Goal: Task Accomplishment & Management: Manage account settings

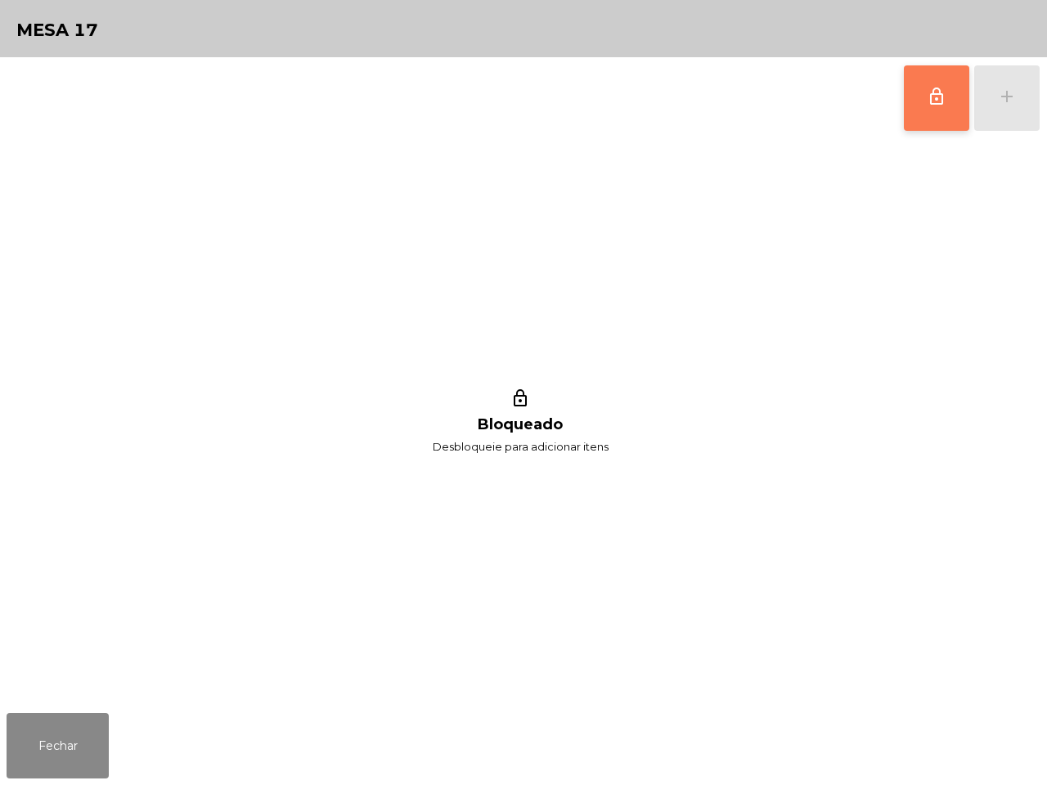
click at [939, 116] on button "lock_outline" at bounding box center [936, 97] width 65 height 65
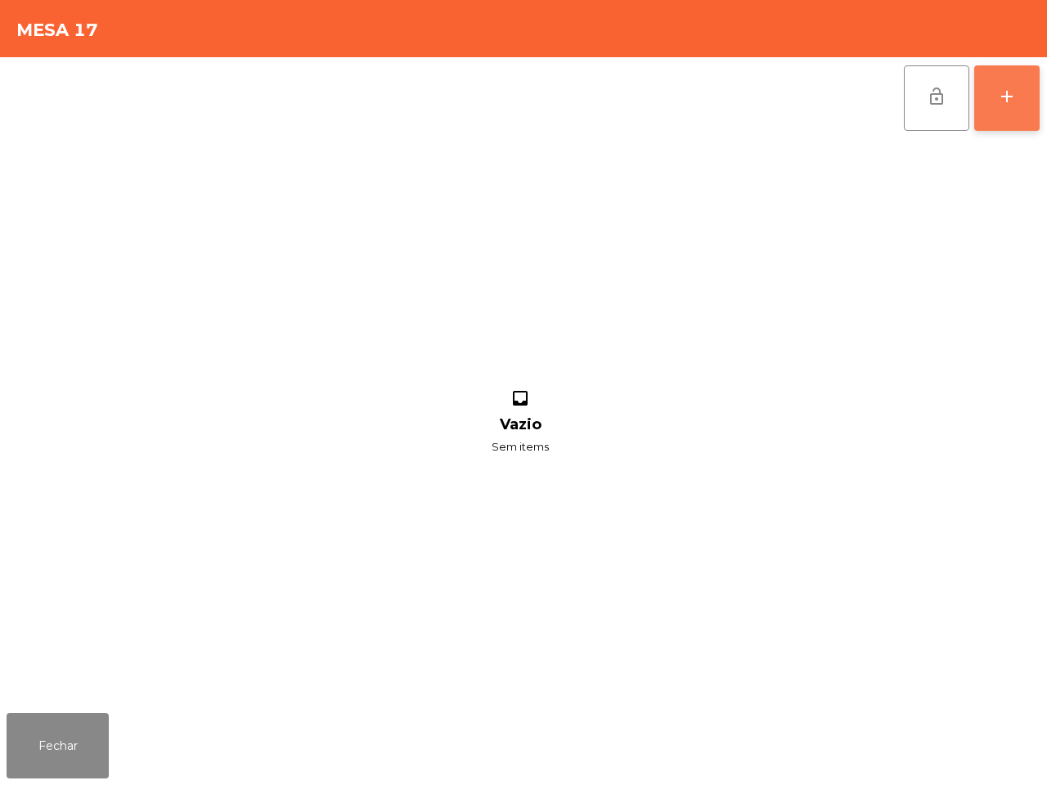
click at [1007, 107] on button "add" at bounding box center [1006, 97] width 65 height 65
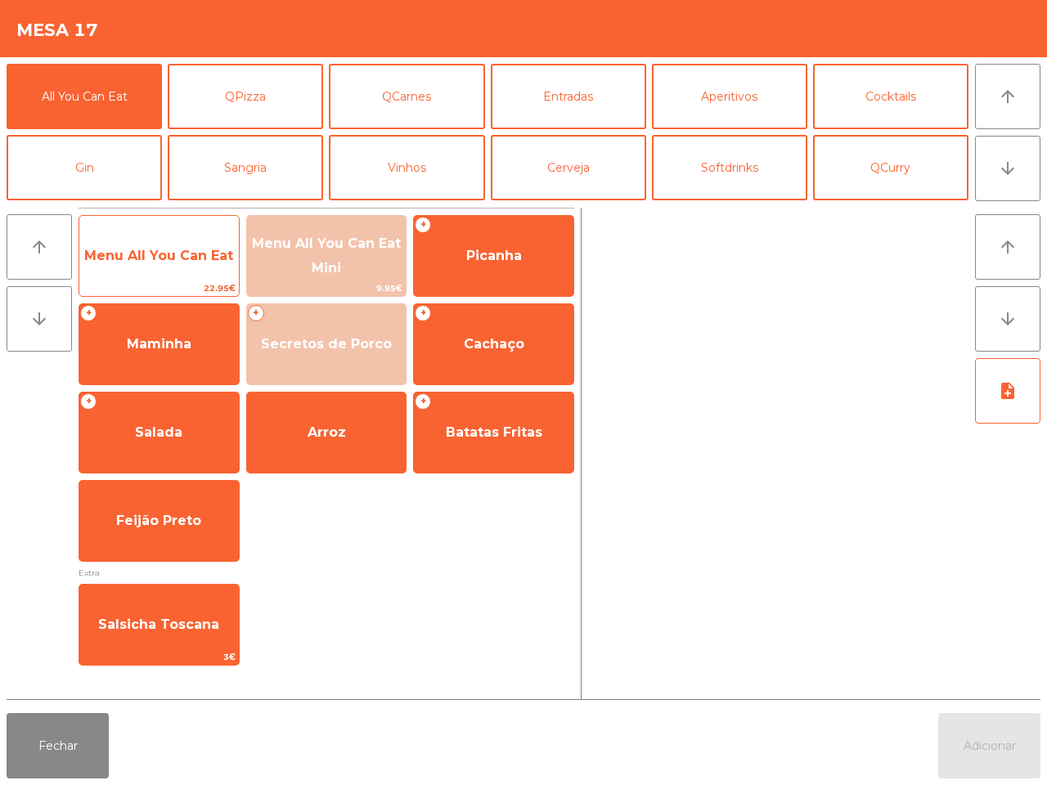
click at [186, 263] on span "Menu All You Can Eat" at bounding box center [158, 256] width 149 height 16
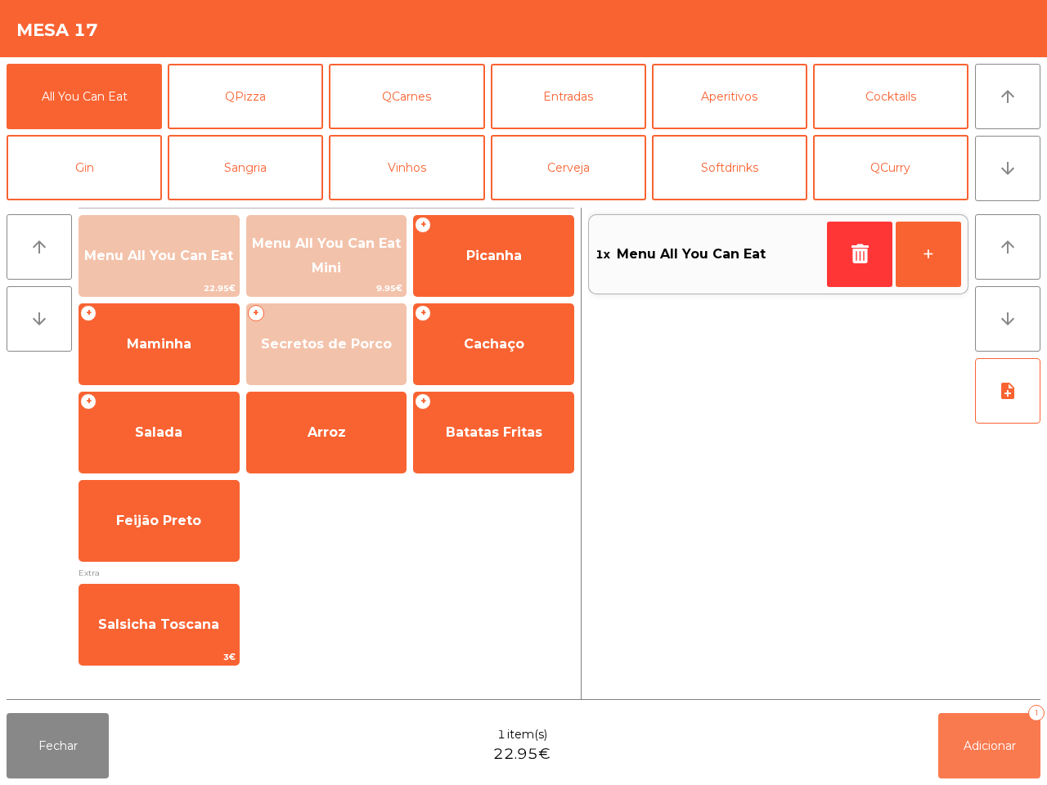
drag, startPoint x: 982, startPoint y: 762, endPoint x: 898, endPoint y: 746, distance: 85.8
click at [980, 763] on button "Adicionar 1" at bounding box center [989, 745] width 102 height 65
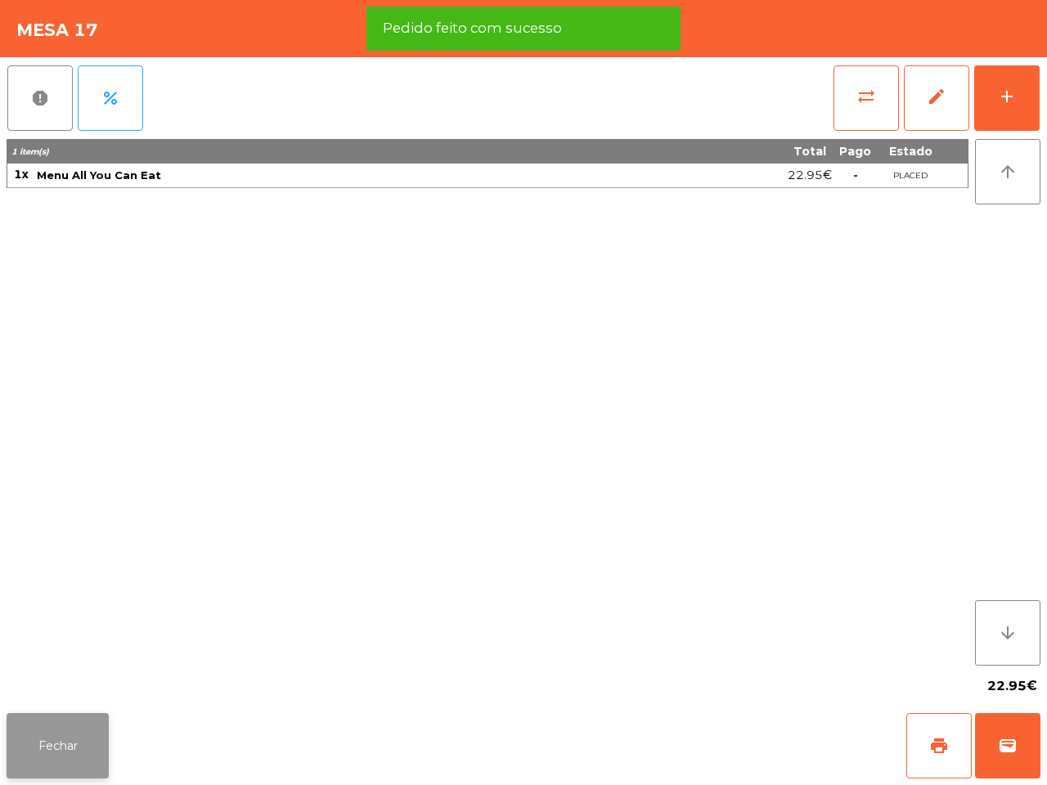
click at [88, 771] on button "Fechar" at bounding box center [58, 745] width 102 height 65
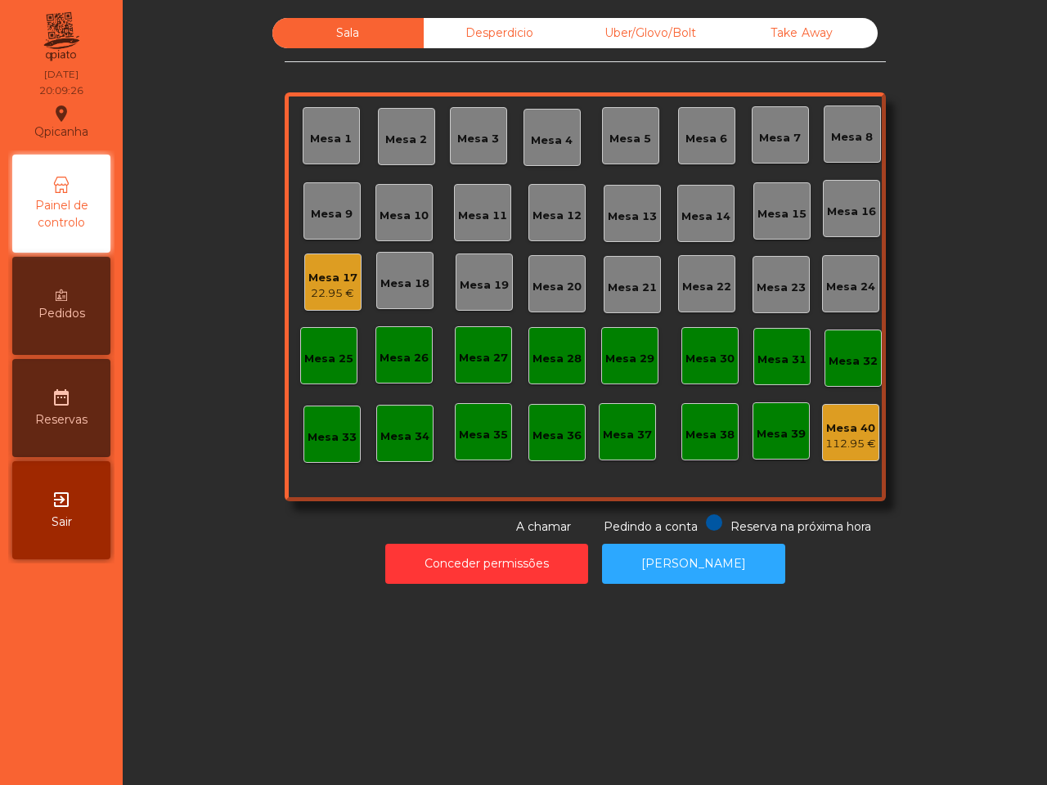
click at [227, 646] on div "Sala Desperdicio Uber/Glovo/Bolt Take Away Mesa 1 Mesa 2 Mesa 3 Mesa 4 Mesa 5 M…" at bounding box center [585, 392] width 924 height 785
click at [321, 296] on div "22.95 €" at bounding box center [332, 293] width 49 height 16
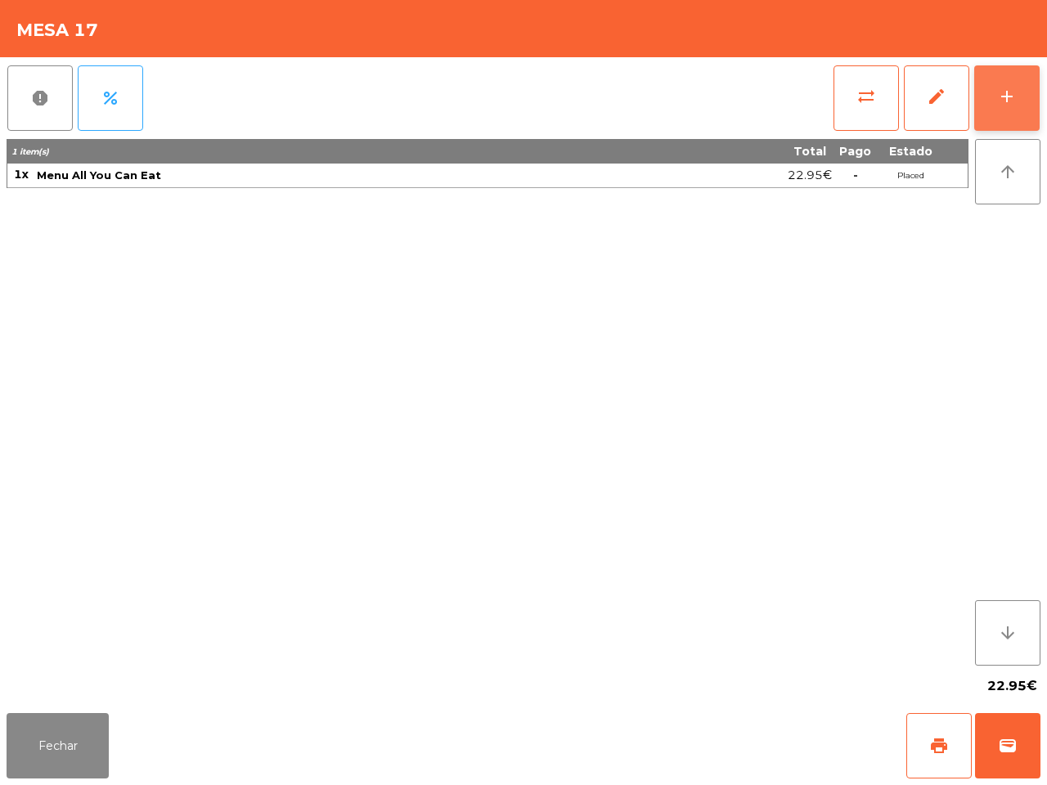
click at [1017, 107] on button "add" at bounding box center [1006, 97] width 65 height 65
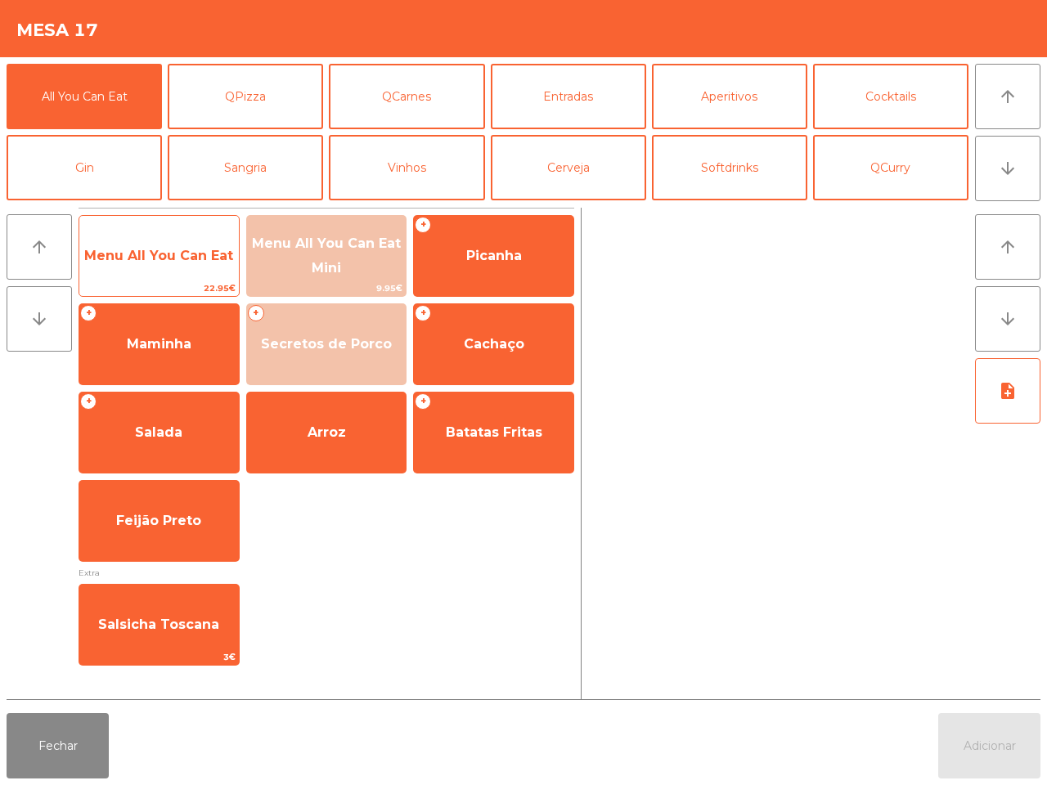
click at [161, 248] on span "Menu All You Can Eat" at bounding box center [158, 256] width 149 height 16
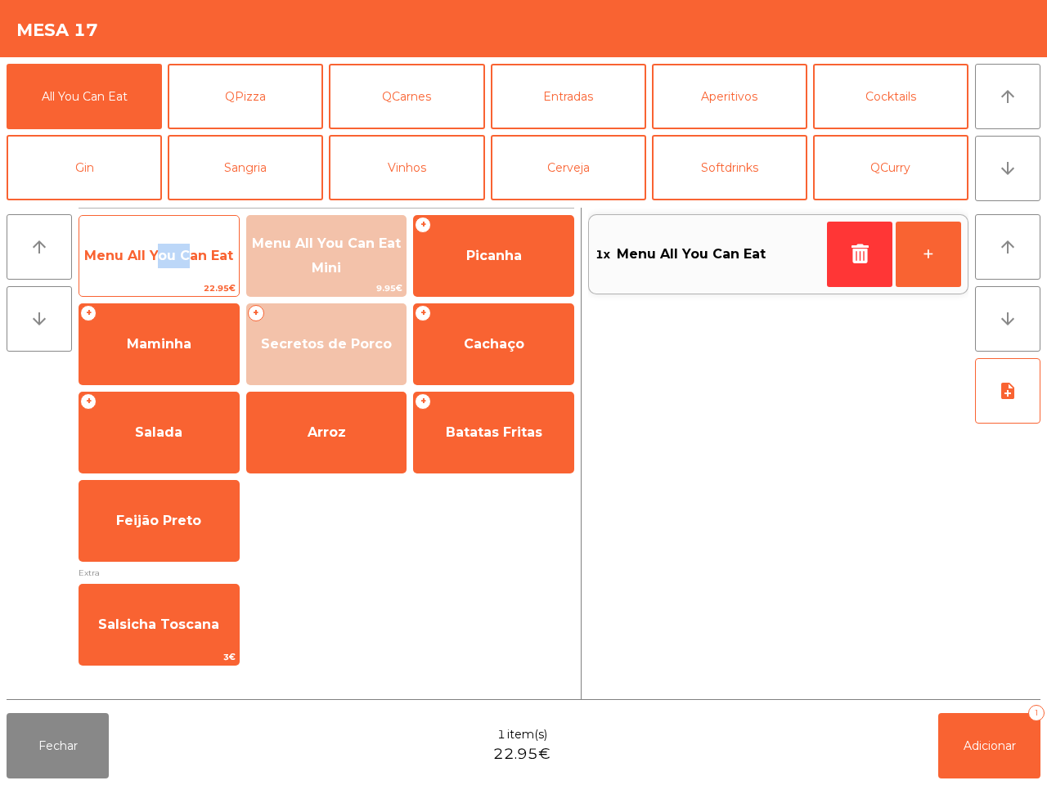
click at [161, 248] on span "Menu All You Can Eat" at bounding box center [158, 256] width 149 height 16
click at [157, 239] on span "Menu All You Can Eat" at bounding box center [158, 256] width 159 height 44
click at [159, 239] on span "Menu All You Can Eat" at bounding box center [158, 256] width 159 height 44
click at [160, 239] on span "Menu All You Can Eat" at bounding box center [158, 256] width 159 height 44
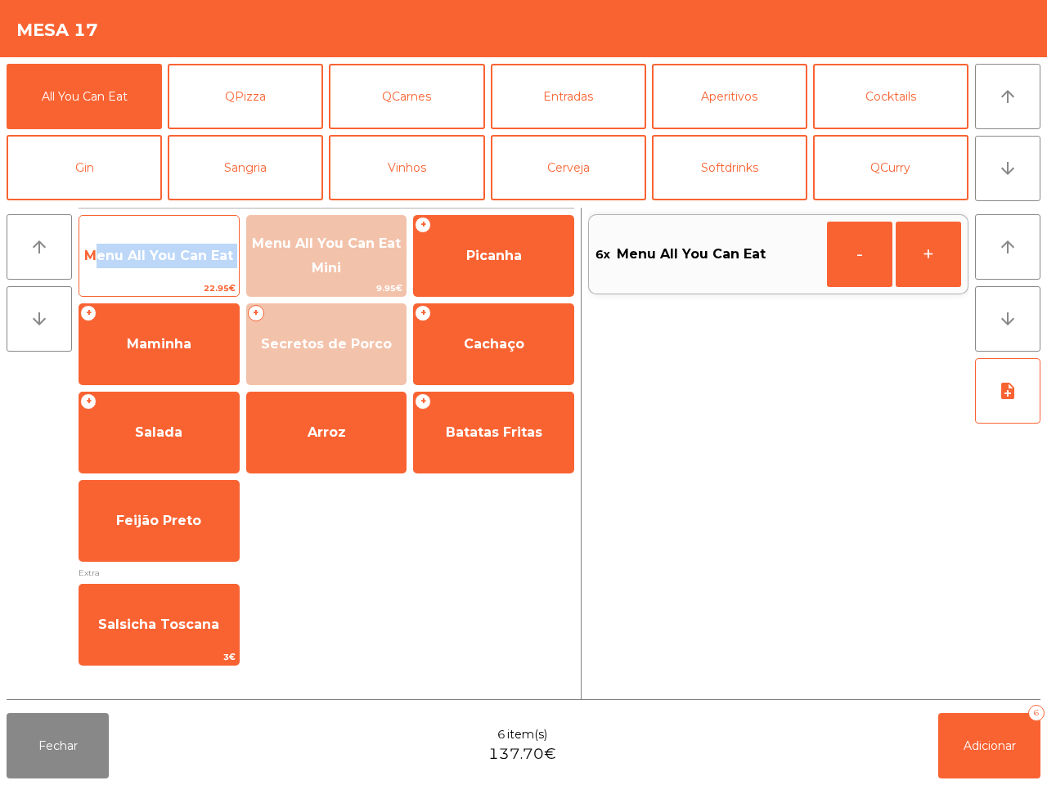
click at [160, 239] on span "Menu All You Can Eat" at bounding box center [158, 256] width 159 height 44
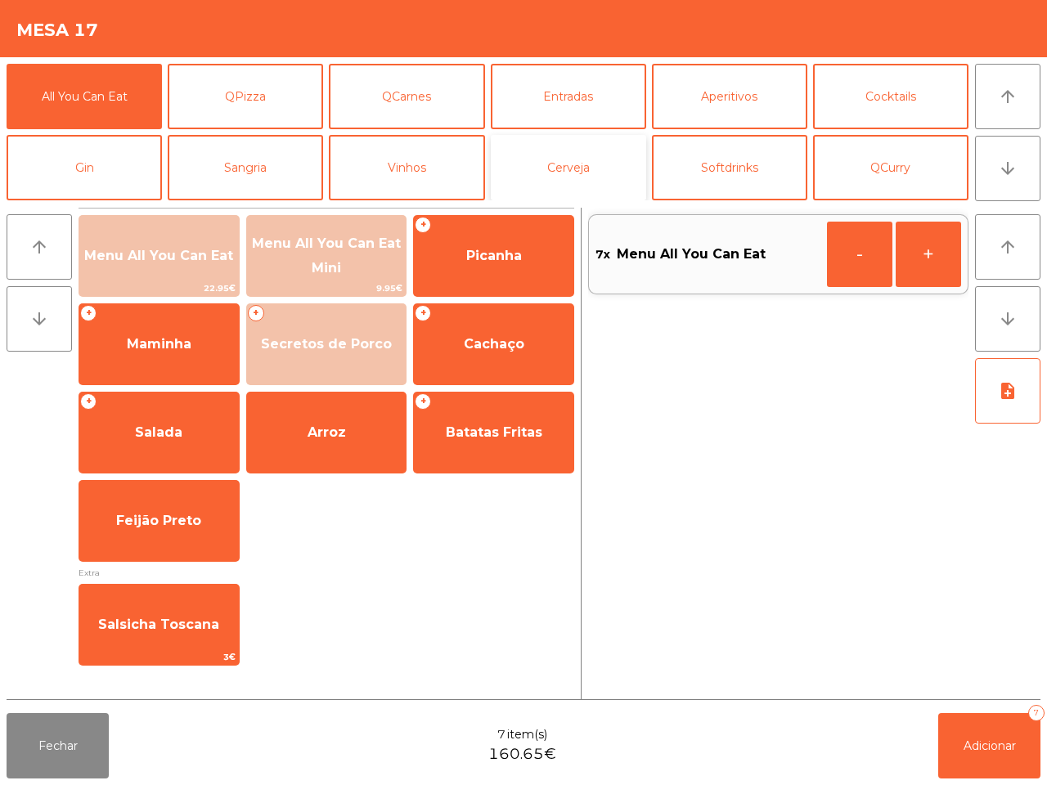
click at [607, 174] on button "Cerveja" at bounding box center [568, 167] width 155 height 65
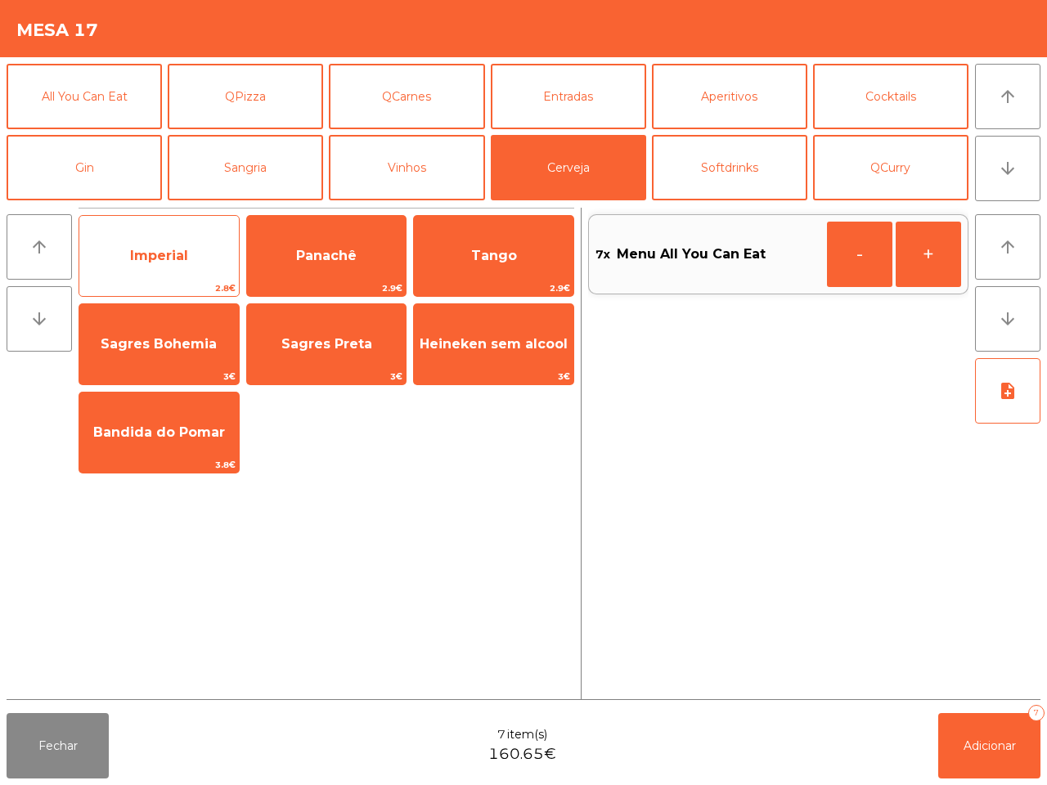
click at [202, 255] on span "Imperial" at bounding box center [158, 256] width 159 height 44
click at [203, 255] on span "Imperial" at bounding box center [158, 256] width 159 height 44
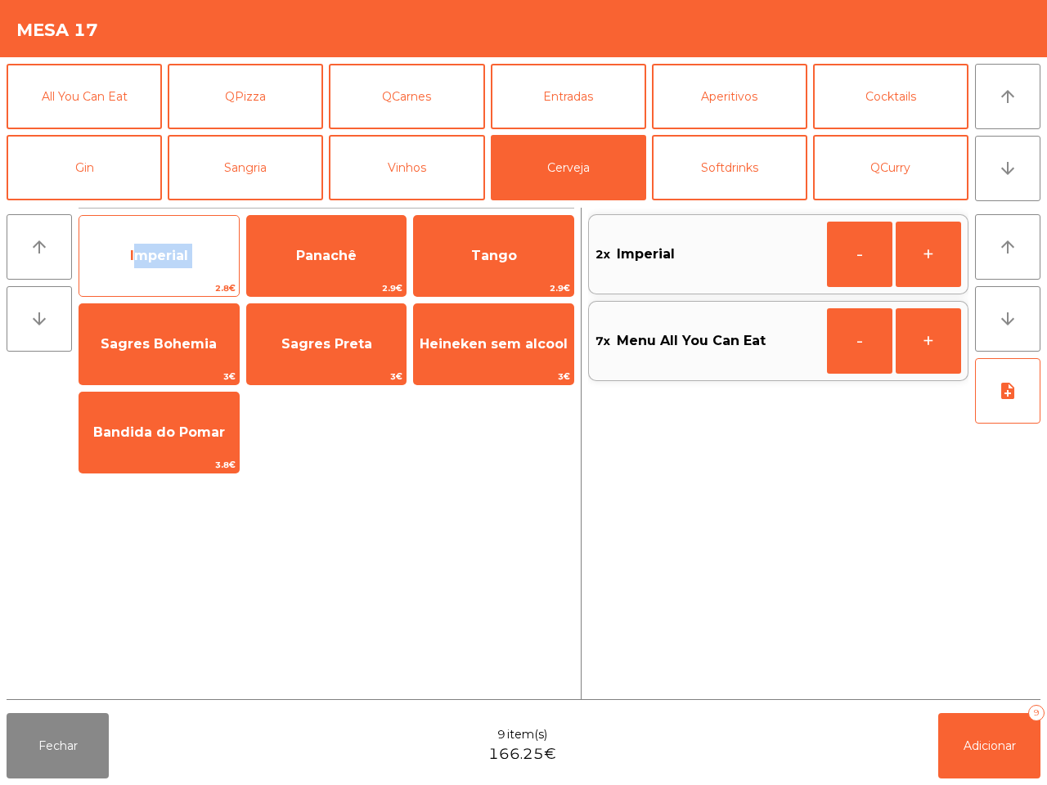
click at [205, 255] on span "Imperial" at bounding box center [158, 256] width 159 height 44
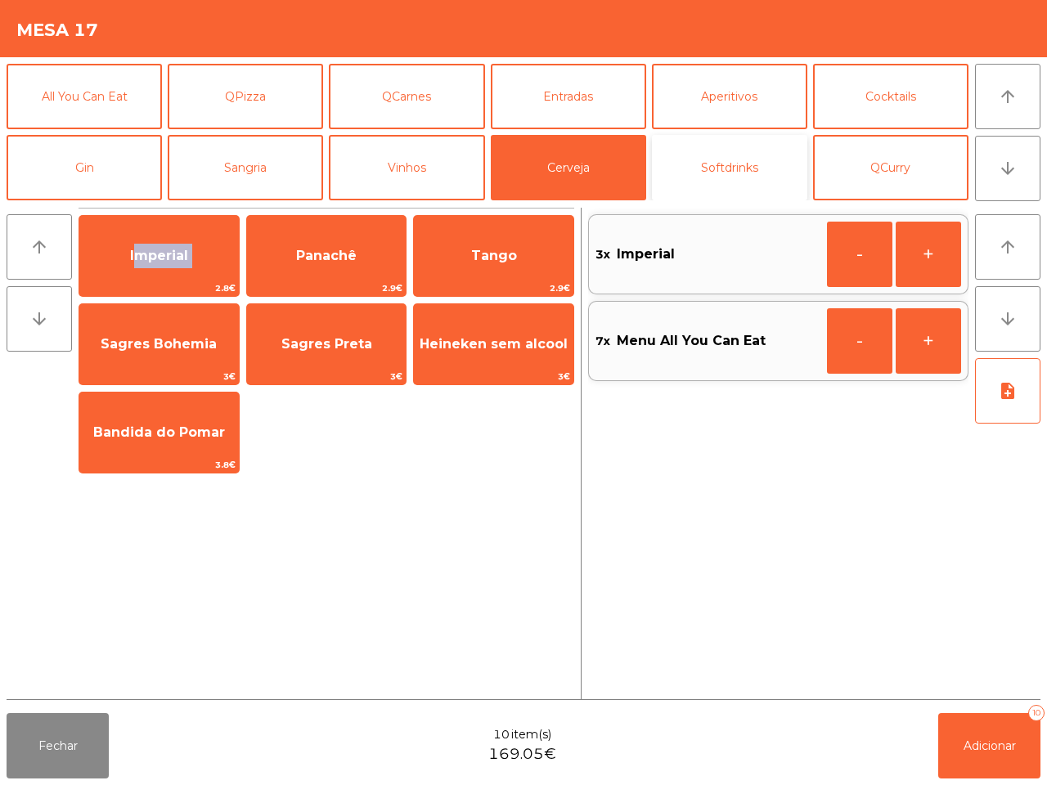
click at [720, 155] on button "Softdrinks" at bounding box center [729, 167] width 155 height 65
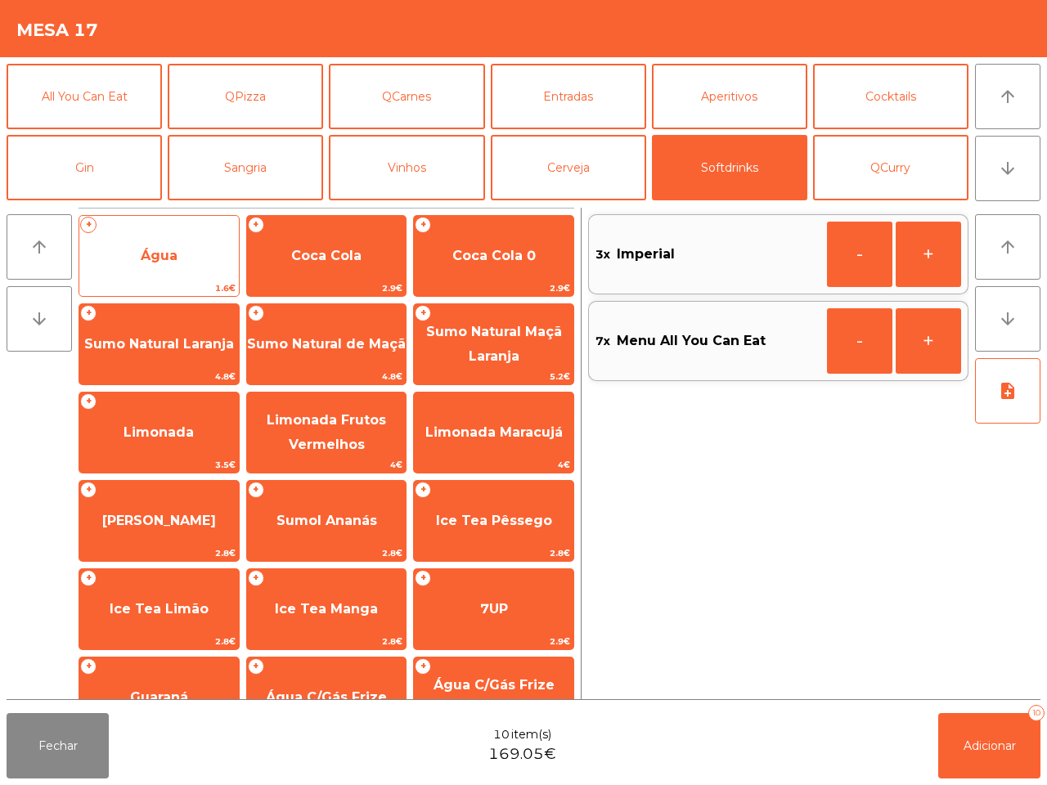
click at [177, 254] on span "Água" at bounding box center [159, 256] width 37 height 16
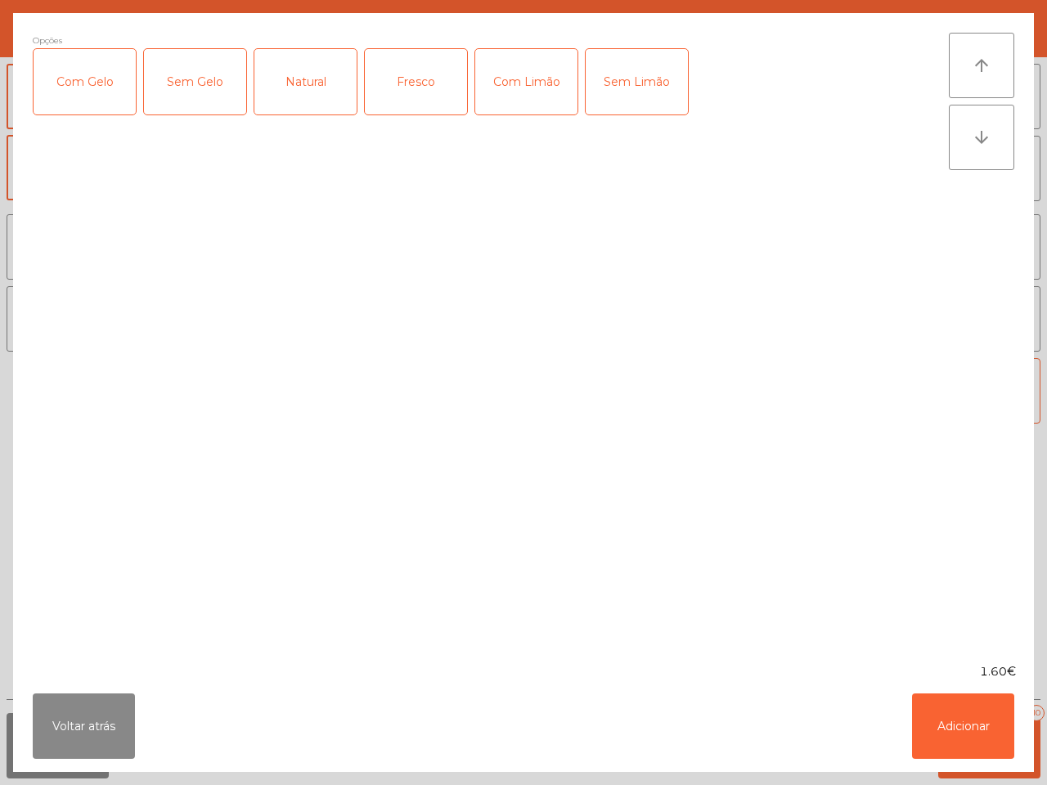
click at [428, 101] on div "Fresco" at bounding box center [416, 81] width 102 height 65
click at [967, 729] on button "Adicionar" at bounding box center [963, 726] width 102 height 65
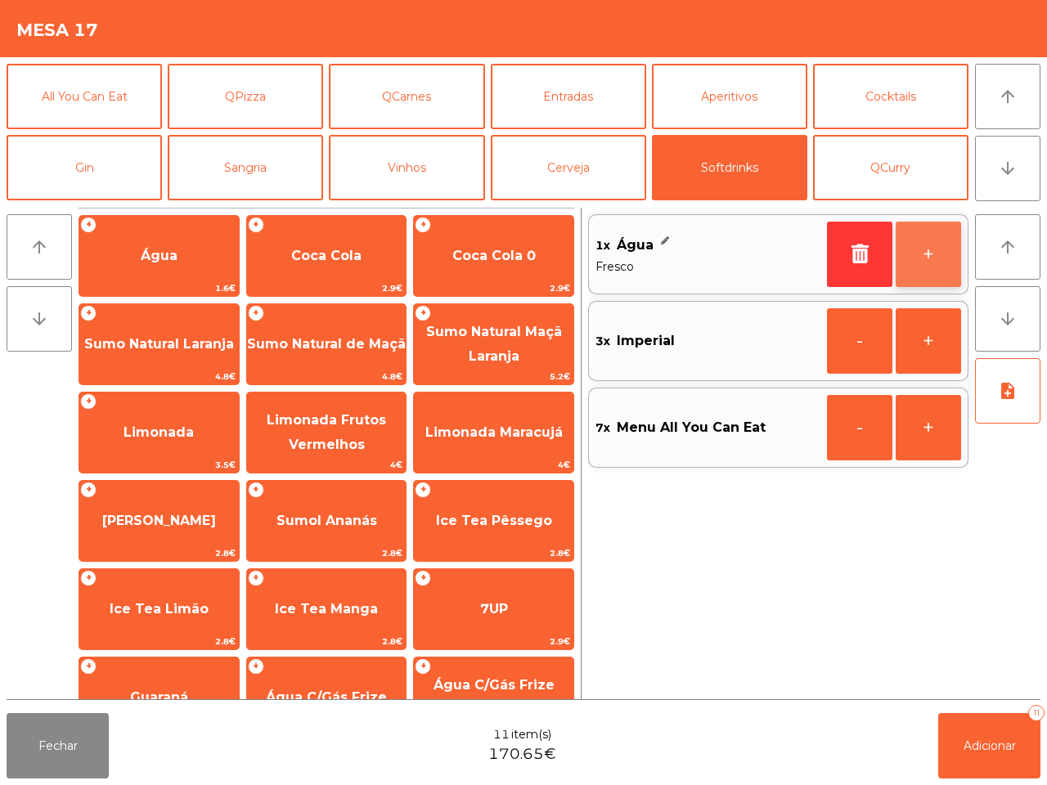
click at [927, 239] on button "+" at bounding box center [928, 254] width 65 height 65
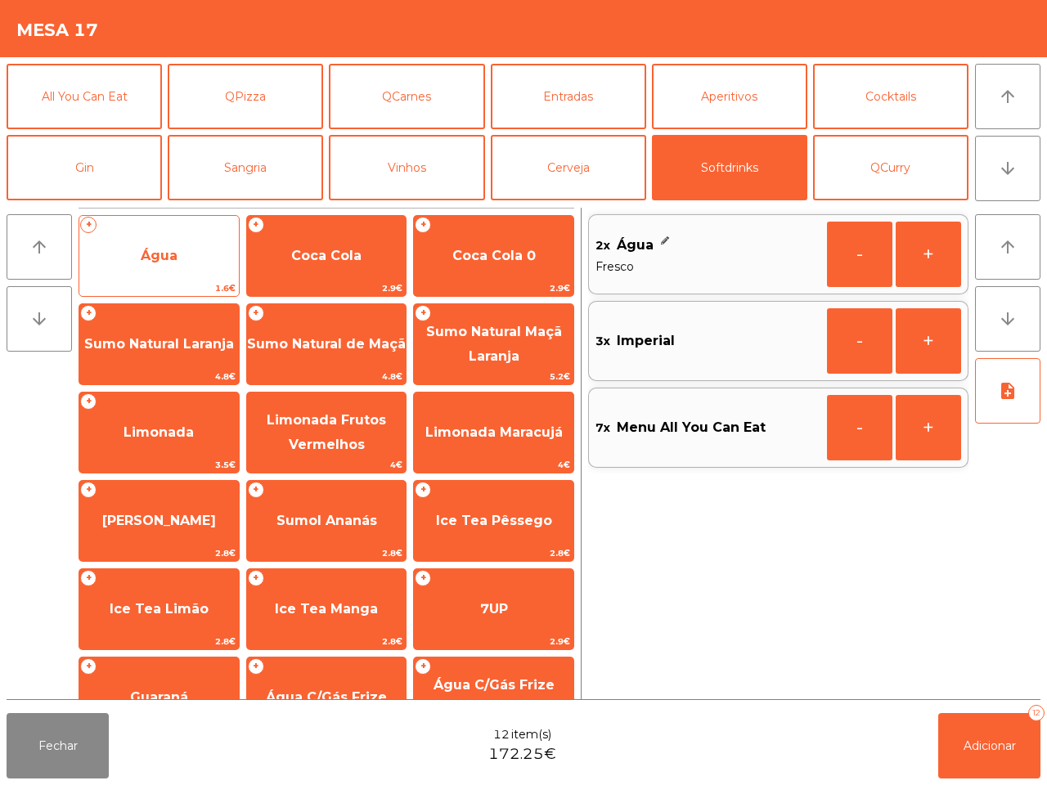
click at [192, 256] on span "Água" at bounding box center [158, 256] width 159 height 44
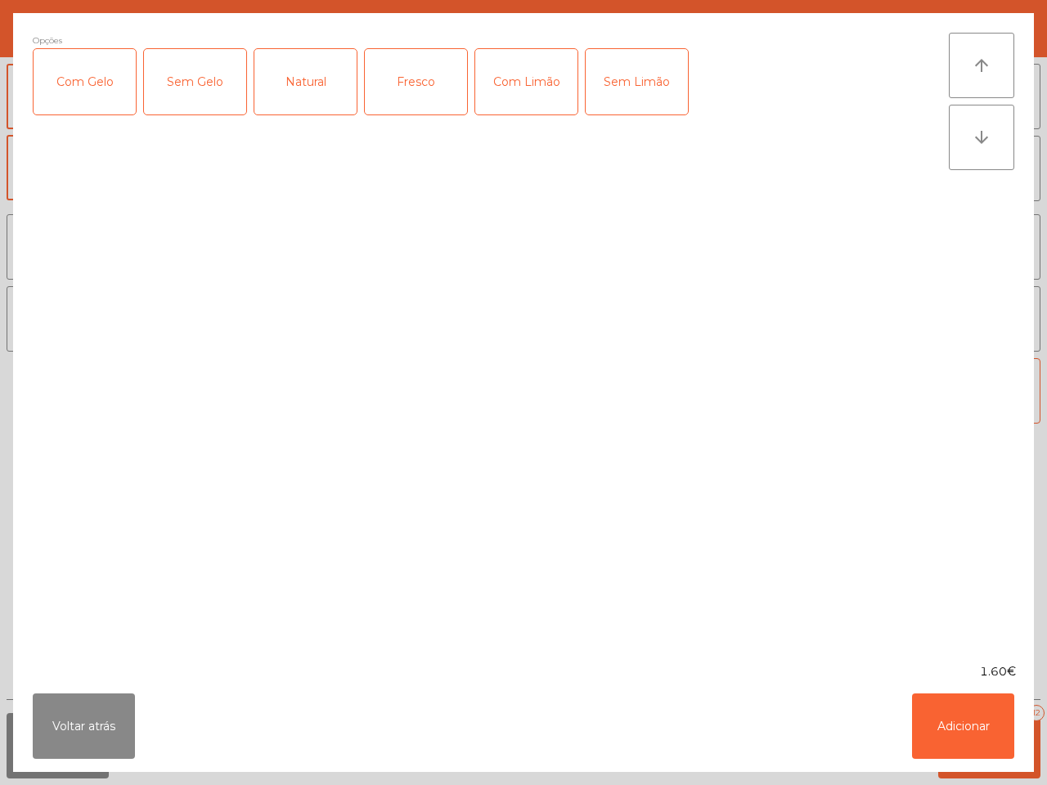
click at [294, 90] on div "Natural" at bounding box center [305, 81] width 102 height 65
click at [966, 728] on button "Adicionar" at bounding box center [963, 726] width 102 height 65
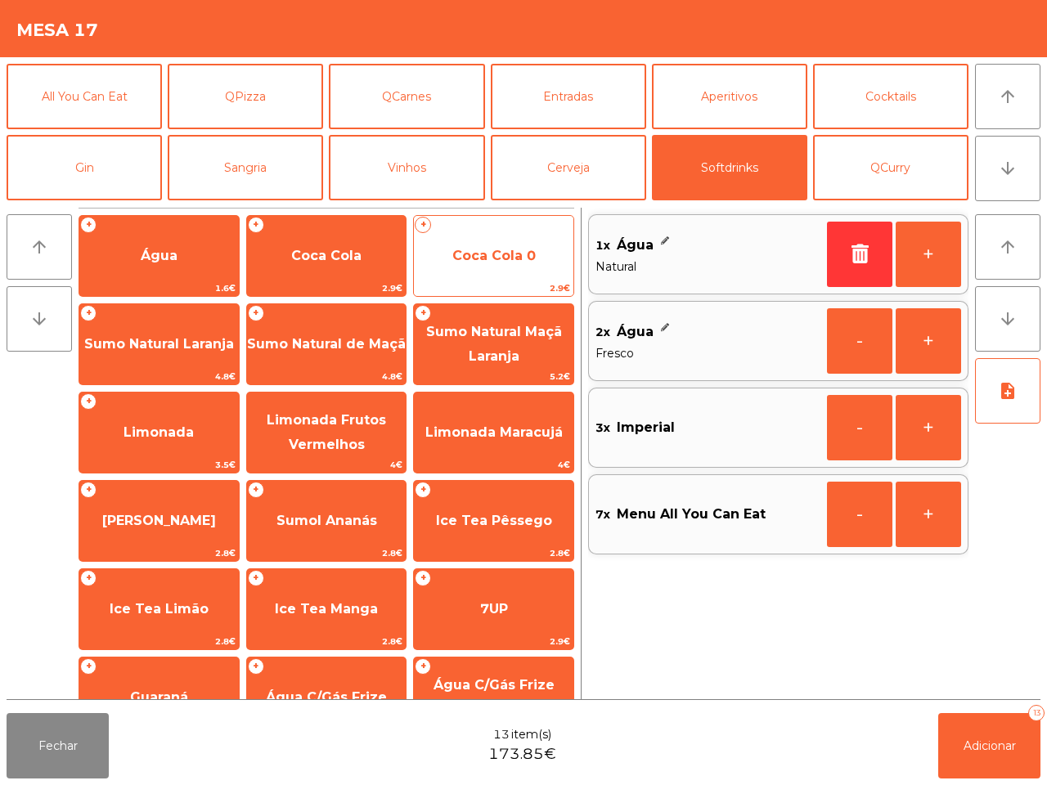
click at [560, 260] on span "Coca Cola 0" at bounding box center [493, 256] width 159 height 44
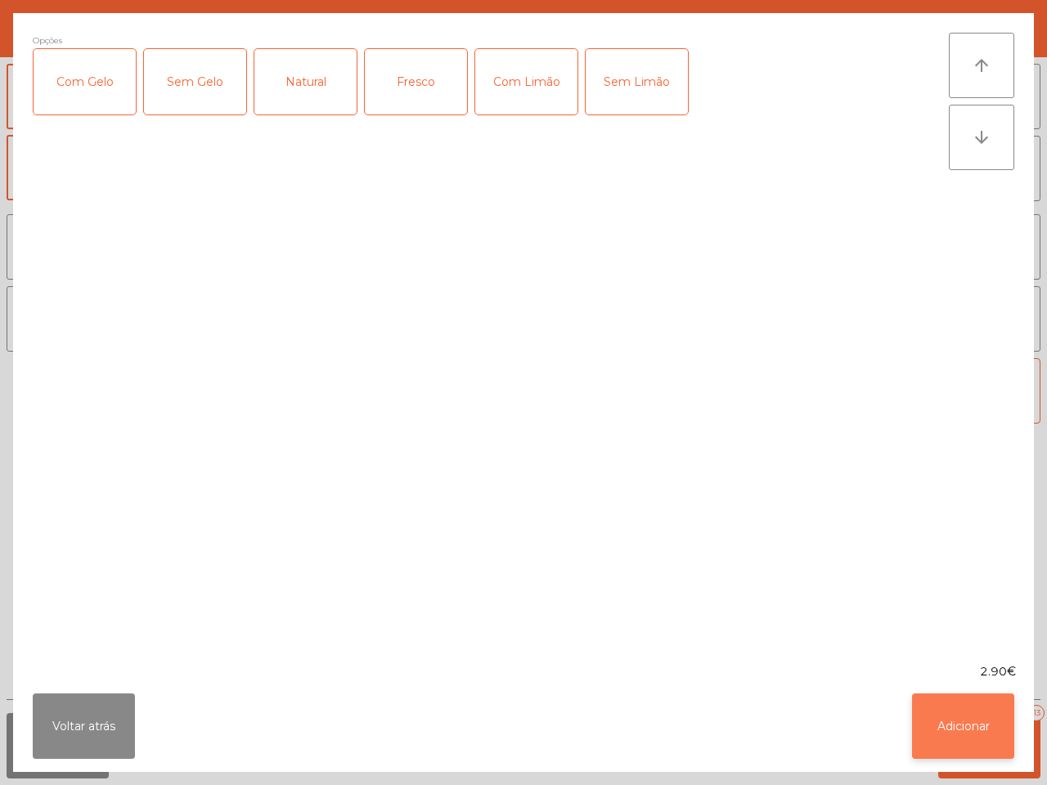
click at [976, 721] on button "Adicionar" at bounding box center [963, 726] width 102 height 65
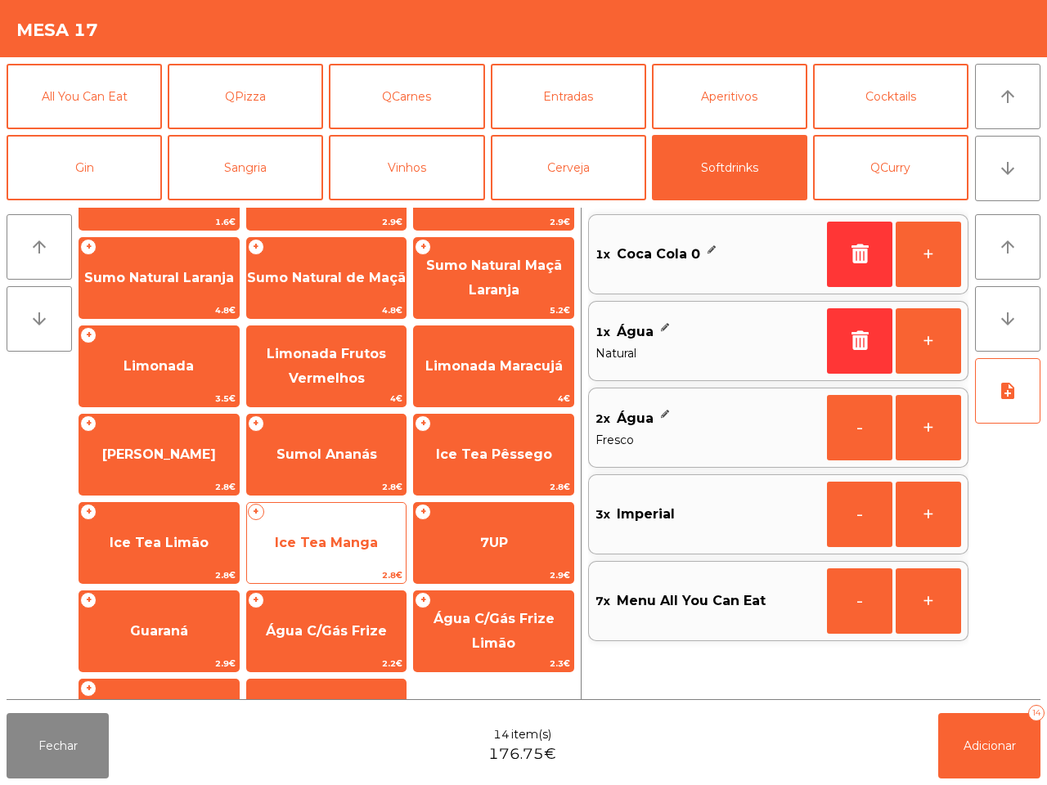
scroll to position [102, 0]
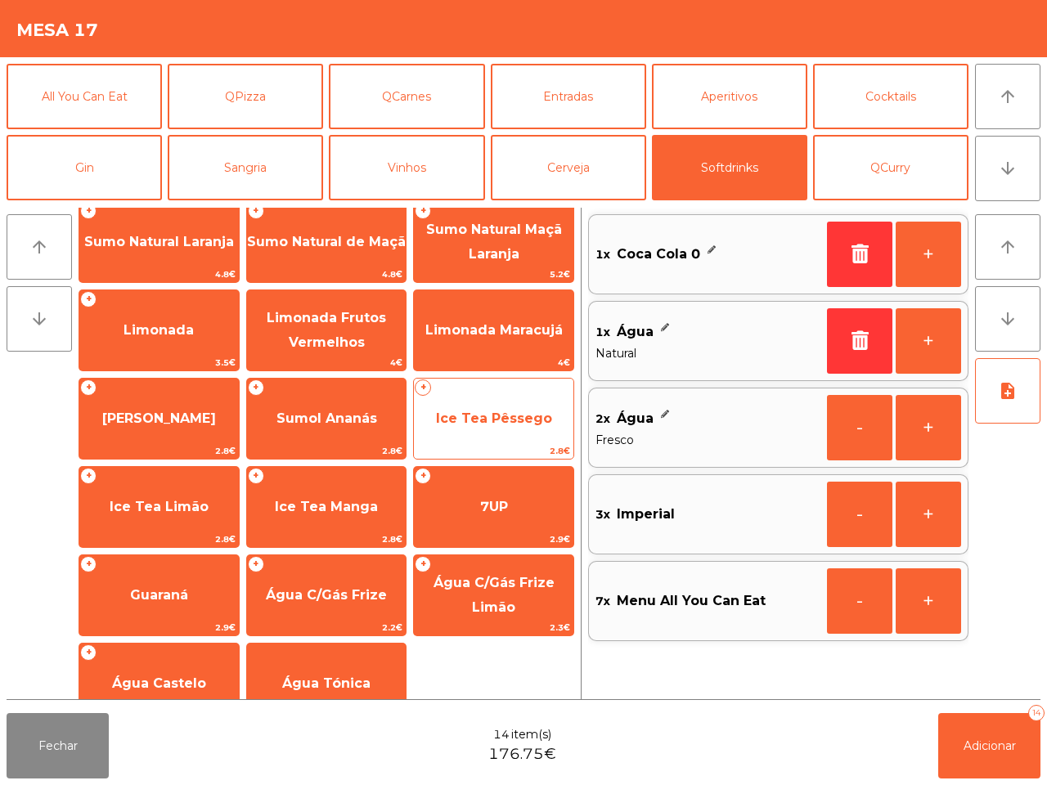
click at [478, 406] on span "Ice Tea Pêssego" at bounding box center [493, 419] width 159 height 44
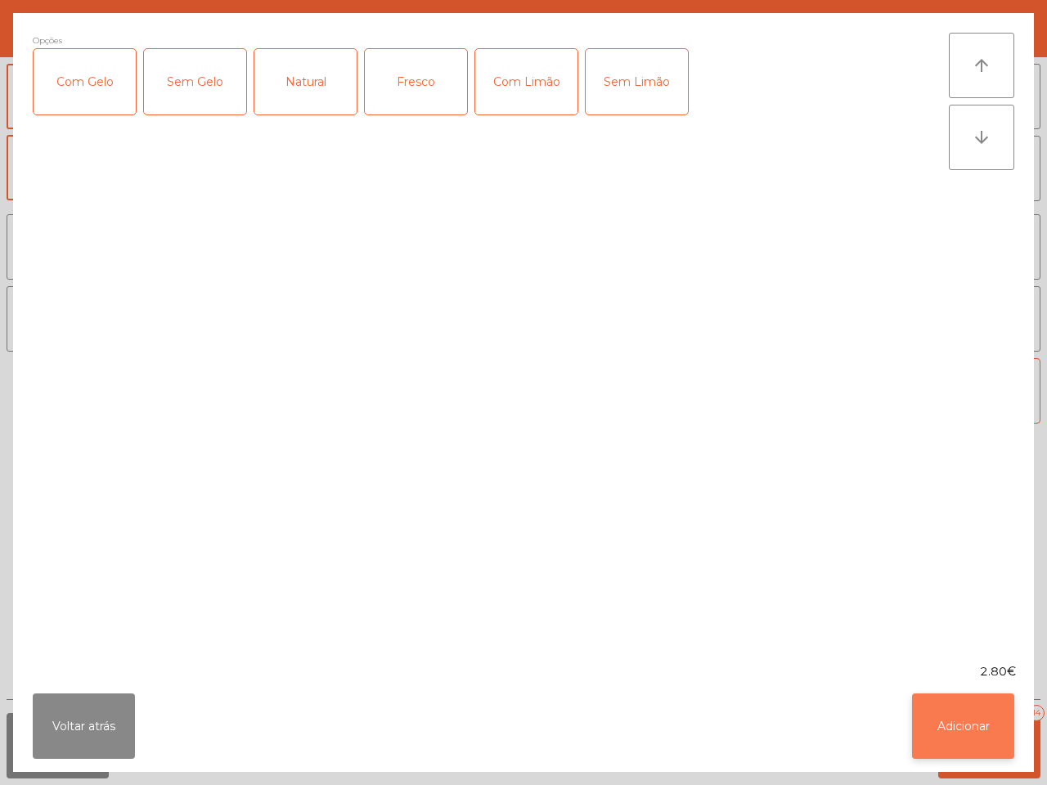
click at [969, 729] on button "Adicionar" at bounding box center [963, 726] width 102 height 65
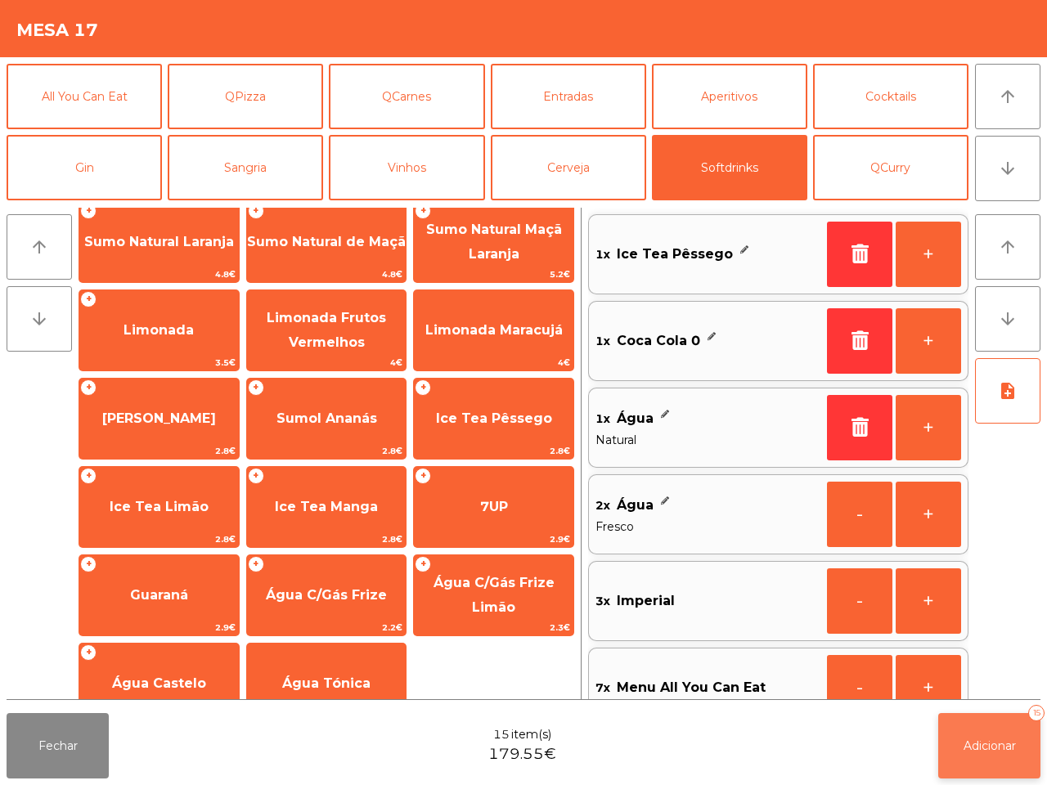
click at [981, 742] on span "Adicionar" at bounding box center [989, 745] width 52 height 15
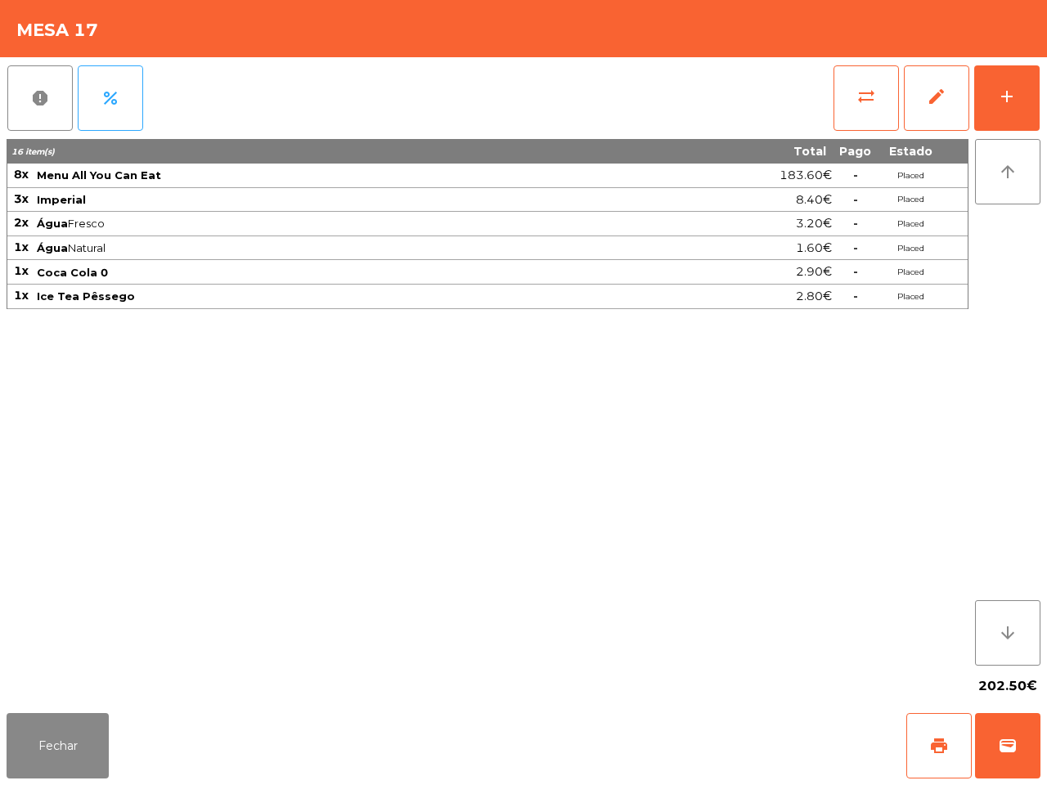
click at [383, 783] on div "Fechar print wallet" at bounding box center [523, 746] width 1047 height 79
click at [45, 757] on button "Fechar" at bounding box center [58, 745] width 102 height 65
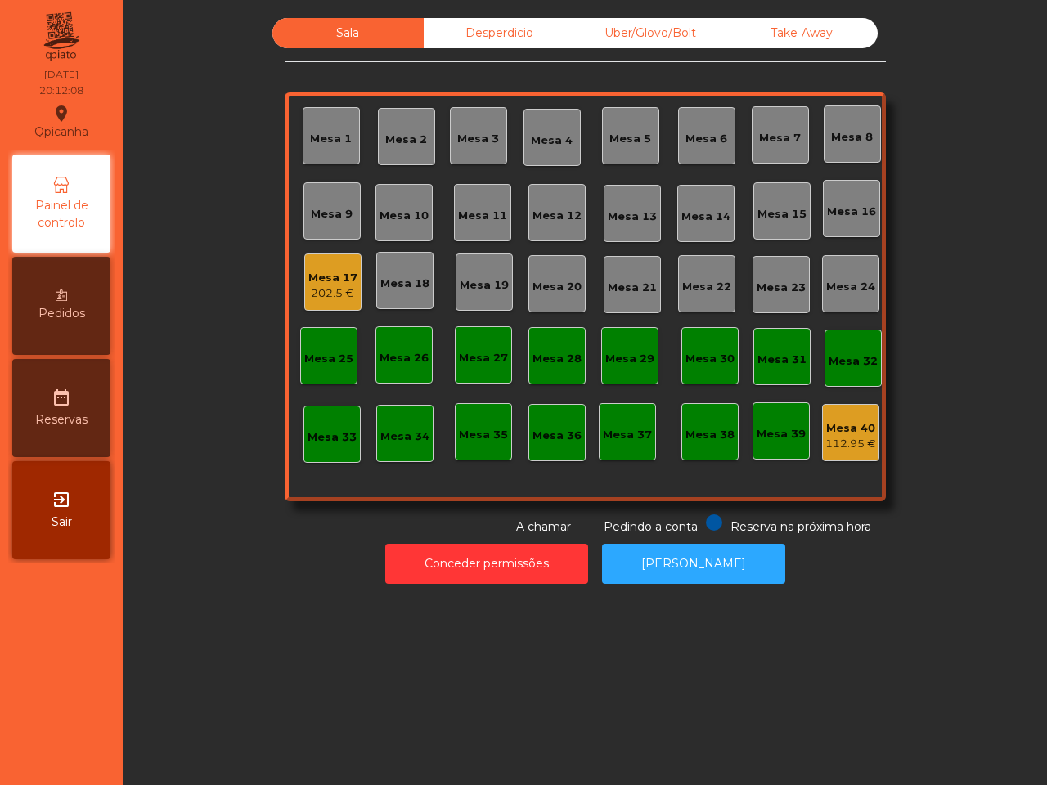
click at [787, 47] on div "Take Away" at bounding box center [801, 33] width 151 height 30
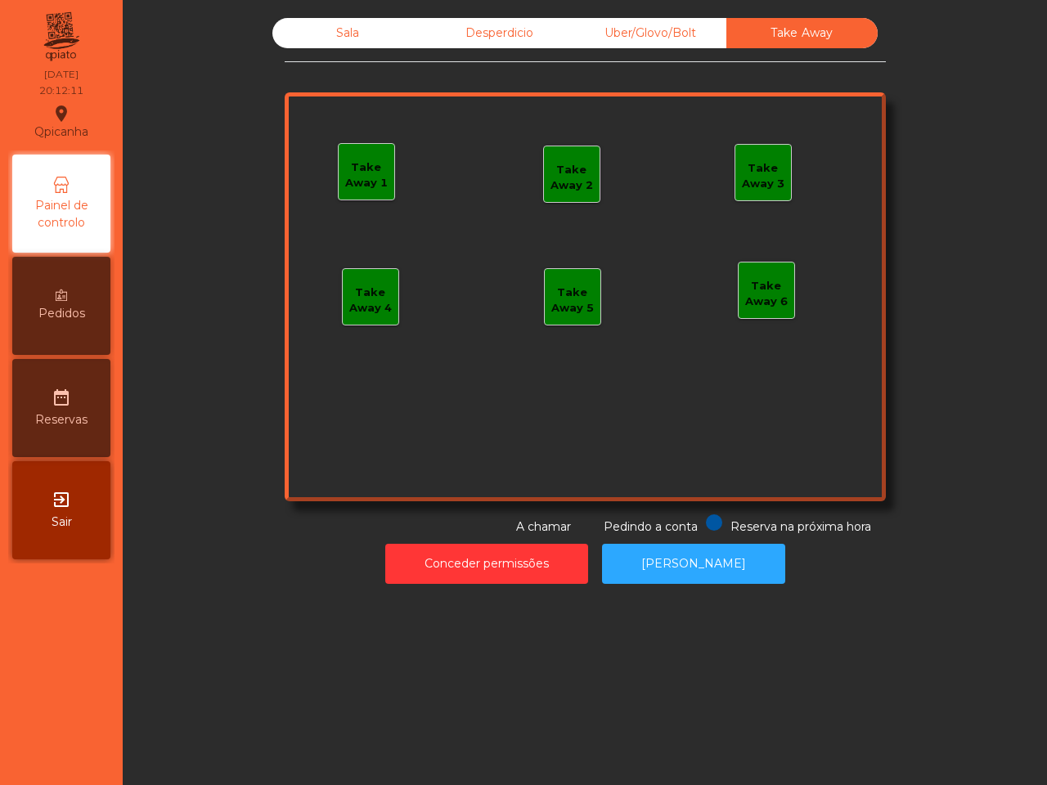
click at [352, 178] on div "Take Away 1" at bounding box center [367, 175] width 56 height 32
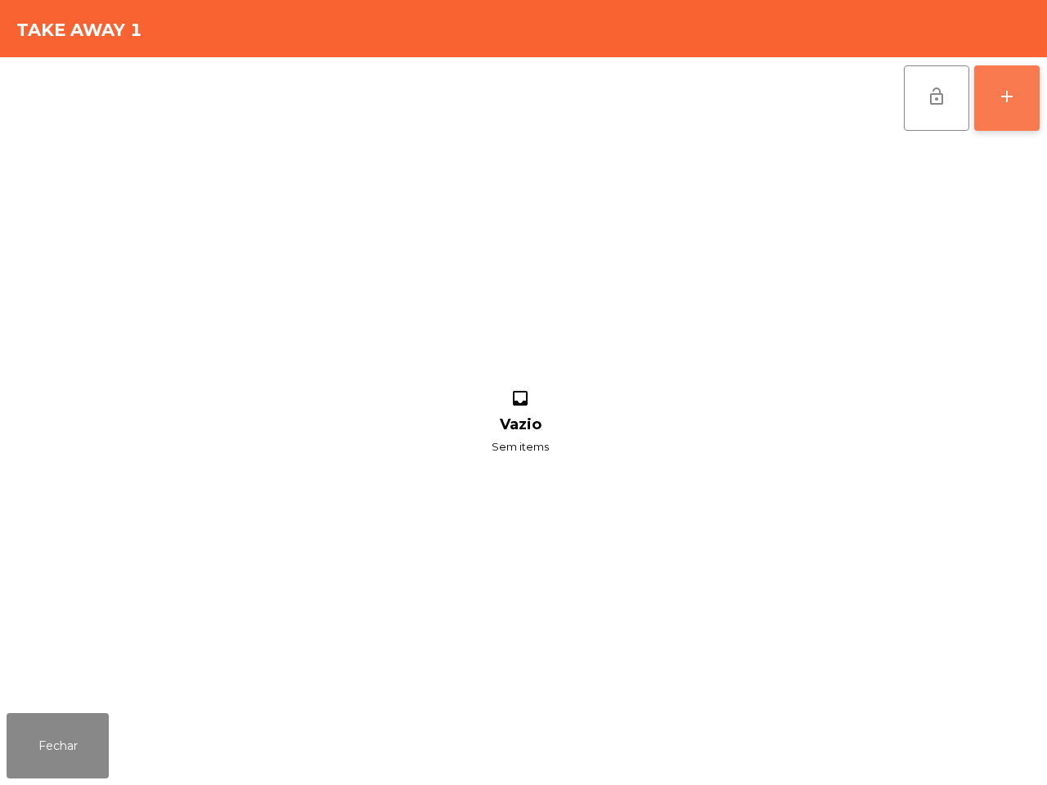
click at [1018, 90] on button "add" at bounding box center [1006, 97] width 65 height 65
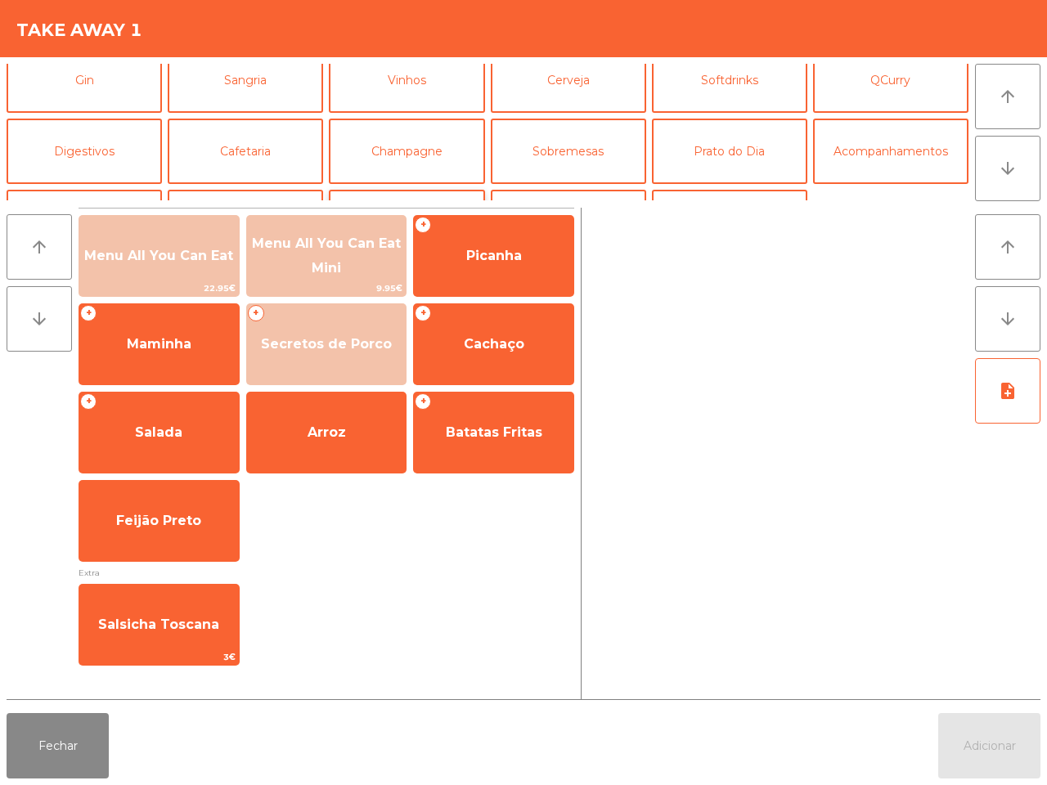
scroll to position [141, 0]
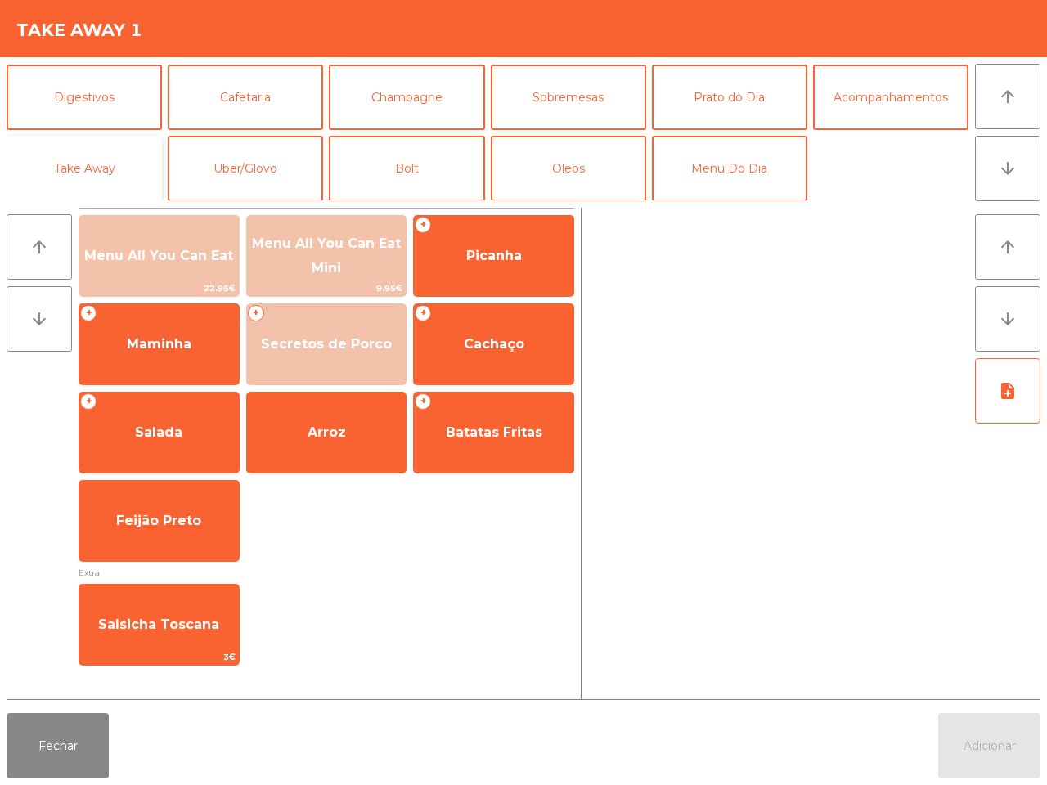
click at [127, 173] on button "Take Away" at bounding box center [84, 168] width 155 height 65
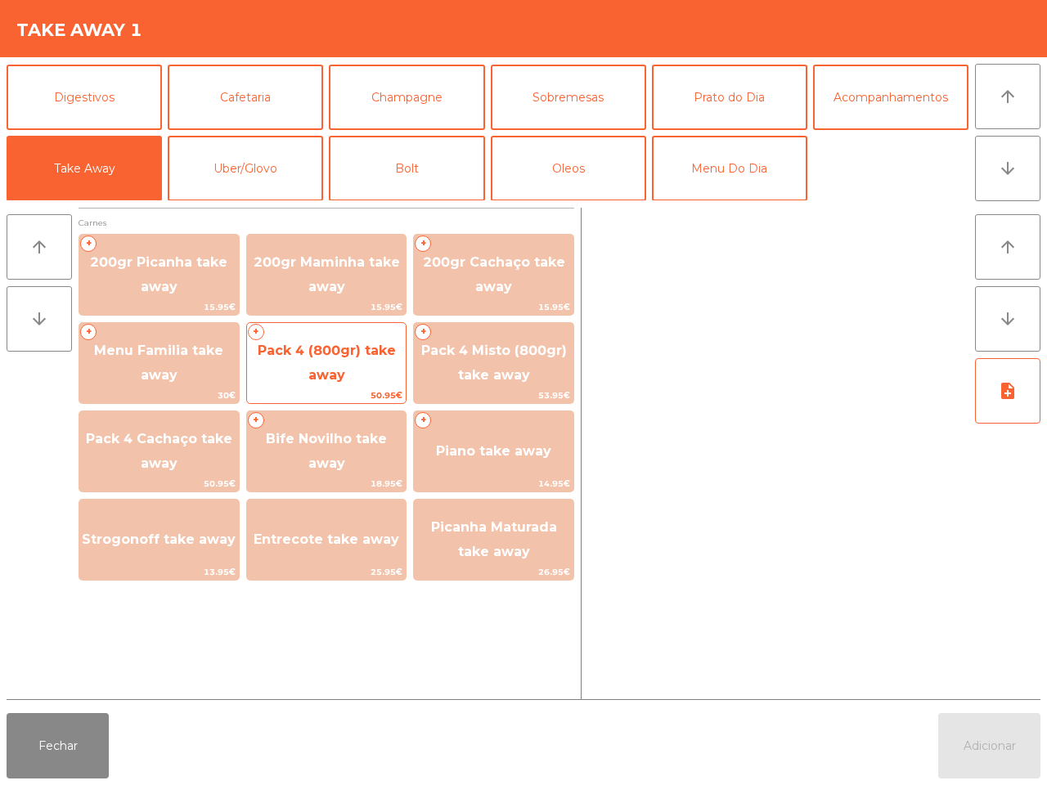
click at [352, 345] on span "Pack 4 (800gr) take away" at bounding box center [327, 363] width 138 height 40
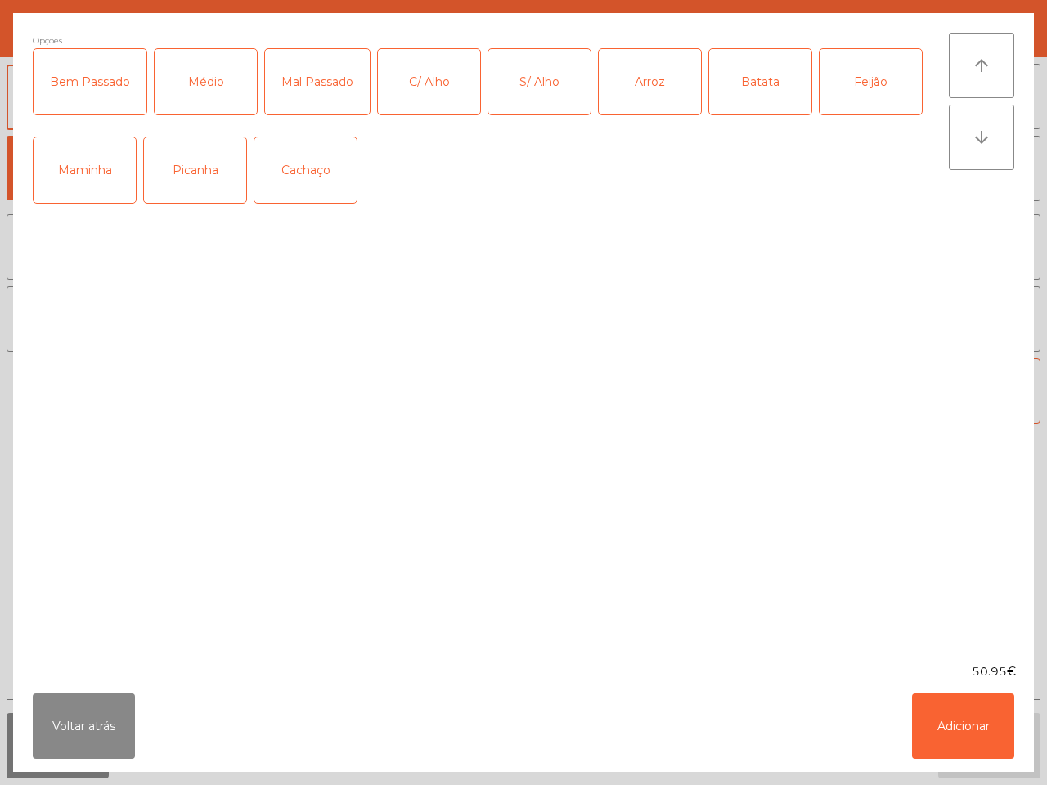
drag, startPoint x: 192, startPoint y: 181, endPoint x: 185, endPoint y: 191, distance: 12.3
click at [185, 191] on div "Picanha" at bounding box center [195, 169] width 102 height 65
click at [219, 94] on div "Médio" at bounding box center [206, 81] width 102 height 65
click at [636, 87] on div "Arroz" at bounding box center [650, 81] width 102 height 65
click at [765, 87] on div "Batata" at bounding box center [760, 81] width 102 height 65
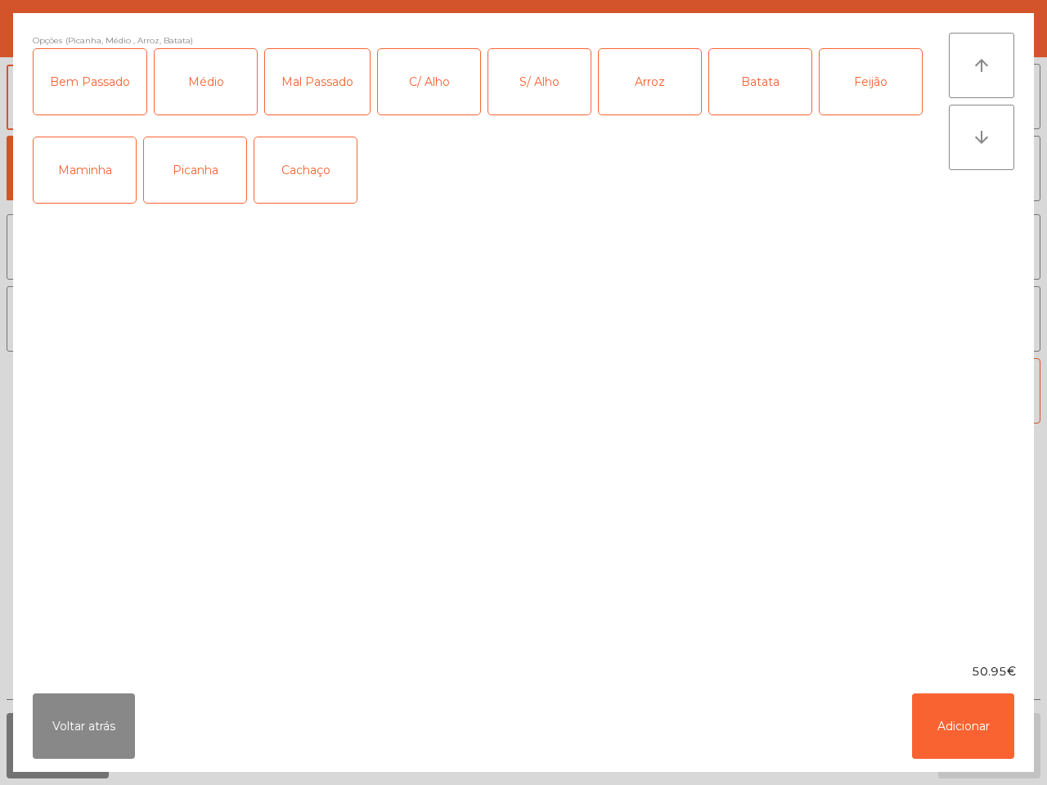
click at [891, 79] on div "Feijão" at bounding box center [870, 81] width 102 height 65
click at [961, 712] on button "Adicionar" at bounding box center [963, 726] width 102 height 65
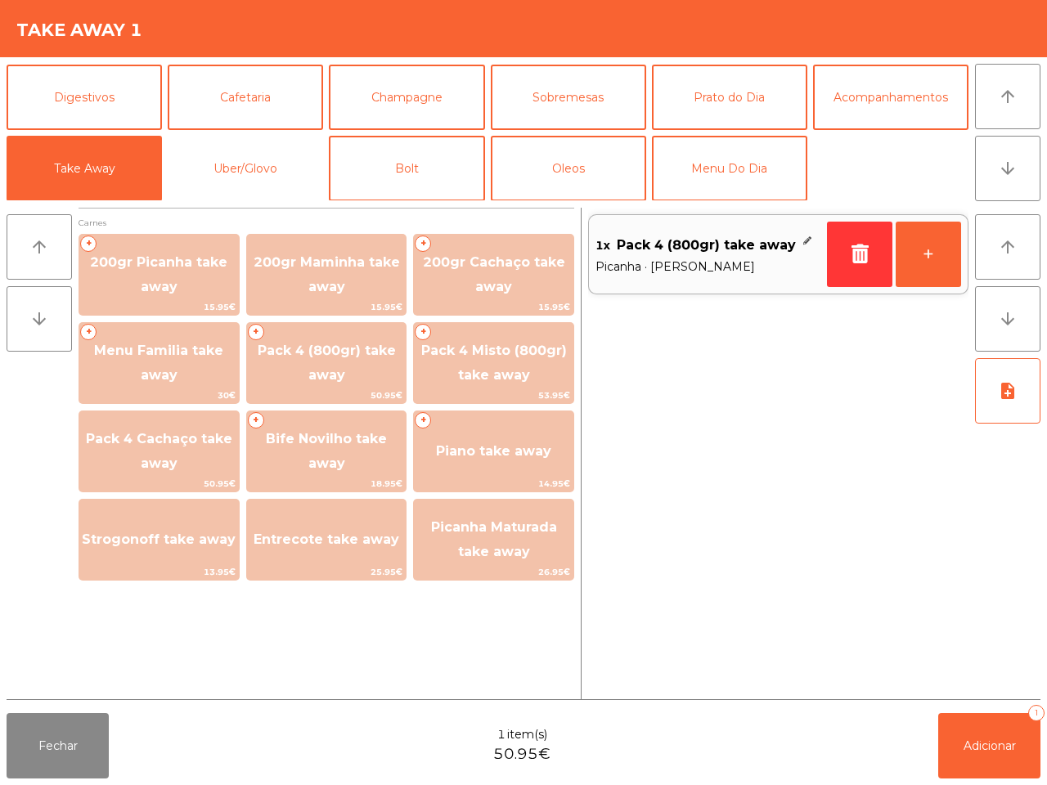
click at [285, 147] on button "Uber/Glovo" at bounding box center [245, 168] width 155 height 65
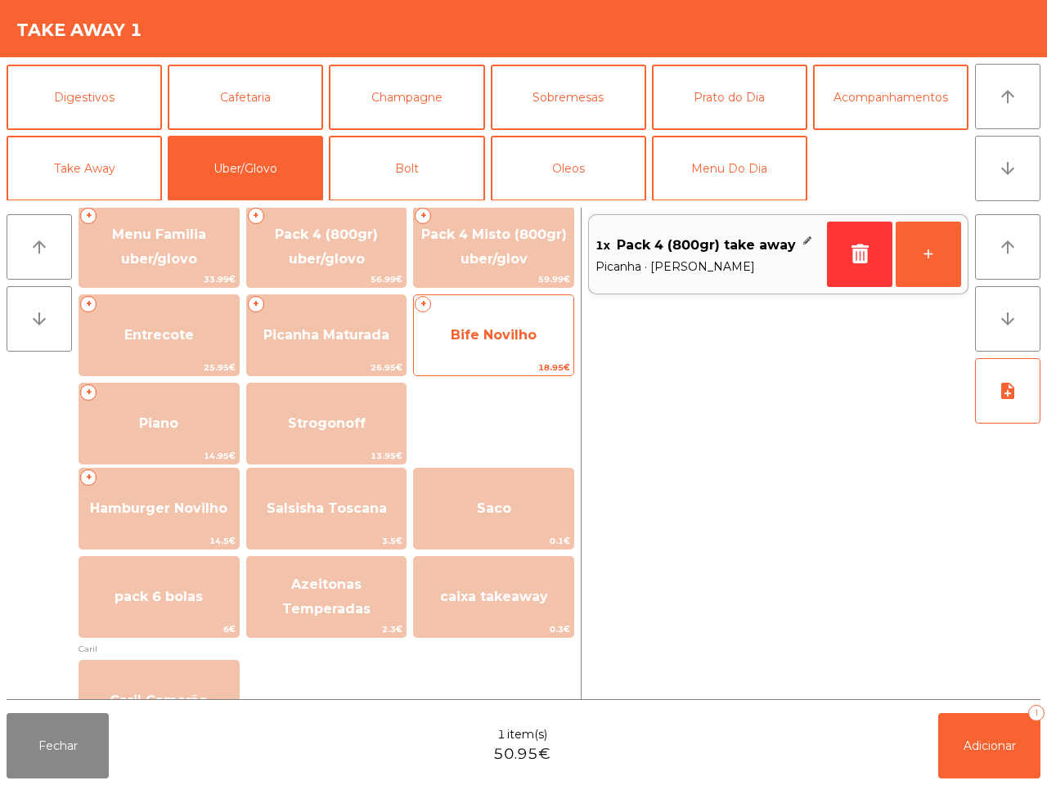
scroll to position [307, 0]
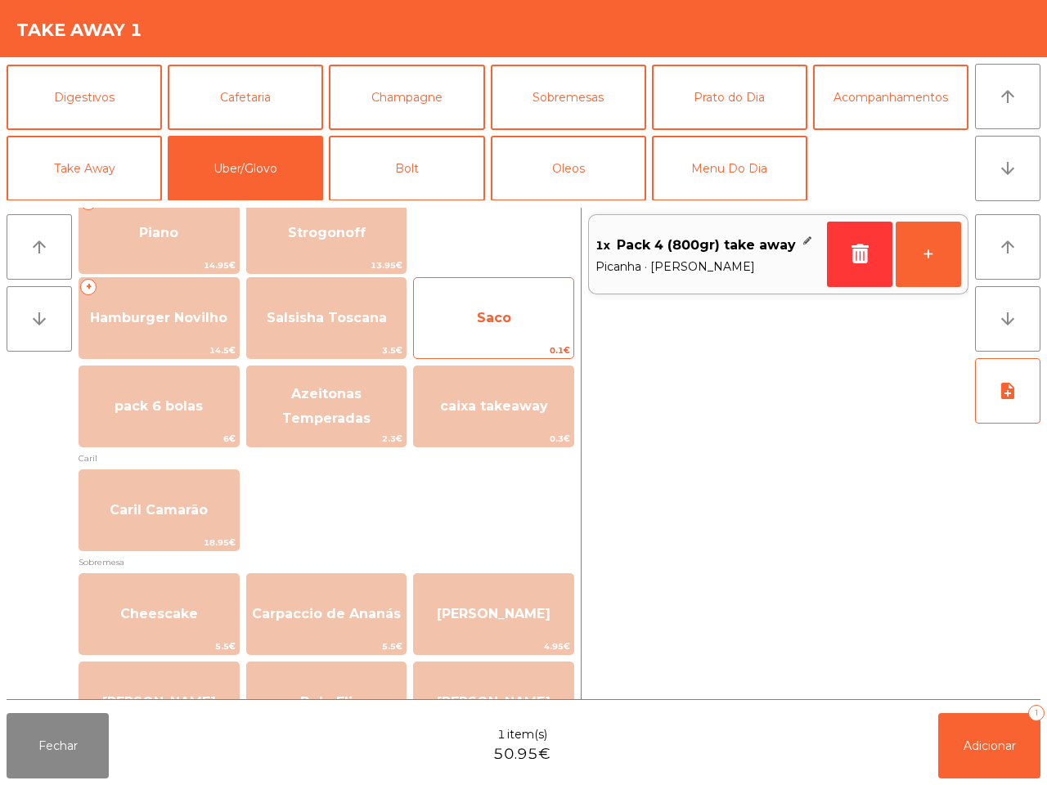
click at [517, 313] on span "Saco" at bounding box center [493, 318] width 159 height 44
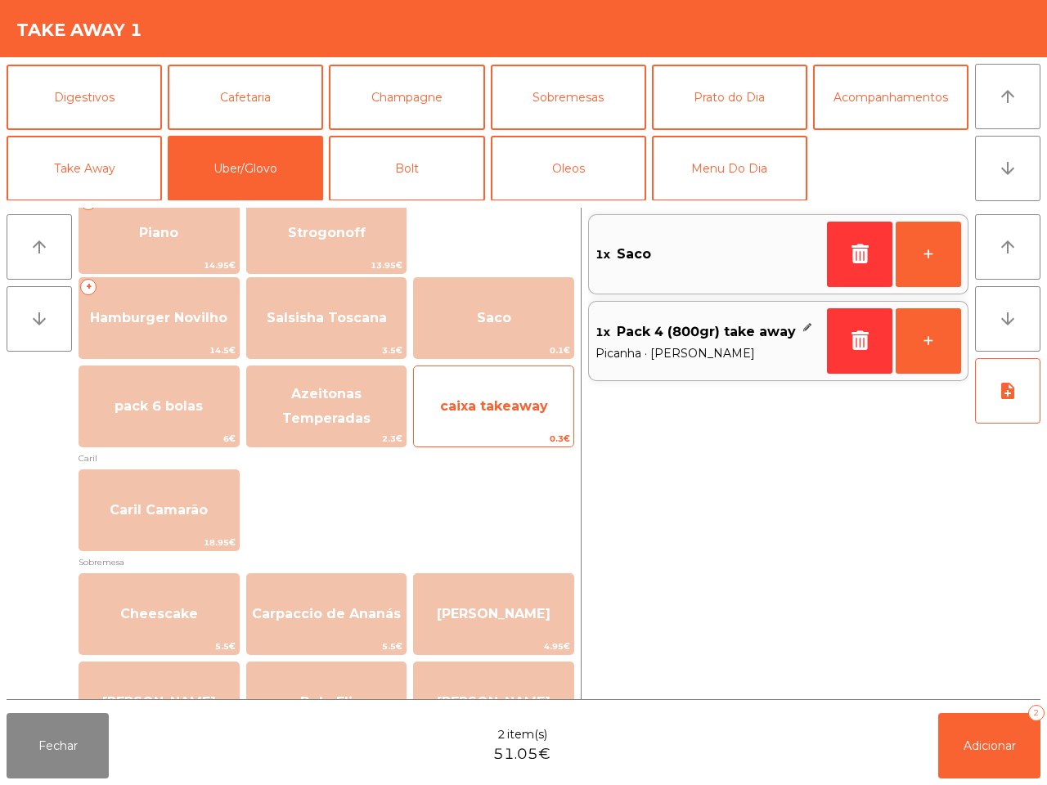
click at [505, 397] on span "caixa takeaway" at bounding box center [493, 406] width 159 height 44
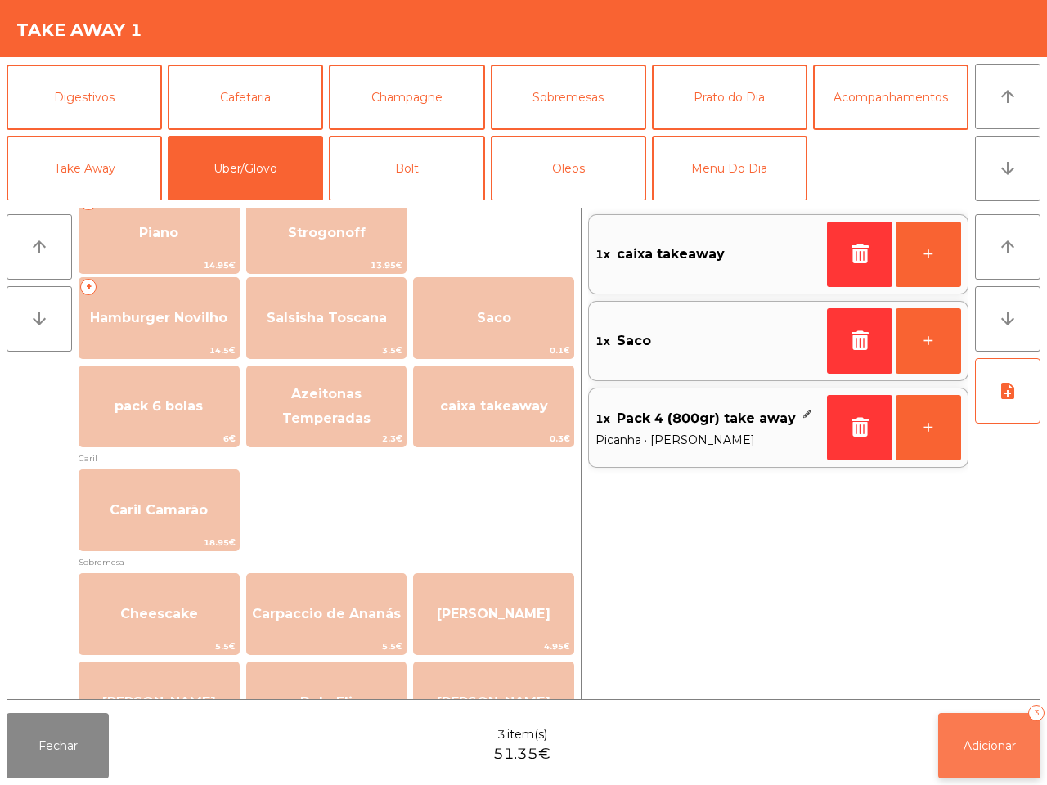
click at [943, 737] on button "Adicionar 3" at bounding box center [989, 745] width 102 height 65
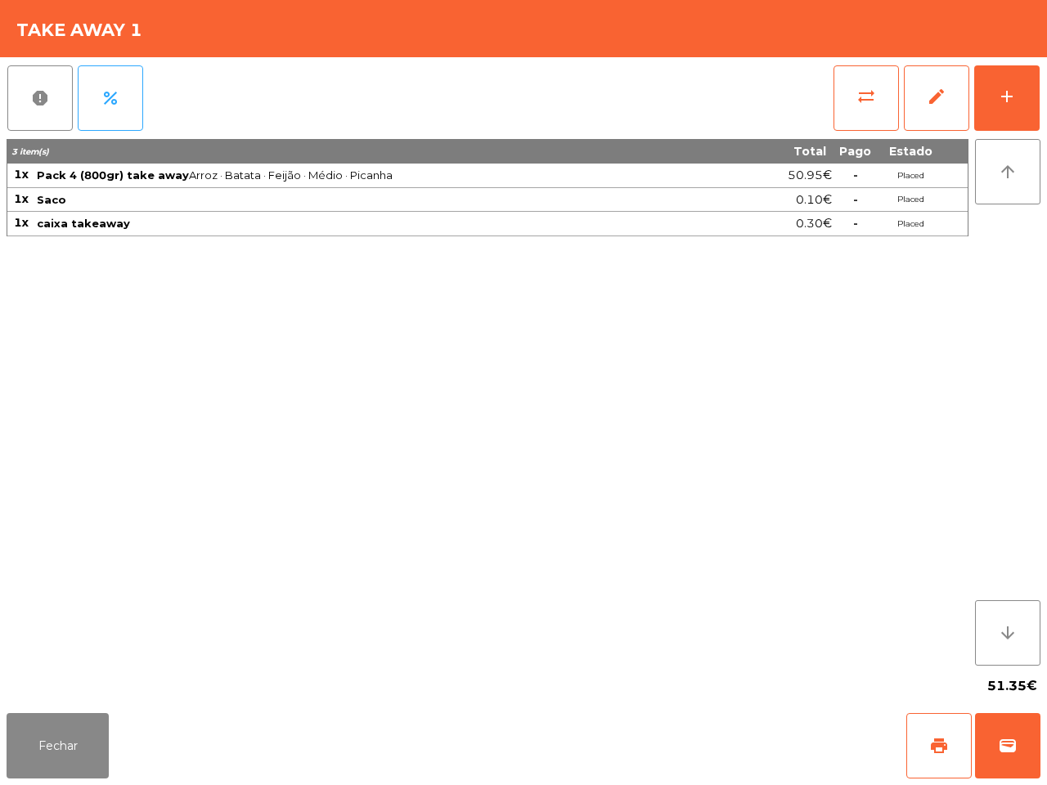
click at [855, 642] on div "3 item(s) Total Pago Estado 1x Pack 4 (800gr) take away [PERSON_NAME] · Feijão …" at bounding box center [488, 402] width 962 height 527
click at [62, 773] on button "Fechar" at bounding box center [58, 745] width 102 height 65
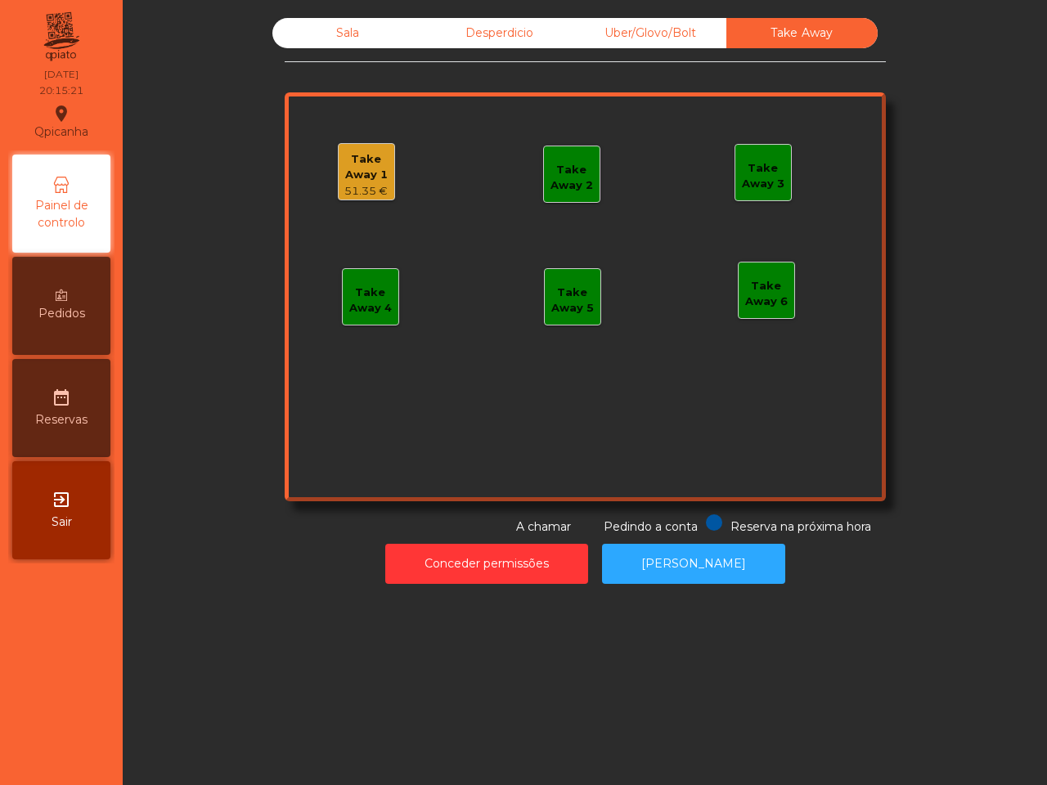
click at [342, 46] on div "Sala" at bounding box center [347, 33] width 151 height 30
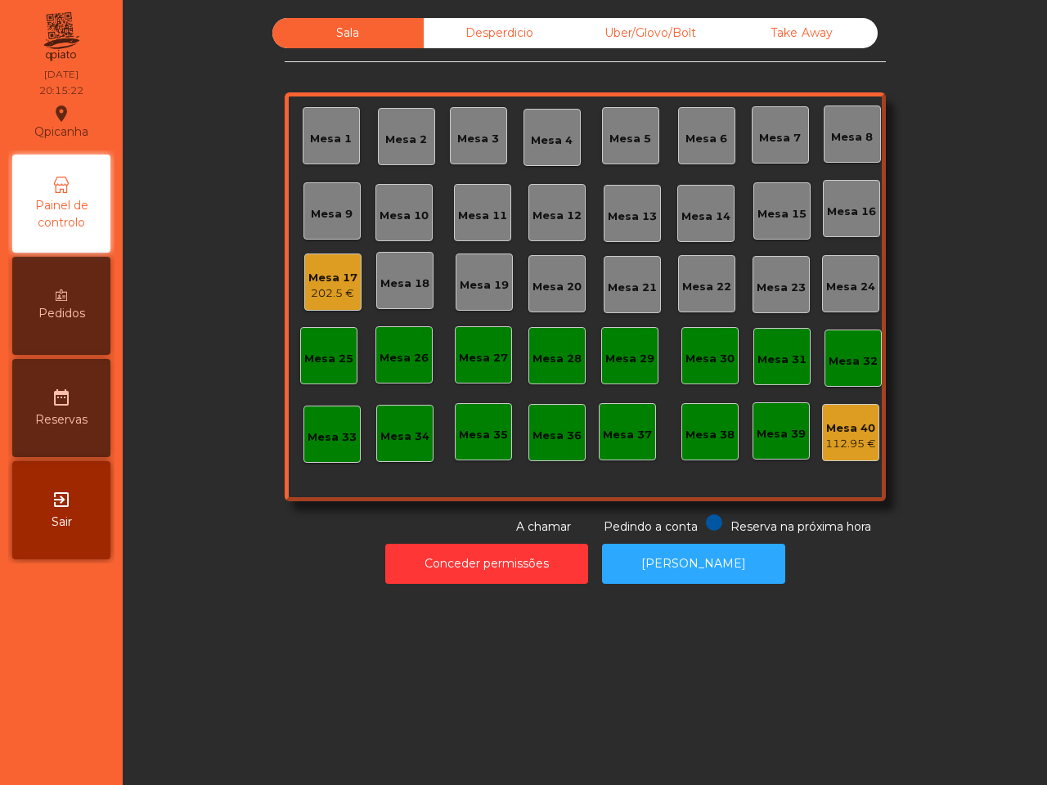
click at [308, 268] on div "Mesa 17 202.5 €" at bounding box center [332, 282] width 49 height 38
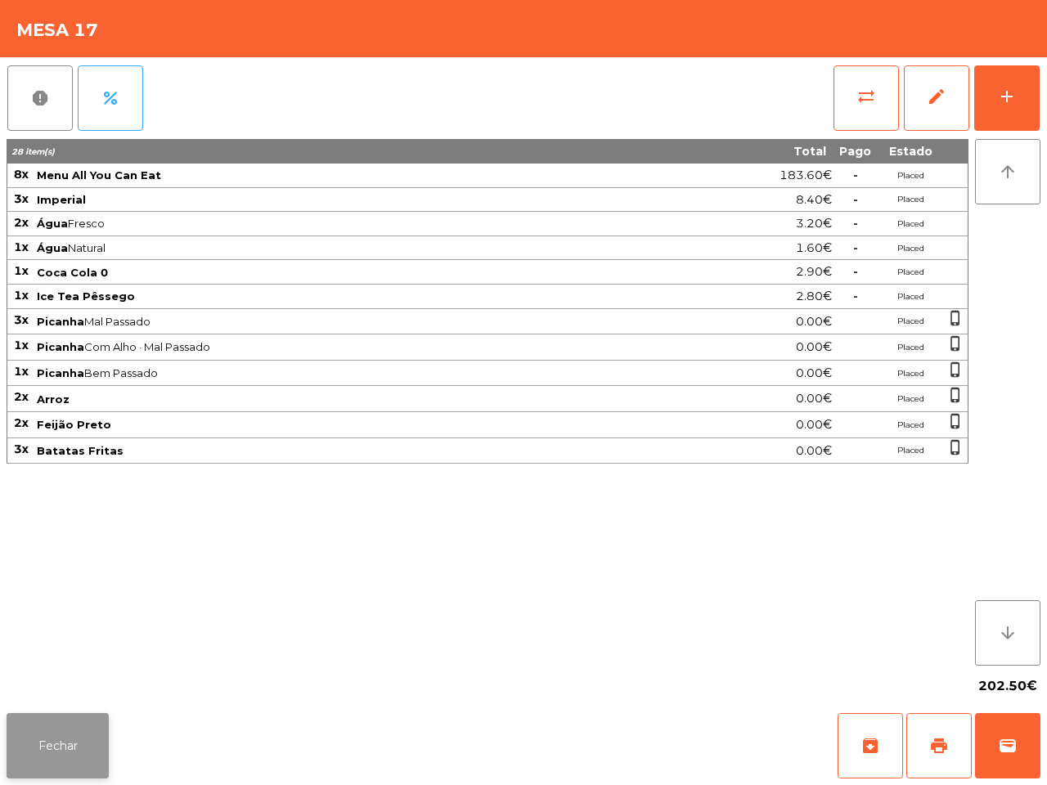
click at [84, 738] on button "Fechar" at bounding box center [58, 745] width 102 height 65
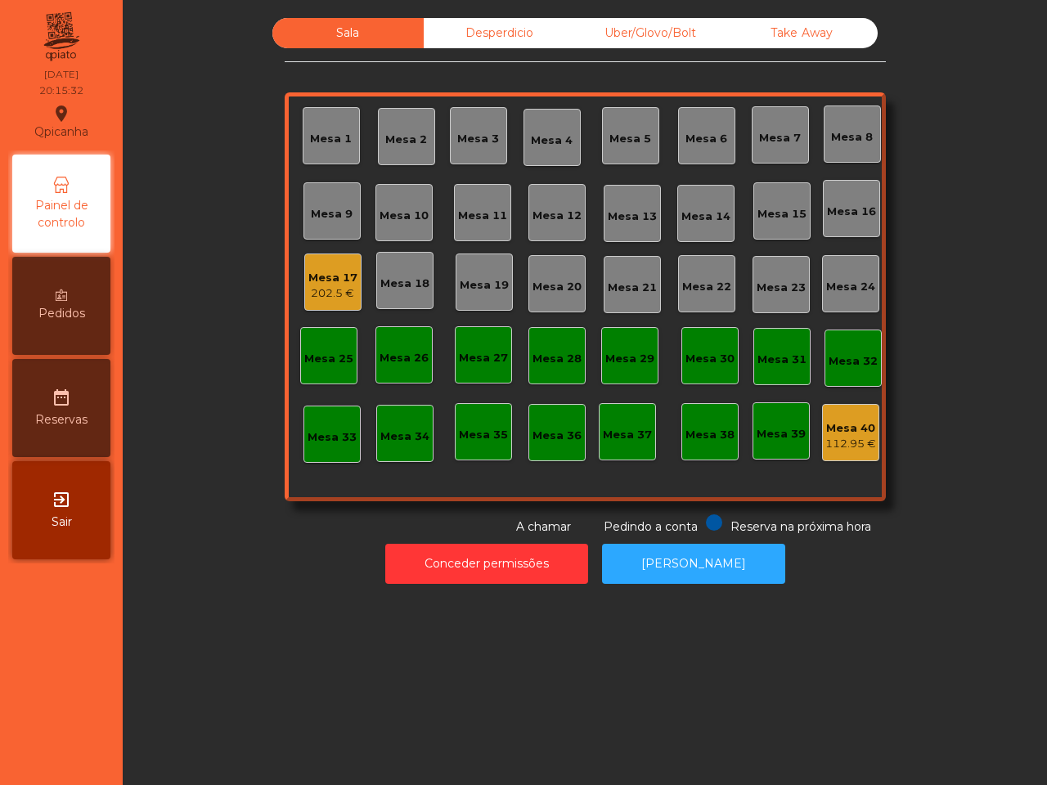
click at [478, 35] on div "Desperdicio" at bounding box center [499, 33] width 151 height 30
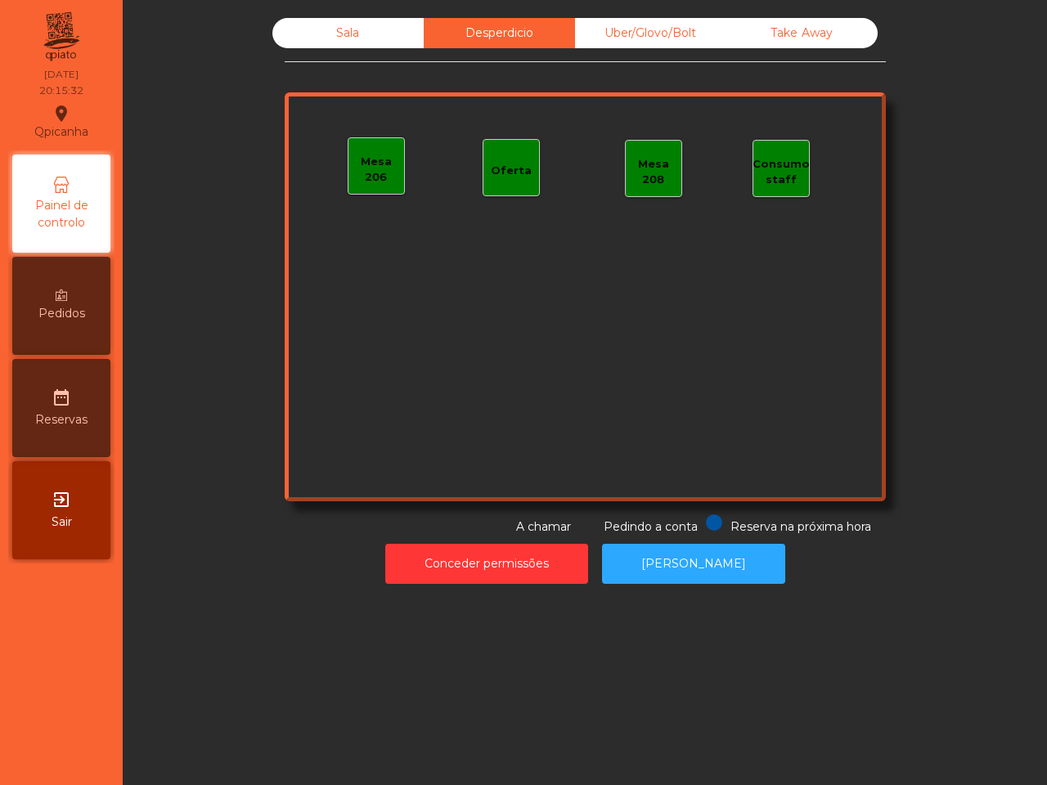
click at [603, 22] on div "Uber/Glovo/Bolt" at bounding box center [650, 33] width 151 height 30
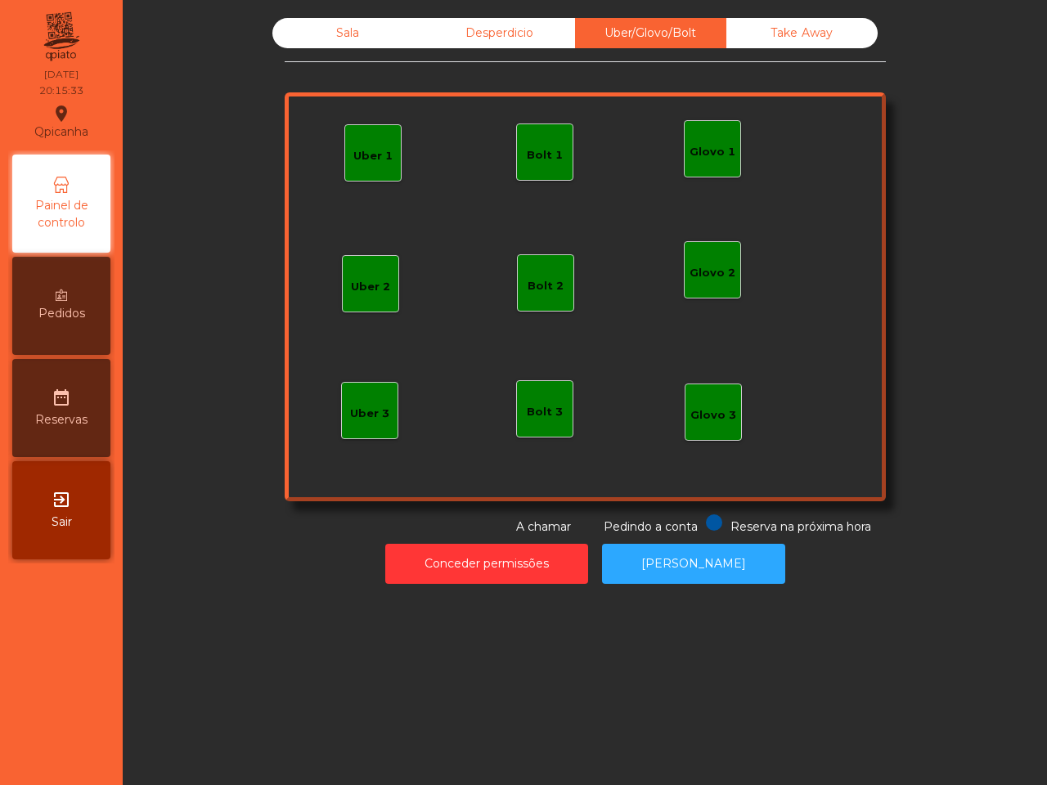
click at [820, 20] on div "Take Away" at bounding box center [801, 33] width 151 height 30
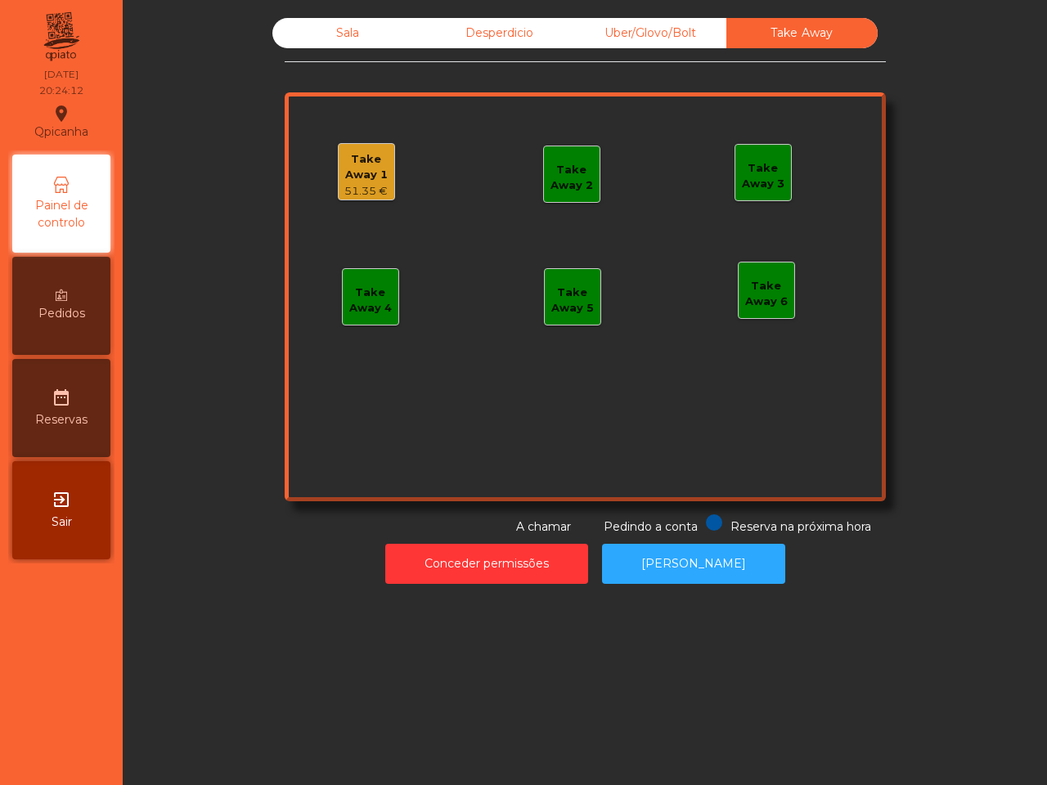
click at [348, 448] on div "Take Away 1 51.35 € Take Away 2 Take Away 3 Take Away 4 Take Away 5 Take Away 6" at bounding box center [585, 296] width 601 height 409
click at [356, 188] on div "51.35 €" at bounding box center [367, 191] width 56 height 16
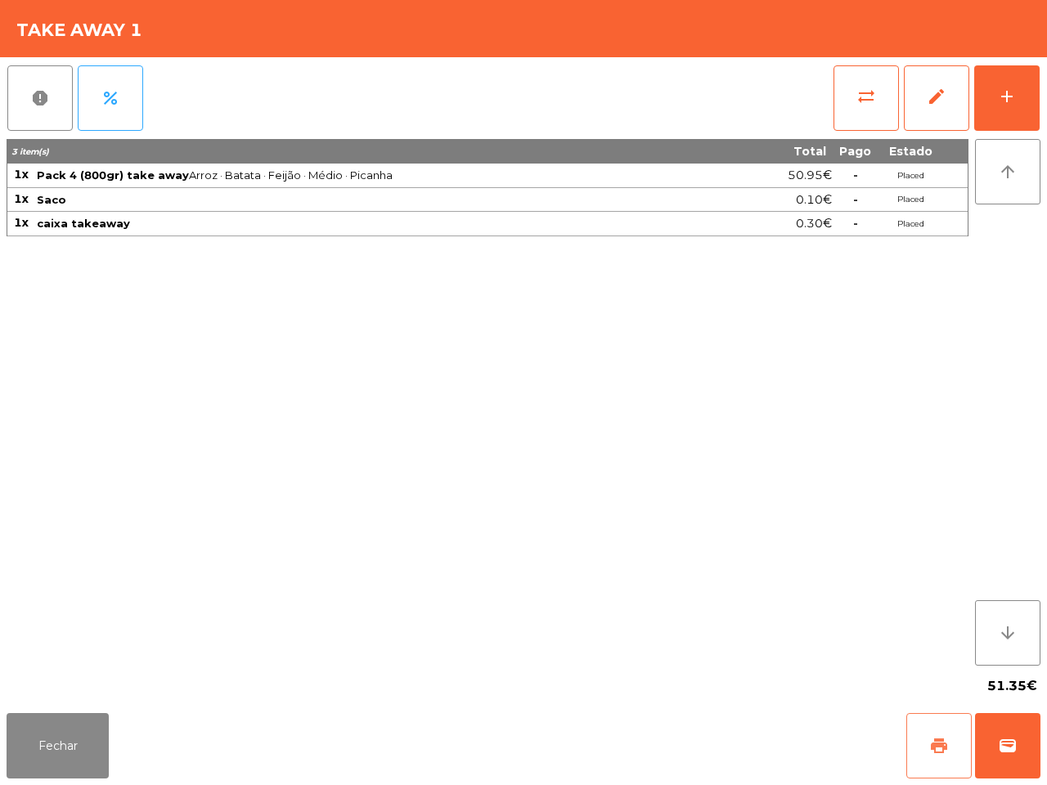
click at [925, 745] on button "print" at bounding box center [938, 745] width 65 height 65
click at [1012, 741] on span "wallet" at bounding box center [1008, 746] width 20 height 20
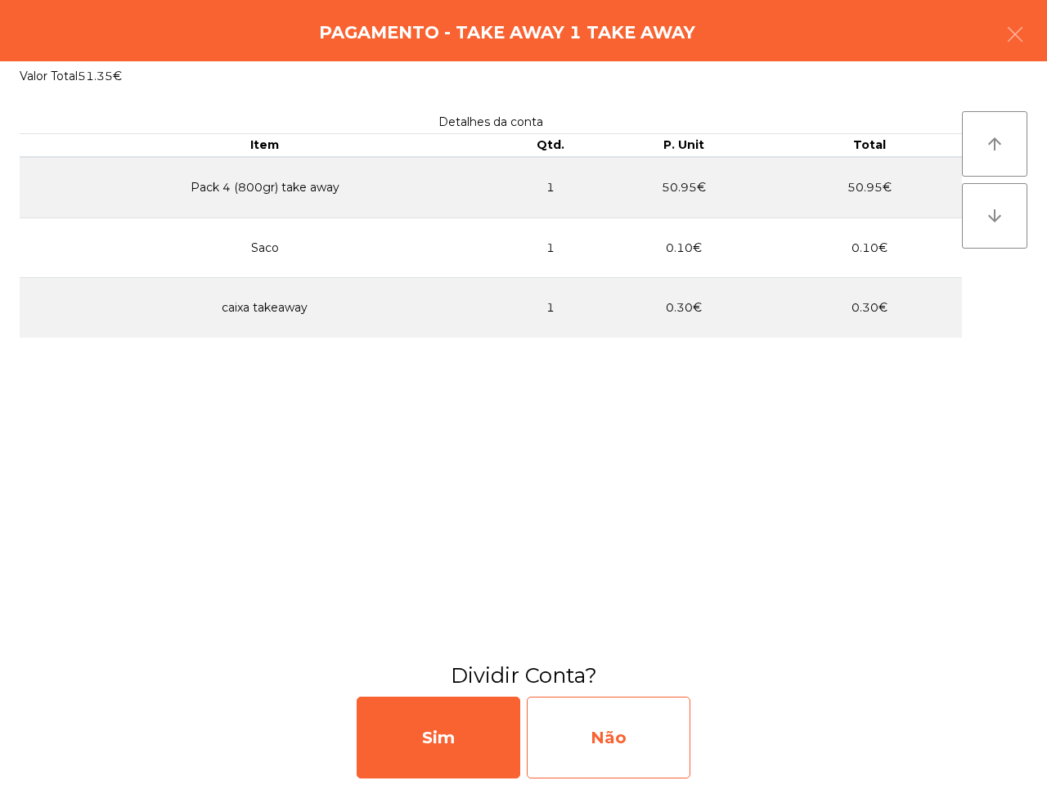
click at [640, 747] on div "Não" at bounding box center [609, 738] width 164 height 82
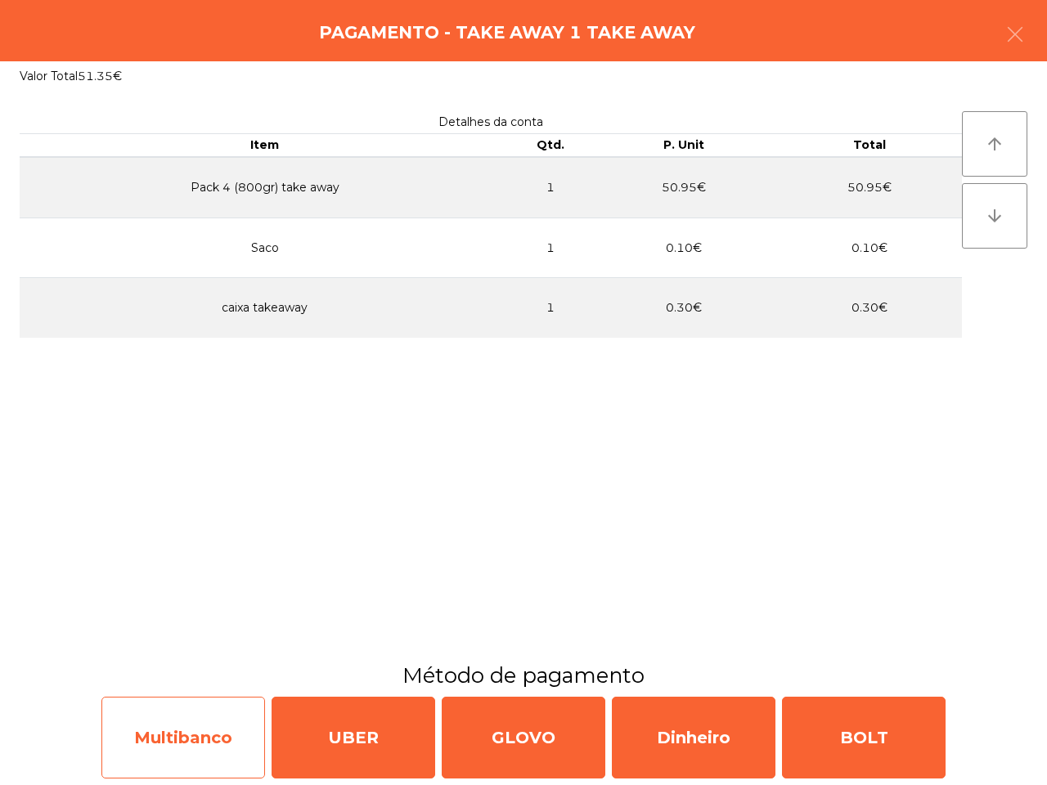
click at [221, 705] on div "Multibanco" at bounding box center [183, 738] width 164 height 82
select select "**"
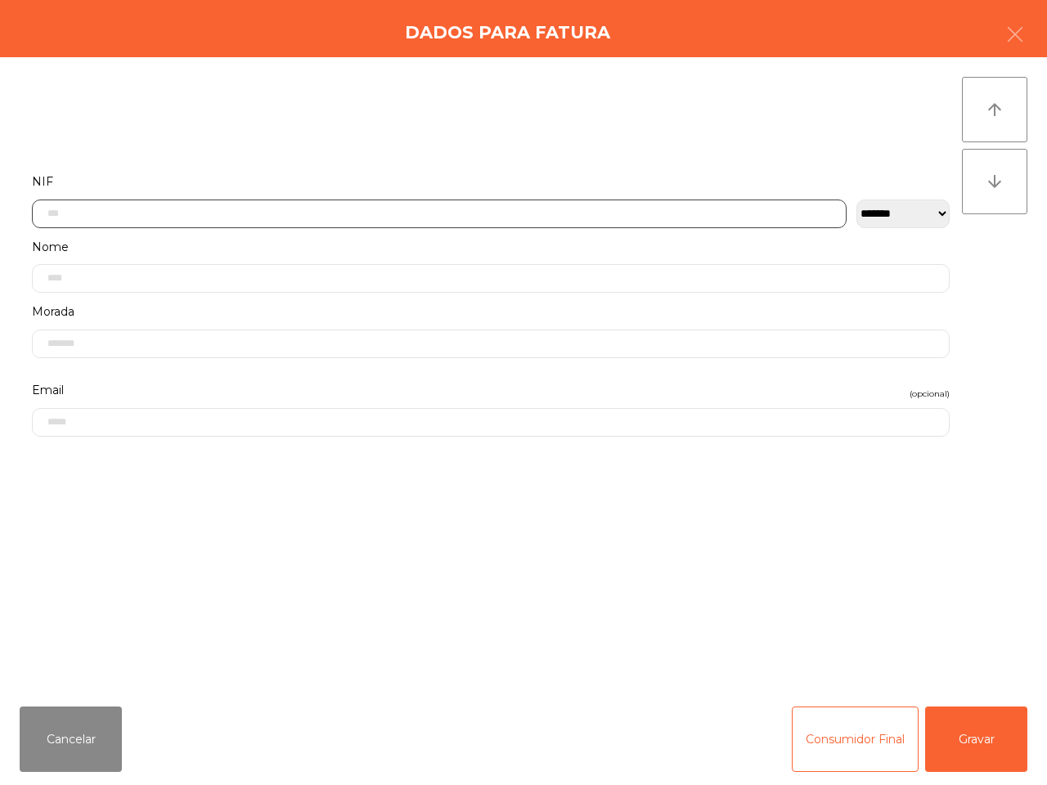
click at [356, 207] on input "text" at bounding box center [439, 214] width 815 height 29
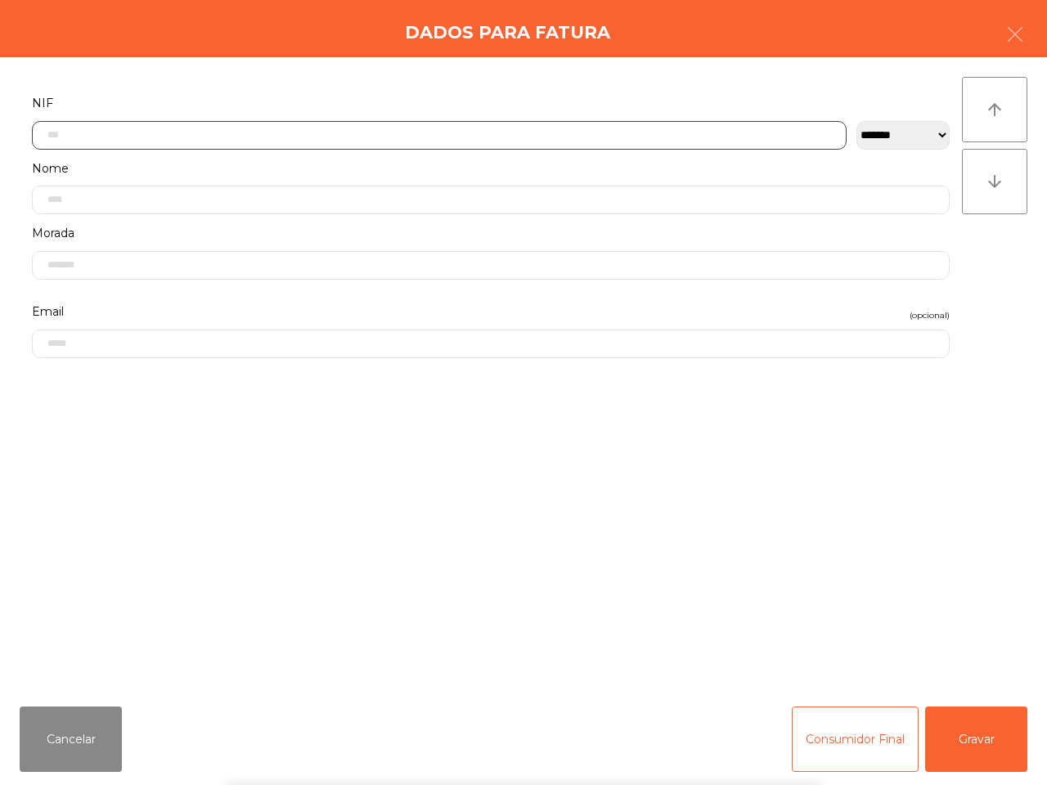
scroll to position [92, 0]
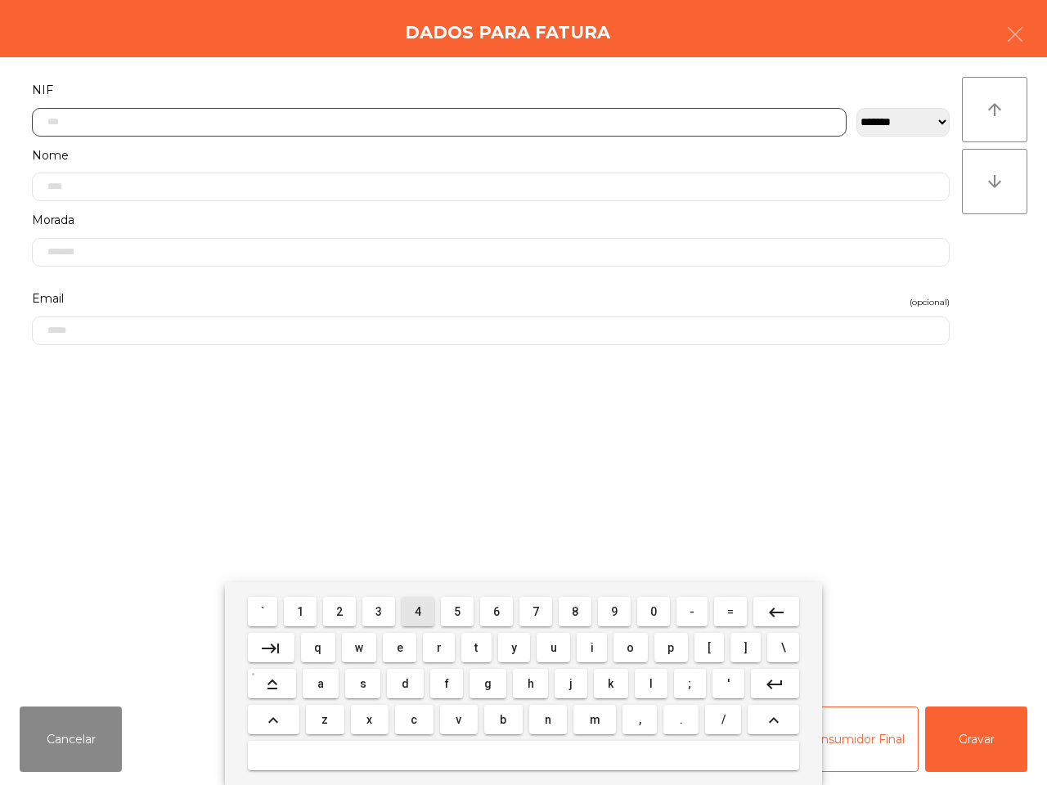
click at [406, 604] on button "4" at bounding box center [418, 611] width 33 height 29
type input "*"
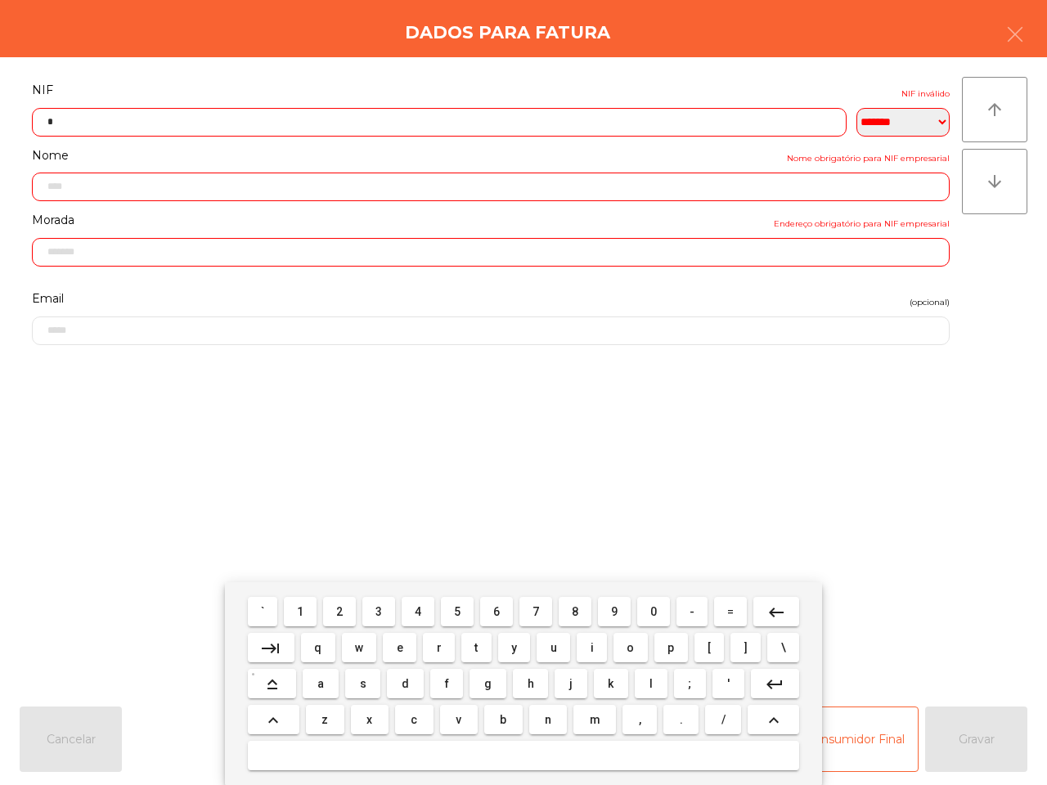
click at [792, 608] on button "keyboard_backspace" at bounding box center [776, 611] width 46 height 29
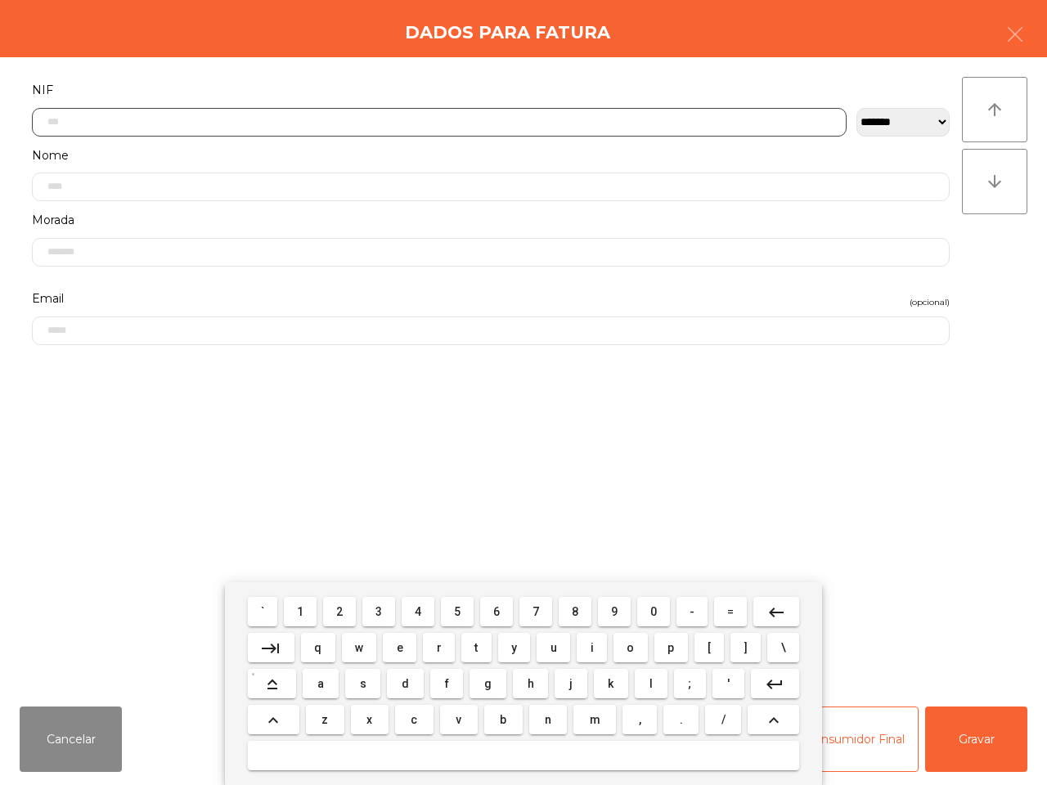
click at [460, 611] on span "5" at bounding box center [457, 611] width 7 height 13
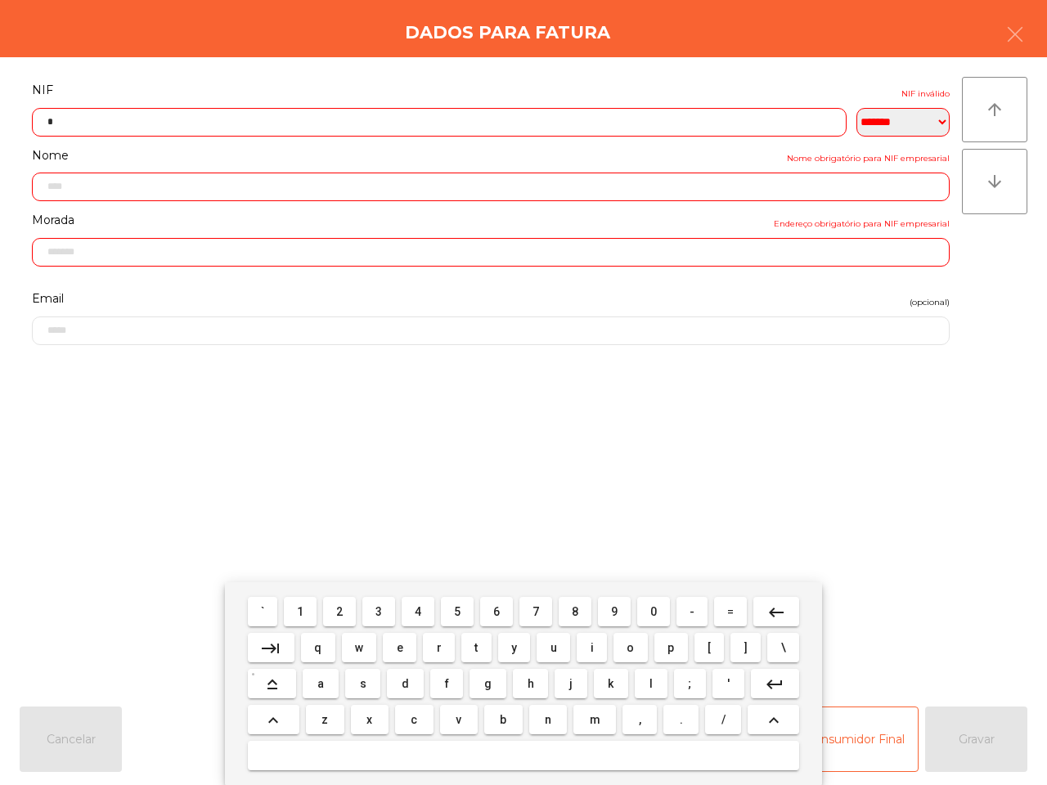
click at [280, 614] on mat-keyboard-key "`" at bounding box center [263, 612] width 36 height 36
click at [303, 613] on span "1" at bounding box center [300, 611] width 7 height 13
click at [452, 610] on button "5" at bounding box center [457, 611] width 33 height 29
click at [418, 612] on span "4" at bounding box center [418, 611] width 7 height 13
click at [417, 612] on span "4" at bounding box center [418, 611] width 7 height 13
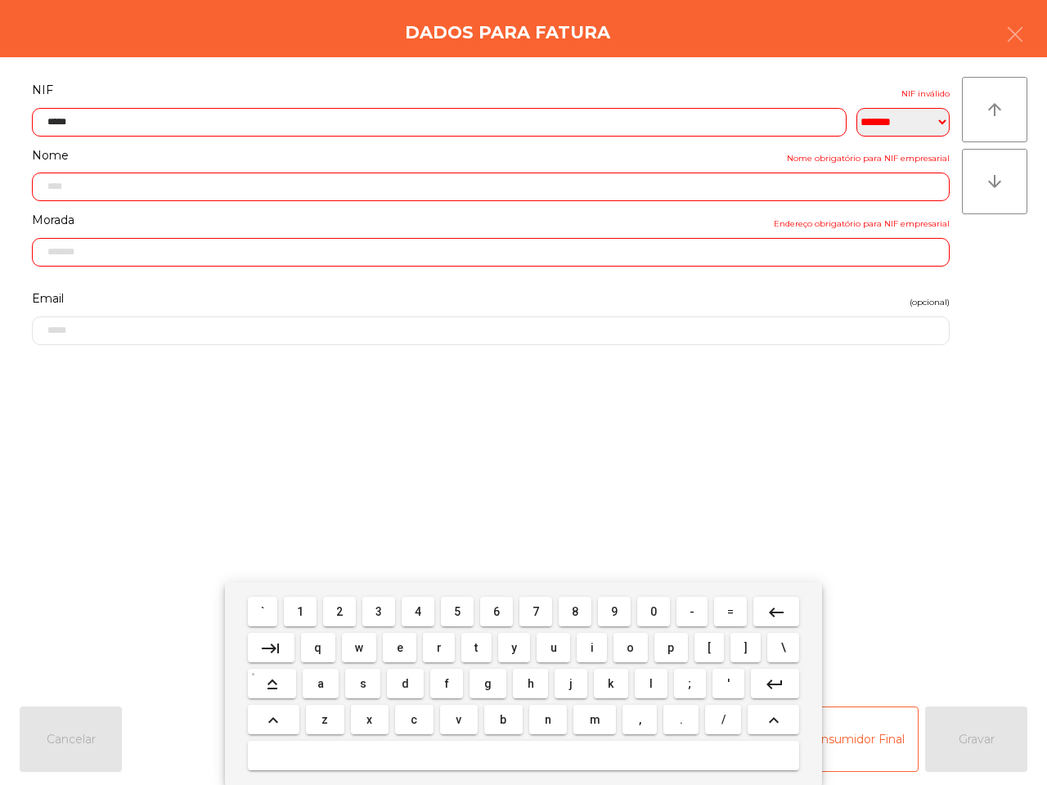
click at [385, 612] on button "3" at bounding box center [378, 611] width 33 height 29
click at [567, 614] on button "8" at bounding box center [575, 611] width 33 height 29
click at [536, 609] on span "7" at bounding box center [535, 611] width 7 height 13
click at [463, 607] on button "5" at bounding box center [457, 611] width 33 height 29
type input "*********"
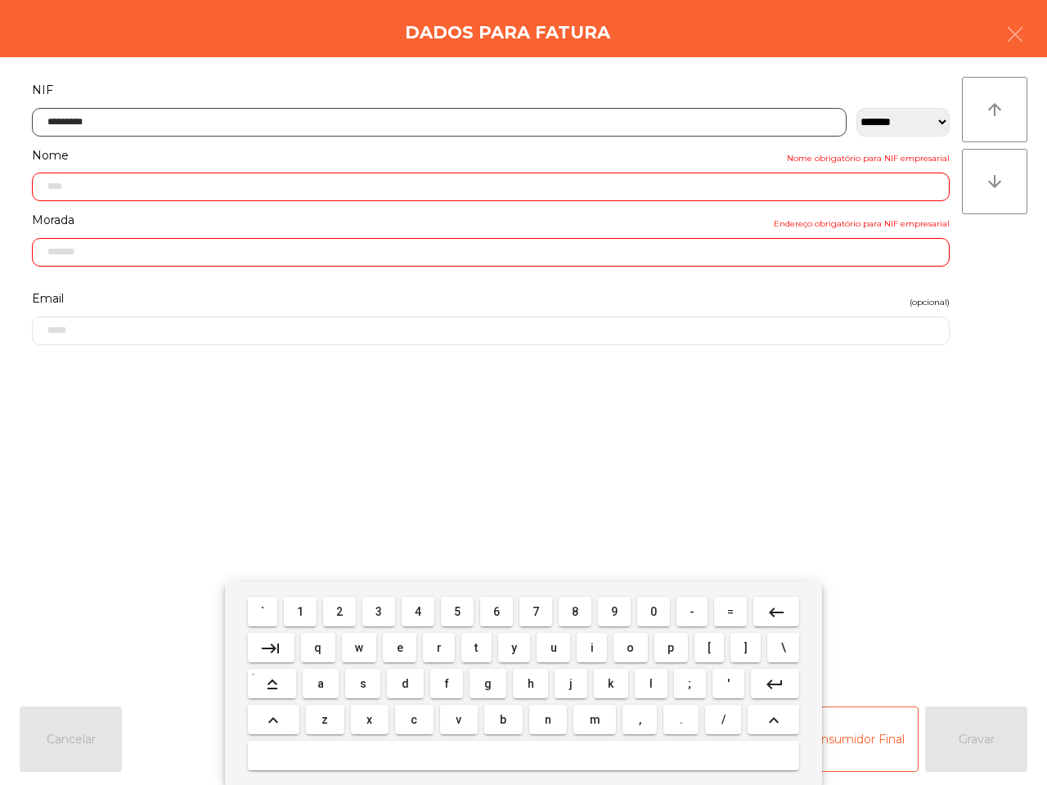
type input "**********"
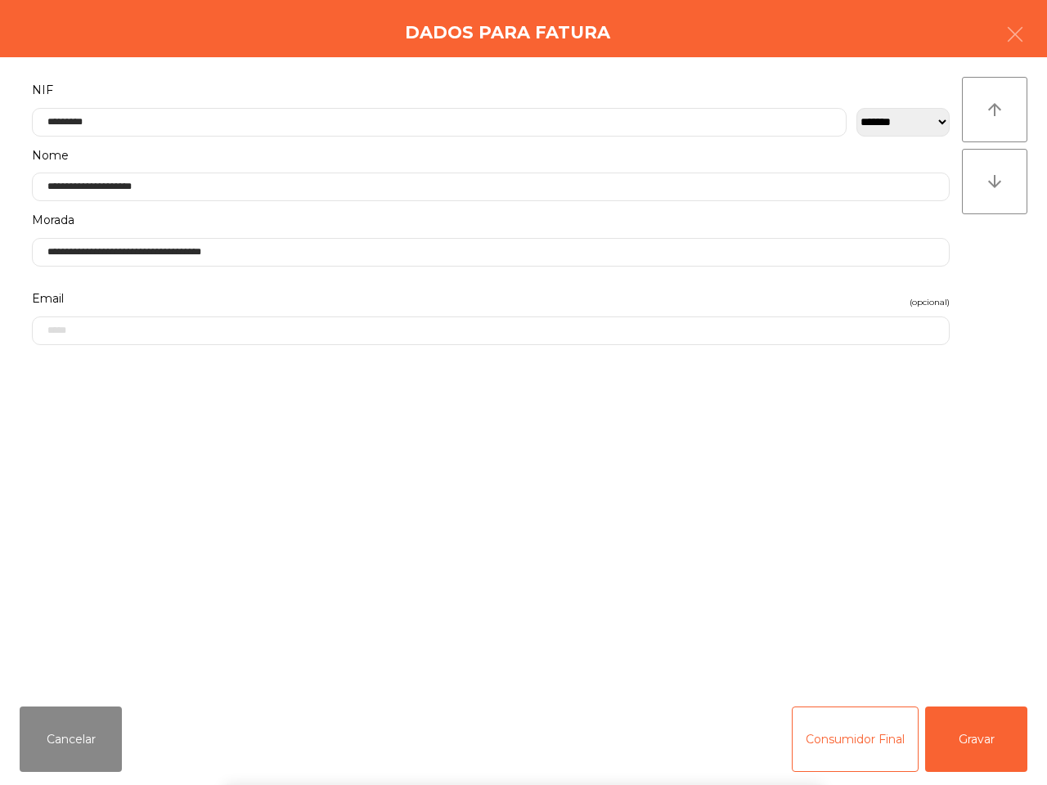
click at [1003, 752] on div "` 1 2 3 4 5 6 7 8 9 0 - = keyboard_backspace keyboard_tab q w e r t y u i o p […" at bounding box center [523, 683] width 1047 height 203
click at [999, 734] on button "Gravar" at bounding box center [976, 739] width 102 height 65
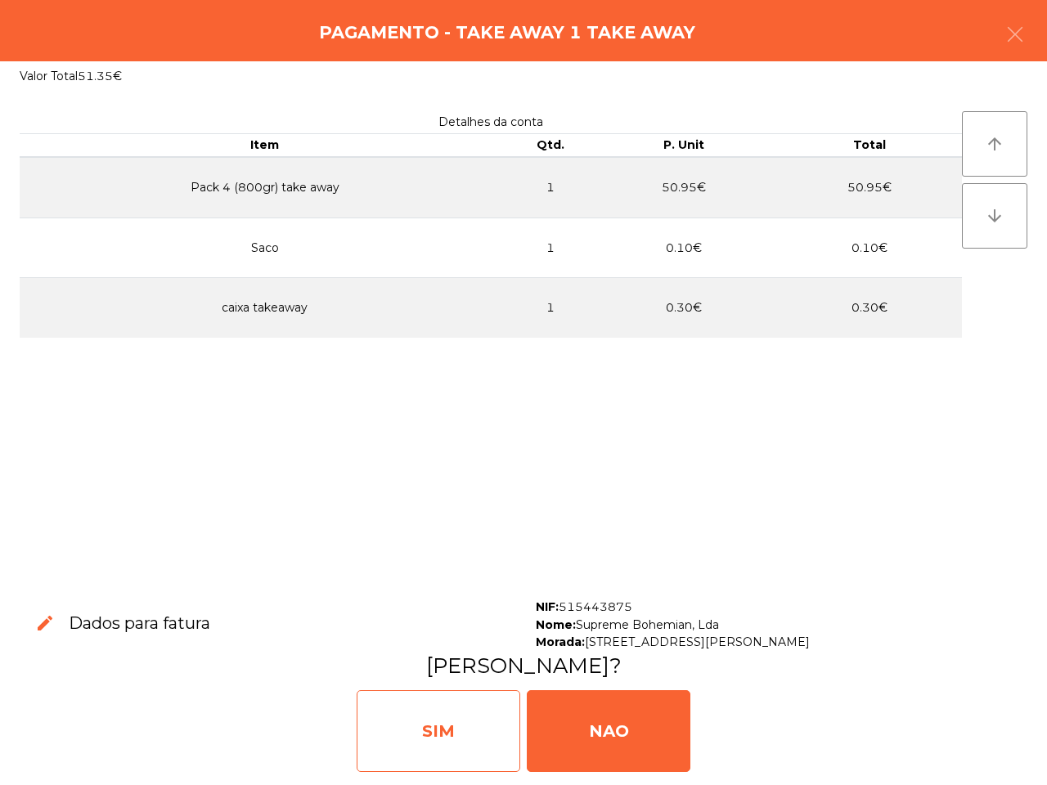
click at [451, 717] on div "SIM" at bounding box center [439, 731] width 164 height 82
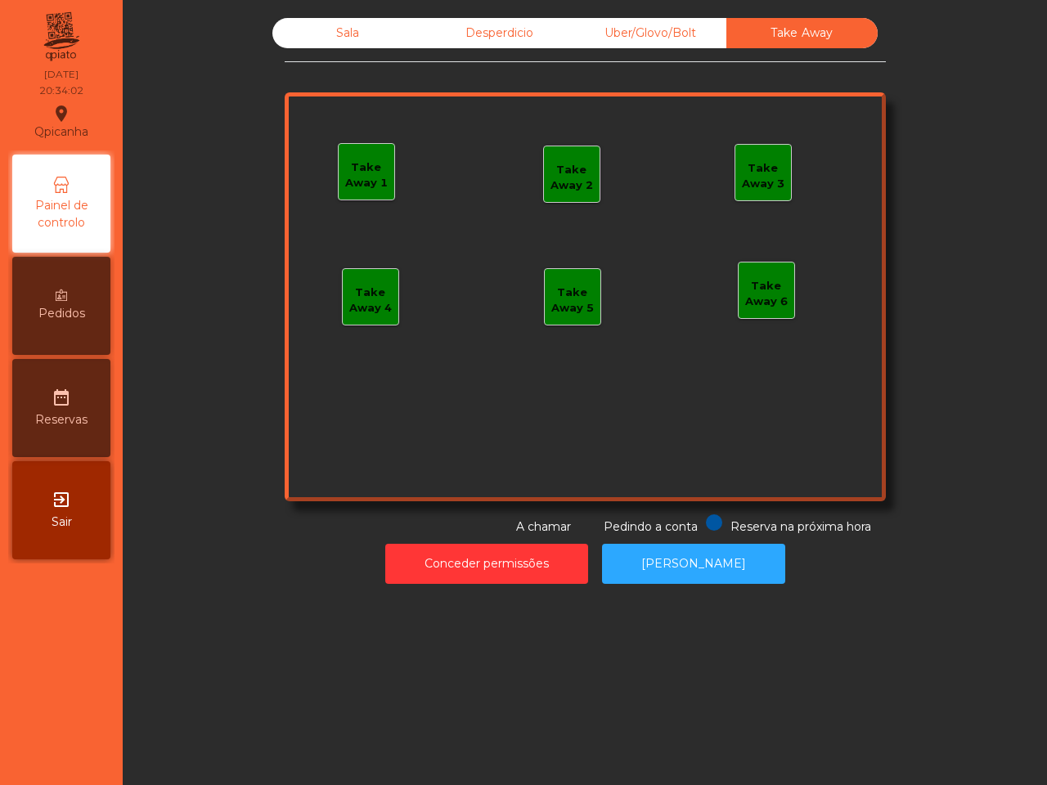
click at [438, 538] on div "Conceder permissões Abrir [PERSON_NAME]" at bounding box center [585, 564] width 880 height 56
click at [649, 37] on div "Uber/Glovo/Bolt" at bounding box center [650, 33] width 151 height 30
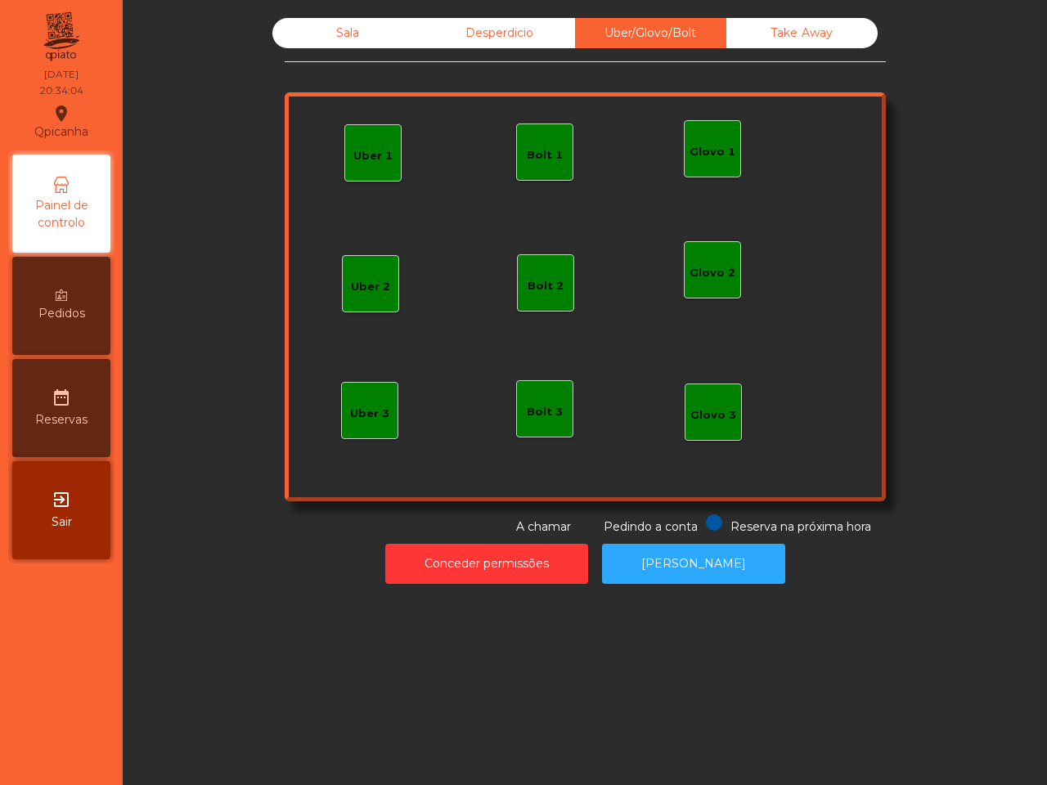
click at [495, 37] on div "Desperdicio" at bounding box center [499, 33] width 151 height 30
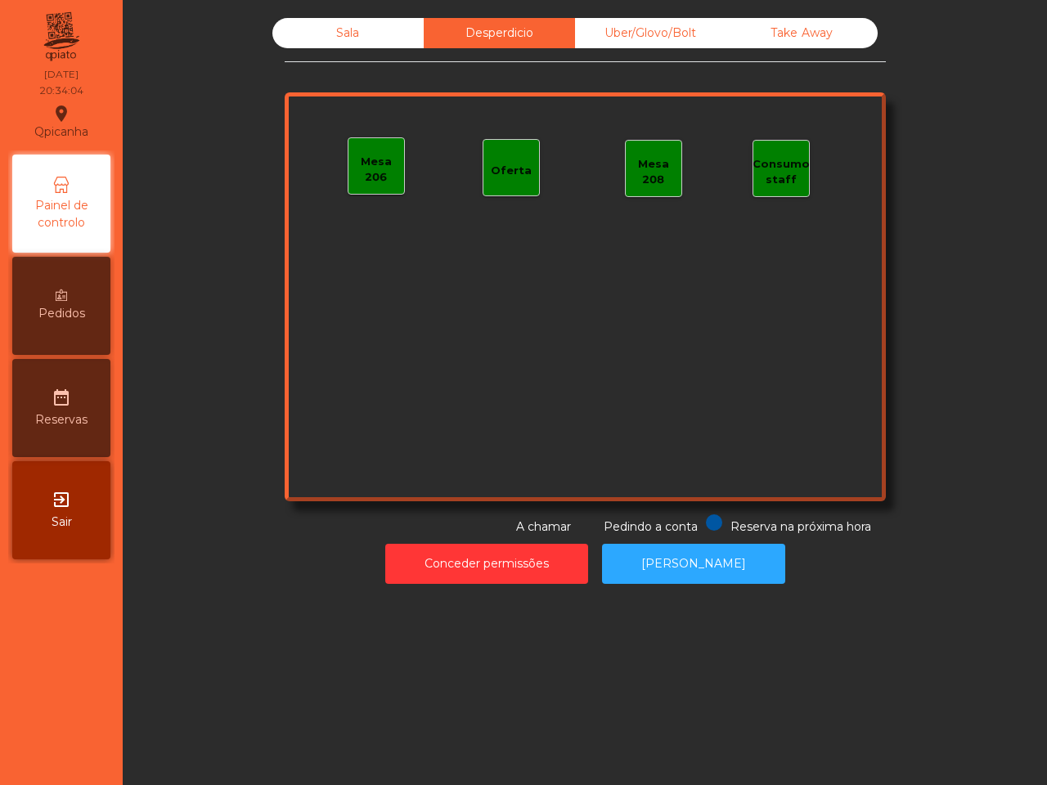
click at [316, 41] on div "Sala" at bounding box center [347, 33] width 151 height 30
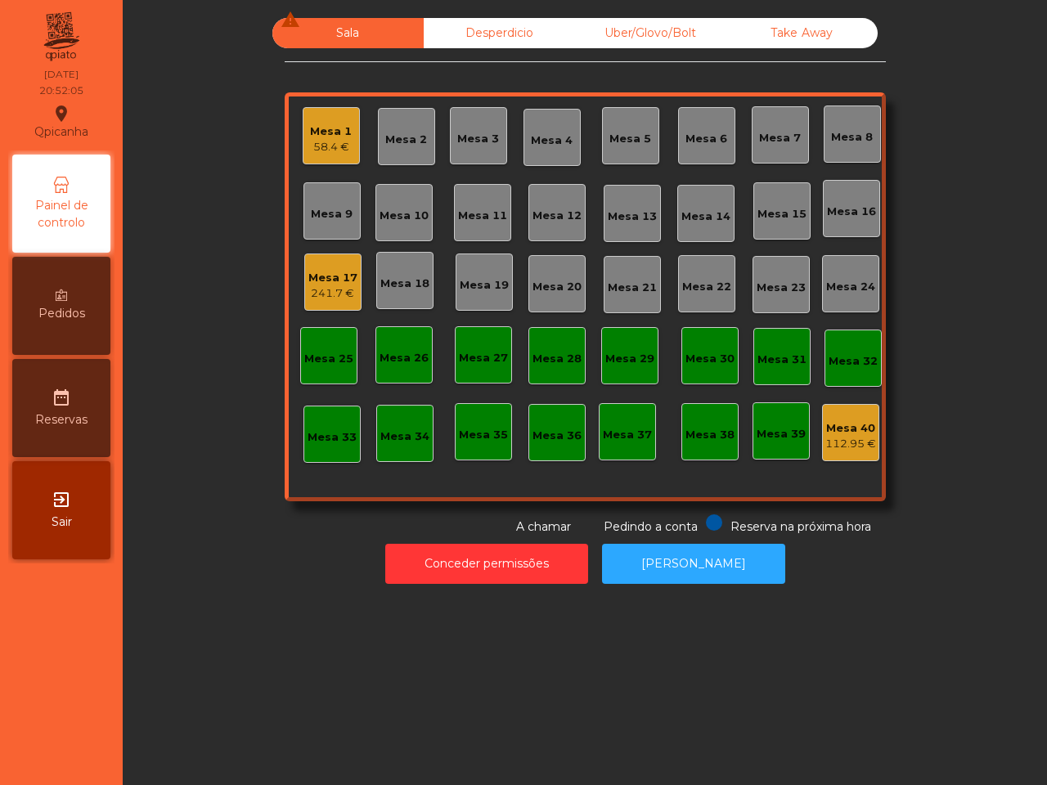
click at [337, 289] on div "241.7 €" at bounding box center [332, 293] width 49 height 16
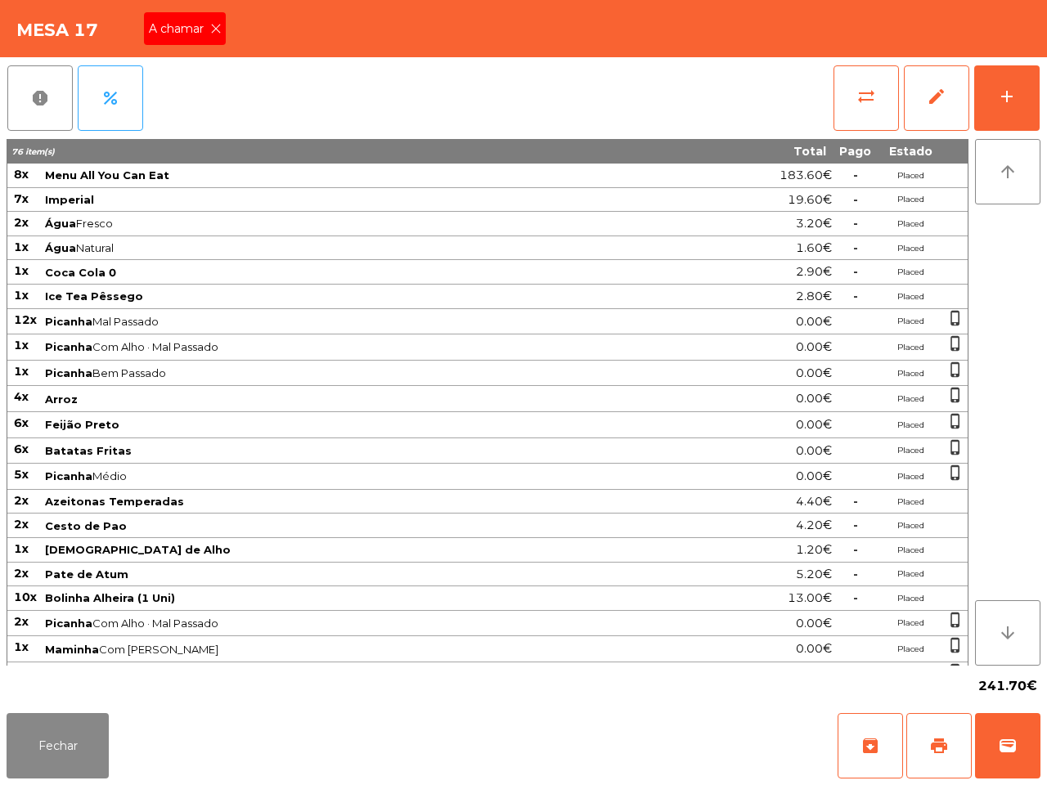
click at [210, 26] on icon at bounding box center [215, 28] width 11 height 11
click at [1031, 100] on button "add" at bounding box center [1006, 97] width 65 height 65
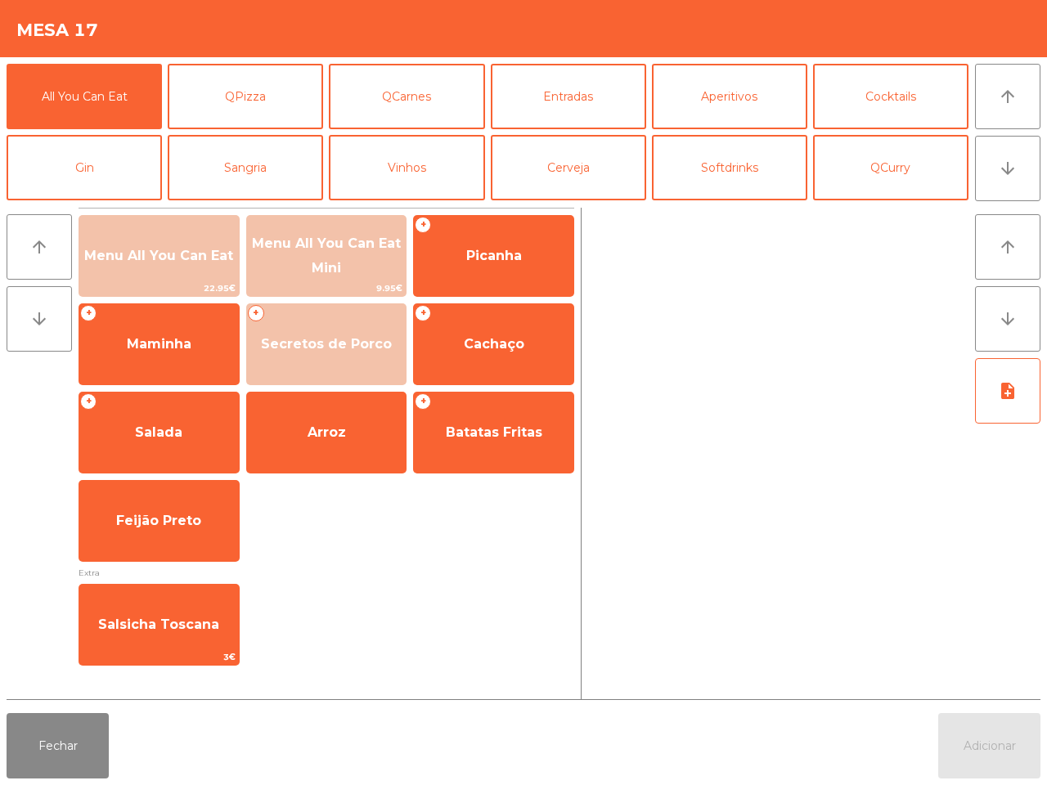
click at [554, 132] on div "All You Can Eat QPizza QCarnes Entradas Aperitivos Cocktails Gin Sangria Vinhos…" at bounding box center [488, 132] width 962 height 137
click at [567, 157] on button "Cerveja" at bounding box center [568, 167] width 155 height 65
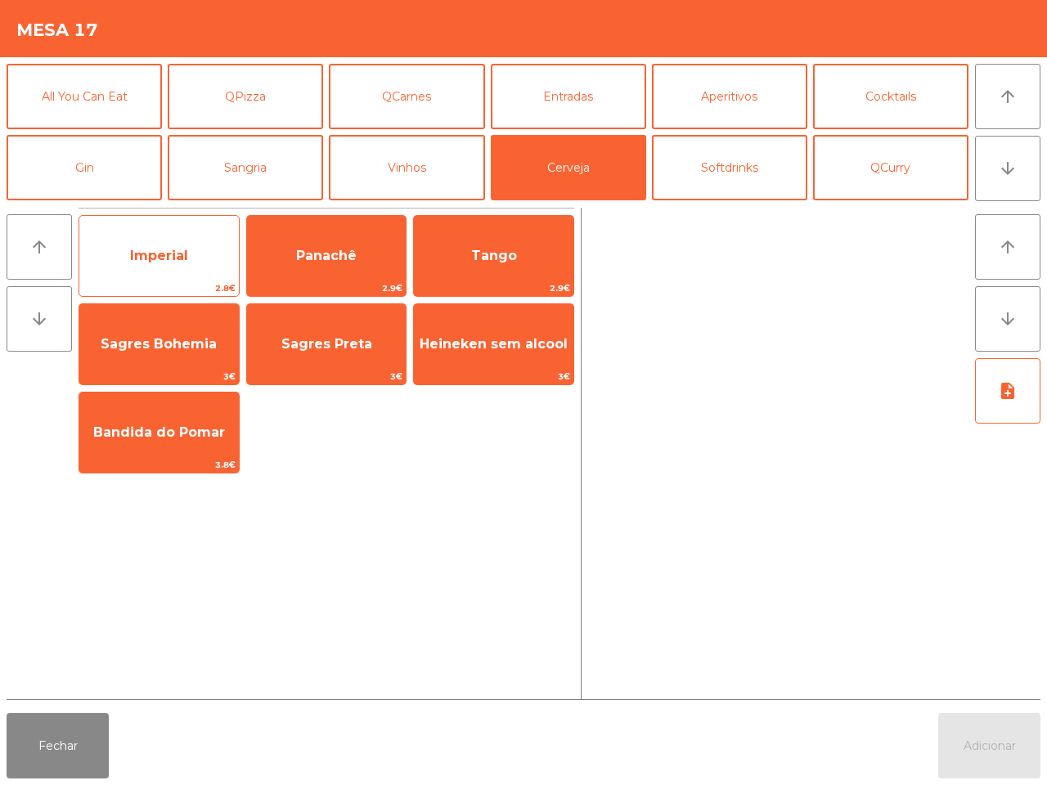
click at [120, 286] on span "2.8€" at bounding box center [158, 289] width 159 height 16
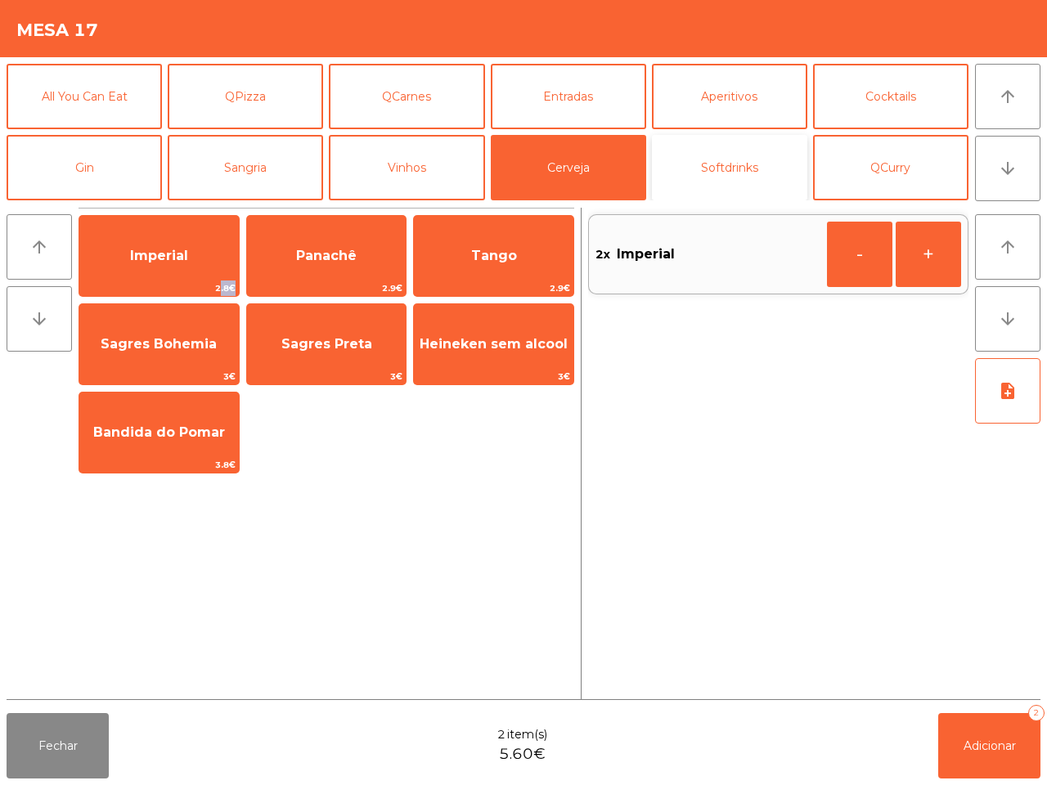
click at [743, 158] on button "Softdrinks" at bounding box center [729, 167] width 155 height 65
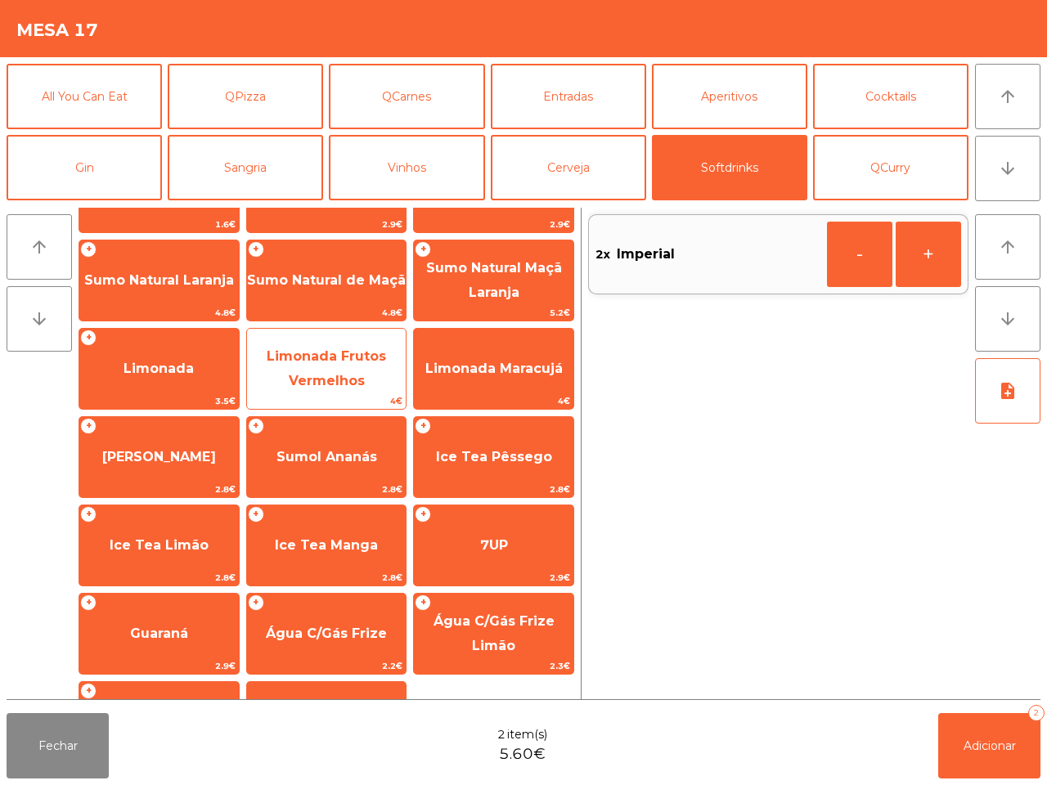
scroll to position [133, 0]
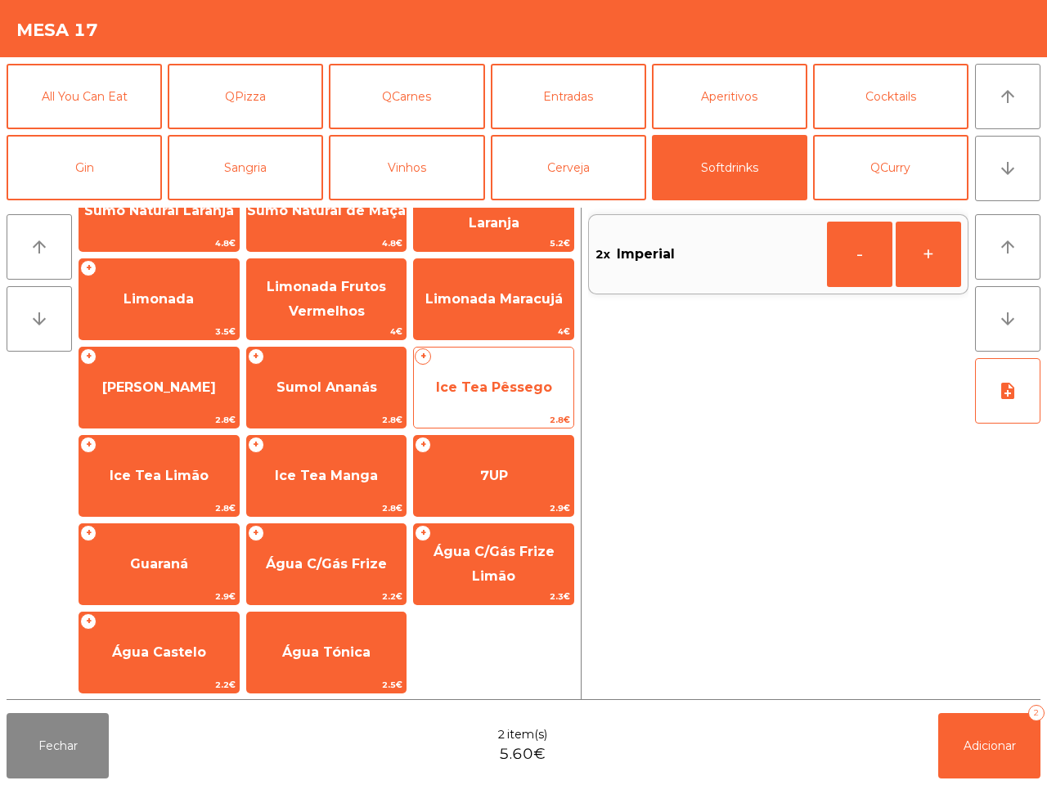
click at [485, 394] on span "Ice Tea Pêssego" at bounding box center [493, 388] width 159 height 44
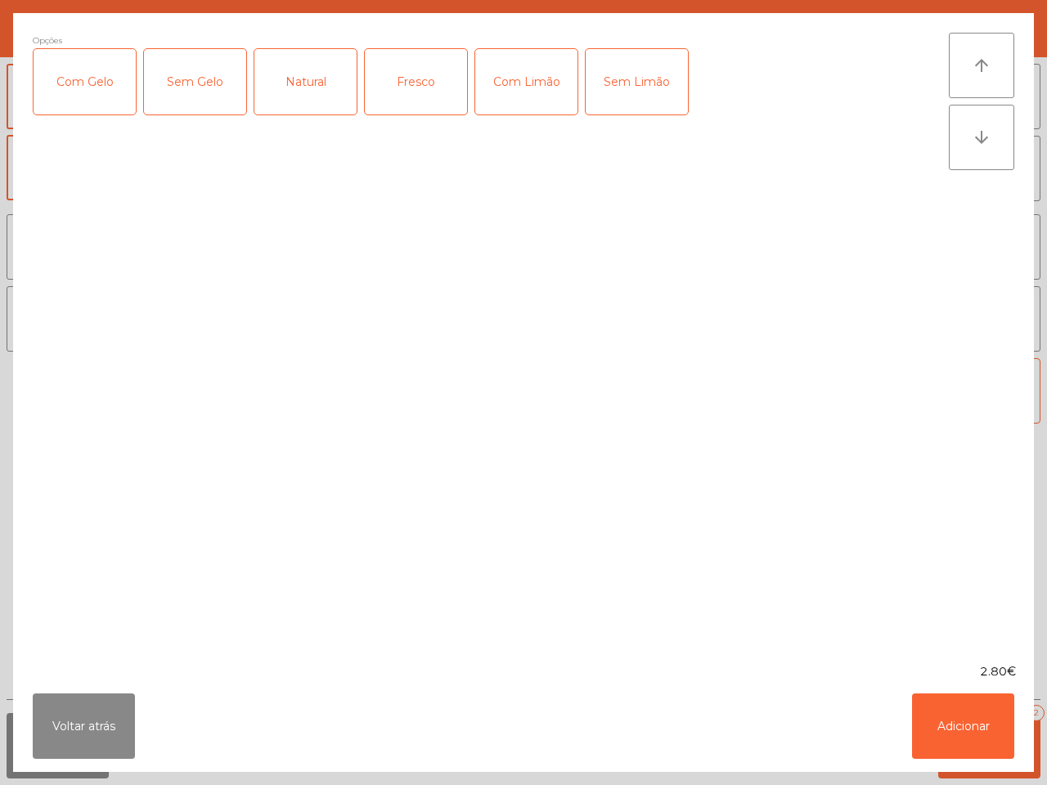
click at [485, 394] on div "Opções Com Gelo Sem Gelo Natural Fresco Com Limão Sem Limão" at bounding box center [491, 338] width 916 height 611
click at [982, 738] on button "Adicionar" at bounding box center [963, 726] width 102 height 65
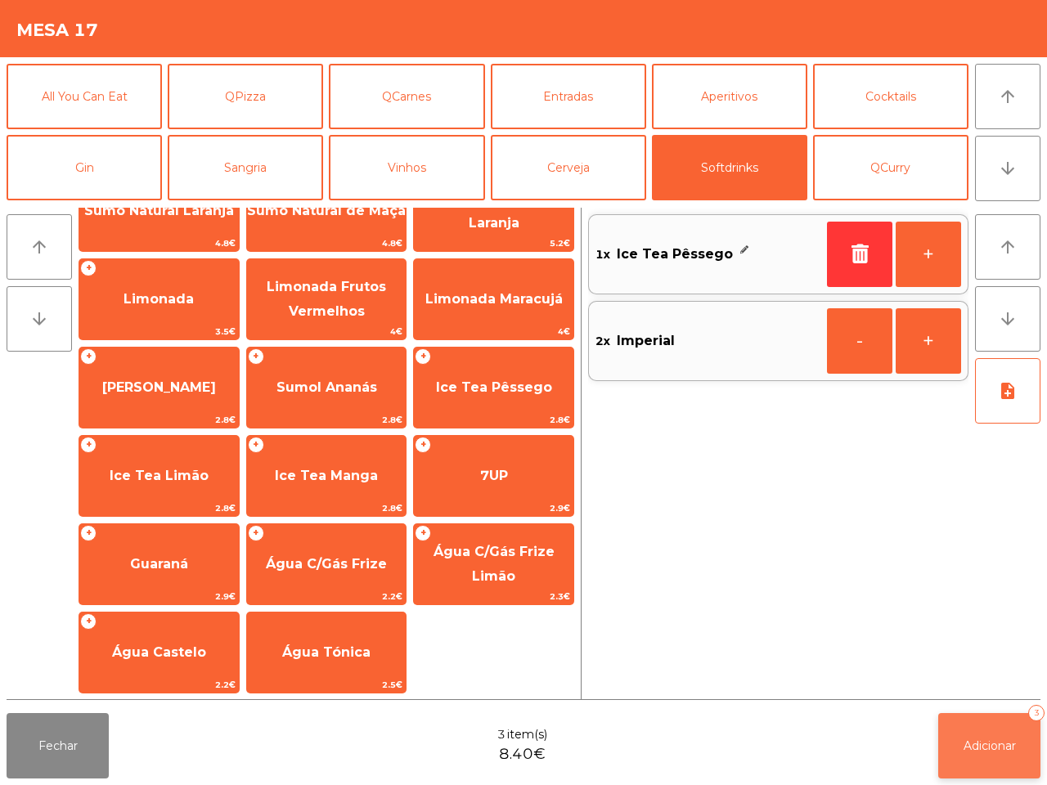
click at [994, 747] on span "Adicionar" at bounding box center [989, 745] width 52 height 15
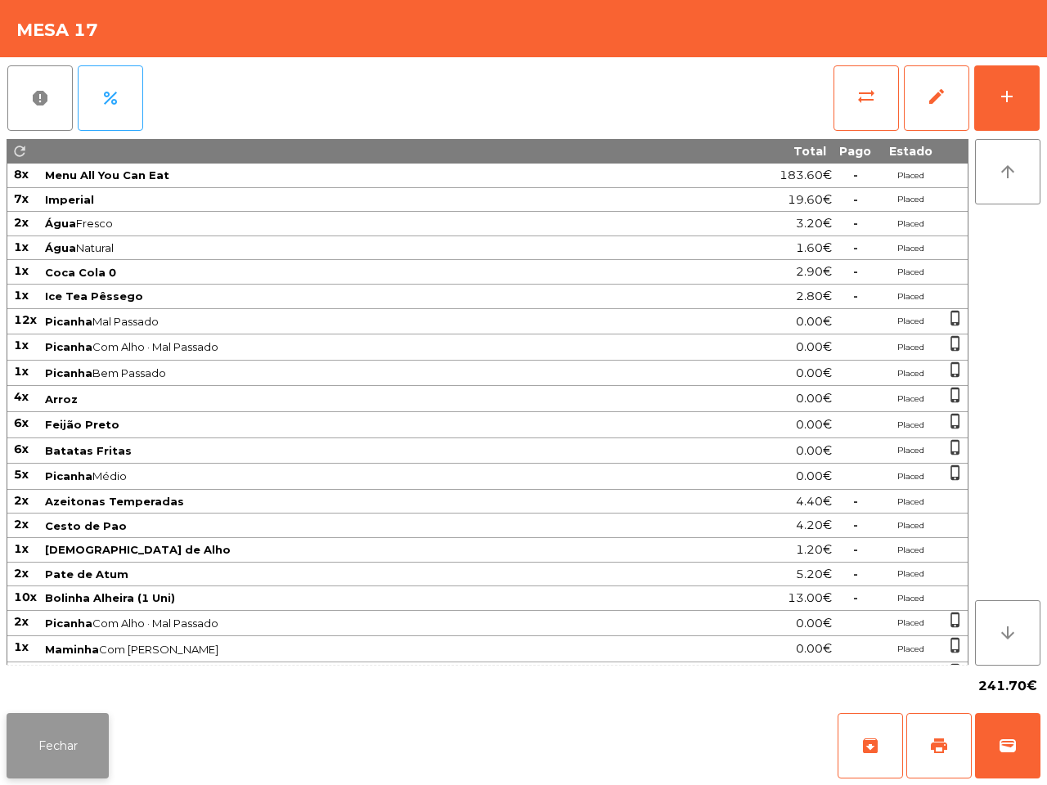
click at [38, 770] on button "Fechar" at bounding box center [58, 745] width 102 height 65
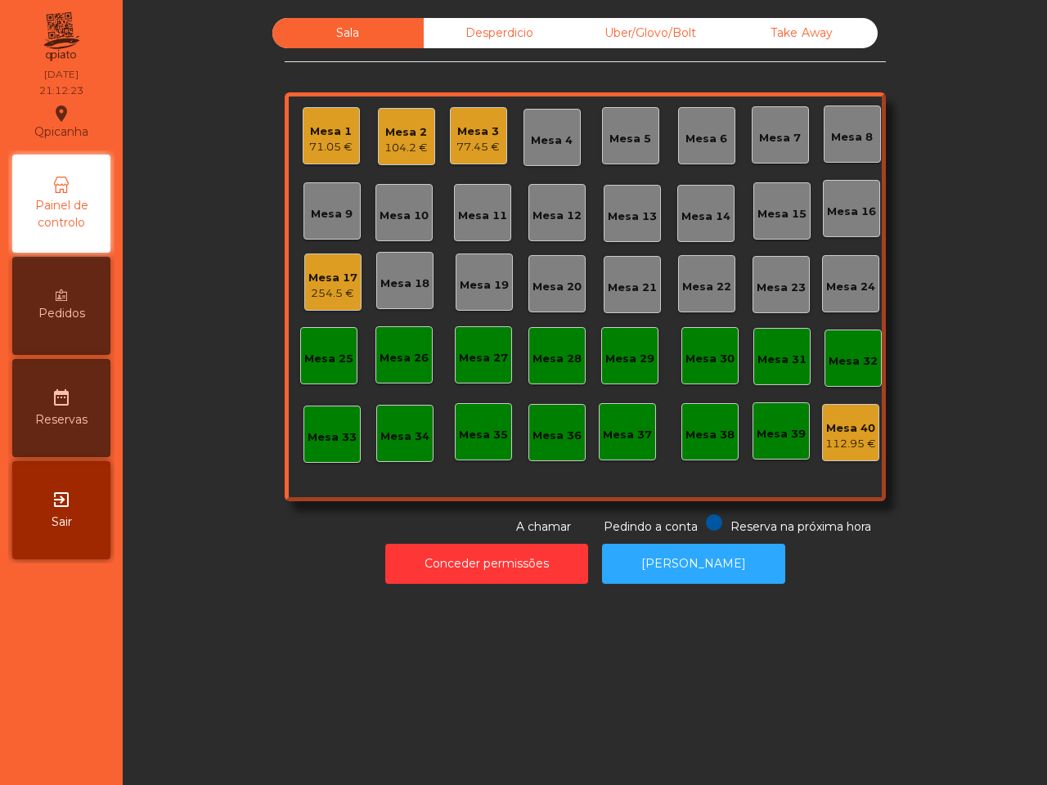
click at [321, 282] on div "Mesa 17" at bounding box center [332, 278] width 49 height 16
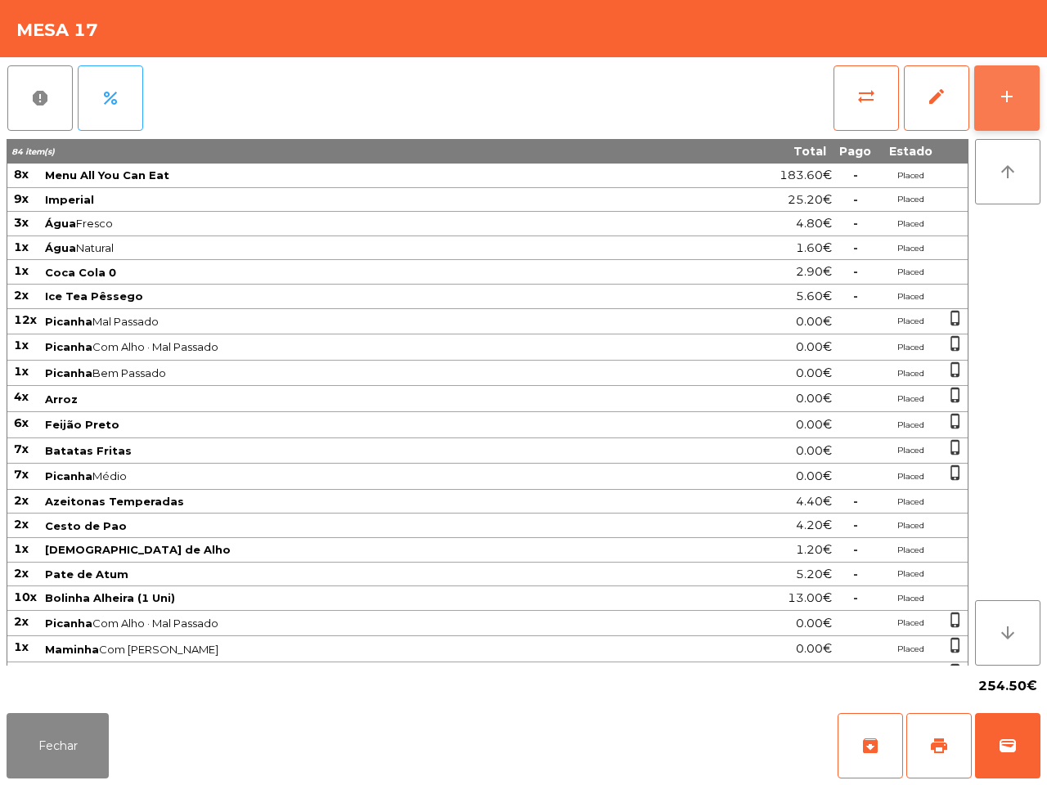
click at [986, 78] on button "add" at bounding box center [1006, 97] width 65 height 65
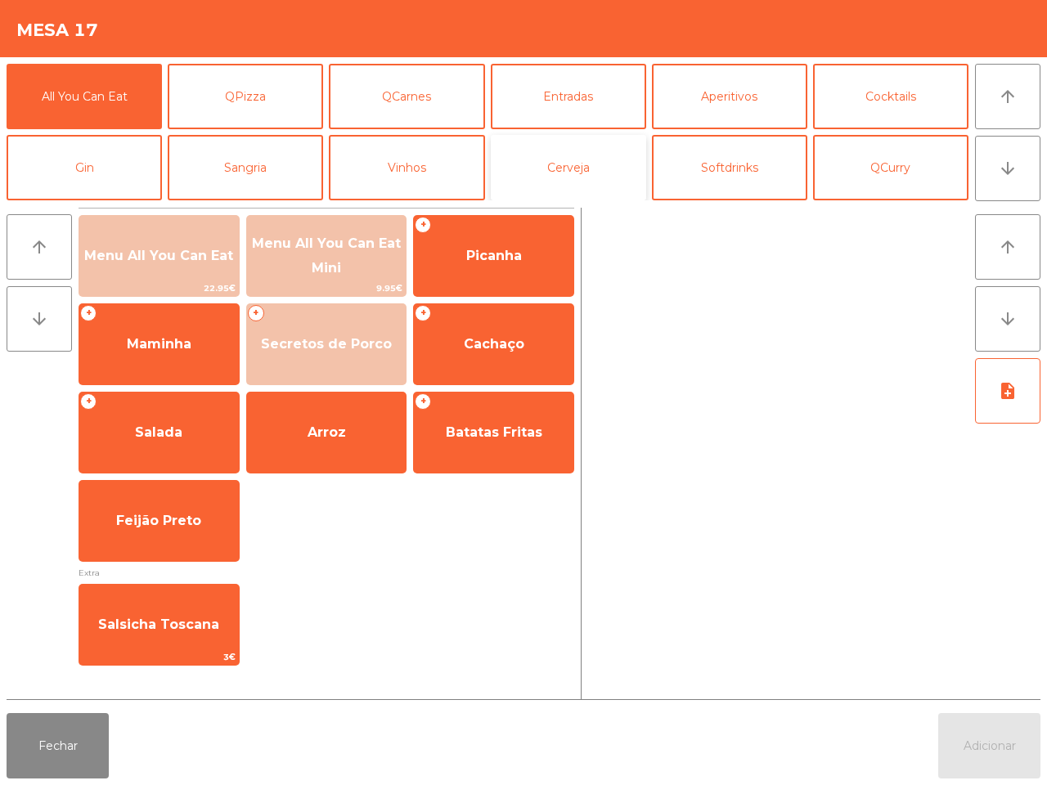
click at [577, 165] on button "Cerveja" at bounding box center [568, 167] width 155 height 65
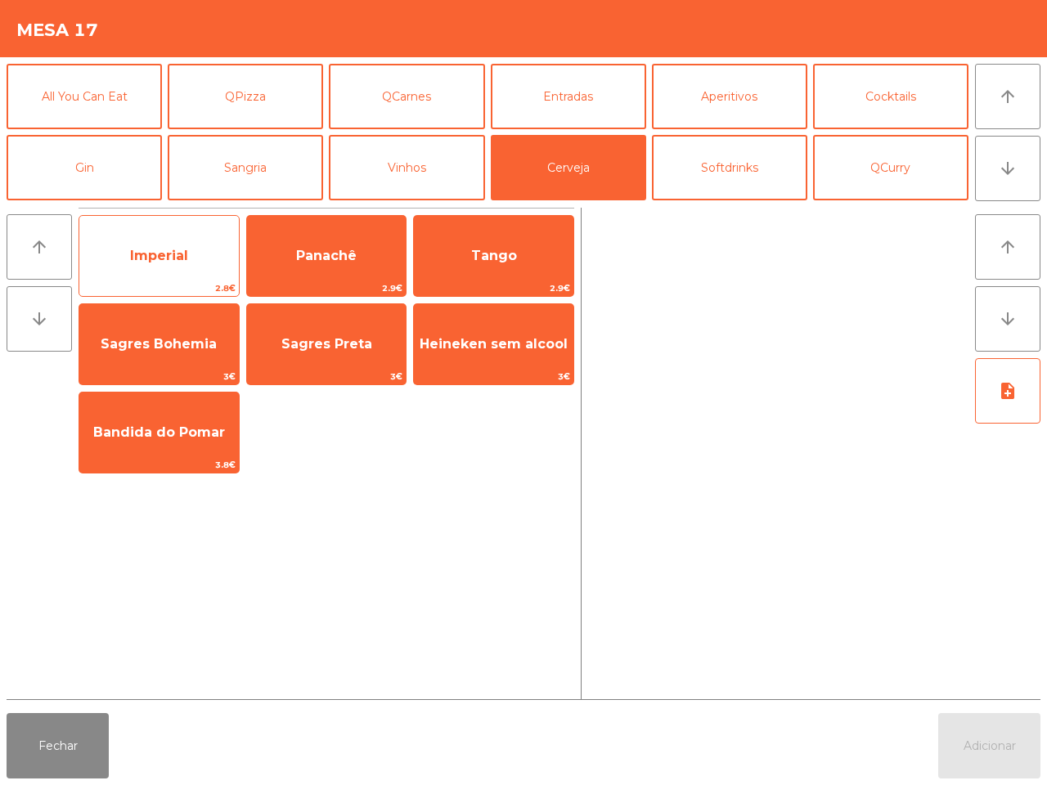
click at [186, 248] on span "Imperial" at bounding box center [159, 256] width 58 height 16
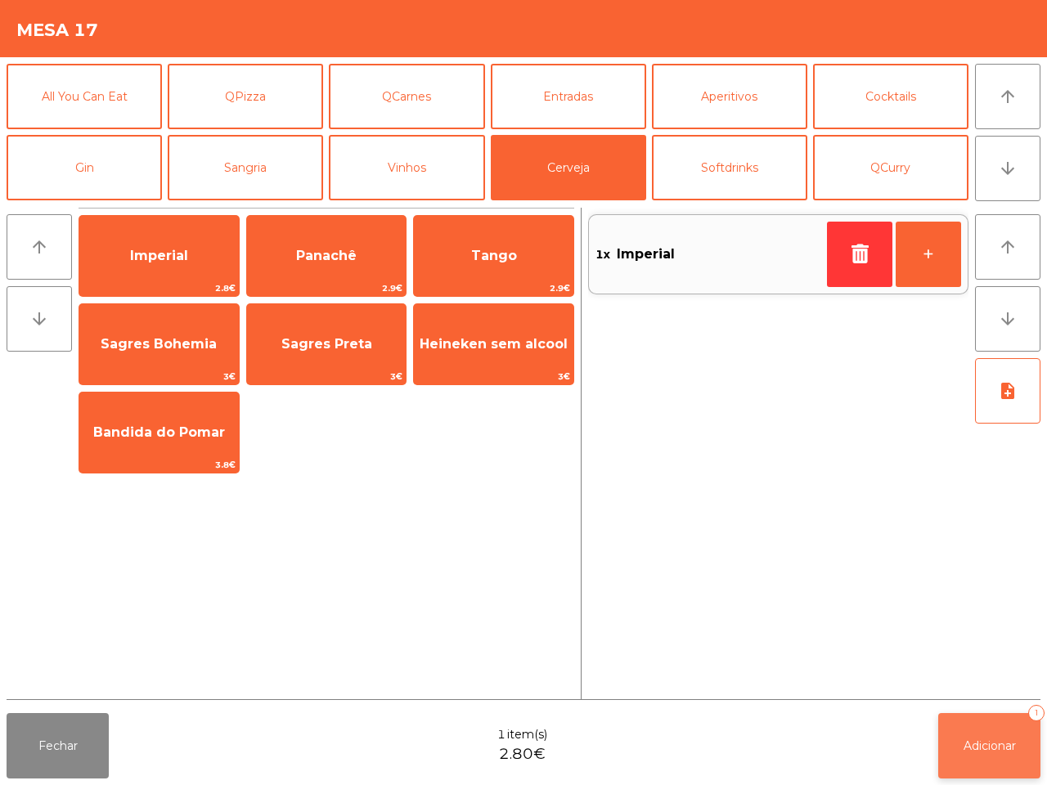
click at [1003, 744] on span "Adicionar" at bounding box center [989, 745] width 52 height 15
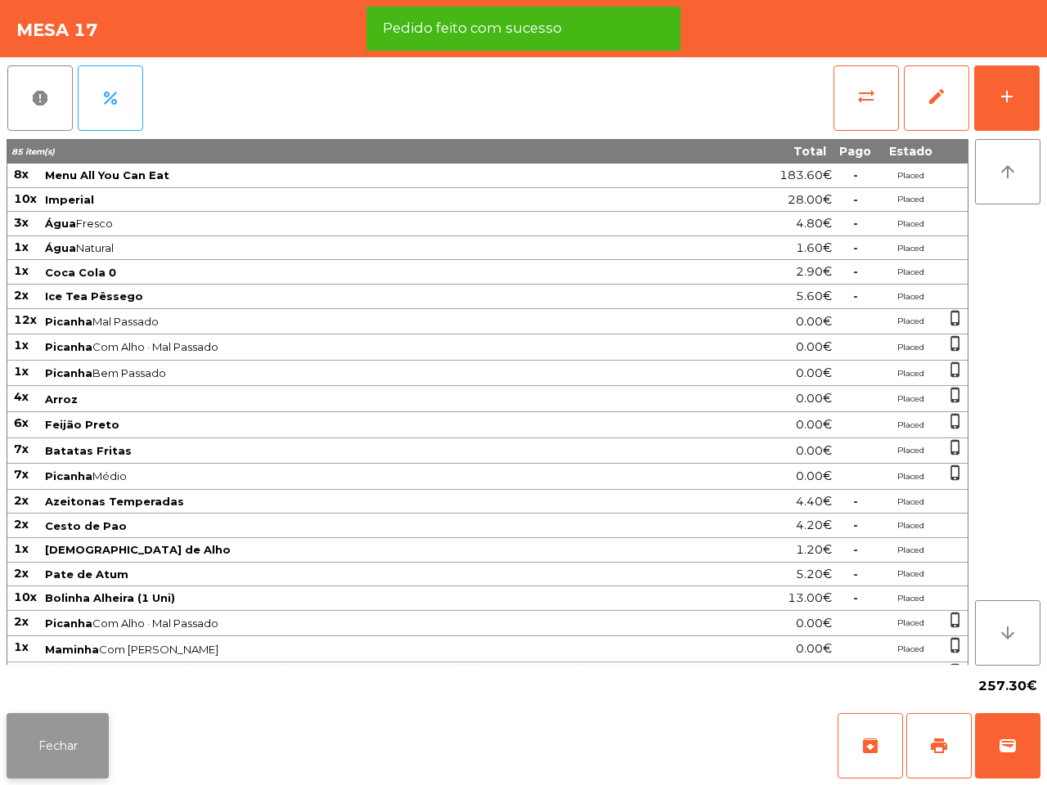
click at [96, 758] on button "Fechar" at bounding box center [58, 745] width 102 height 65
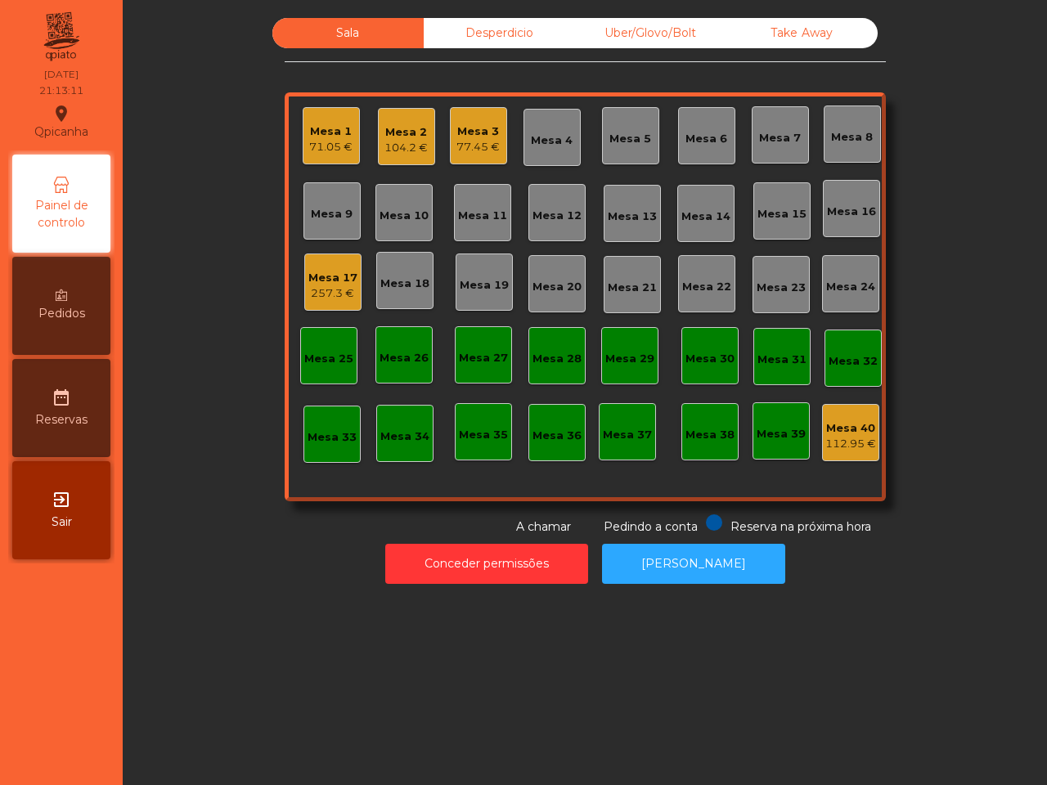
drag, startPoint x: 99, startPoint y: 741, endPoint x: 148, endPoint y: 650, distance: 103.2
click at [95, 744] on nav "Qpicanha location_on [DATE] 21:13:11 Painel de controlo Pedidos date_range Rese…" at bounding box center [61, 392] width 123 height 785
click at [309, 267] on div "Mesa 17 257.3 €" at bounding box center [332, 282] width 49 height 38
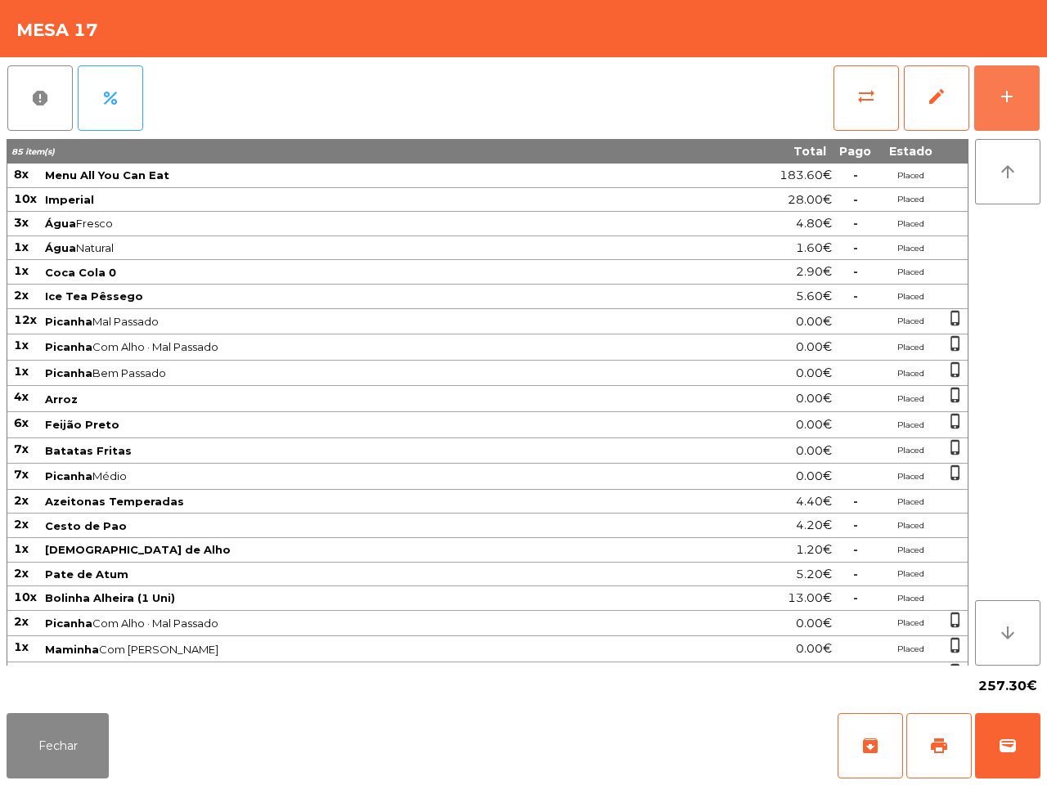
click at [1000, 98] on div "add" at bounding box center [1007, 97] width 20 height 20
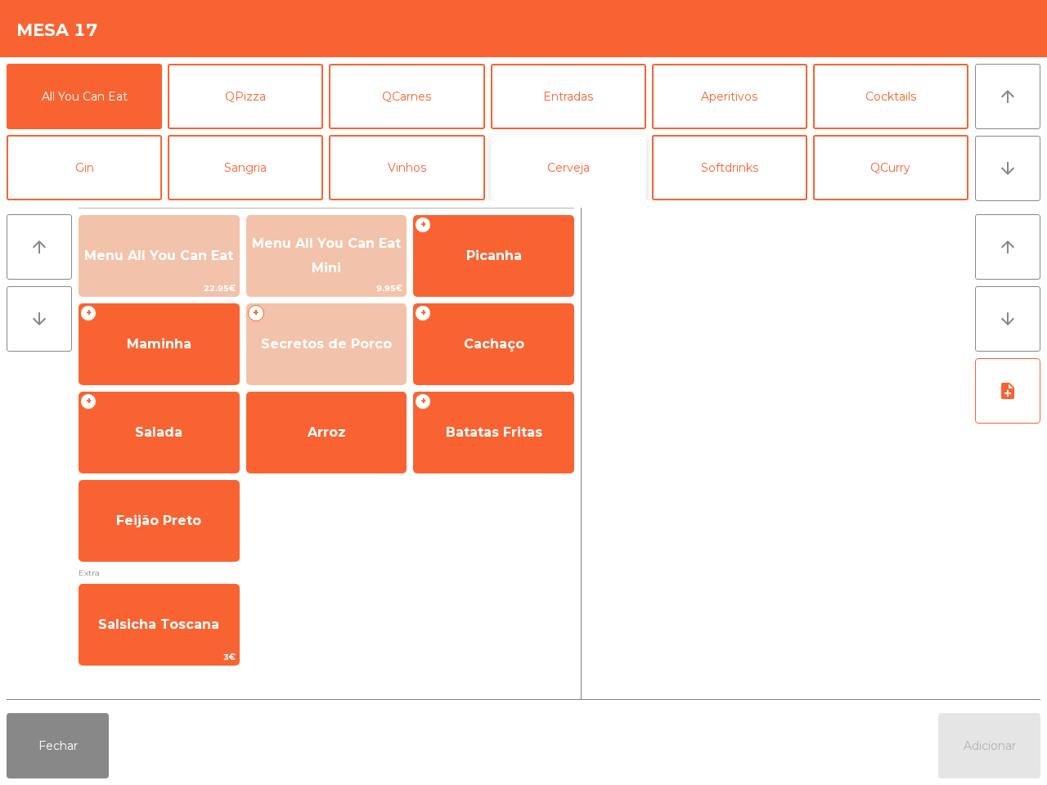
click at [524, 159] on button "Cerveja" at bounding box center [568, 167] width 155 height 65
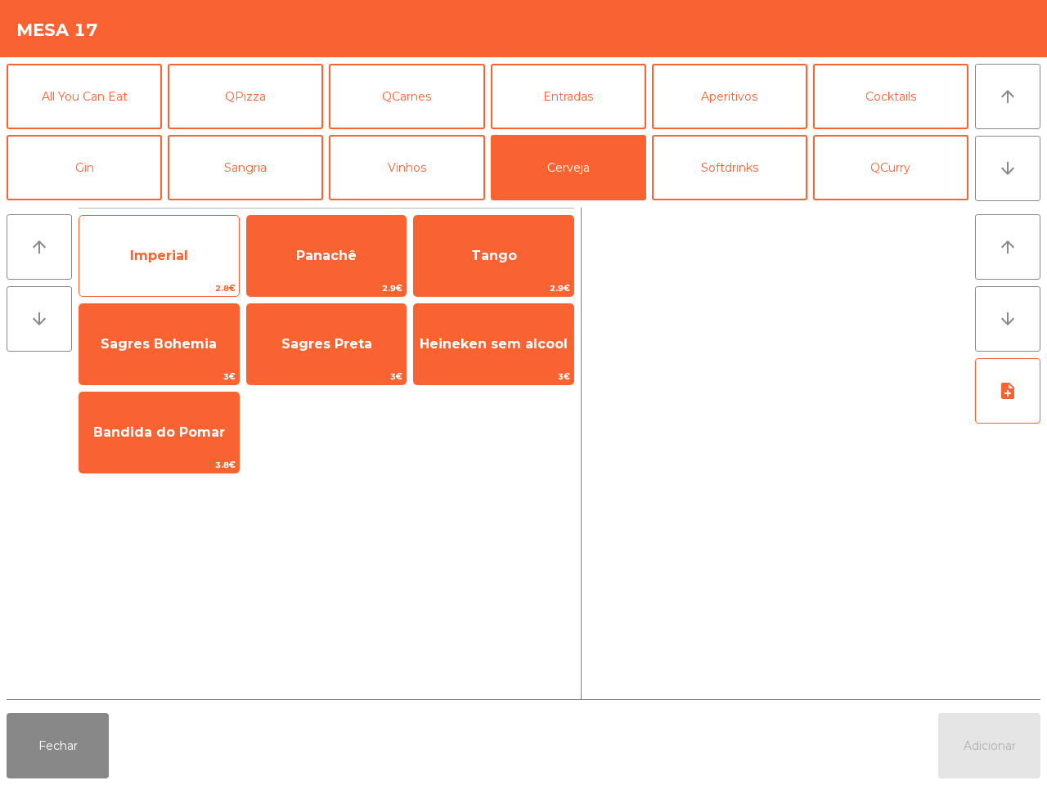
click at [158, 249] on span "Imperial" at bounding box center [159, 256] width 58 height 16
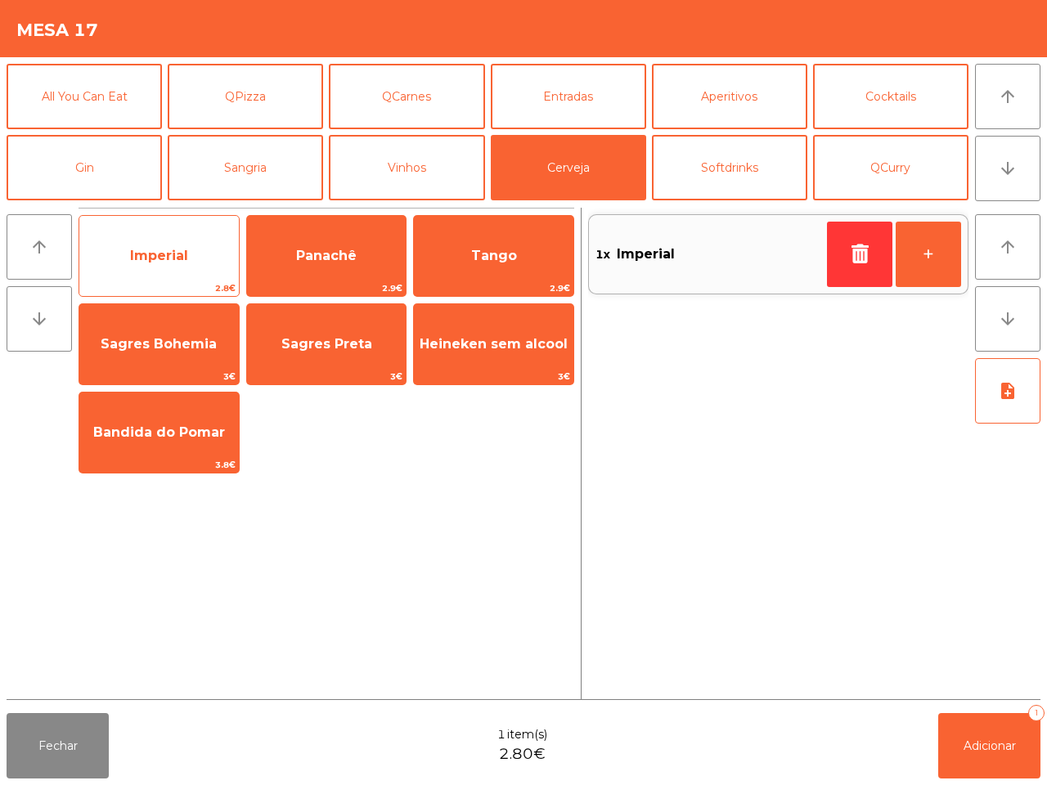
click at [159, 258] on span "Imperial" at bounding box center [159, 256] width 58 height 16
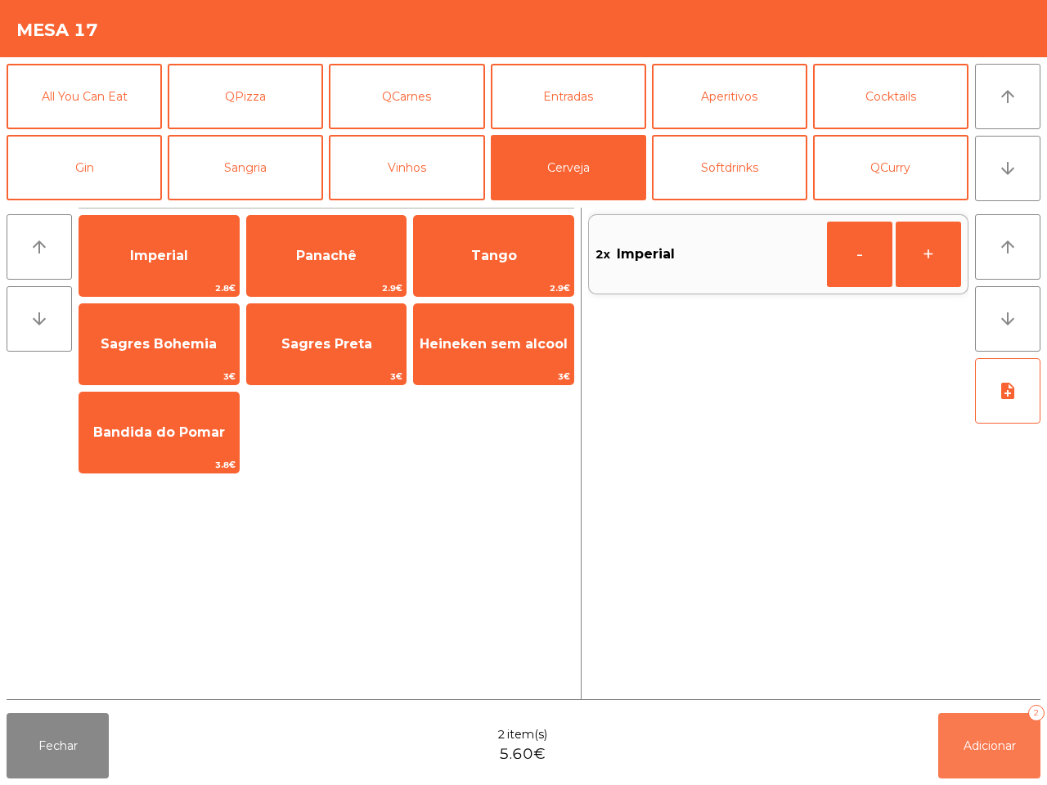
drag, startPoint x: 1002, startPoint y: 753, endPoint x: 922, endPoint y: 712, distance: 90.0
click at [1002, 756] on button "Adicionar 2" at bounding box center [989, 745] width 102 height 65
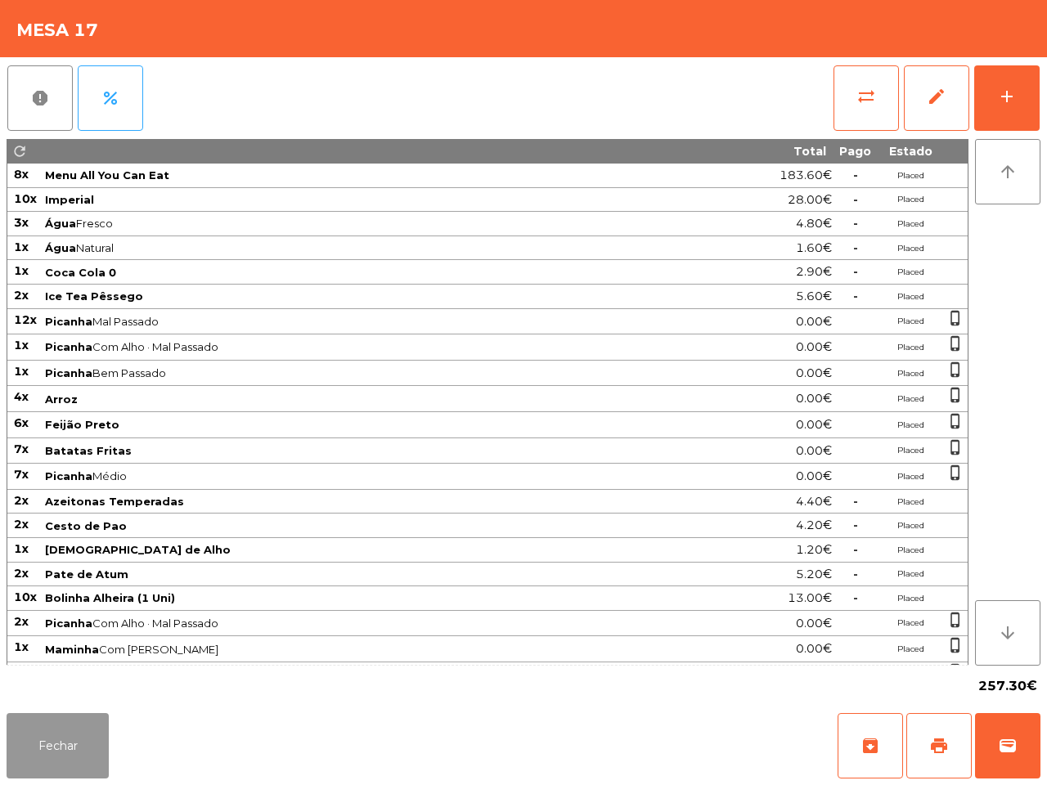
click at [78, 733] on button "Fechar" at bounding box center [58, 745] width 102 height 65
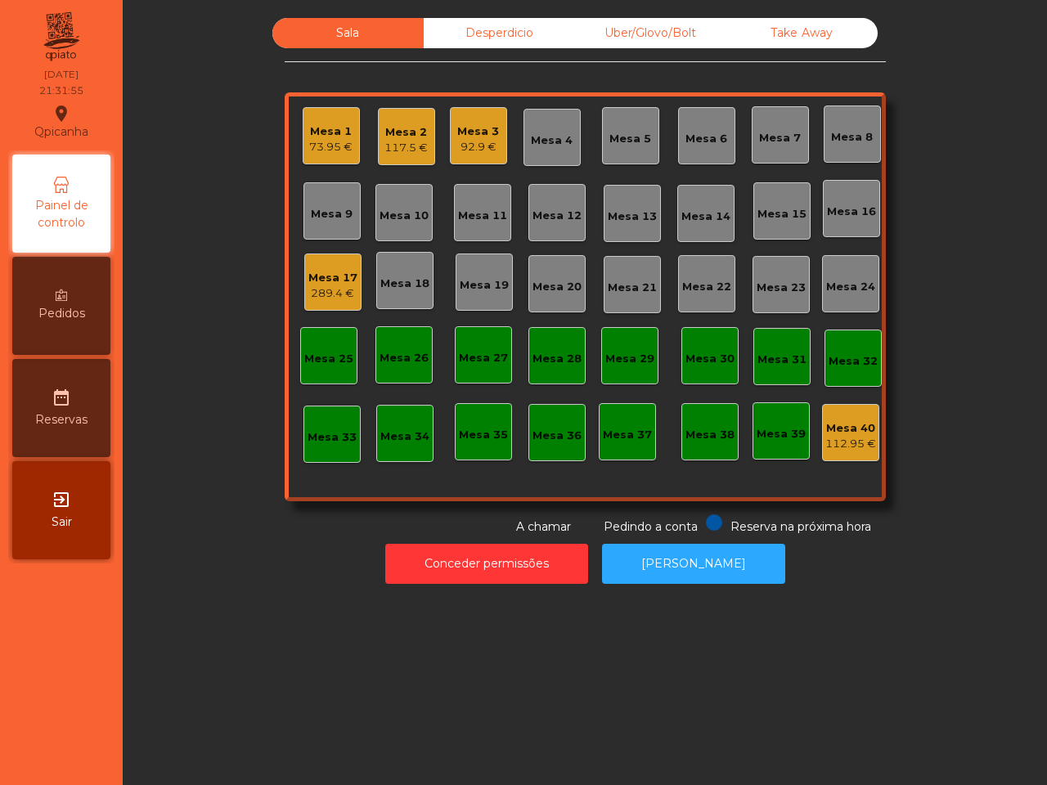
click at [308, 299] on div "289.4 €" at bounding box center [332, 293] width 49 height 16
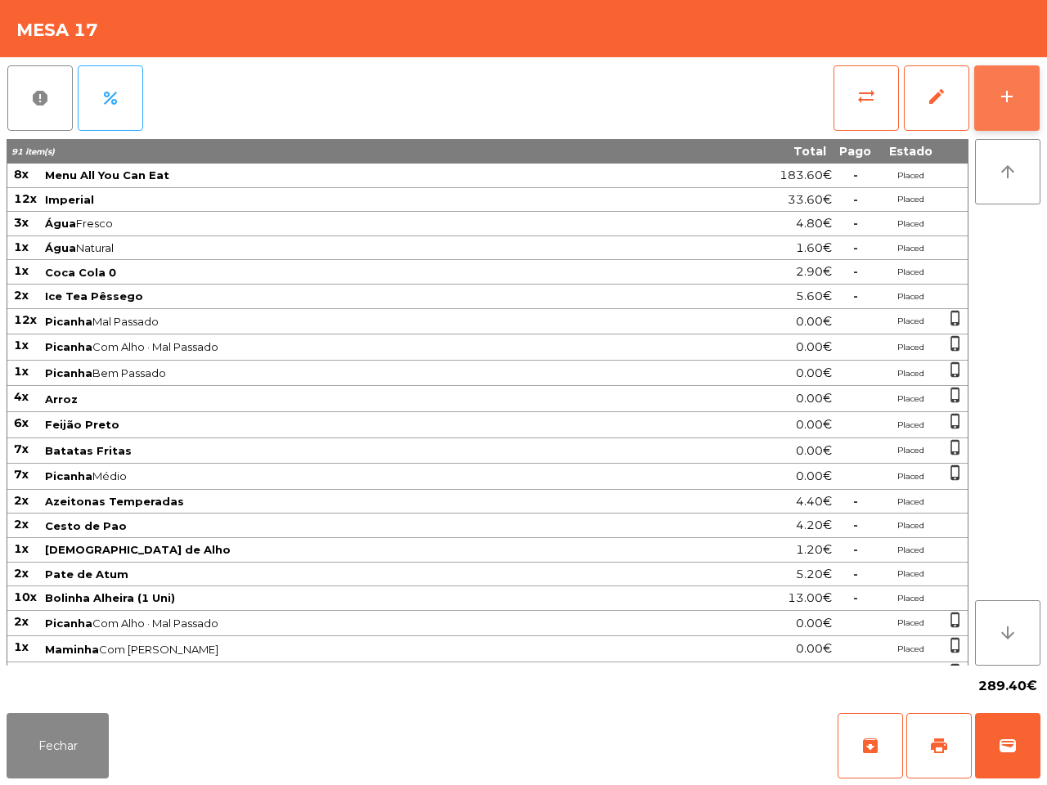
click at [999, 109] on button "add" at bounding box center [1006, 97] width 65 height 65
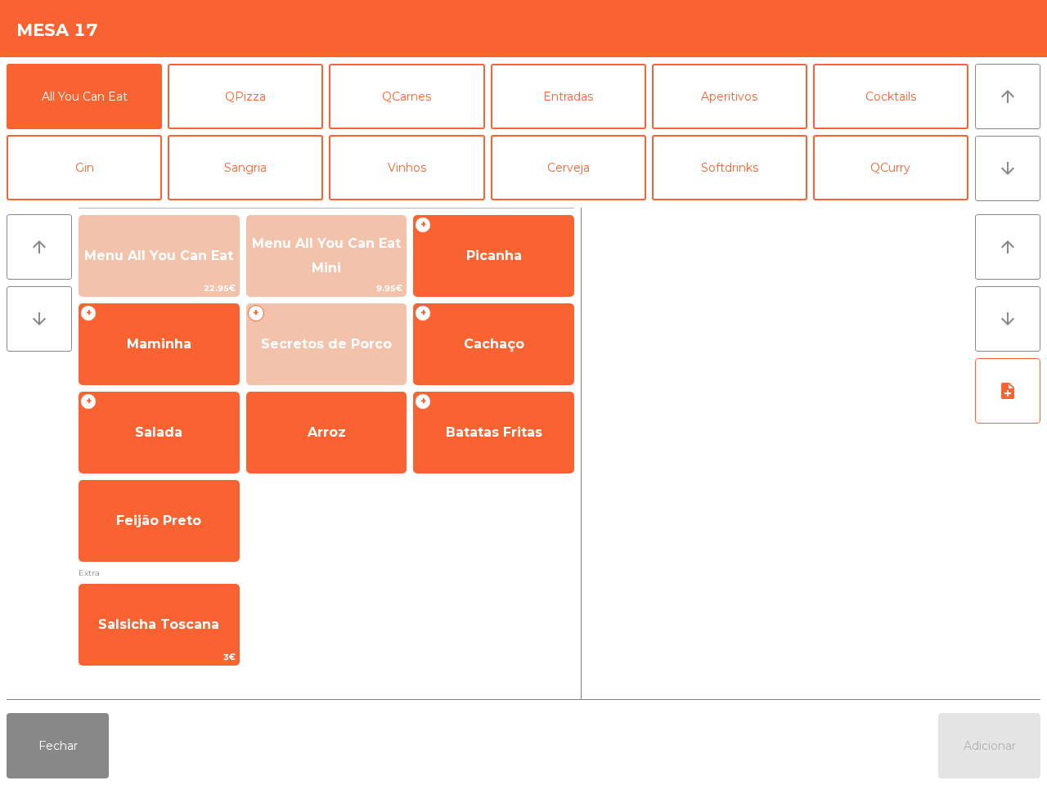
scroll to position [141, 0]
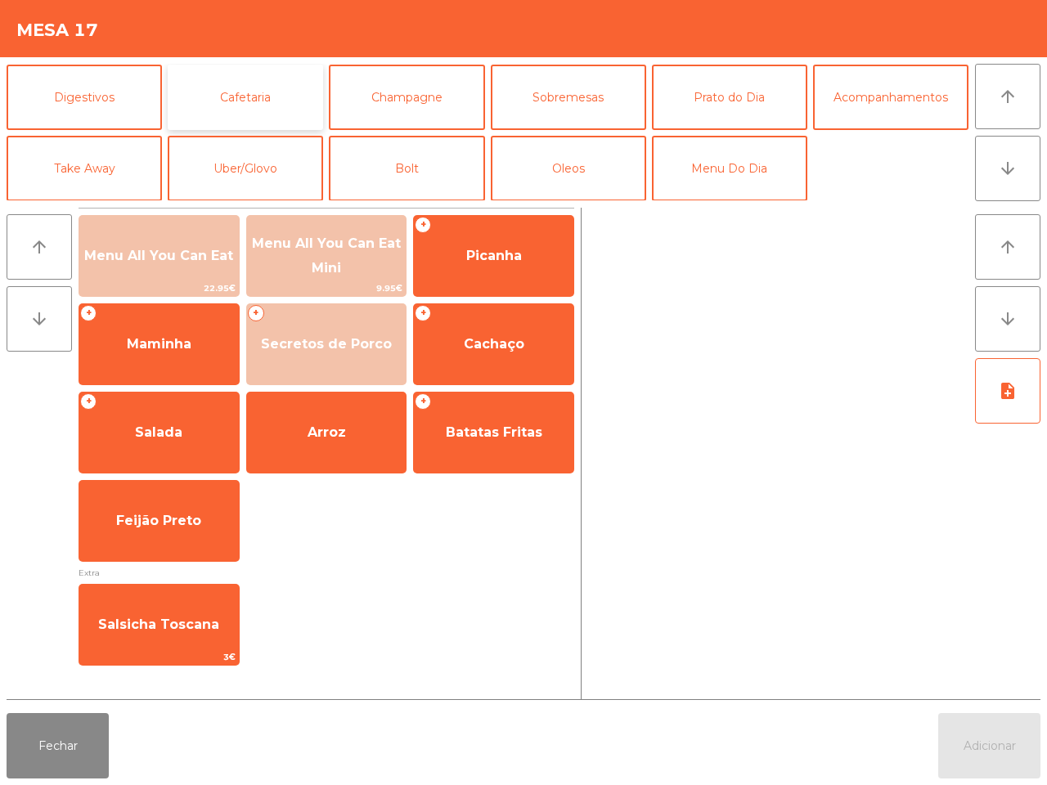
click at [242, 105] on button "Cafetaria" at bounding box center [245, 97] width 155 height 65
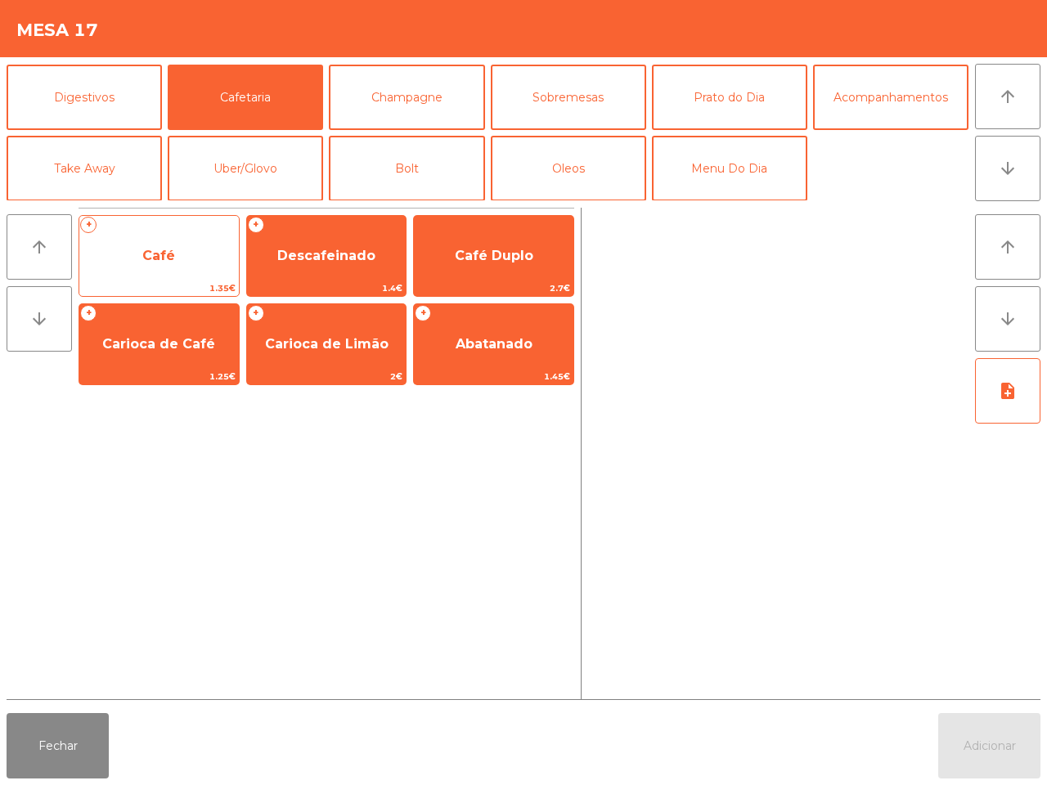
click at [175, 259] on span "Café" at bounding box center [158, 256] width 33 height 16
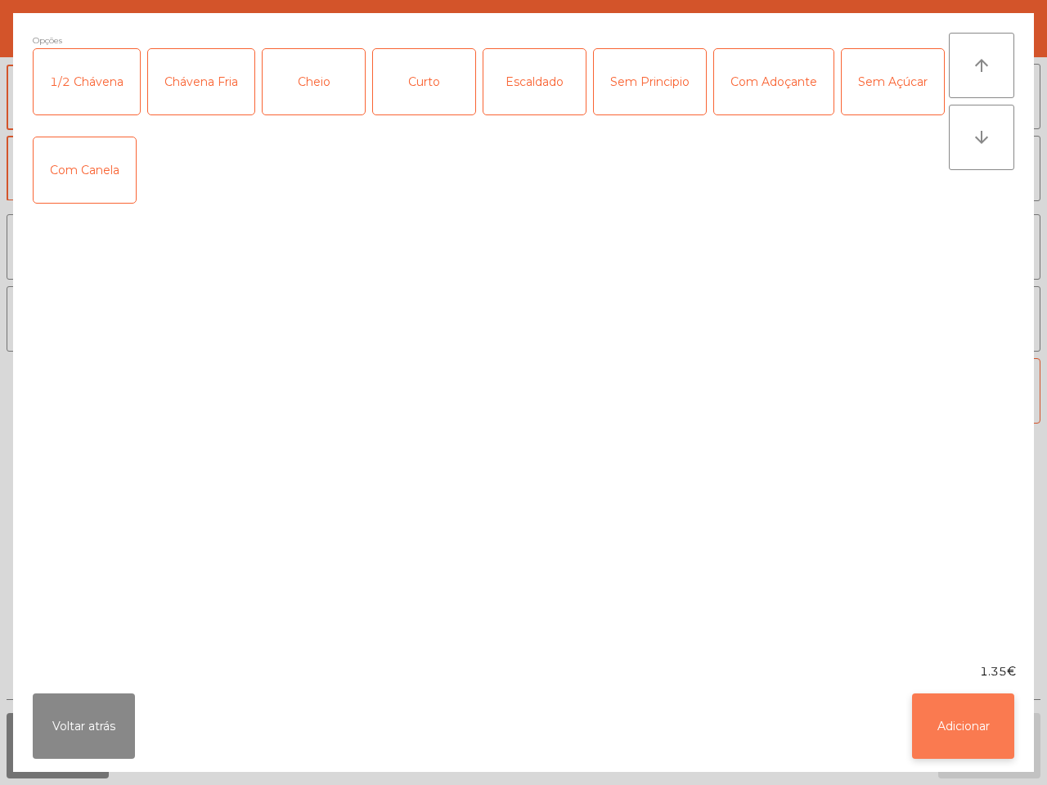
click at [972, 729] on button "Adicionar" at bounding box center [963, 726] width 102 height 65
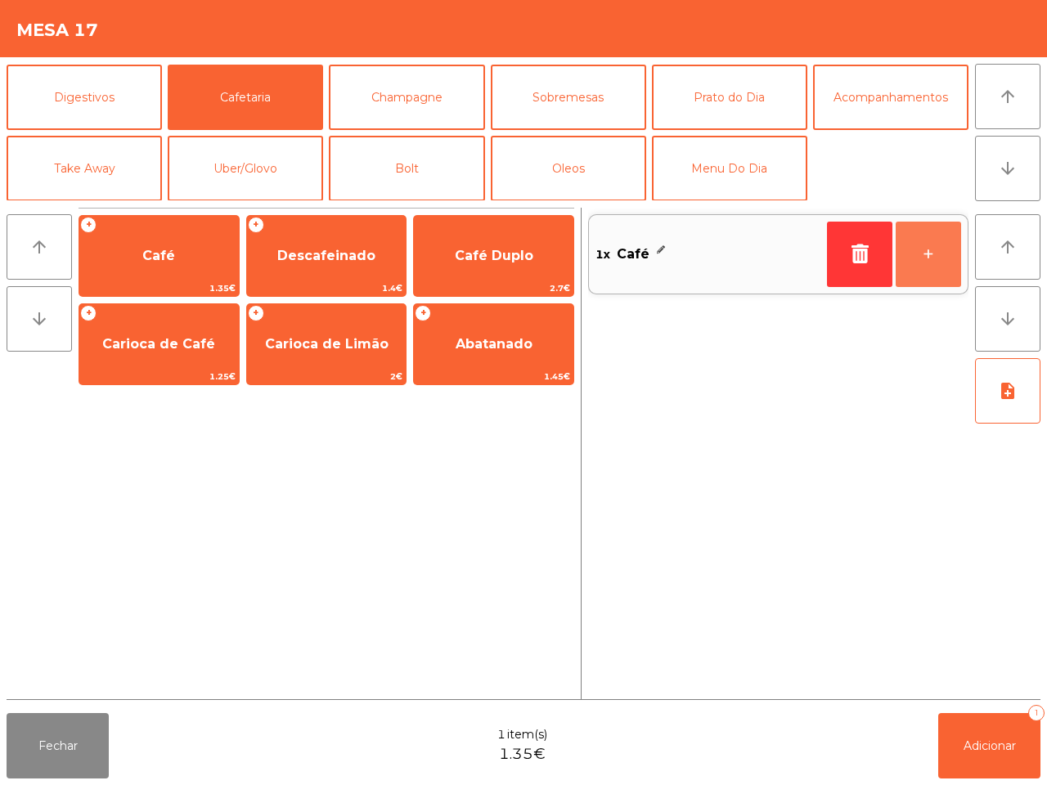
drag, startPoint x: 946, startPoint y: 267, endPoint x: 937, endPoint y: 446, distance: 178.5
click at [945, 267] on button "+" at bounding box center [928, 254] width 65 height 65
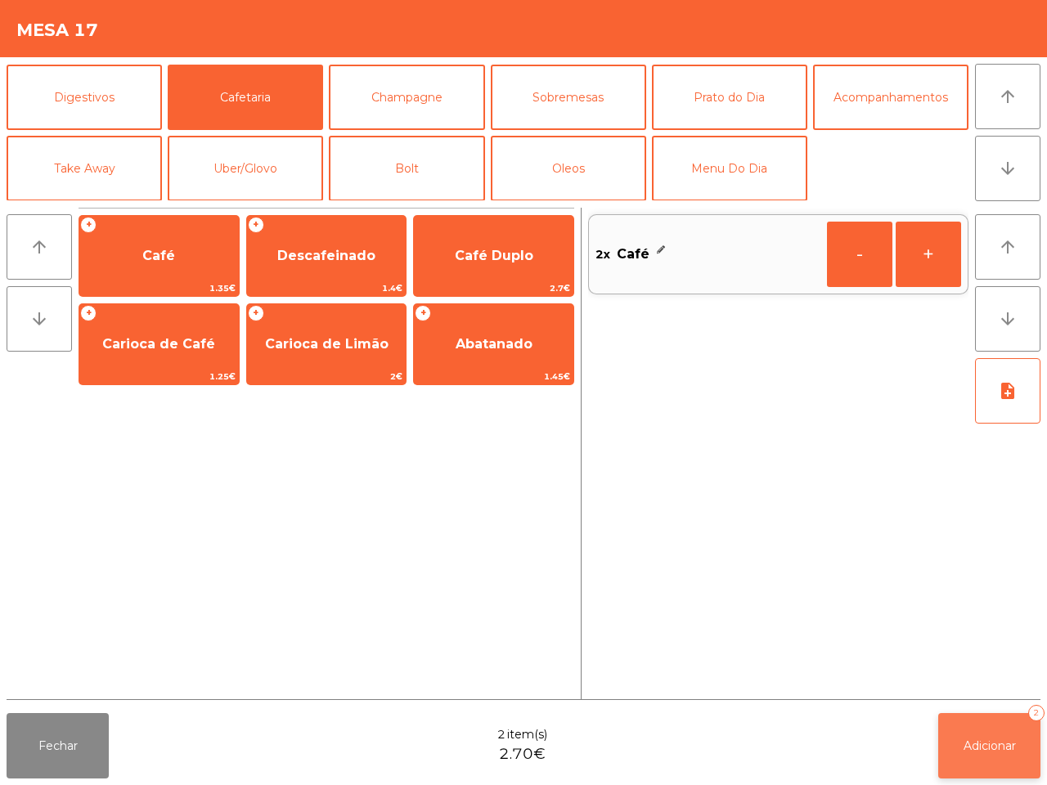
click at [992, 756] on button "Adicionar 2" at bounding box center [989, 745] width 102 height 65
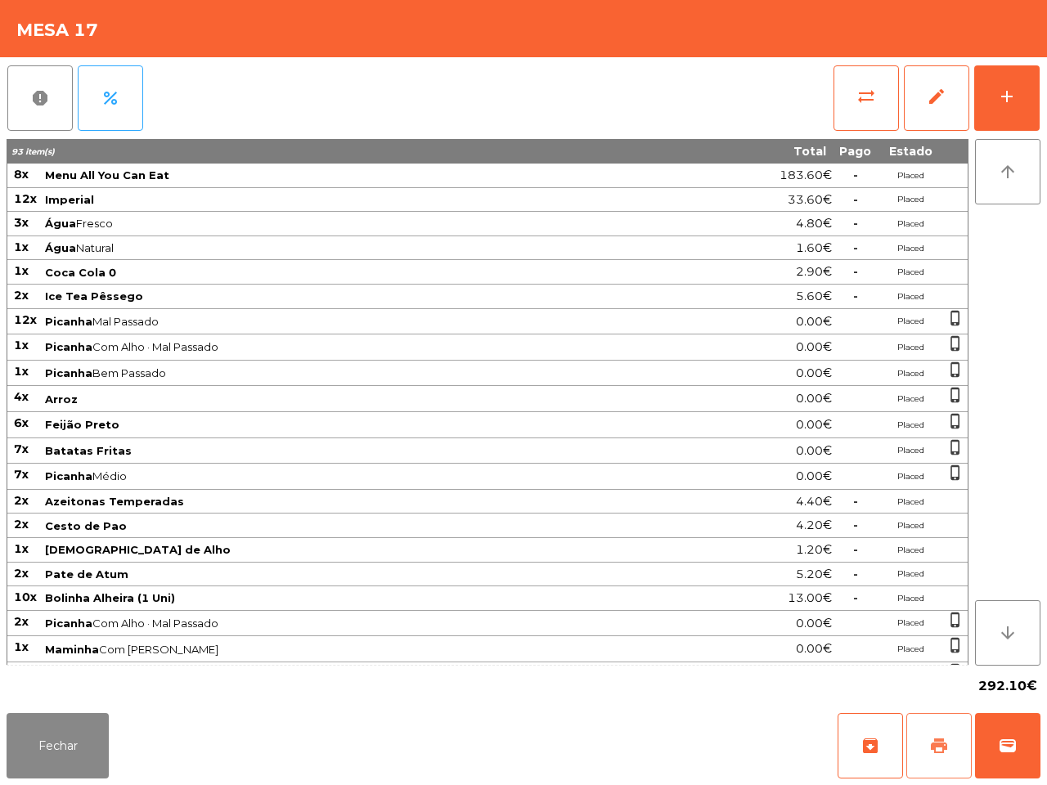
click at [913, 745] on button "print" at bounding box center [938, 745] width 65 height 65
click at [1015, 767] on button "wallet" at bounding box center [1007, 745] width 65 height 65
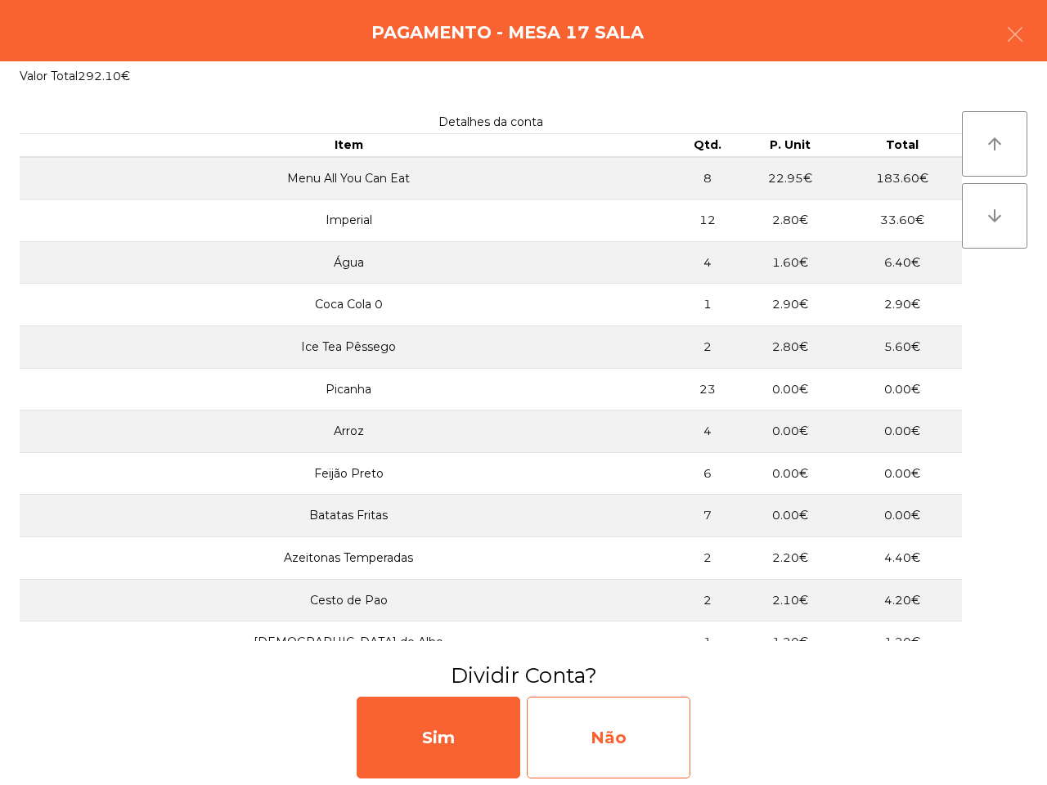
click at [608, 747] on div "Não" at bounding box center [609, 738] width 164 height 82
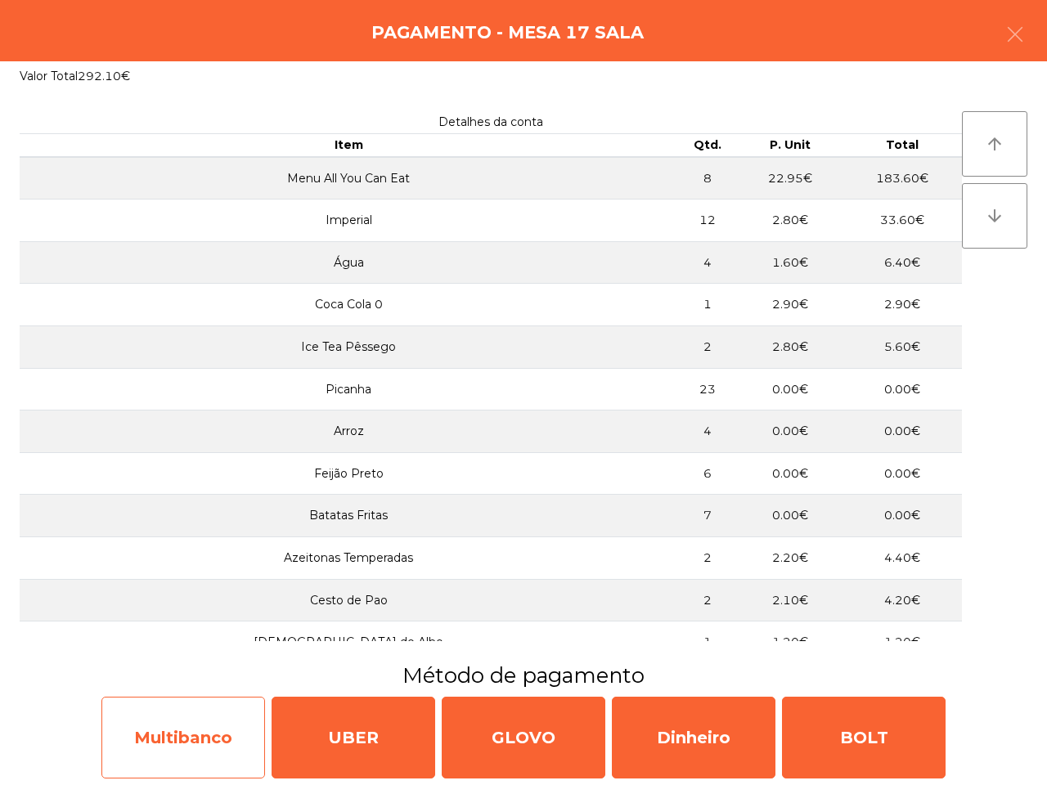
click at [213, 749] on div "Multibanco" at bounding box center [183, 738] width 164 height 82
select select "**"
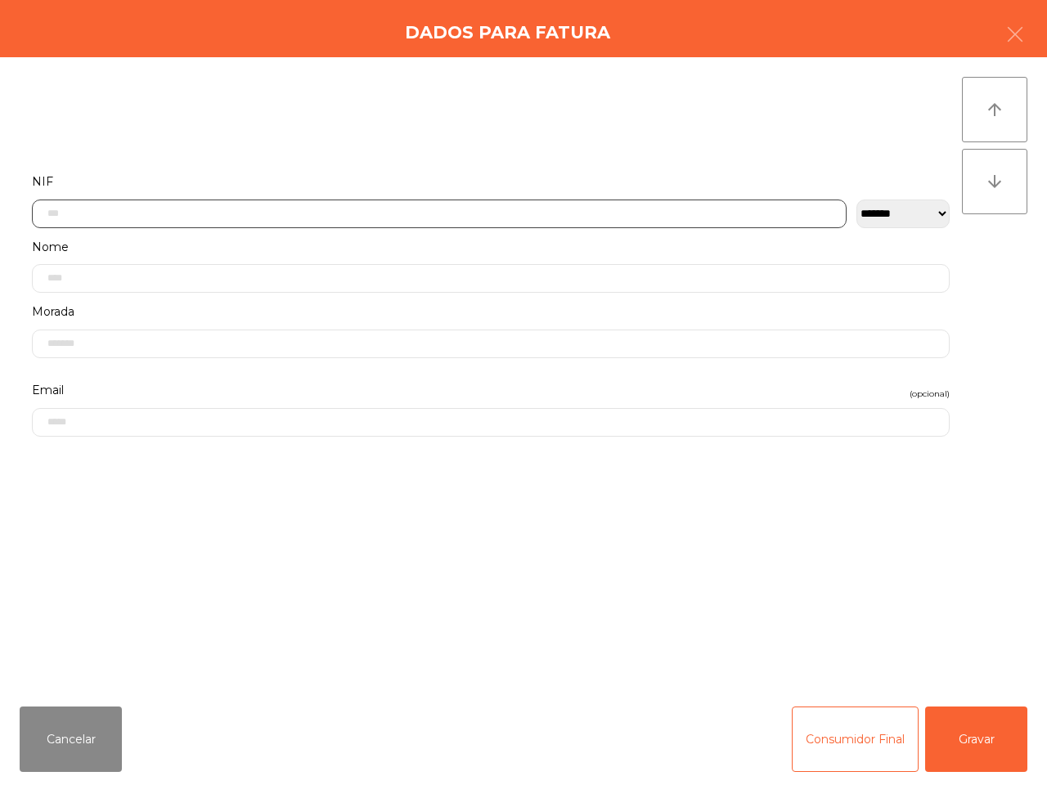
click at [384, 207] on input "text" at bounding box center [439, 214] width 815 height 29
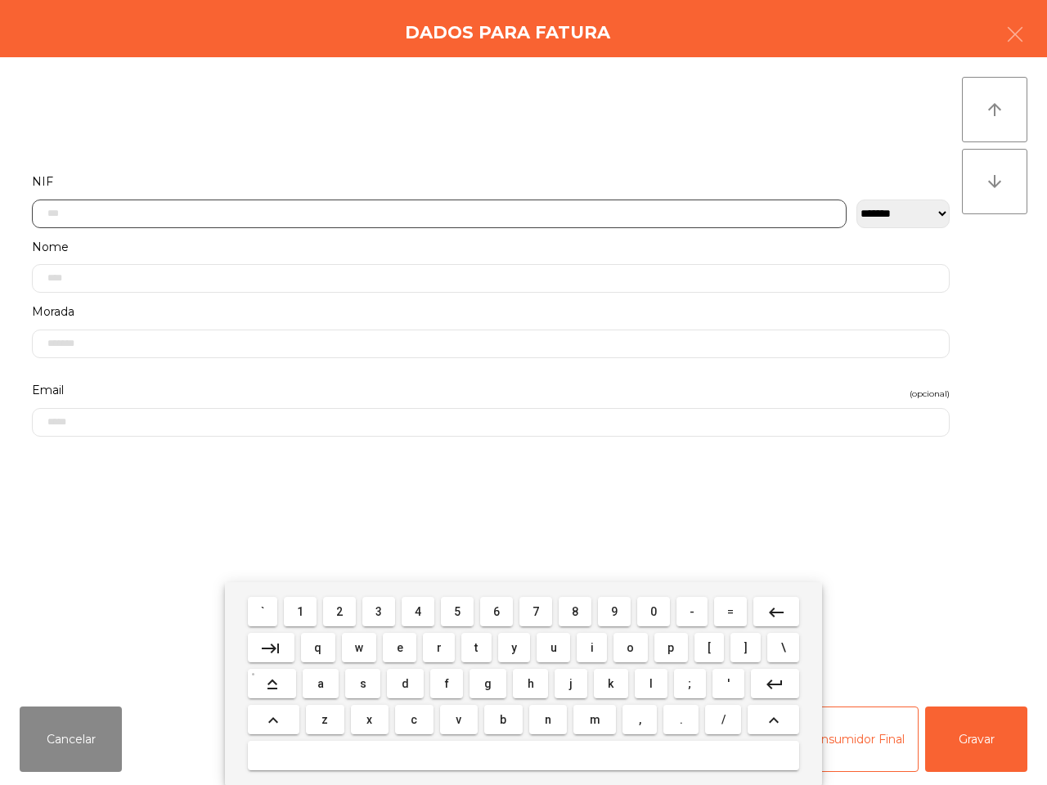
scroll to position [92, 0]
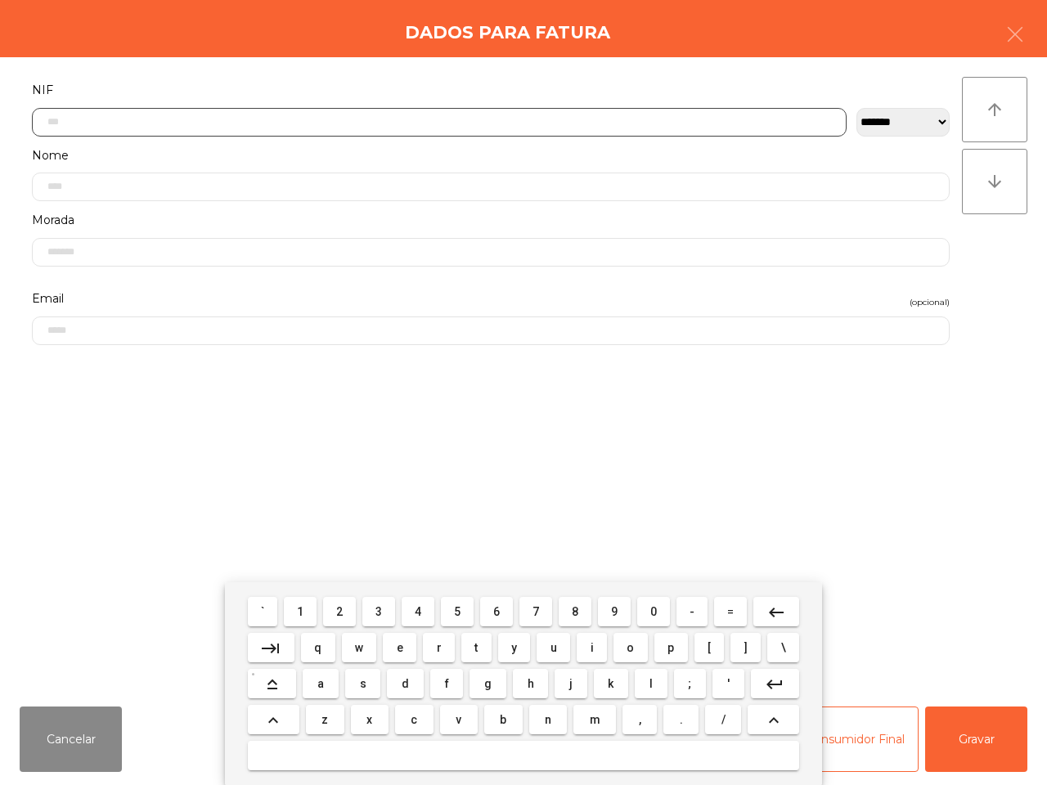
drag, startPoint x: 459, startPoint y: 615, endPoint x: 398, endPoint y: 611, distance: 60.7
click at [459, 616] on span "5" at bounding box center [457, 611] width 7 height 13
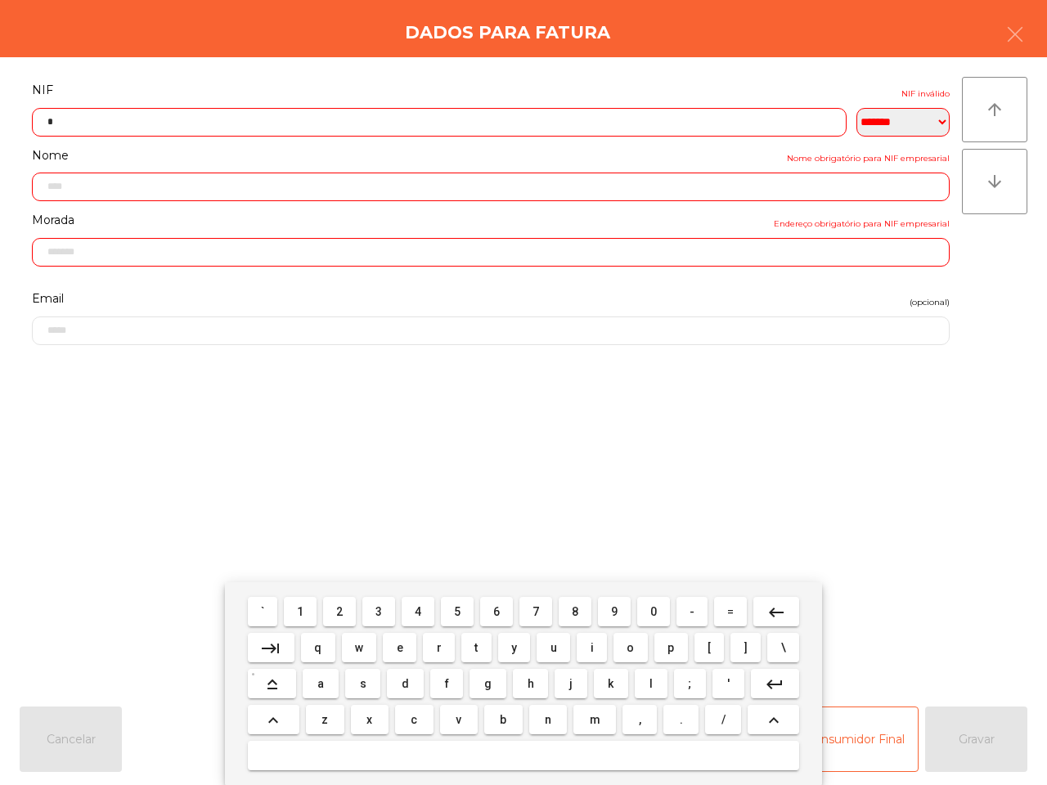
click at [300, 618] on button "1" at bounding box center [300, 611] width 33 height 29
click at [425, 615] on button "4" at bounding box center [418, 611] width 33 height 29
click at [653, 608] on span "0" at bounding box center [653, 611] width 7 height 13
click at [334, 617] on button "2" at bounding box center [339, 611] width 33 height 29
click at [496, 613] on span "6" at bounding box center [496, 611] width 7 height 13
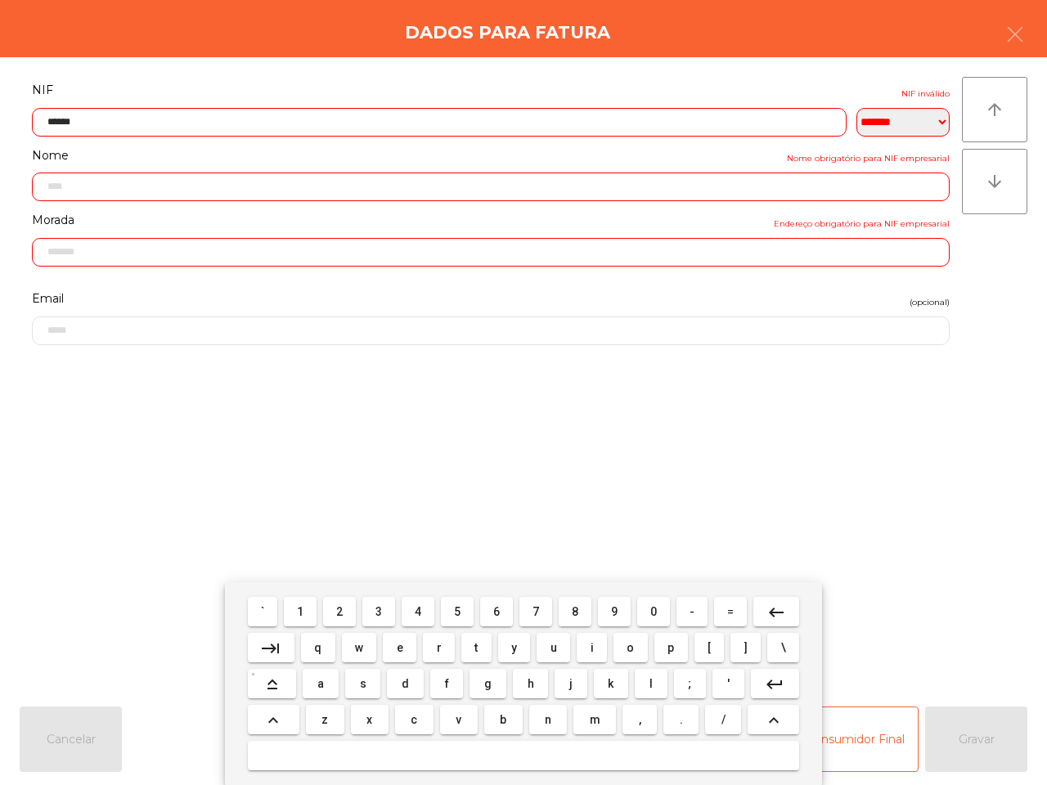
click at [663, 613] on button "0" at bounding box center [653, 611] width 33 height 29
click at [572, 608] on span "8" at bounding box center [575, 611] width 7 height 13
click at [303, 612] on span "1" at bounding box center [300, 611] width 7 height 13
type input "*********"
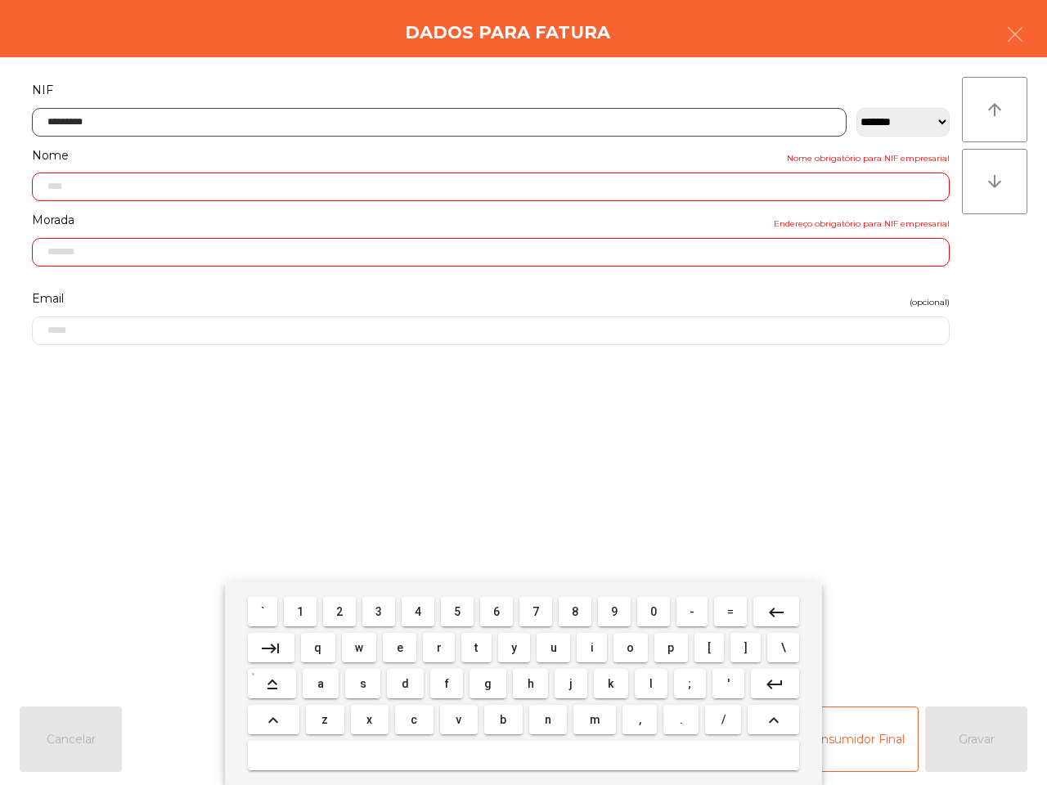
type input "**********"
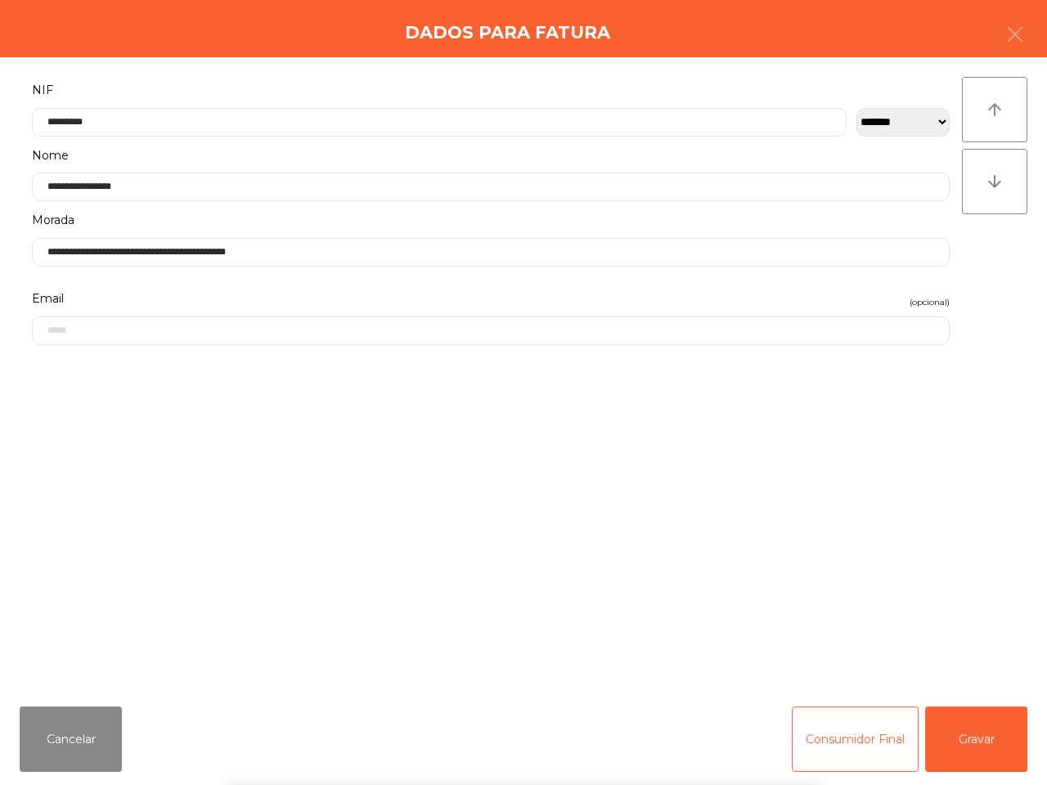
click at [967, 725] on div "` 1 2 3 4 5 6 7 8 9 0 - = keyboard_backspace keyboard_tab q w e r t y u i o p […" at bounding box center [523, 683] width 1047 height 203
click at [970, 741] on div "` 1 2 3 4 5 6 7 8 9 0 - = keyboard_backspace keyboard_tab q w e r t y u i o p […" at bounding box center [523, 683] width 1047 height 203
click at [981, 742] on button "Gravar" at bounding box center [976, 739] width 102 height 65
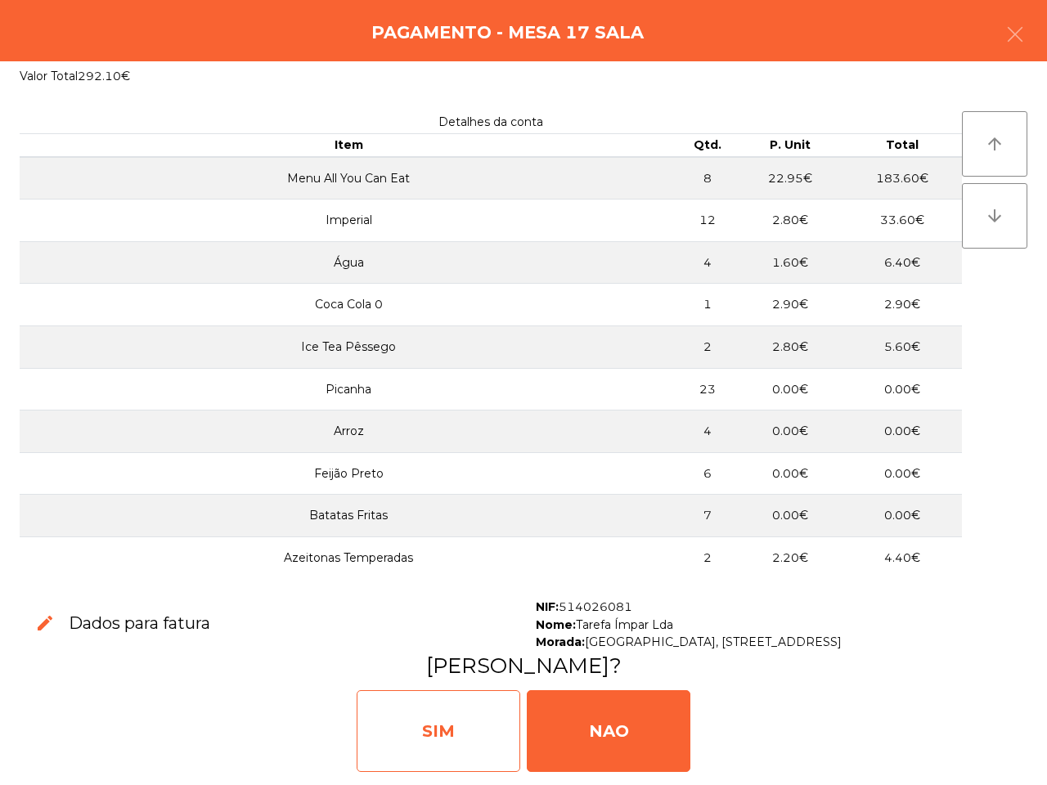
click at [483, 706] on div "SIM" at bounding box center [439, 731] width 164 height 82
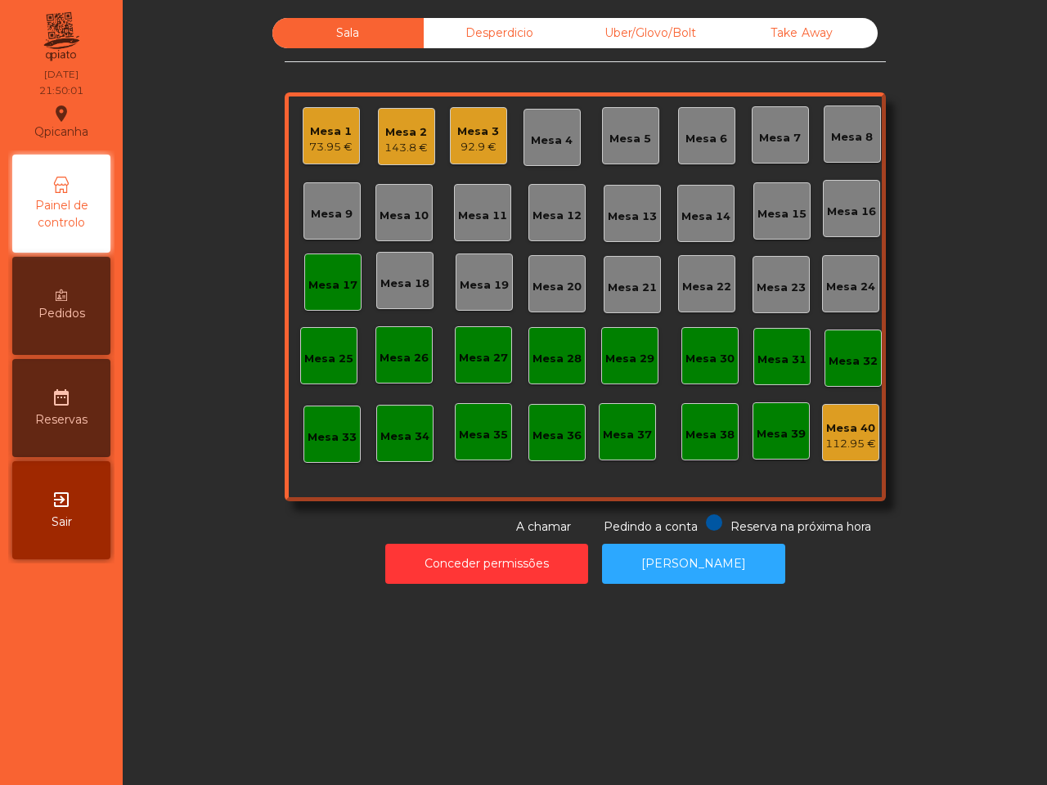
click at [315, 294] on div "Mesa 17" at bounding box center [332, 282] width 57 height 57
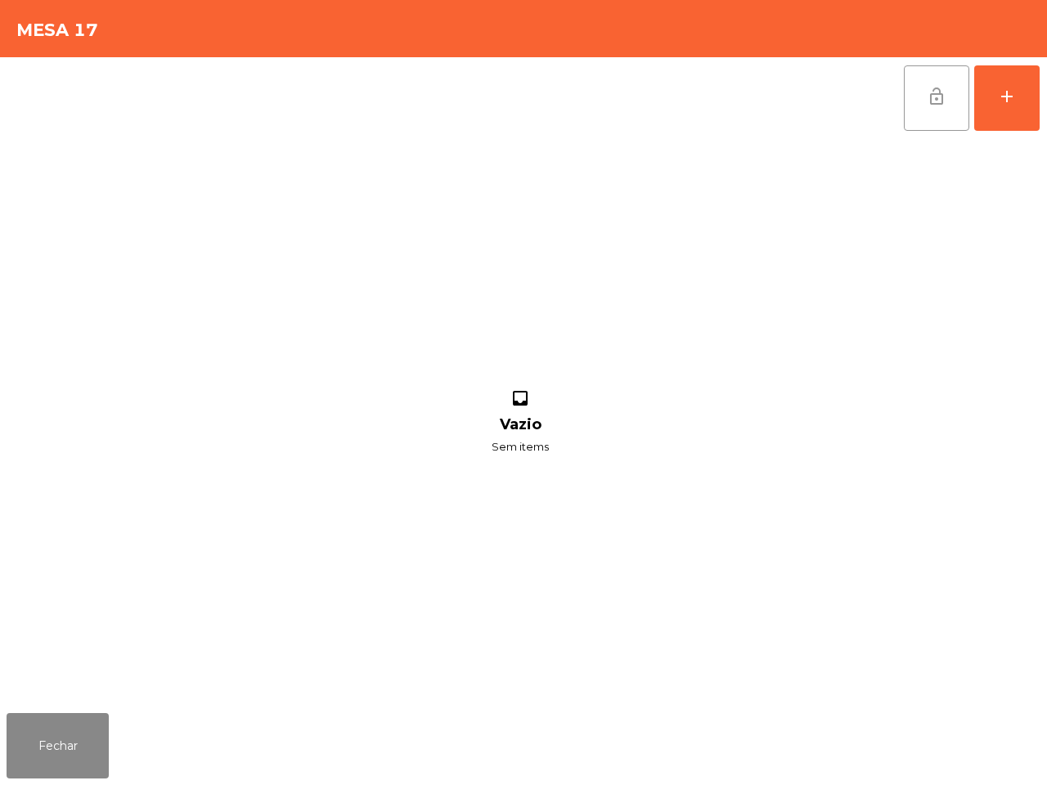
click at [936, 97] on span "lock_open" at bounding box center [937, 97] width 20 height 20
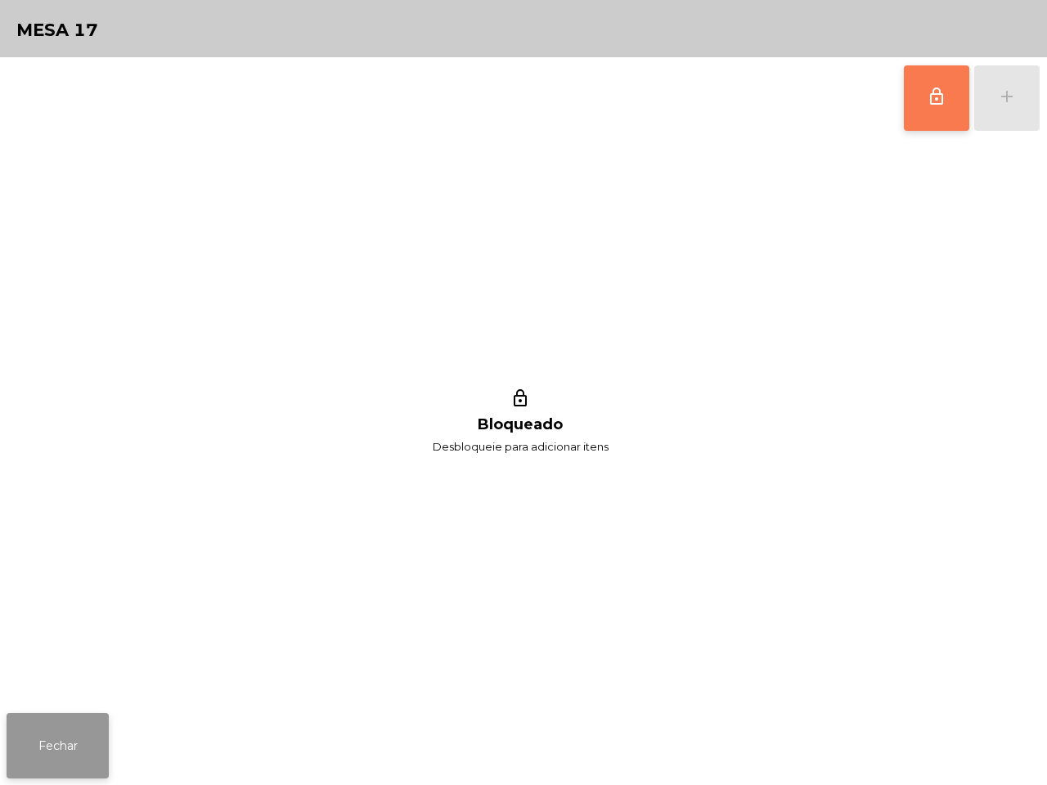
click at [68, 734] on button "Fechar" at bounding box center [58, 745] width 102 height 65
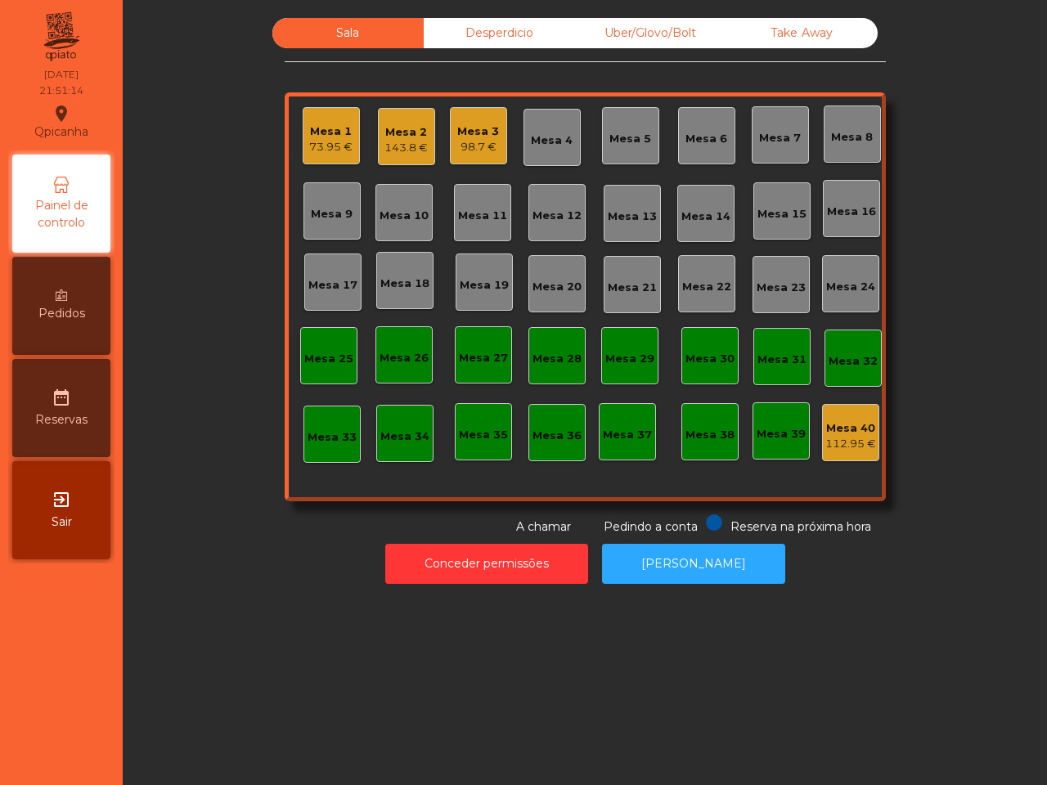
click at [104, 676] on nav "Qpicanha location_on [DATE] 21:51:14 Painel de controlo Pedidos date_range Rese…" at bounding box center [61, 392] width 123 height 785
click at [402, 119] on div "Mesa 2 143.8 €" at bounding box center [405, 137] width 43 height 38
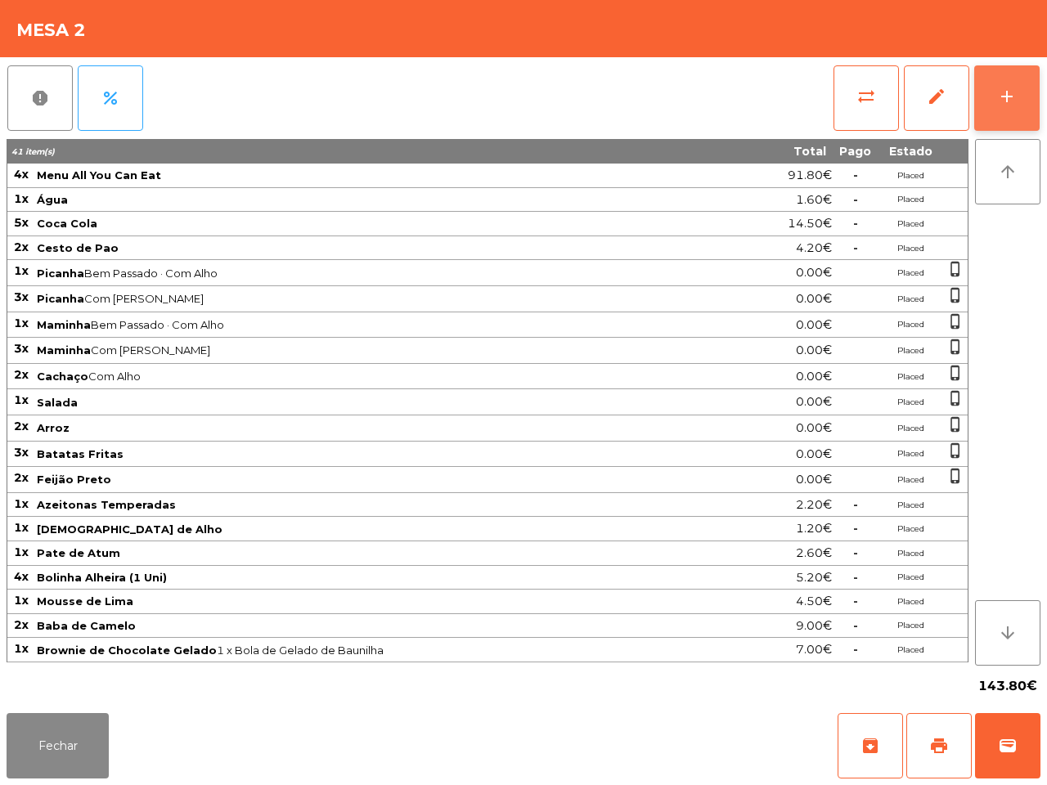
click at [1006, 123] on button "add" at bounding box center [1006, 97] width 65 height 65
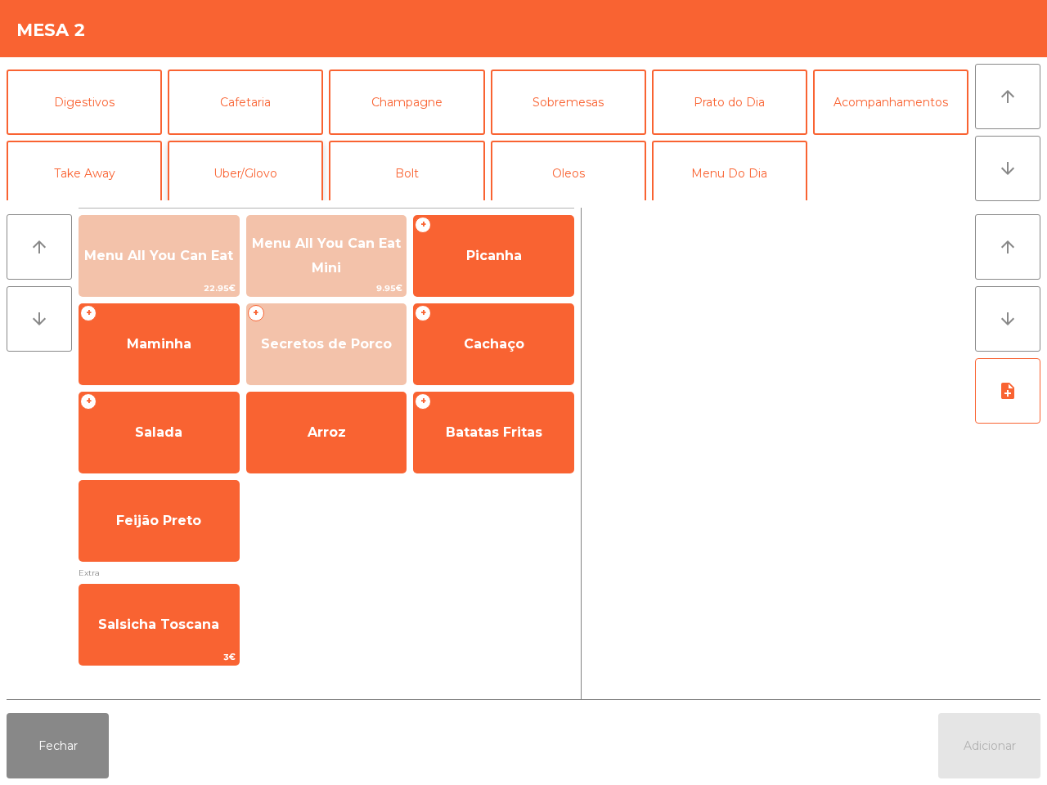
scroll to position [141, 0]
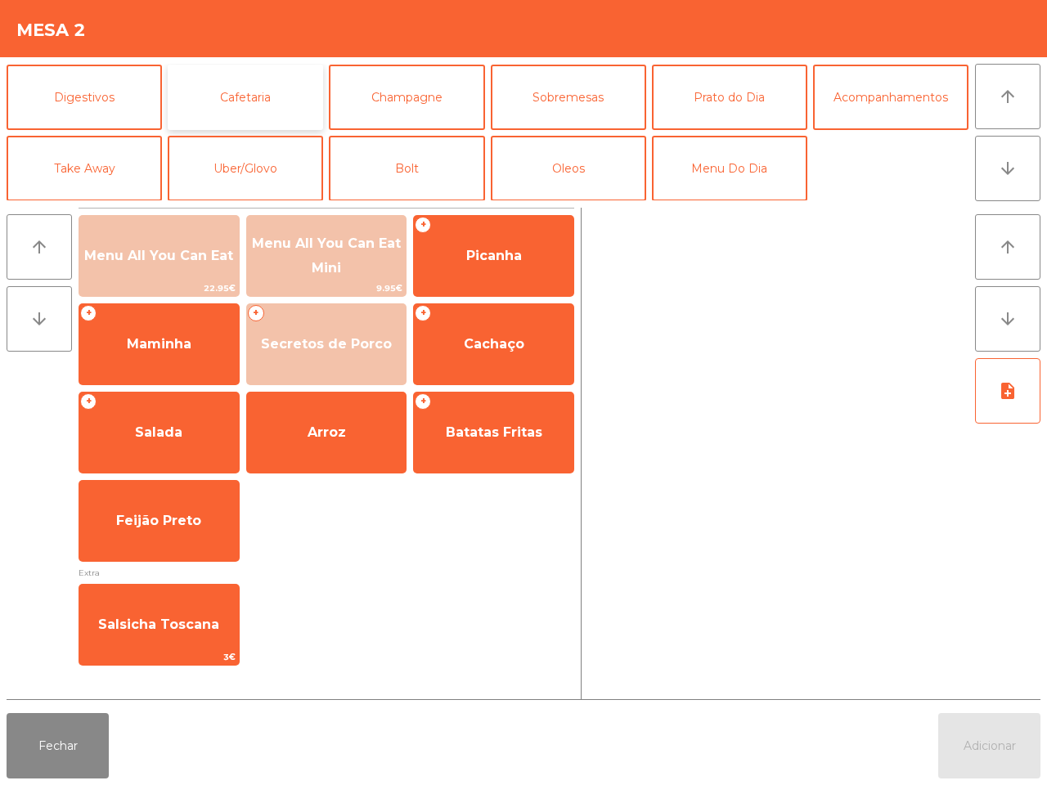
click at [274, 96] on button "Cafetaria" at bounding box center [245, 97] width 155 height 65
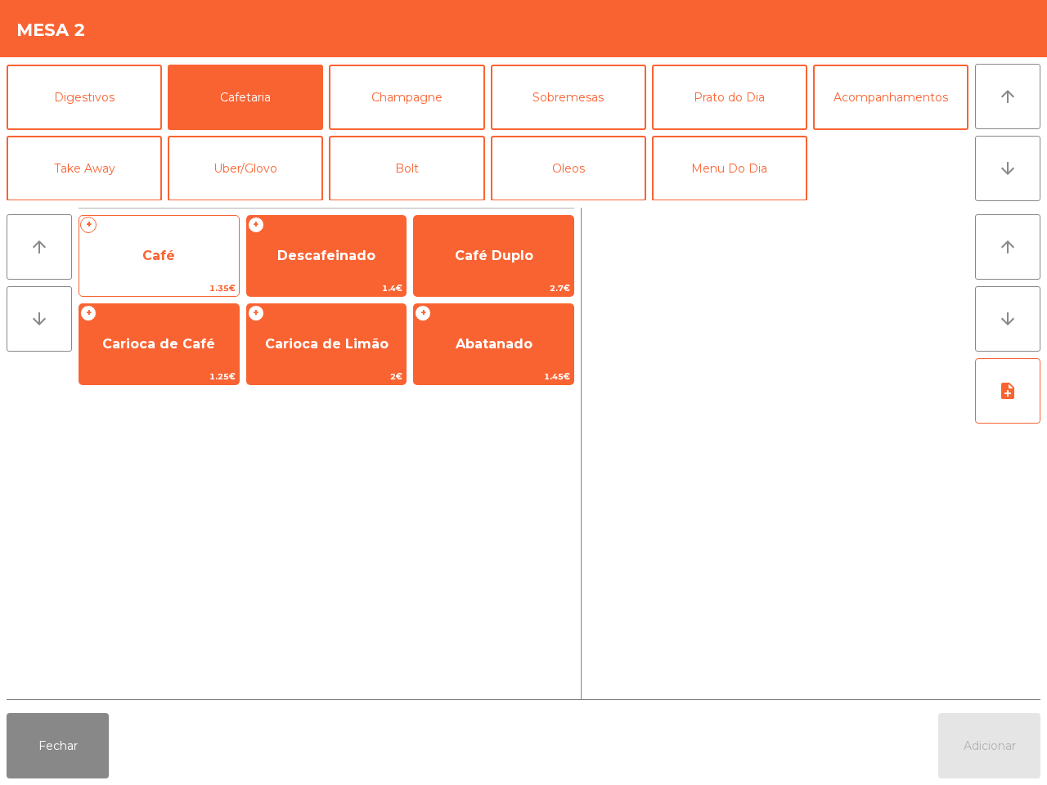
click at [135, 252] on span "Café" at bounding box center [158, 256] width 159 height 44
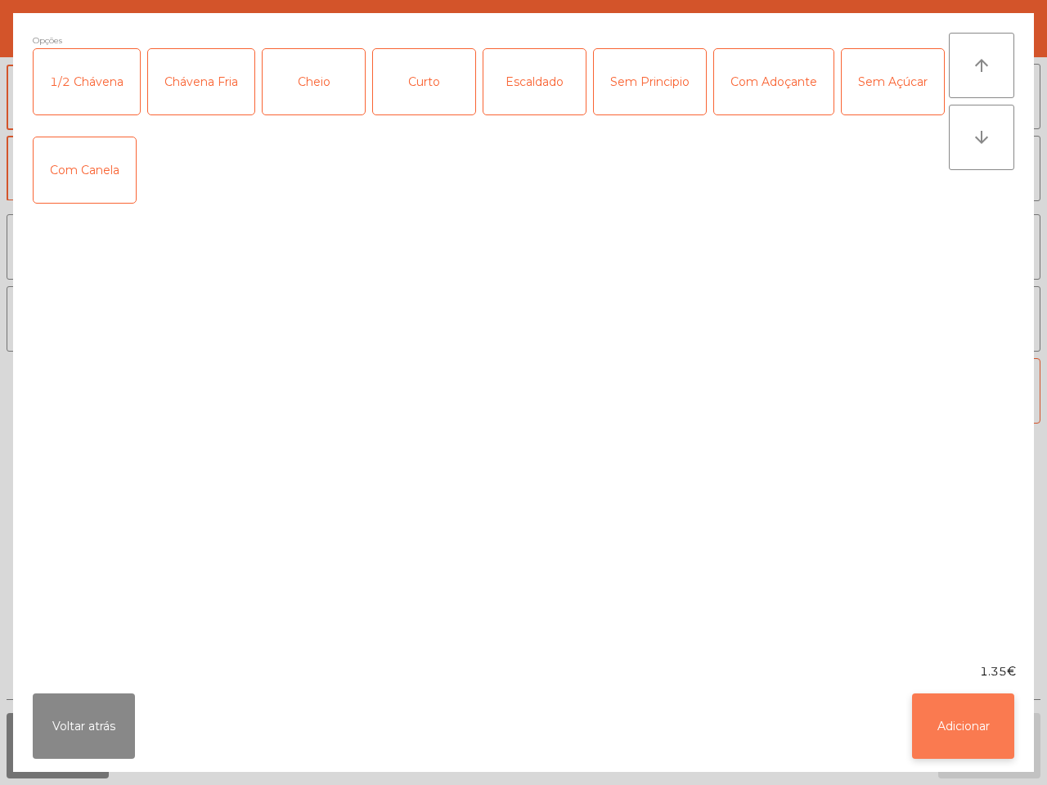
click at [950, 733] on button "Adicionar" at bounding box center [963, 726] width 102 height 65
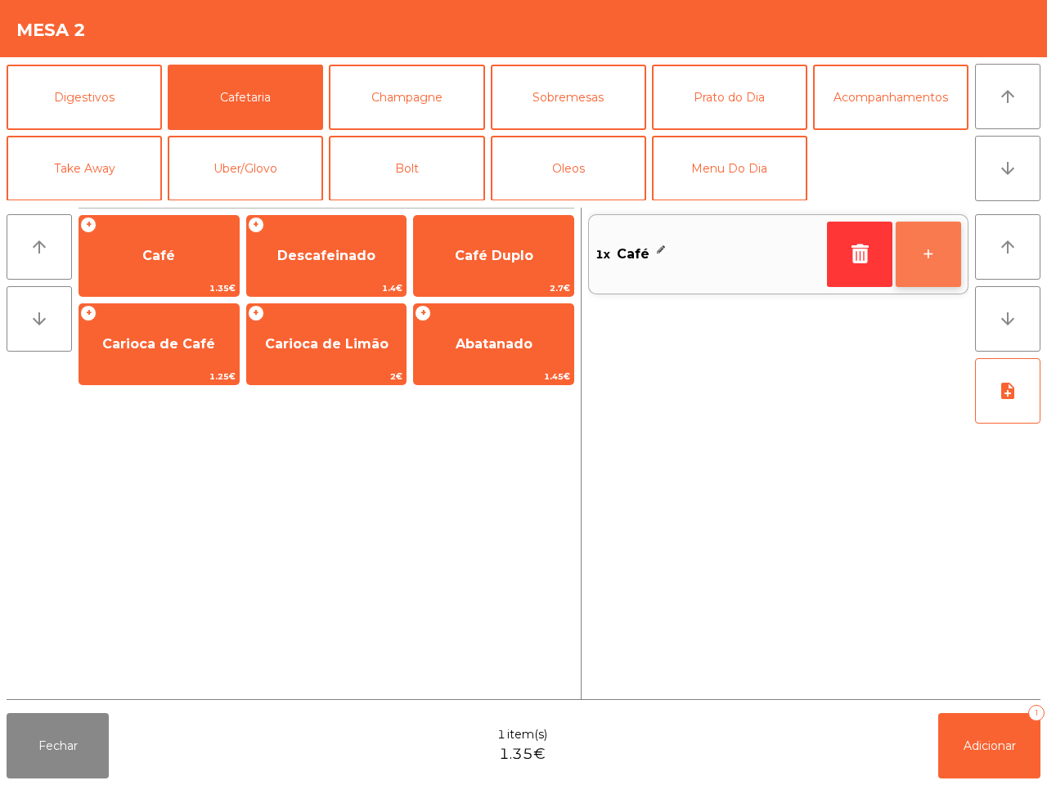
click at [931, 249] on button "+" at bounding box center [928, 254] width 65 height 65
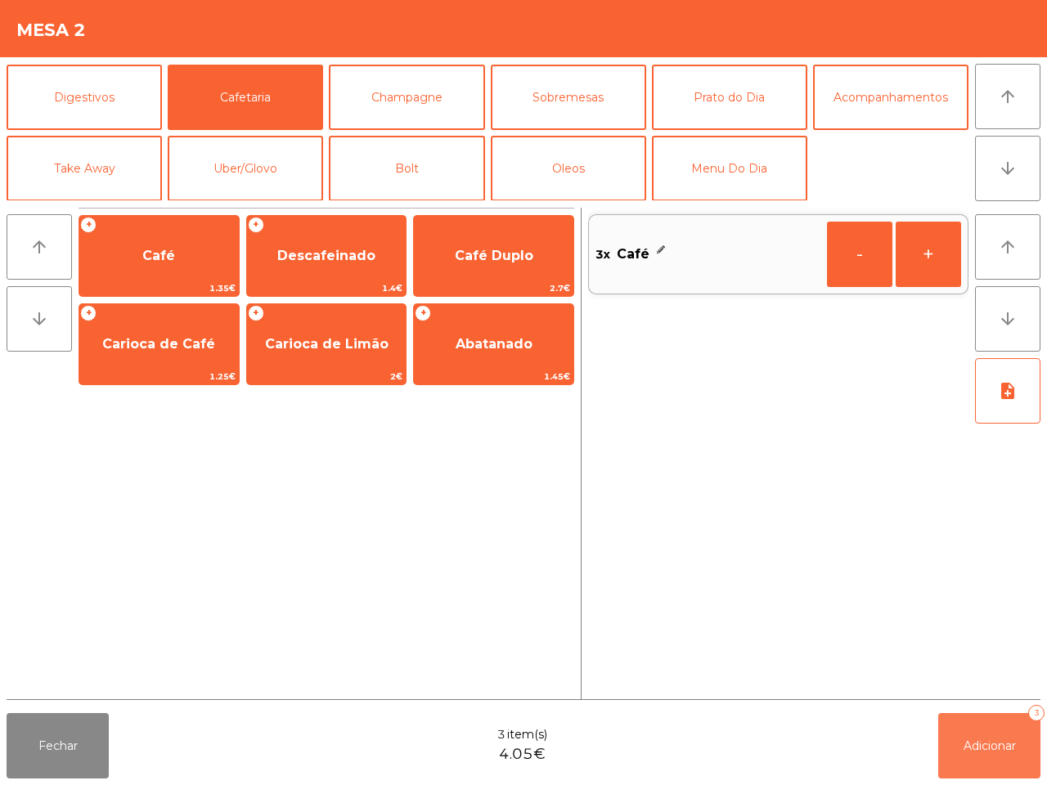
click at [979, 740] on span "Adicionar" at bounding box center [989, 745] width 52 height 15
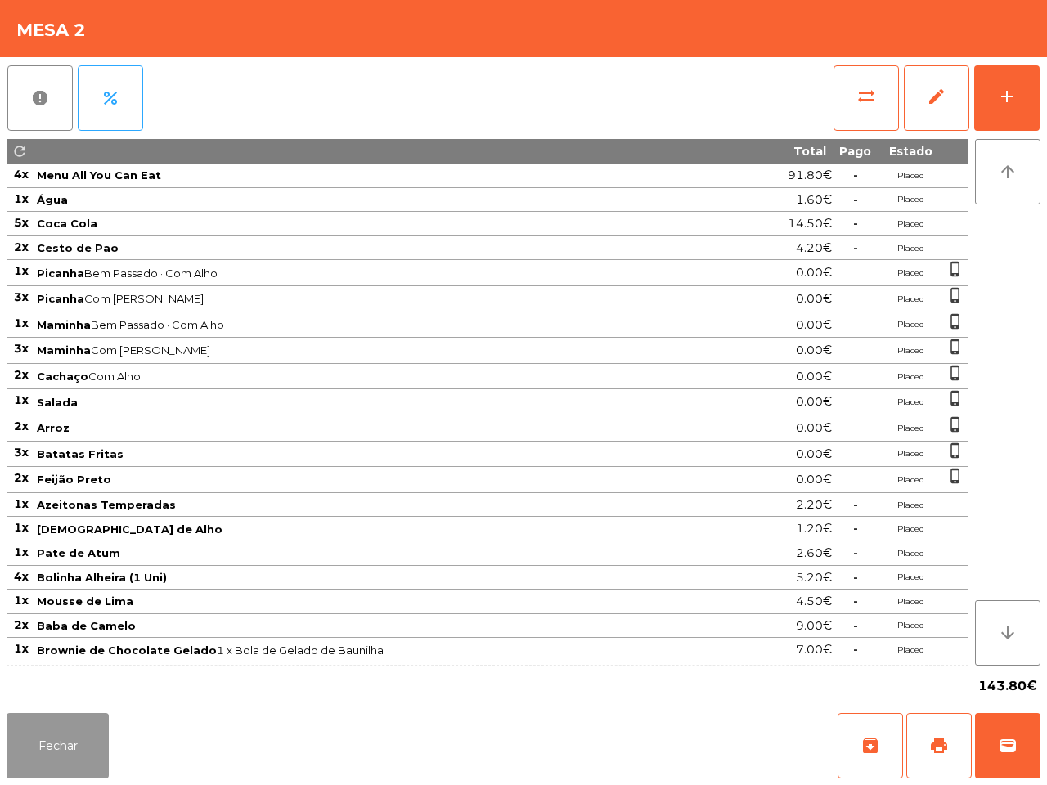
click at [33, 749] on button "Fechar" at bounding box center [58, 745] width 102 height 65
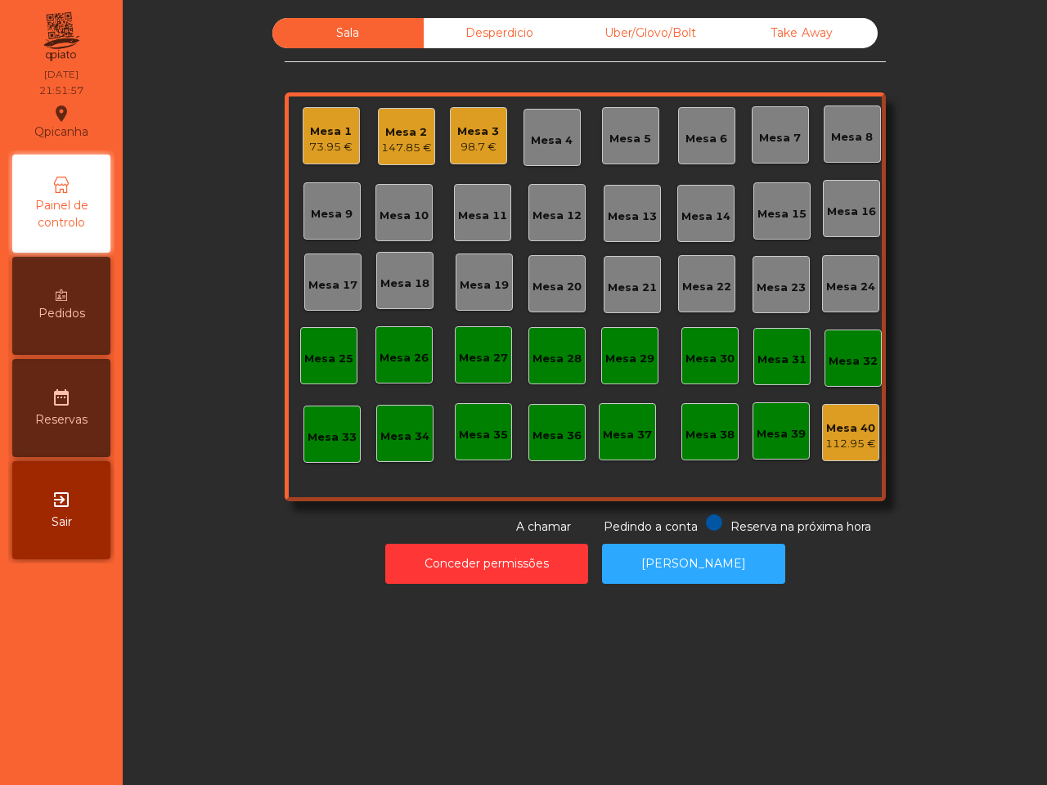
drag, startPoint x: 33, startPoint y: 746, endPoint x: 47, endPoint y: 765, distance: 24.1
click at [47, 765] on nav "Qpicanha location_on [DATE] 21:51:57 Painel de controlo Pedidos date_range Rese…" at bounding box center [61, 392] width 123 height 785
click at [309, 133] on div "Mesa 1" at bounding box center [330, 131] width 43 height 16
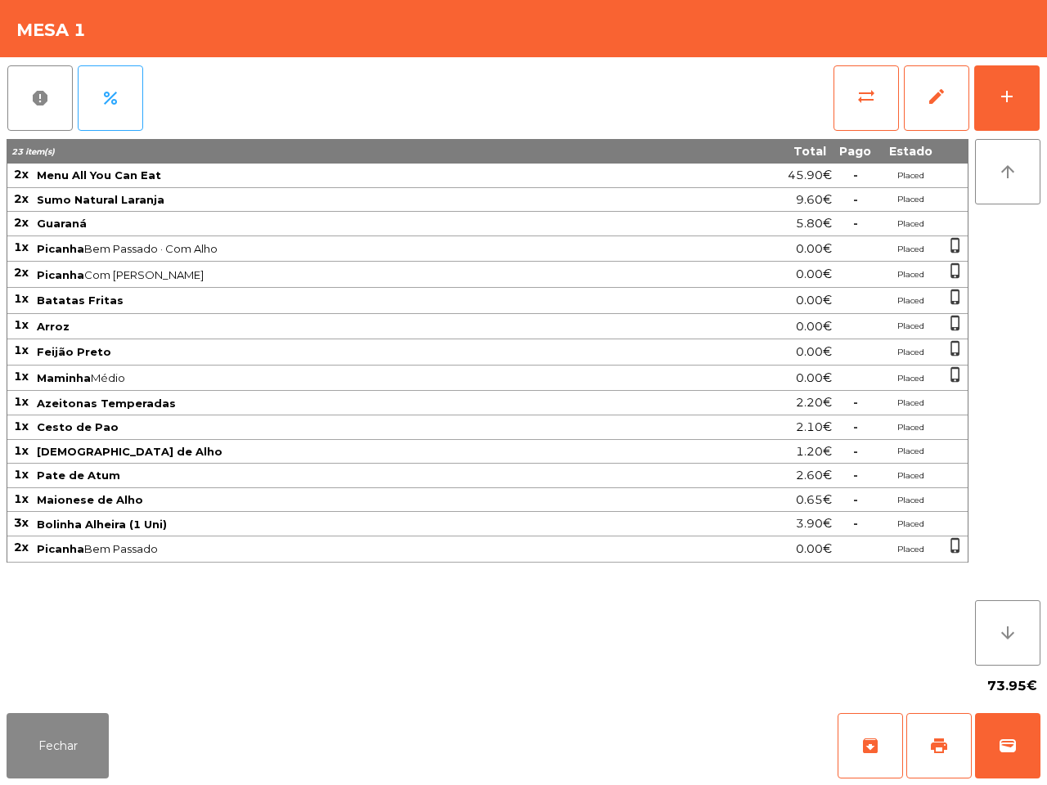
click at [1, 779] on div "Fechar archive print wallet" at bounding box center [523, 746] width 1047 height 79
click at [47, 765] on button "Fechar" at bounding box center [58, 745] width 102 height 65
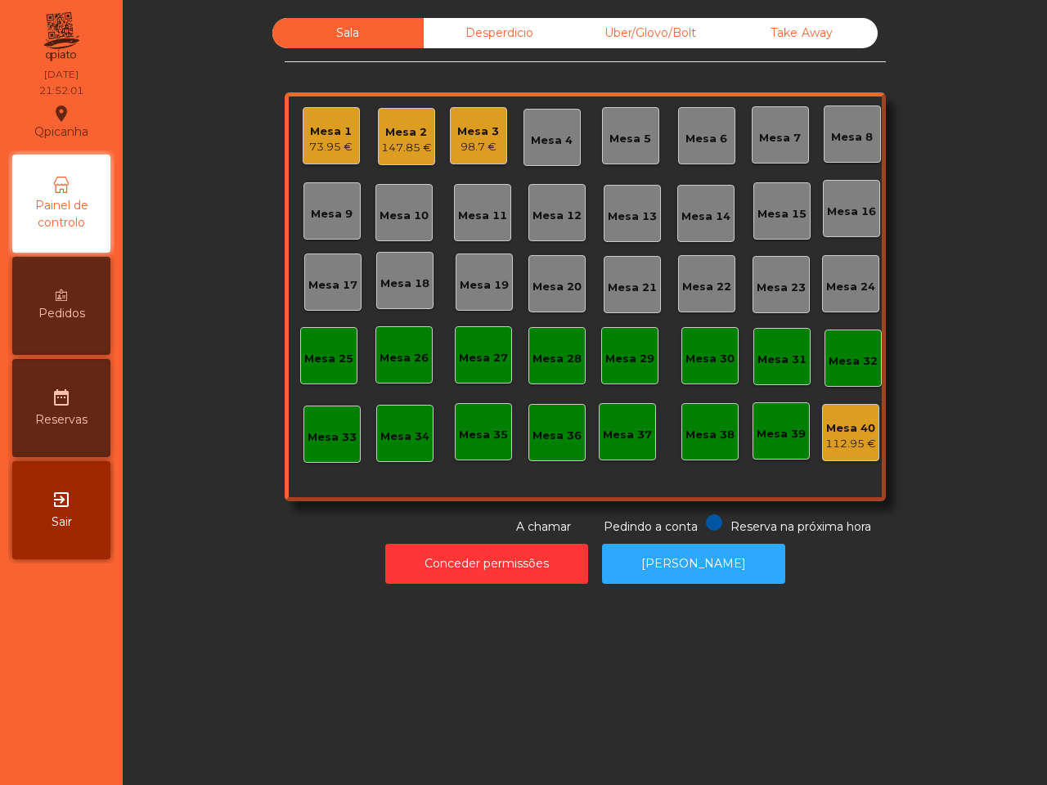
click at [477, 145] on div "98.7 €" at bounding box center [478, 147] width 42 height 16
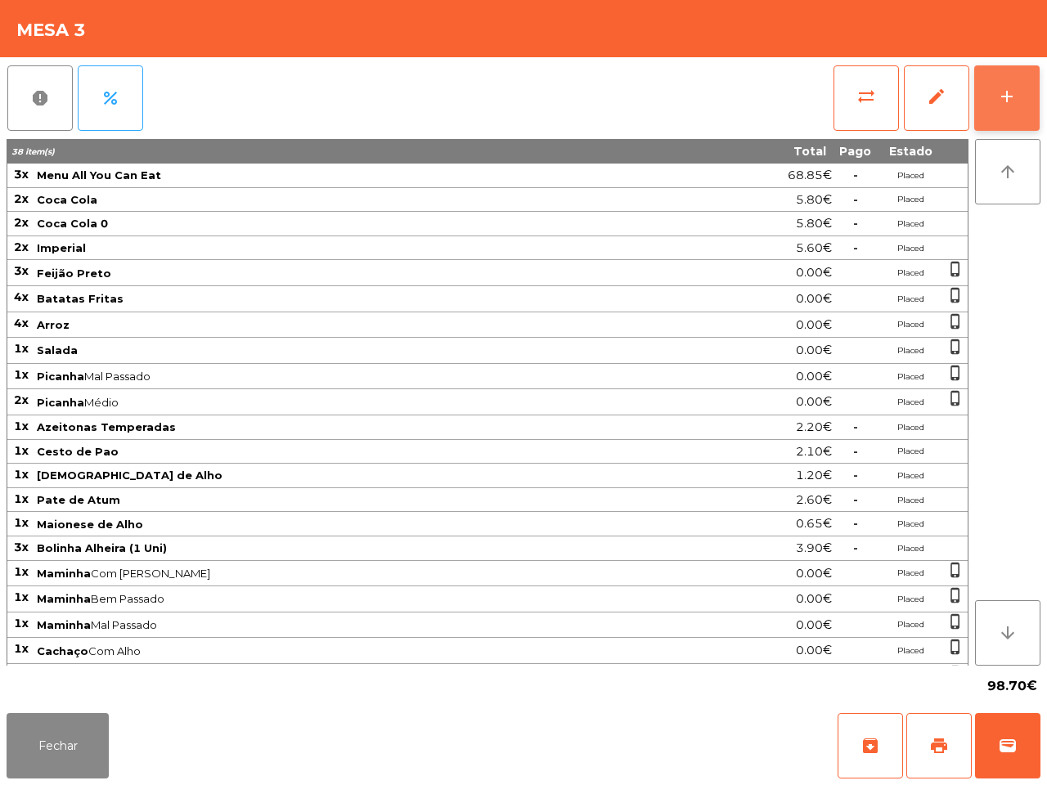
click at [1003, 79] on button "add" at bounding box center [1006, 97] width 65 height 65
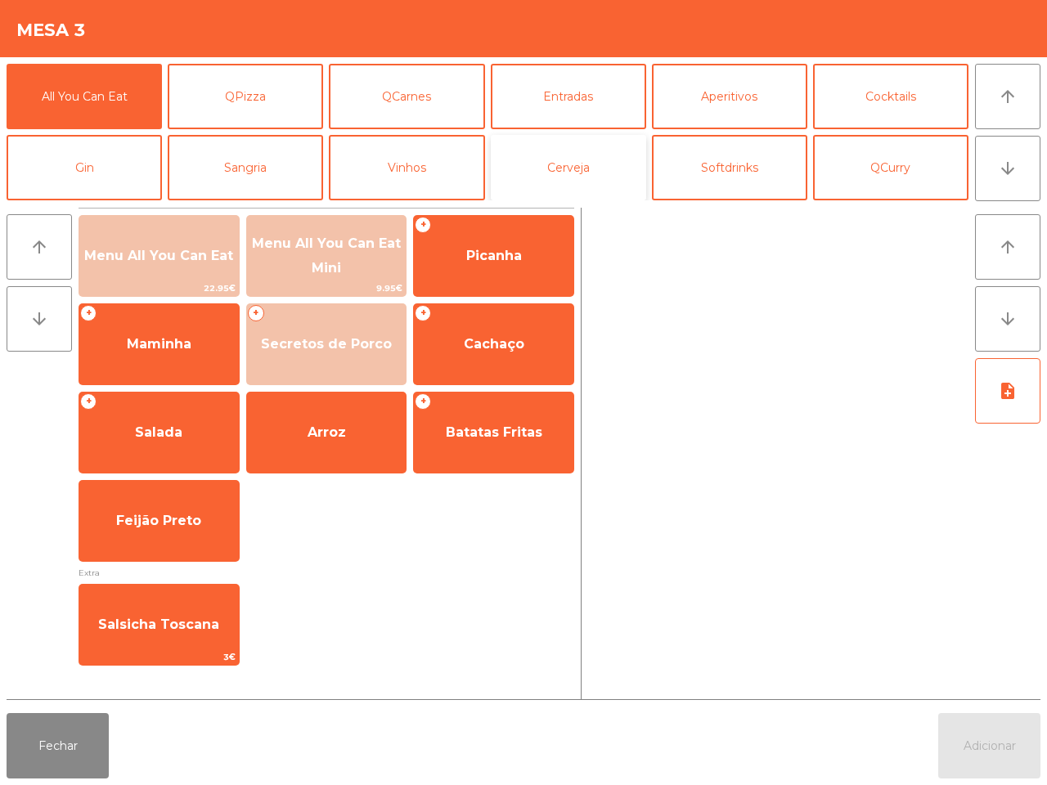
click at [568, 166] on button "Cerveja" at bounding box center [568, 167] width 155 height 65
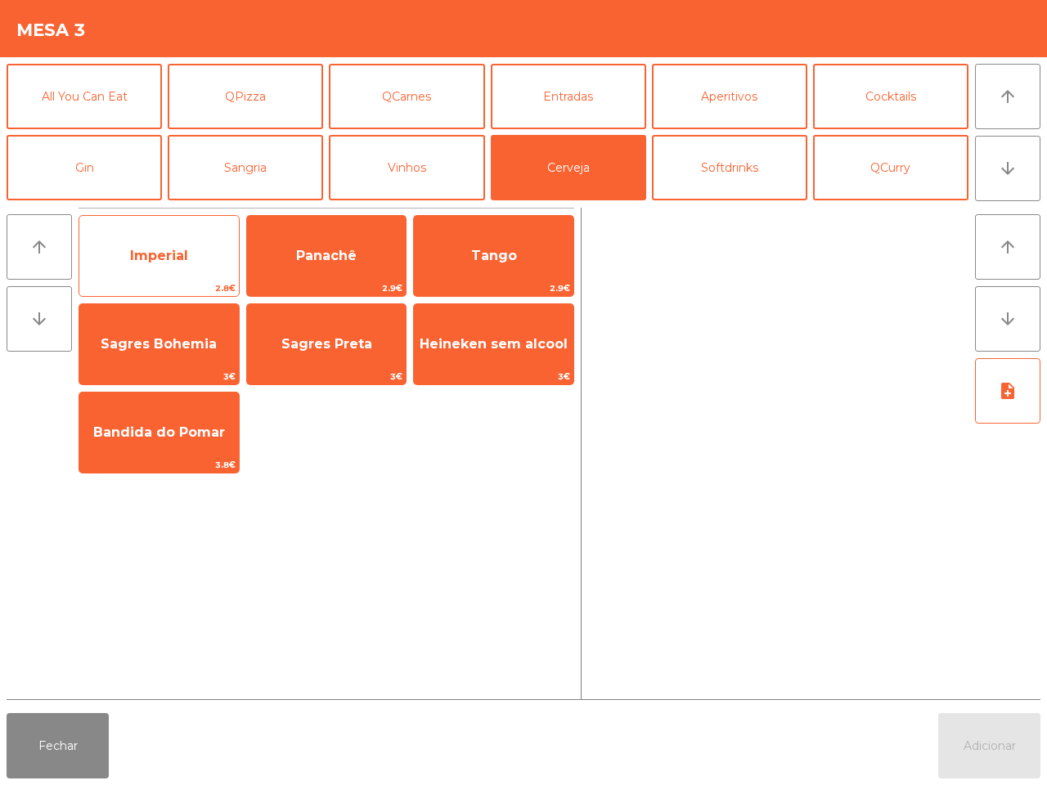
drag, startPoint x: 97, startPoint y: 235, endPoint x: 169, endPoint y: 254, distance: 75.2
click at [100, 236] on span "Imperial" at bounding box center [158, 256] width 159 height 44
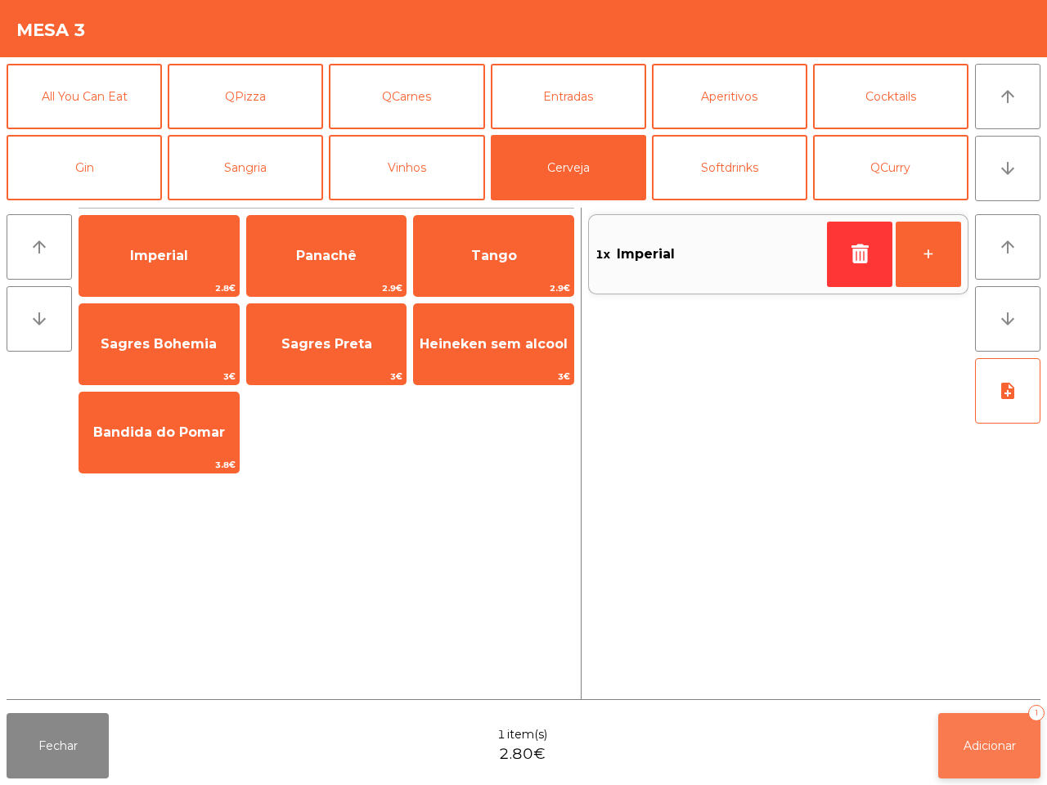
click at [974, 722] on button "Adicionar 1" at bounding box center [989, 745] width 102 height 65
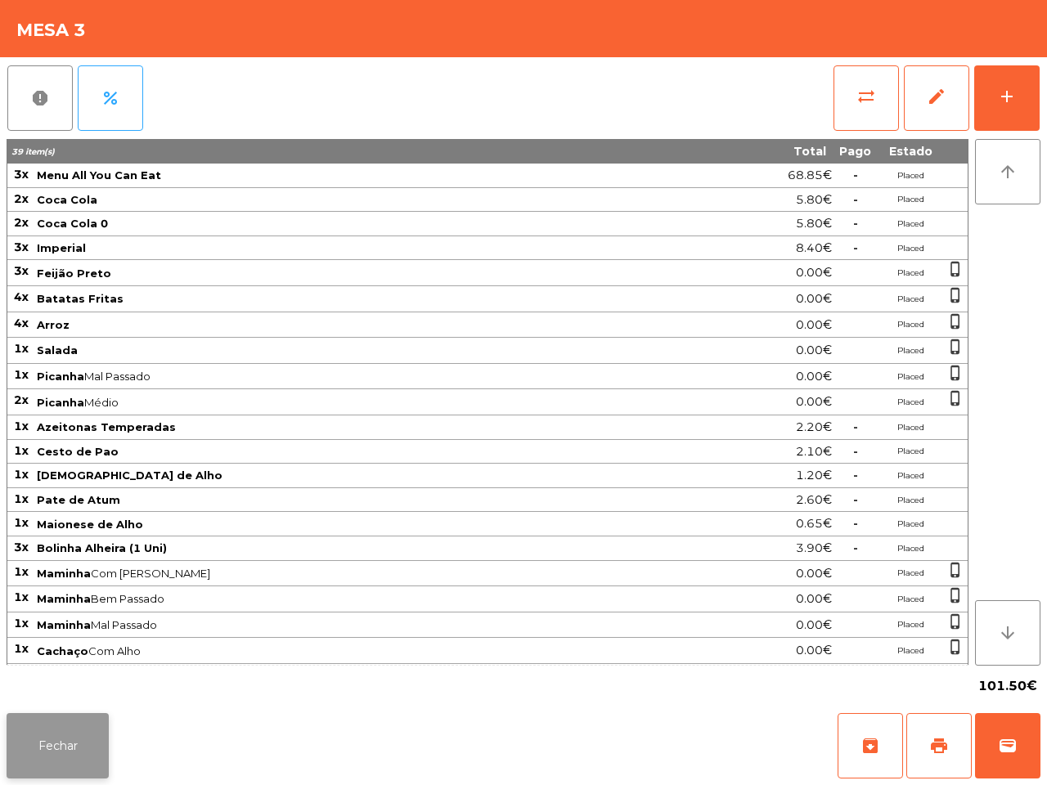
click at [74, 734] on button "Fechar" at bounding box center [58, 745] width 102 height 65
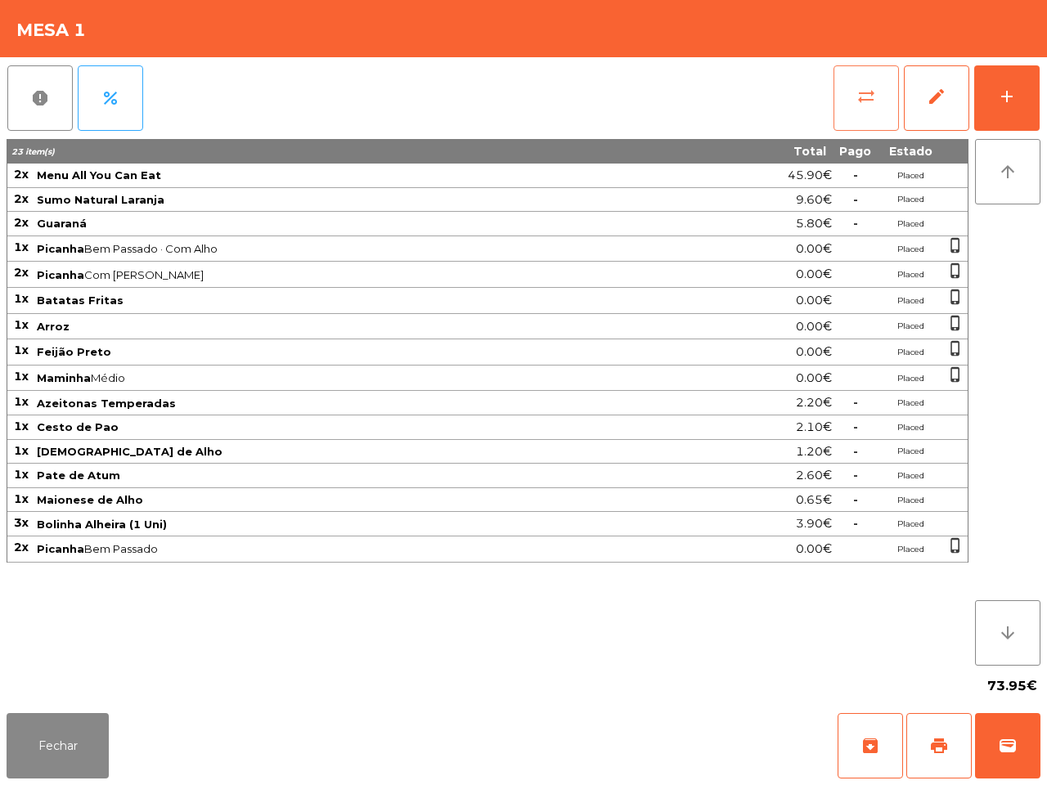
click at [871, 101] on span "sync_alt" at bounding box center [866, 97] width 20 height 20
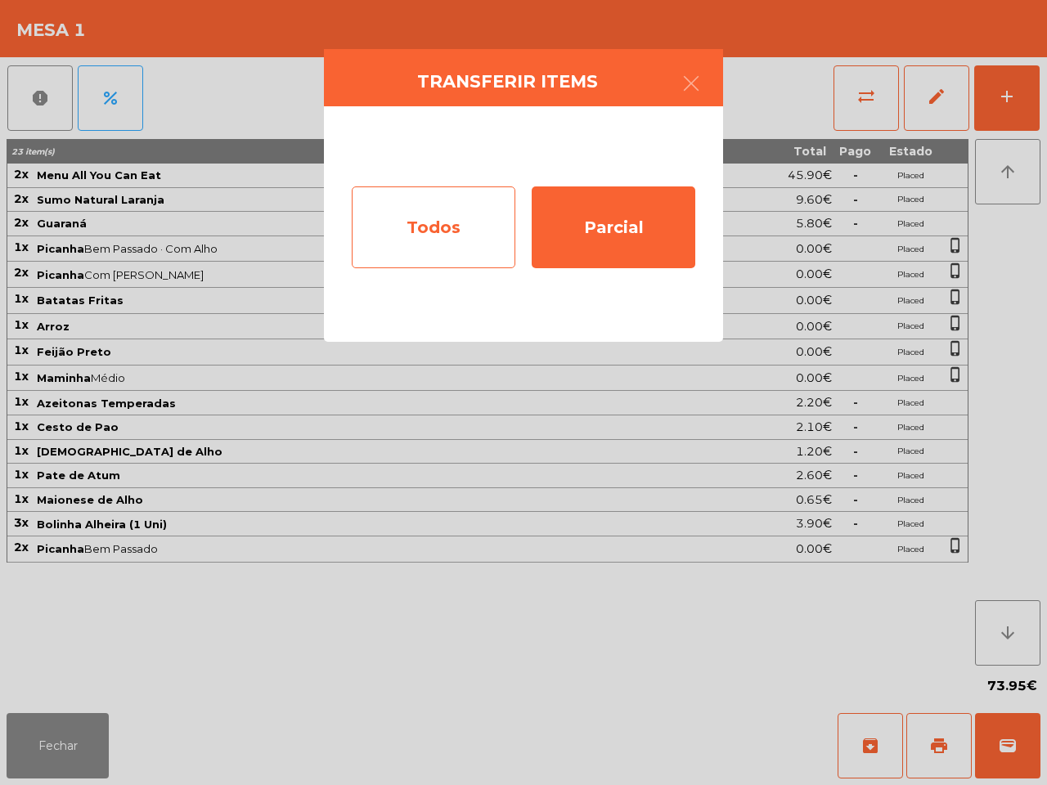
click at [455, 223] on div "Todos" at bounding box center [434, 227] width 164 height 82
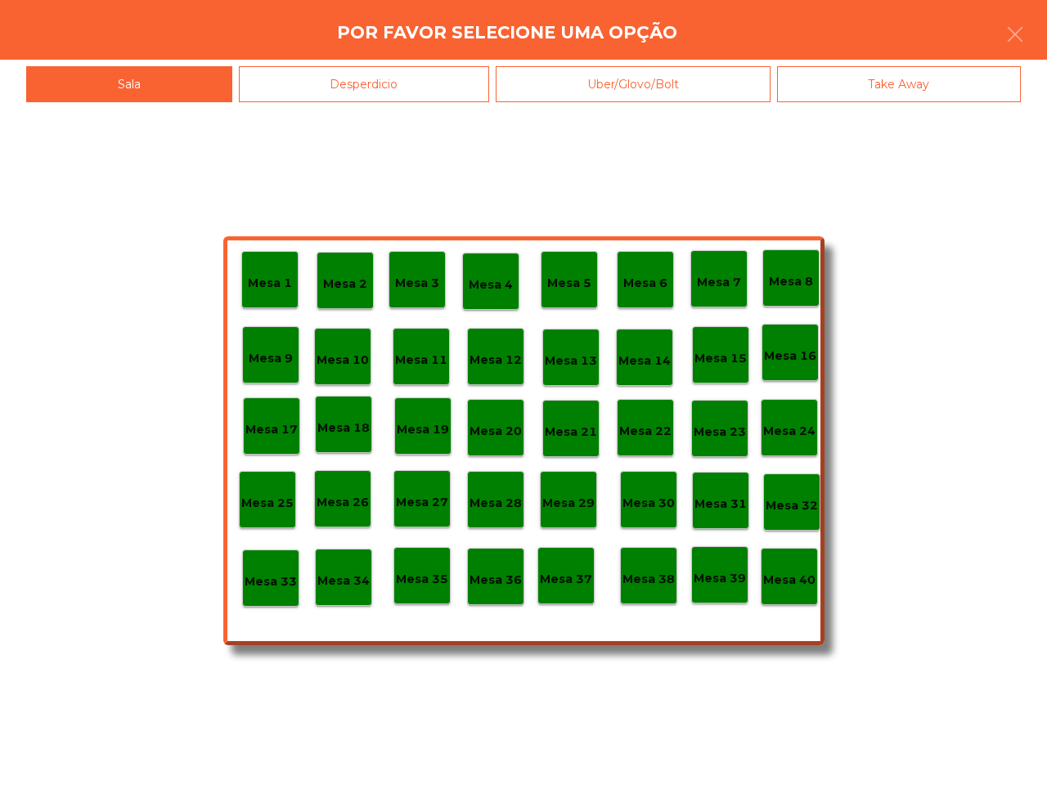
click at [793, 589] on p "Mesa 40" at bounding box center [789, 580] width 52 height 19
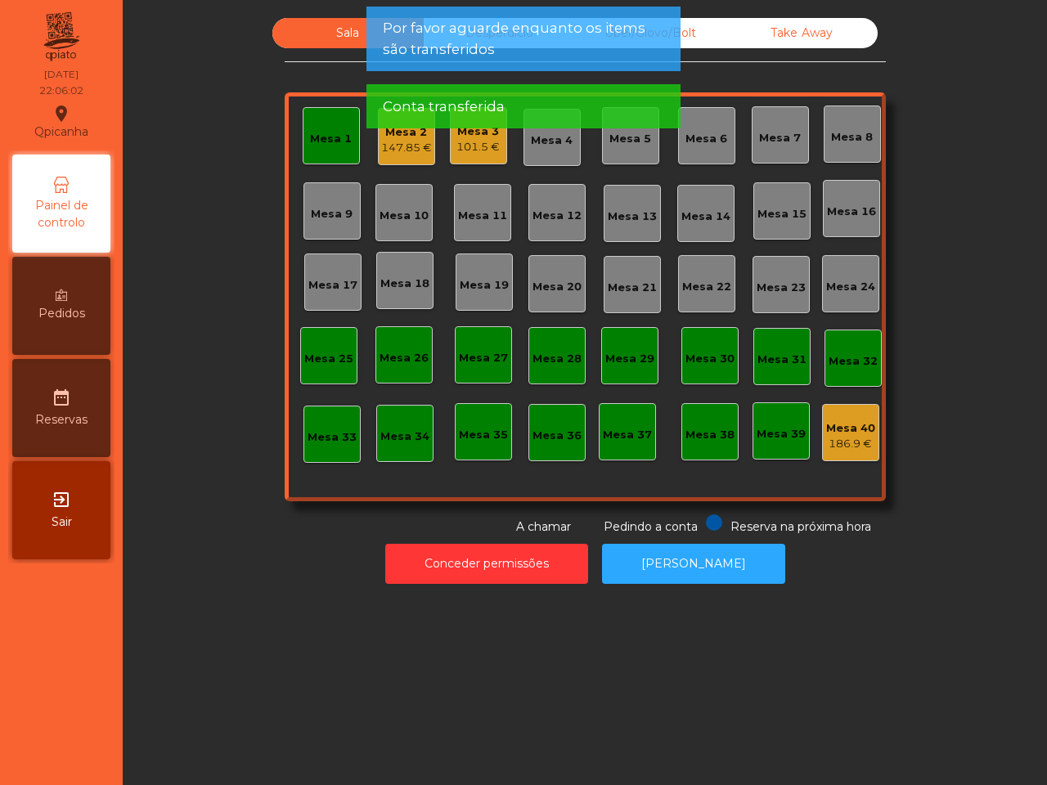
click at [332, 146] on div "Mesa 1" at bounding box center [331, 139] width 42 height 16
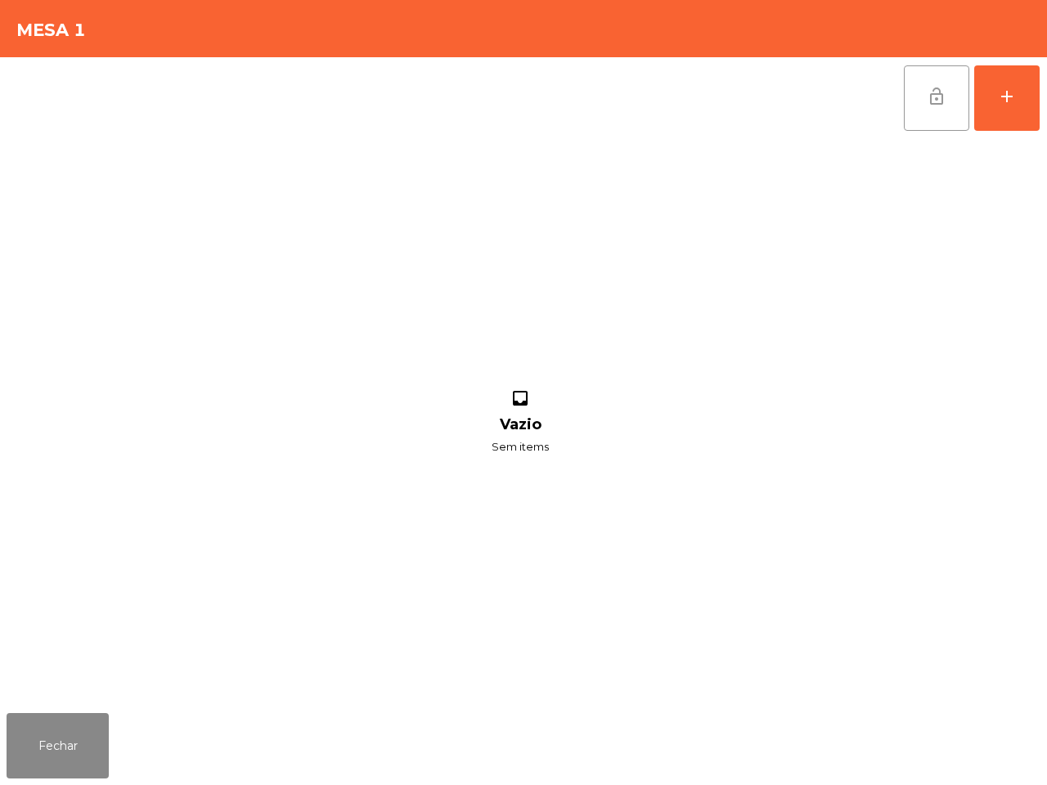
click at [920, 102] on button "lock_open" at bounding box center [936, 97] width 65 height 65
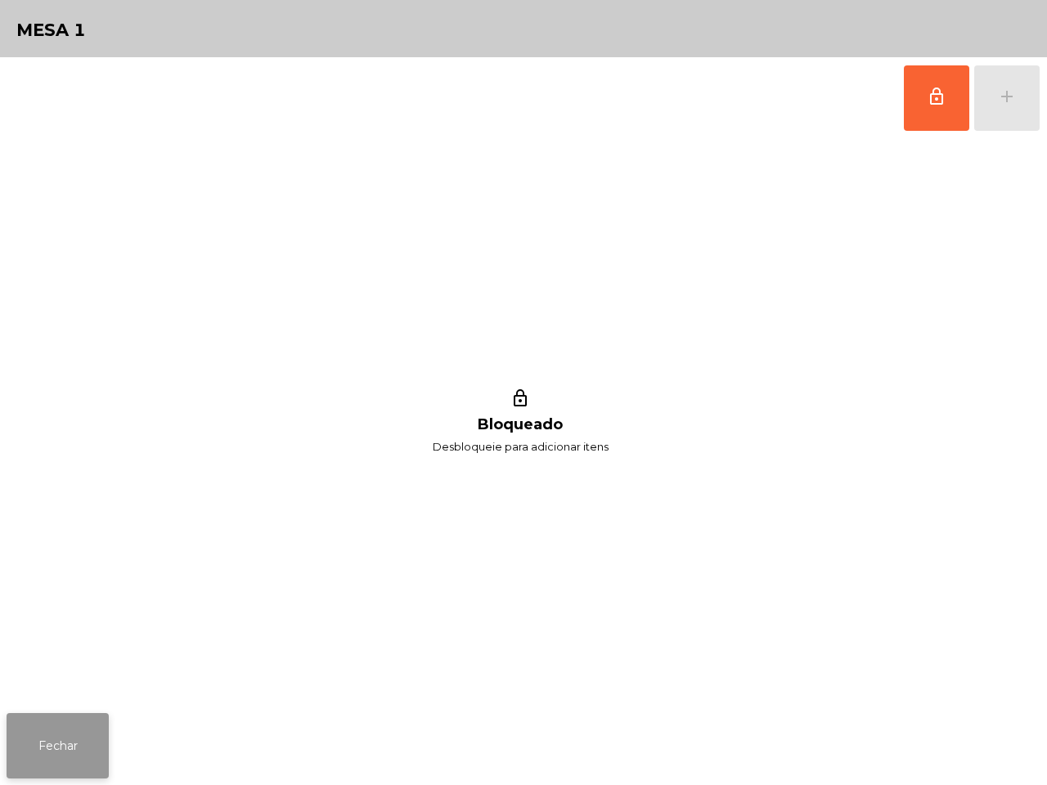
click at [63, 743] on button "Fechar" at bounding box center [58, 745] width 102 height 65
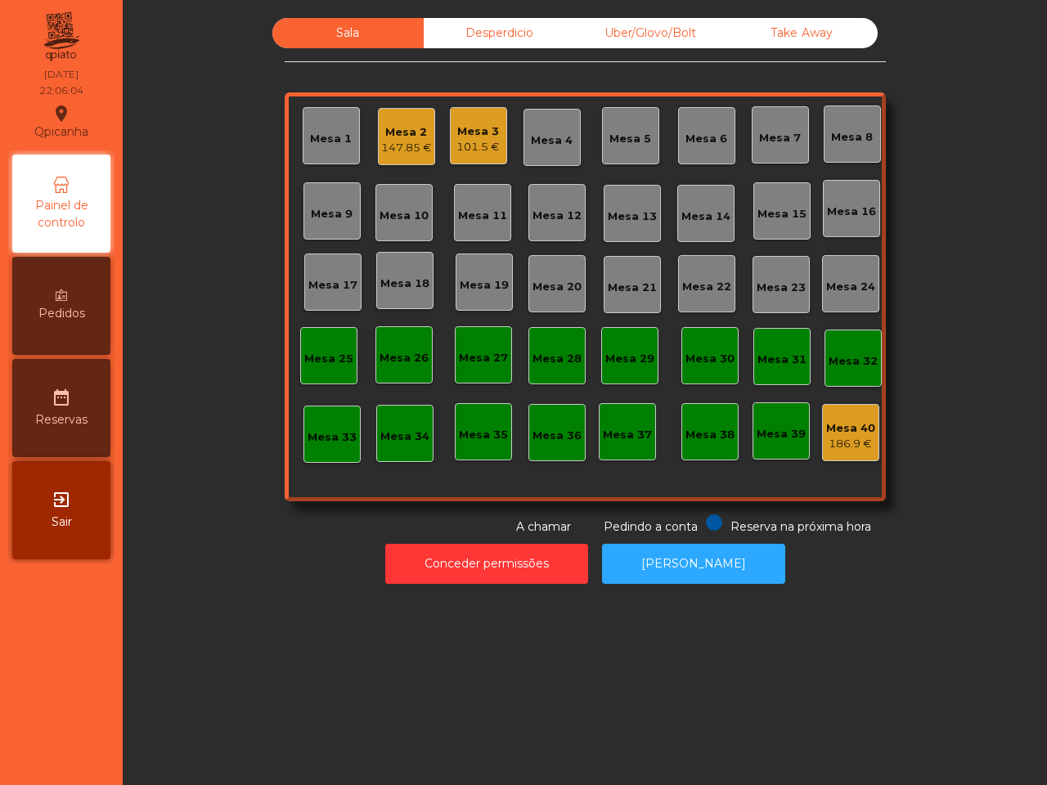
click at [393, 132] on div "Mesa 2" at bounding box center [406, 132] width 51 height 16
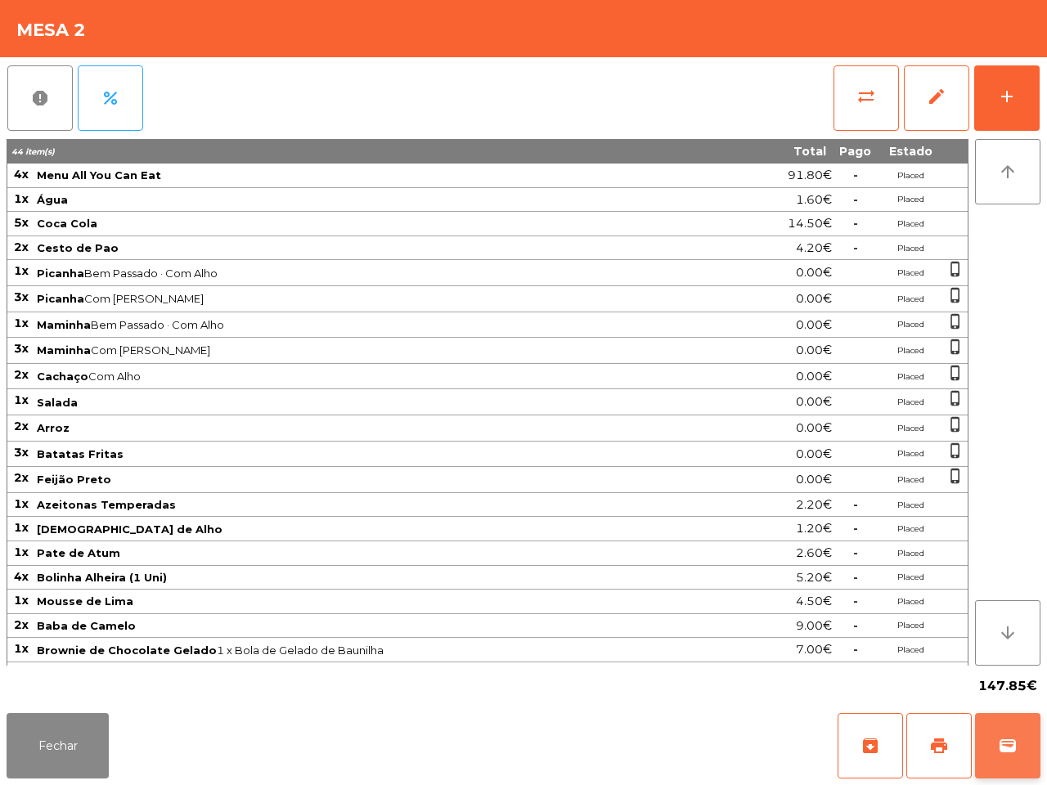
click at [1002, 742] on span "wallet" at bounding box center [1008, 746] width 20 height 20
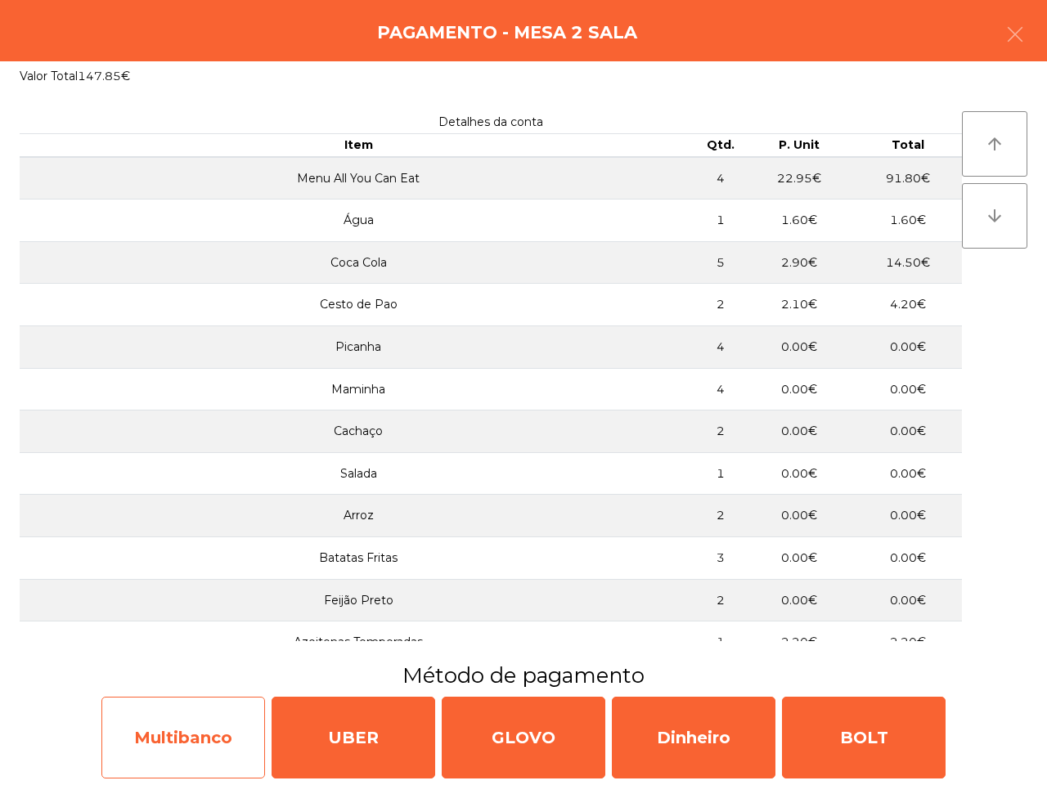
click at [229, 738] on div "Multibanco" at bounding box center [183, 738] width 164 height 82
select select "**"
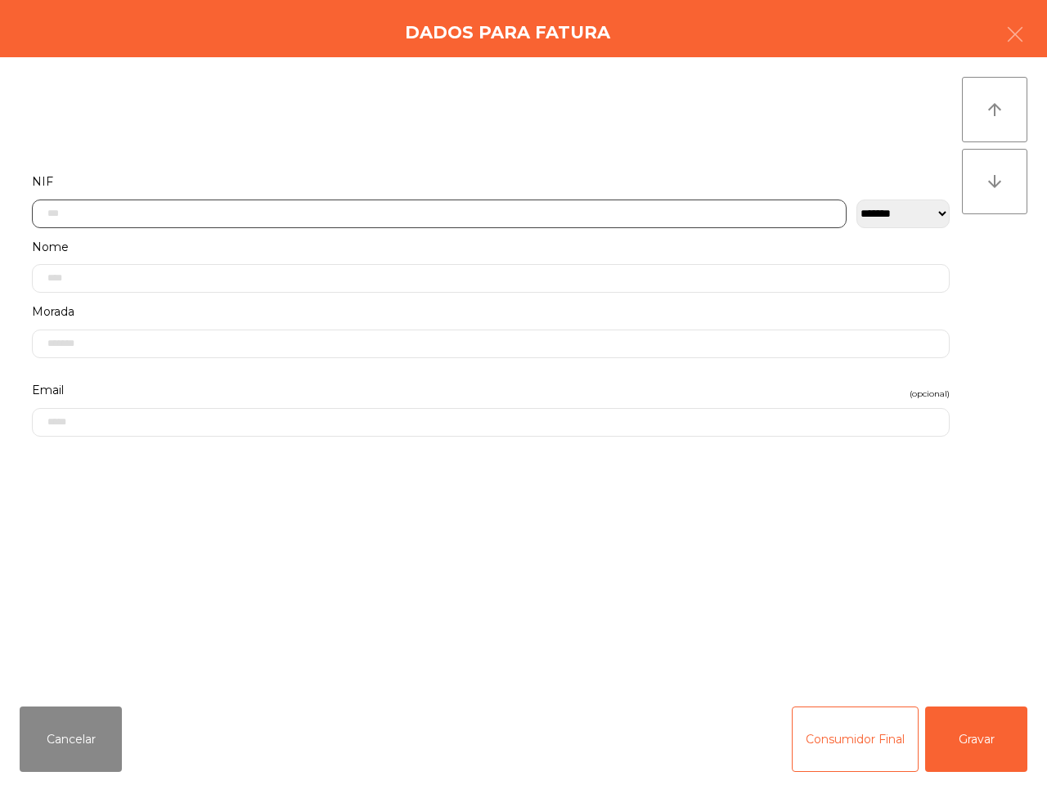
click at [341, 219] on input "text" at bounding box center [439, 214] width 815 height 29
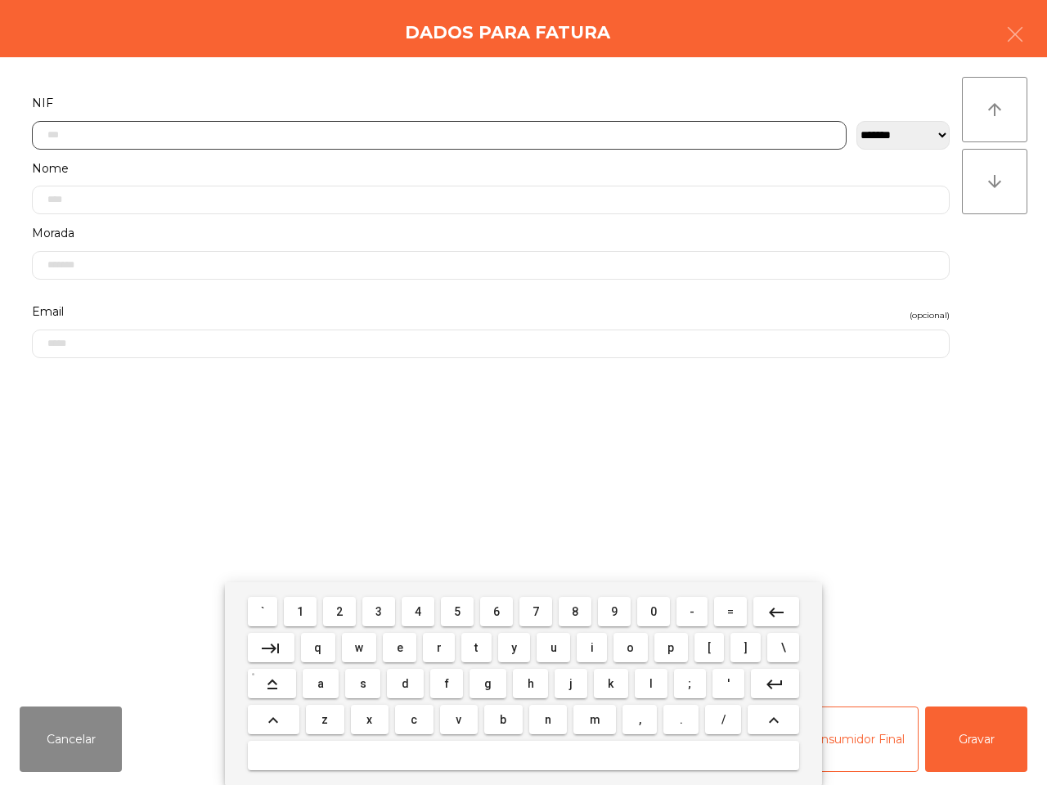
scroll to position [92, 0]
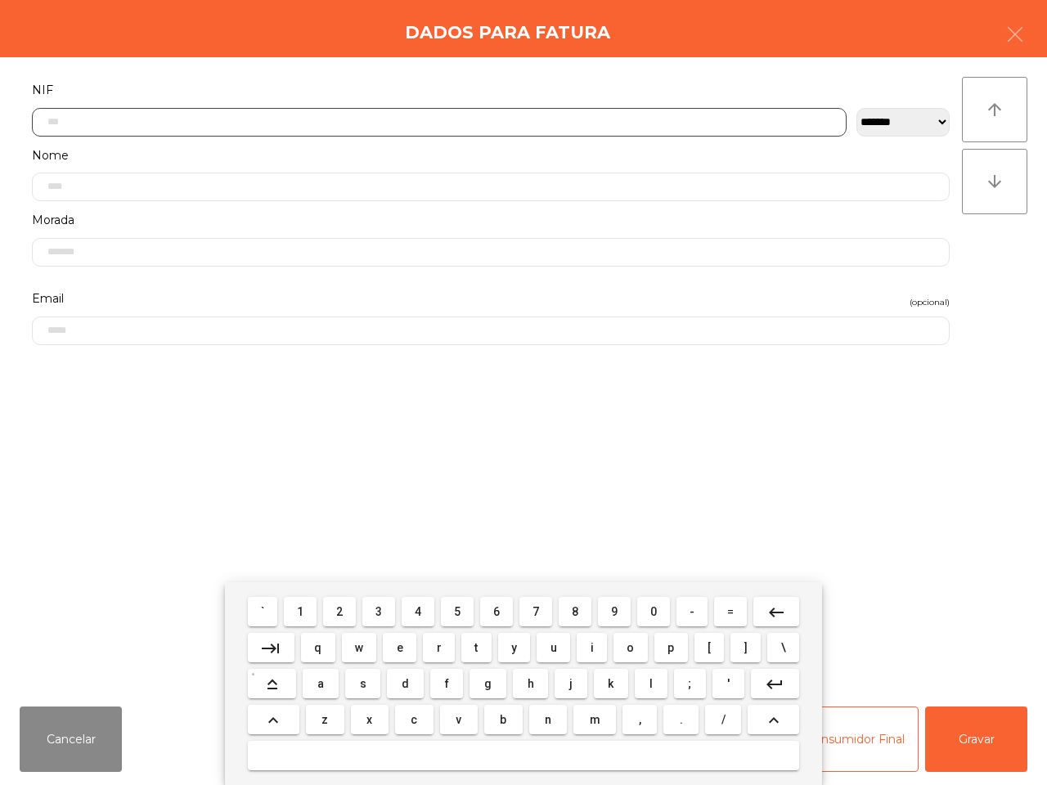
click at [454, 611] on span "5" at bounding box center [457, 611] width 7 height 13
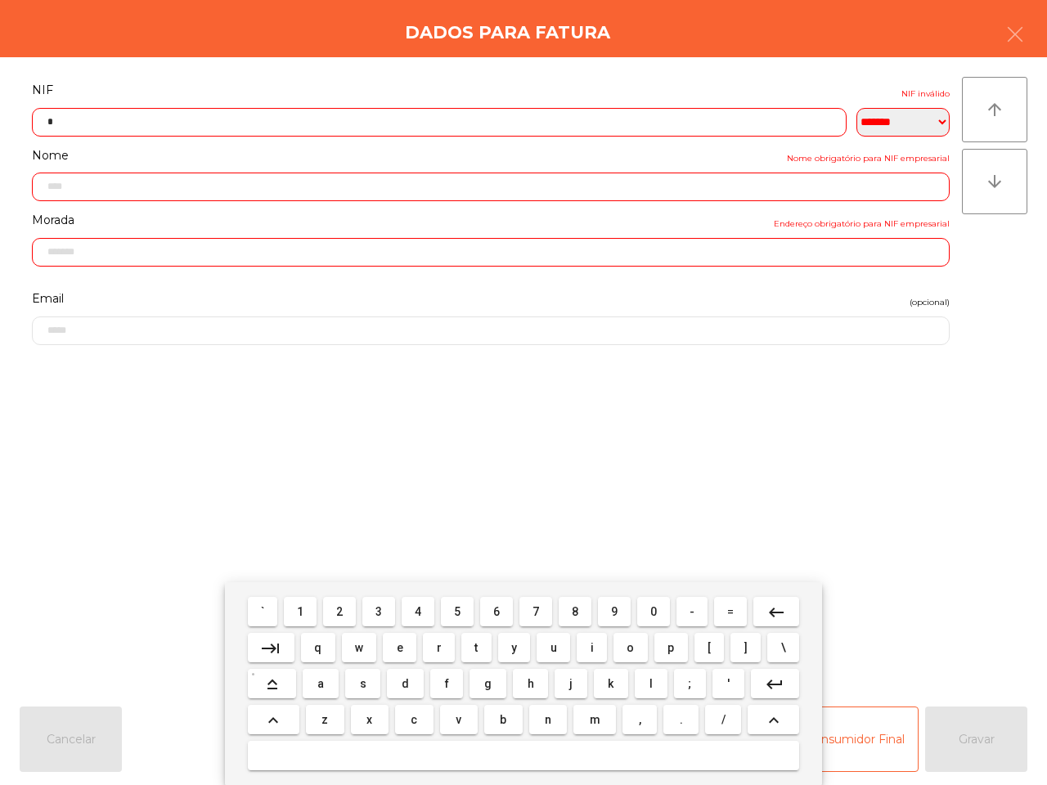
click at [303, 605] on span "1" at bounding box center [300, 611] width 7 height 13
click at [492, 607] on button "6" at bounding box center [496, 611] width 33 height 29
click at [340, 607] on span "2" at bounding box center [339, 611] width 7 height 13
click at [573, 614] on span "8" at bounding box center [575, 611] width 7 height 13
click at [334, 614] on button "2" at bounding box center [339, 611] width 33 height 29
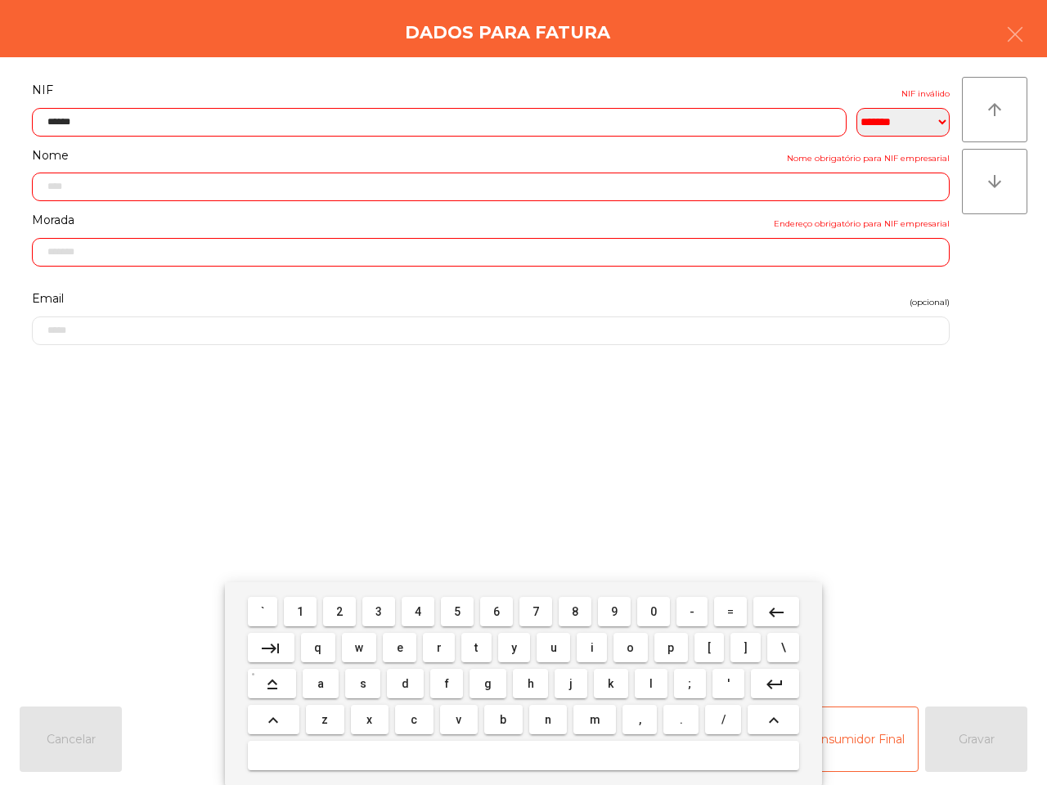
click at [646, 612] on button "0" at bounding box center [653, 611] width 33 height 29
click at [583, 611] on button "8" at bounding box center [575, 611] width 33 height 29
click at [455, 613] on span "5" at bounding box center [457, 611] width 7 height 13
type input "*********"
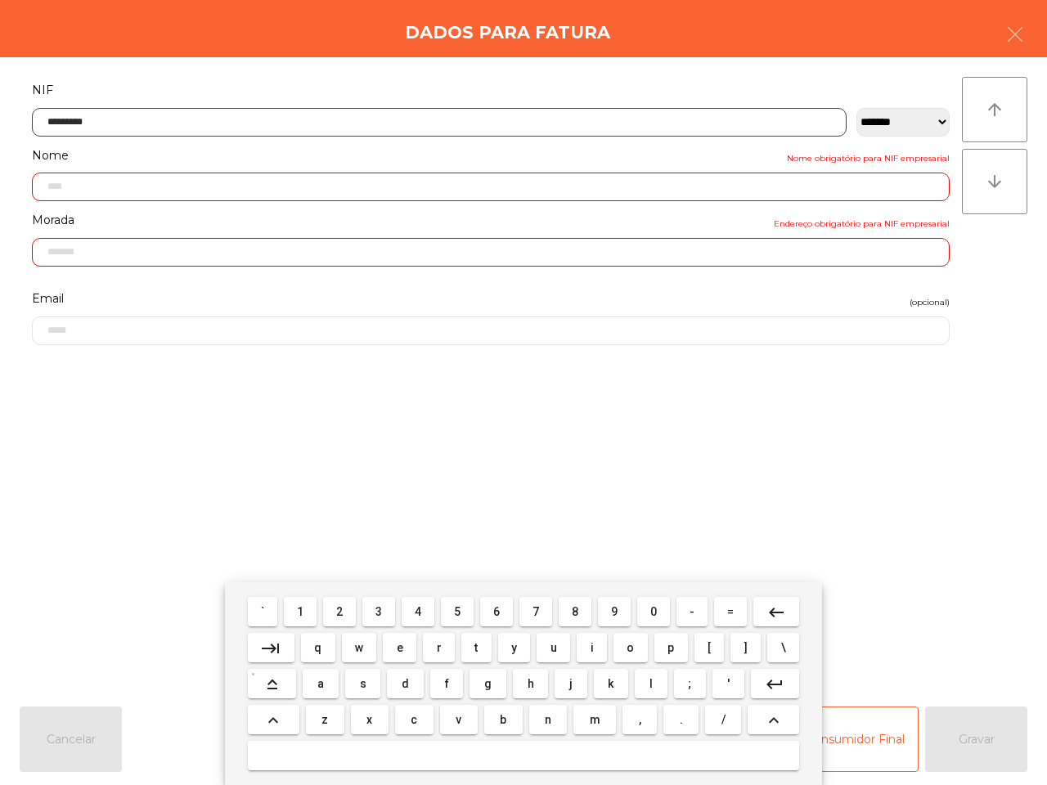
type input "**********"
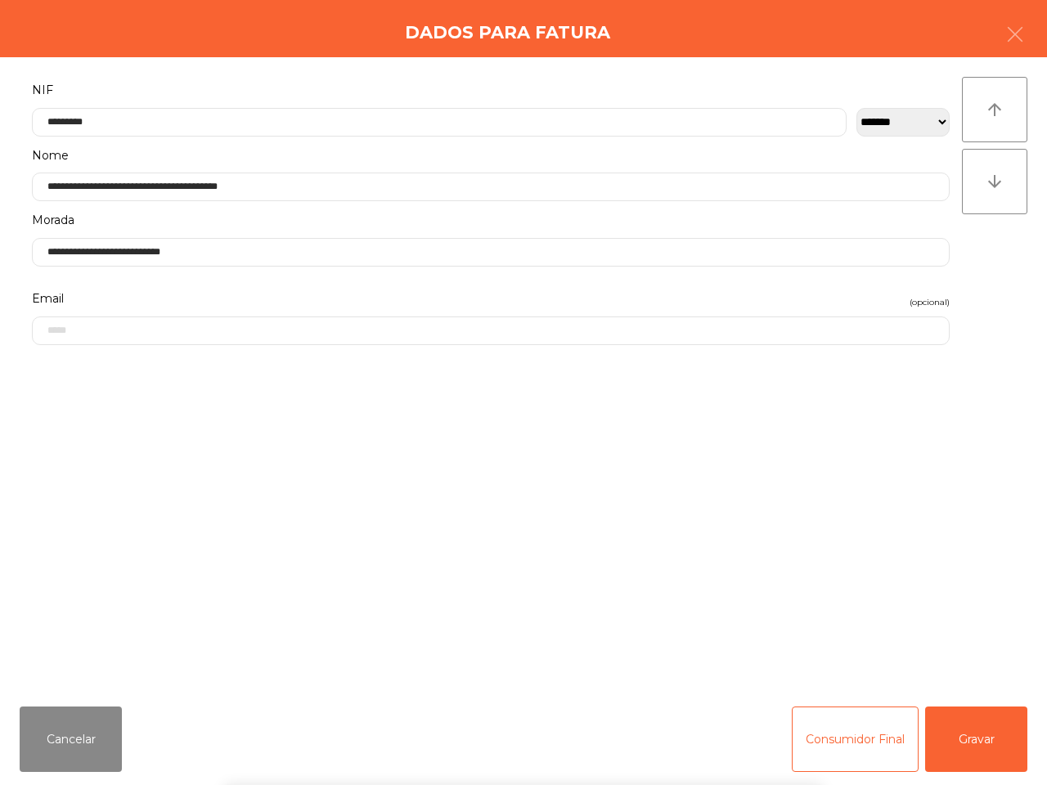
click at [973, 756] on div "` 1 2 3 4 5 6 7 8 9 0 - = keyboard_backspace keyboard_tab q w e r t y u i o p […" at bounding box center [523, 683] width 1047 height 203
drag, startPoint x: 963, startPoint y: 752, endPoint x: 863, endPoint y: 734, distance: 101.4
click at [963, 753] on button "Gravar" at bounding box center [976, 739] width 102 height 65
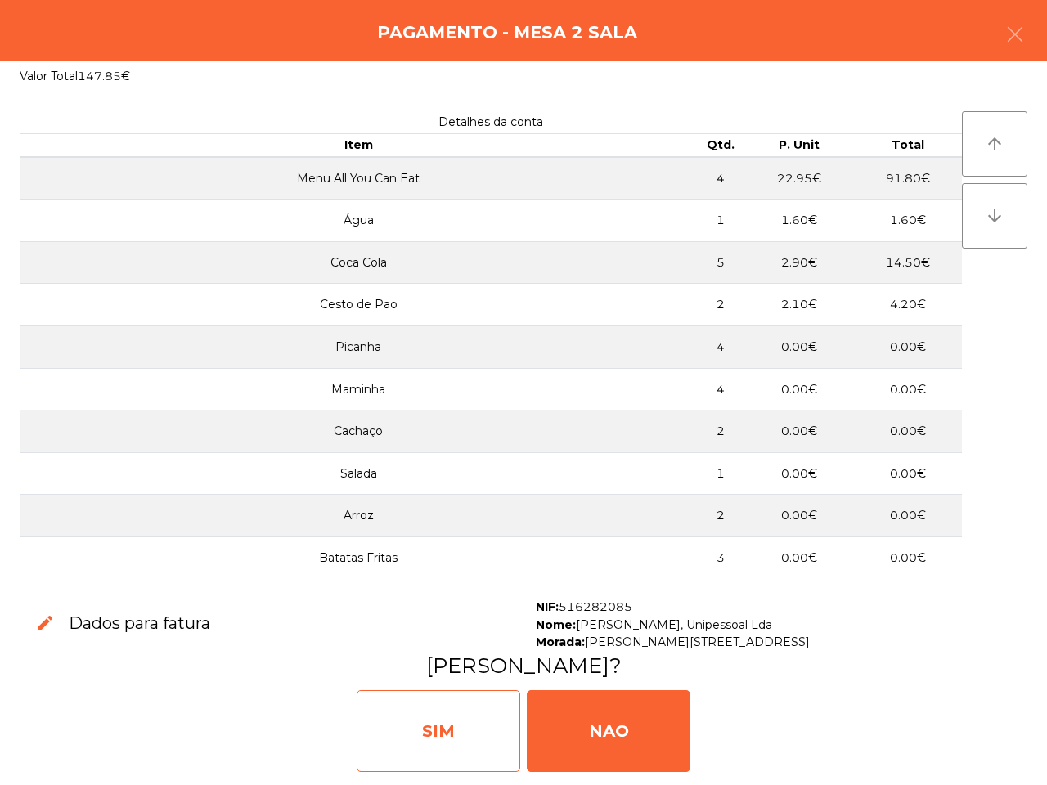
click at [500, 728] on div "SIM" at bounding box center [439, 731] width 164 height 82
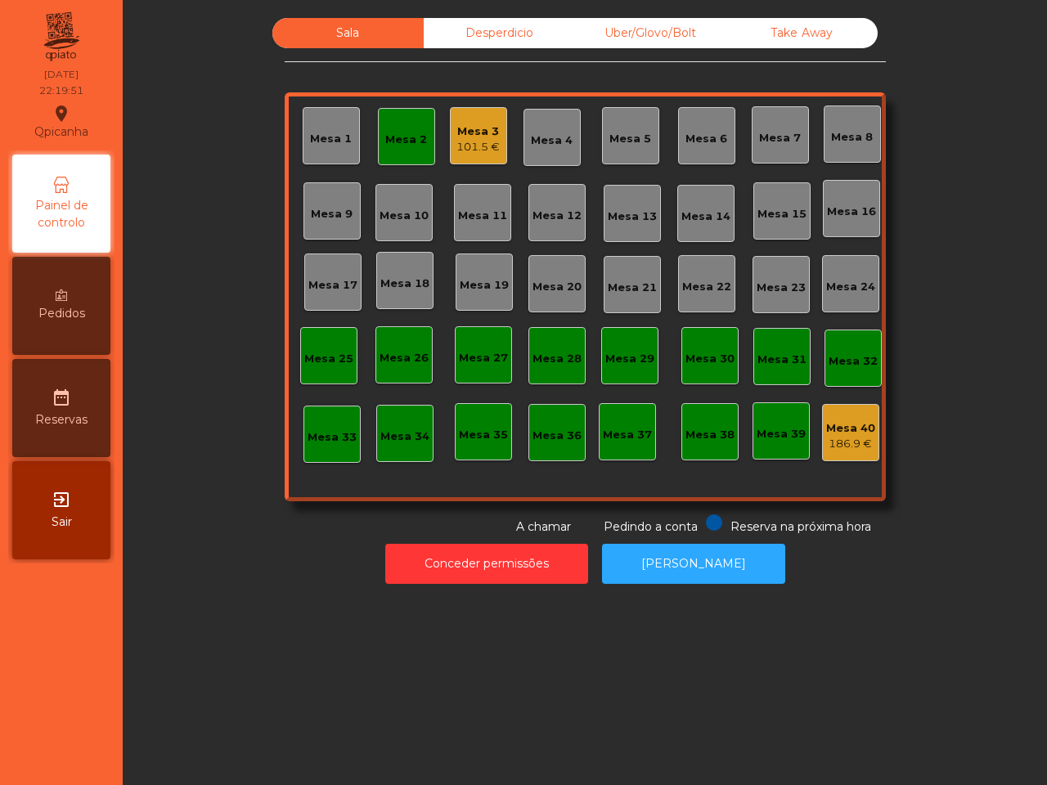
click at [499, 725] on div "Sala Desperdicio Uber/Glovo/Bolt Take Away Mesa 1 Mesa 2 Mesa 3 101.5 € Mesa 4 …" at bounding box center [585, 392] width 924 height 785
click at [480, 107] on div "Mesa 3 101.5 €" at bounding box center [478, 135] width 57 height 57
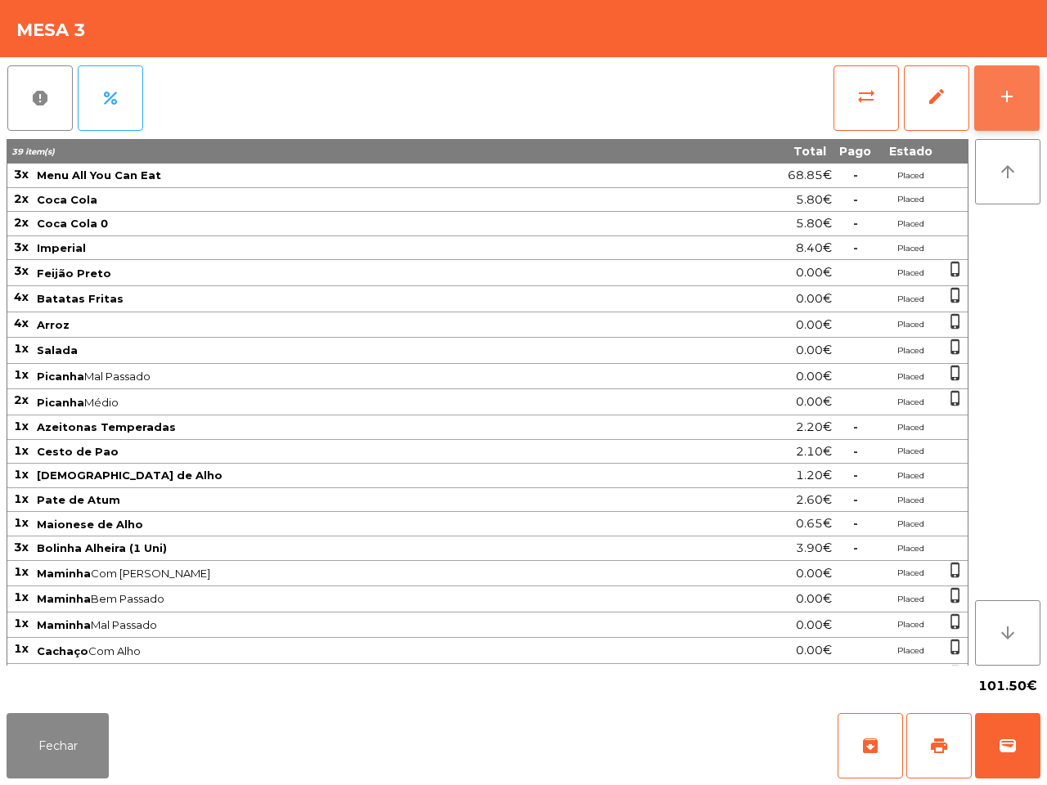
click at [1022, 98] on button "add" at bounding box center [1006, 97] width 65 height 65
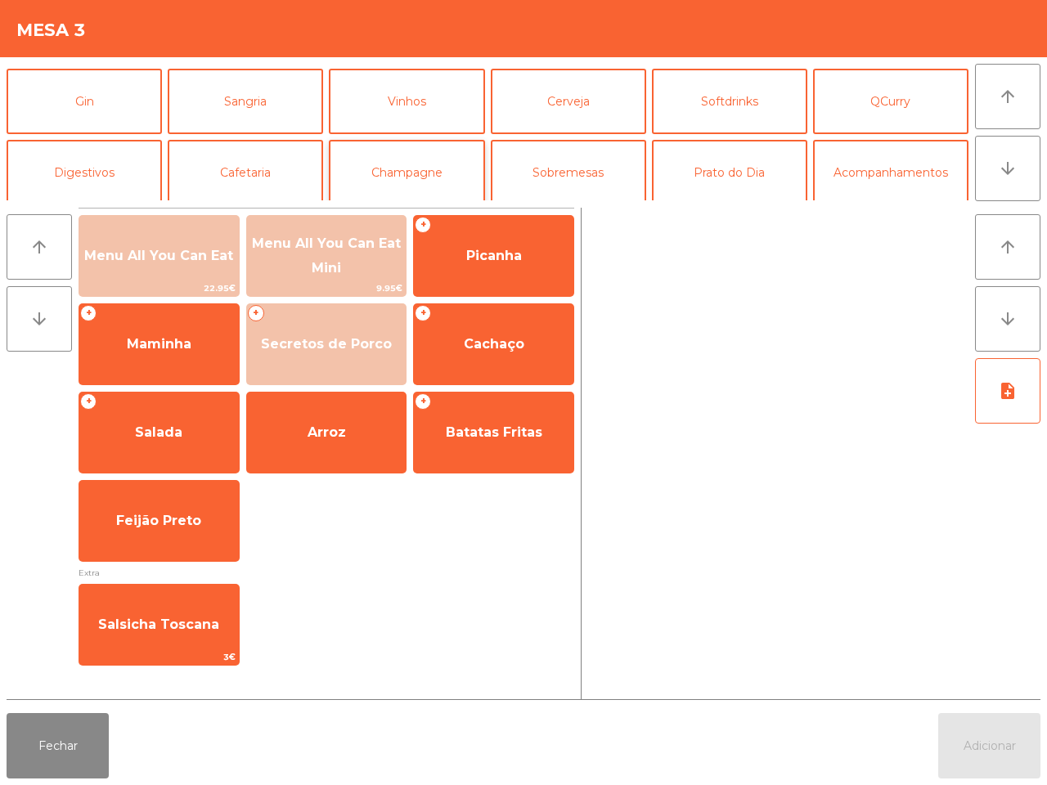
scroll to position [102, 0]
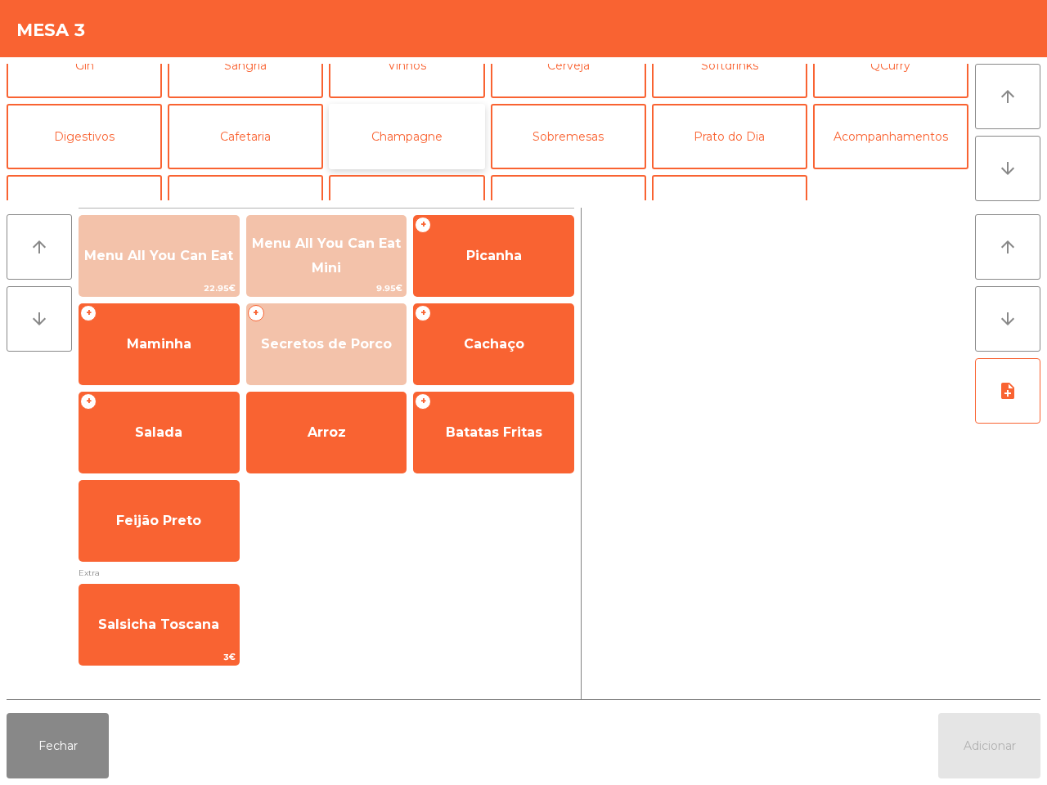
click at [397, 135] on button "Champagne" at bounding box center [406, 136] width 155 height 65
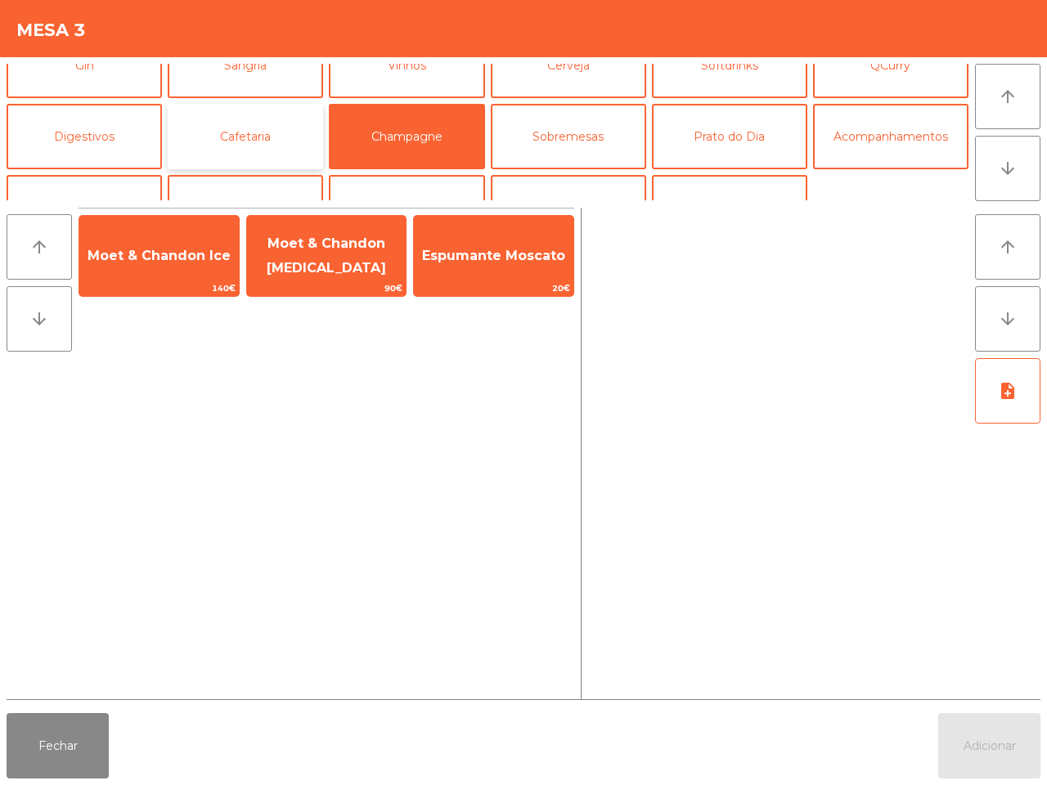
click at [251, 137] on button "Cafetaria" at bounding box center [245, 136] width 155 height 65
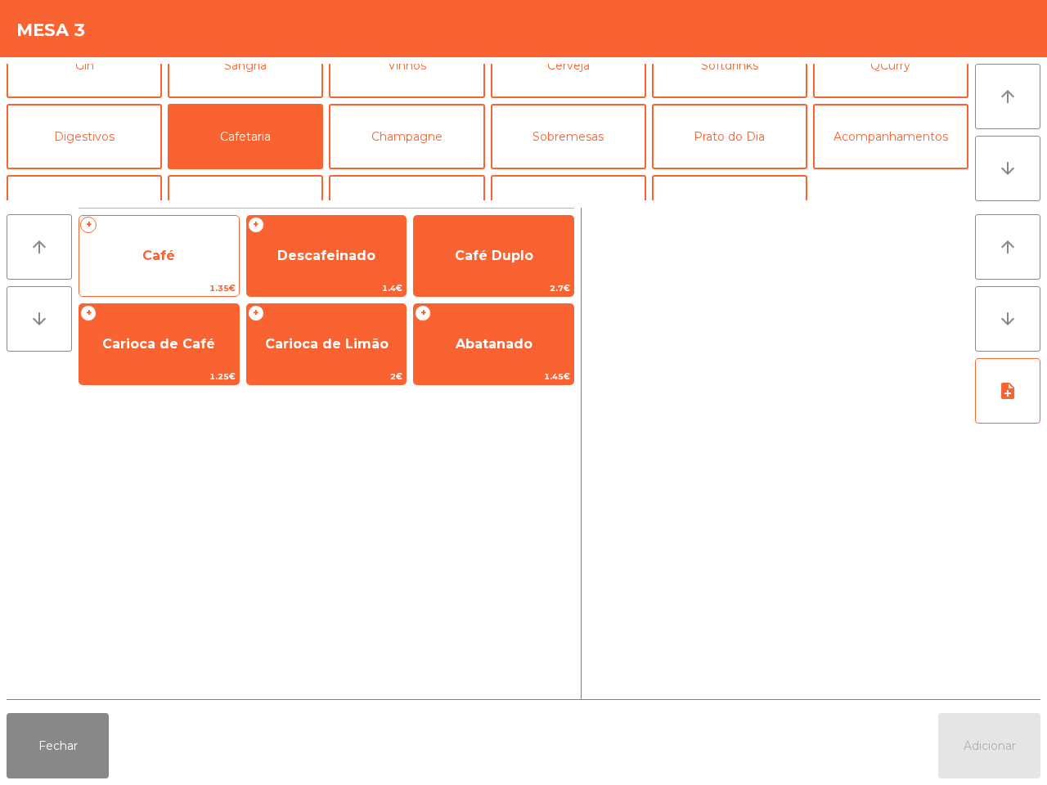
click at [180, 276] on span "Café" at bounding box center [158, 256] width 159 height 44
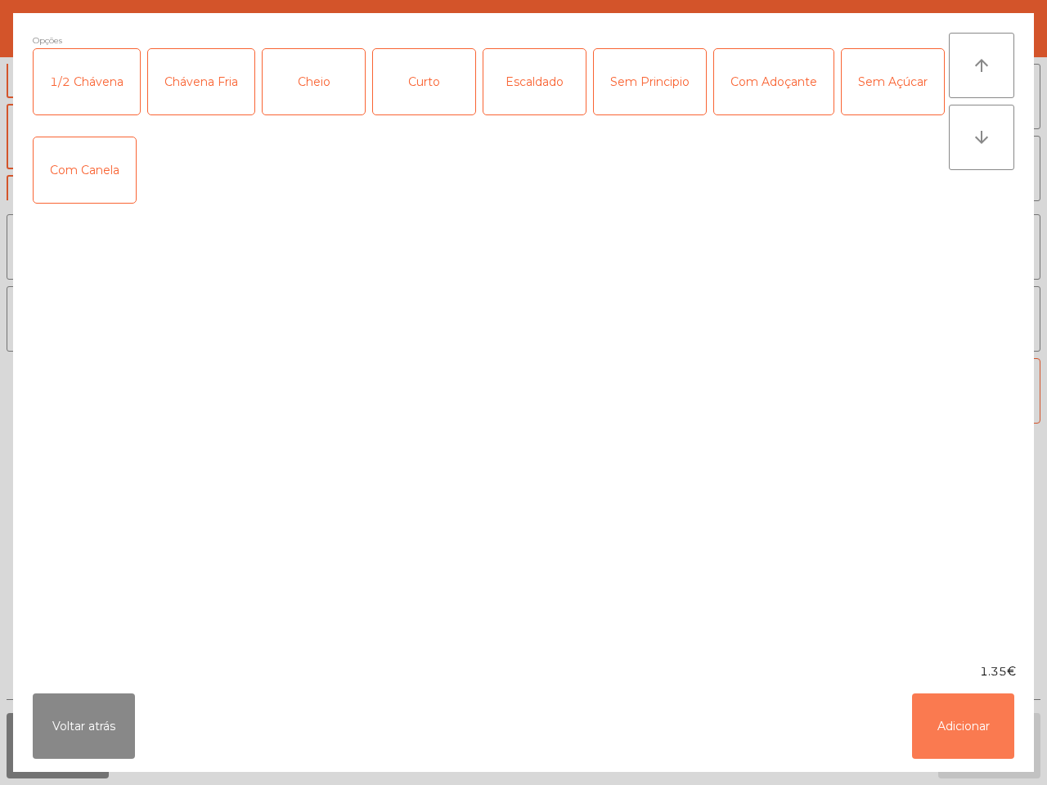
click at [954, 724] on button "Adicionar" at bounding box center [963, 726] width 102 height 65
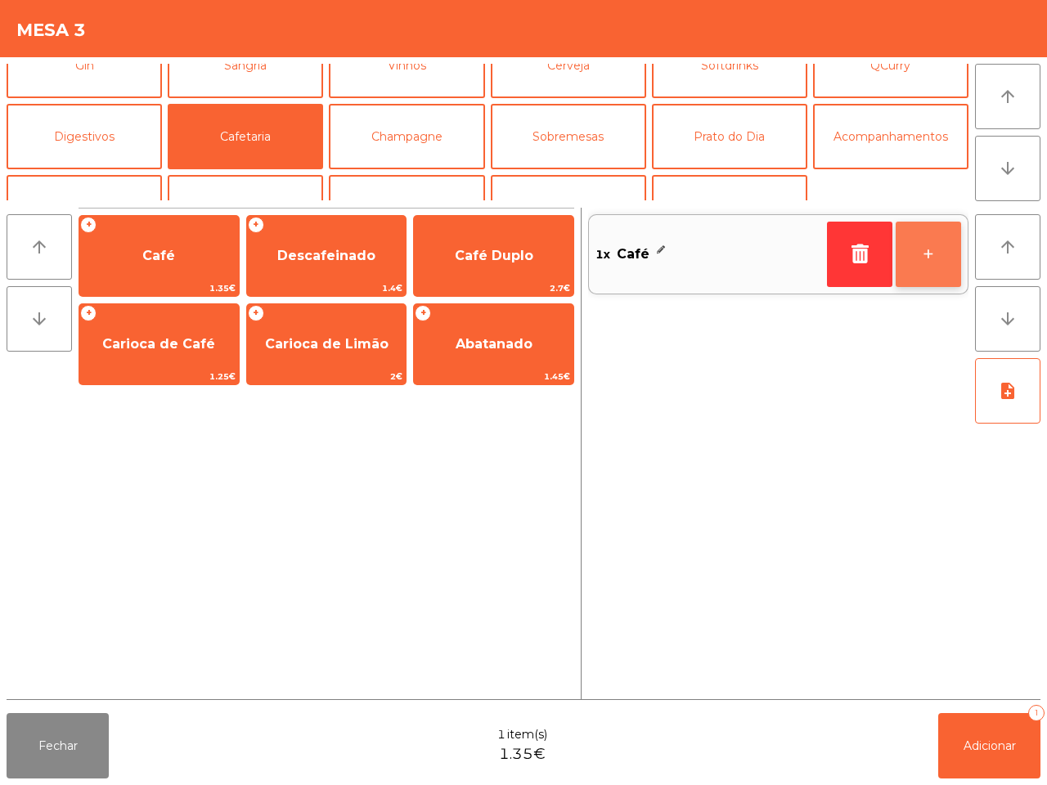
click at [949, 230] on button "+" at bounding box center [928, 254] width 65 height 65
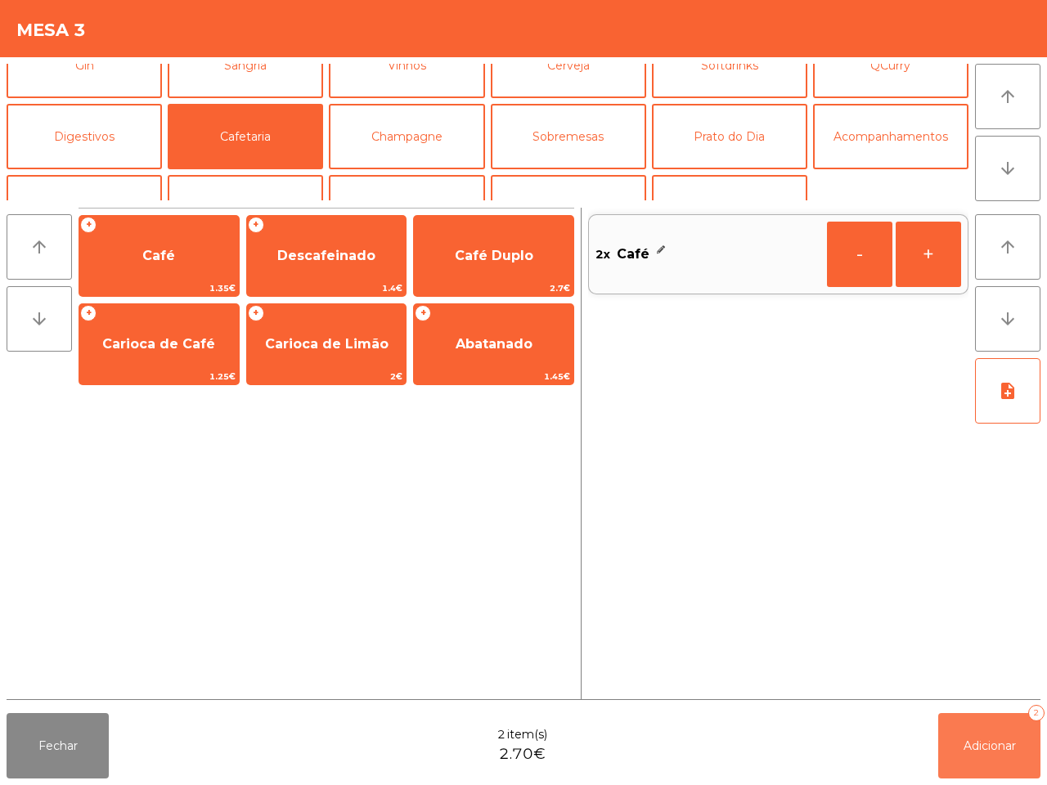
click at [957, 749] on button "Adicionar 2" at bounding box center [989, 745] width 102 height 65
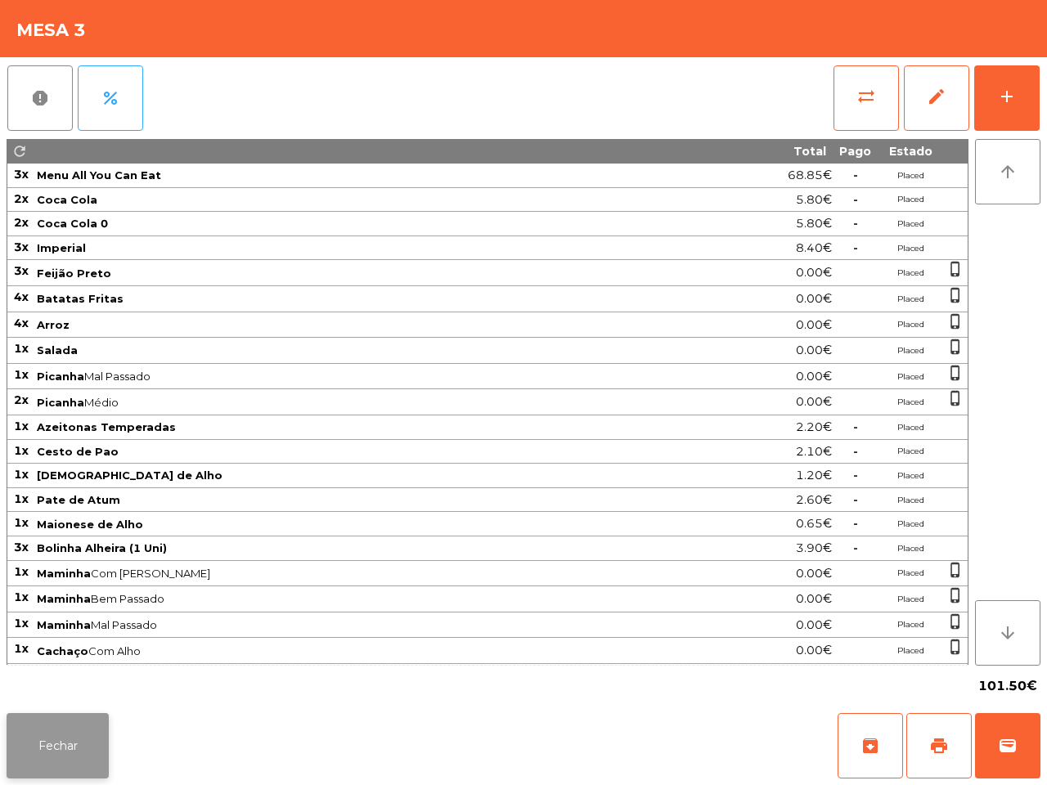
click at [52, 733] on button "Fechar" at bounding box center [58, 745] width 102 height 65
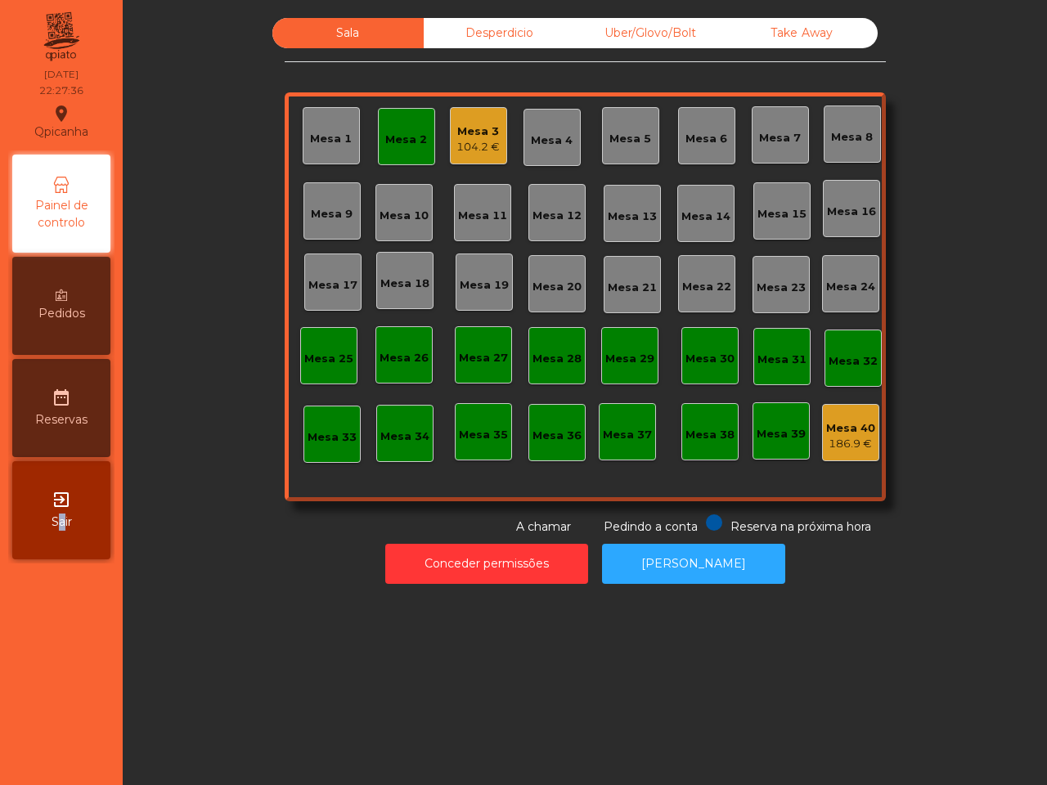
drag, startPoint x: 52, startPoint y: 783, endPoint x: 0, endPoint y: 783, distance: 51.5
click at [71, 783] on nav "Qpicanha location_on [DATE] 22:27:36 Painel de controlo Pedidos date_range Rese…" at bounding box center [61, 392] width 123 height 785
click at [390, 132] on div "Mesa 2" at bounding box center [406, 140] width 42 height 16
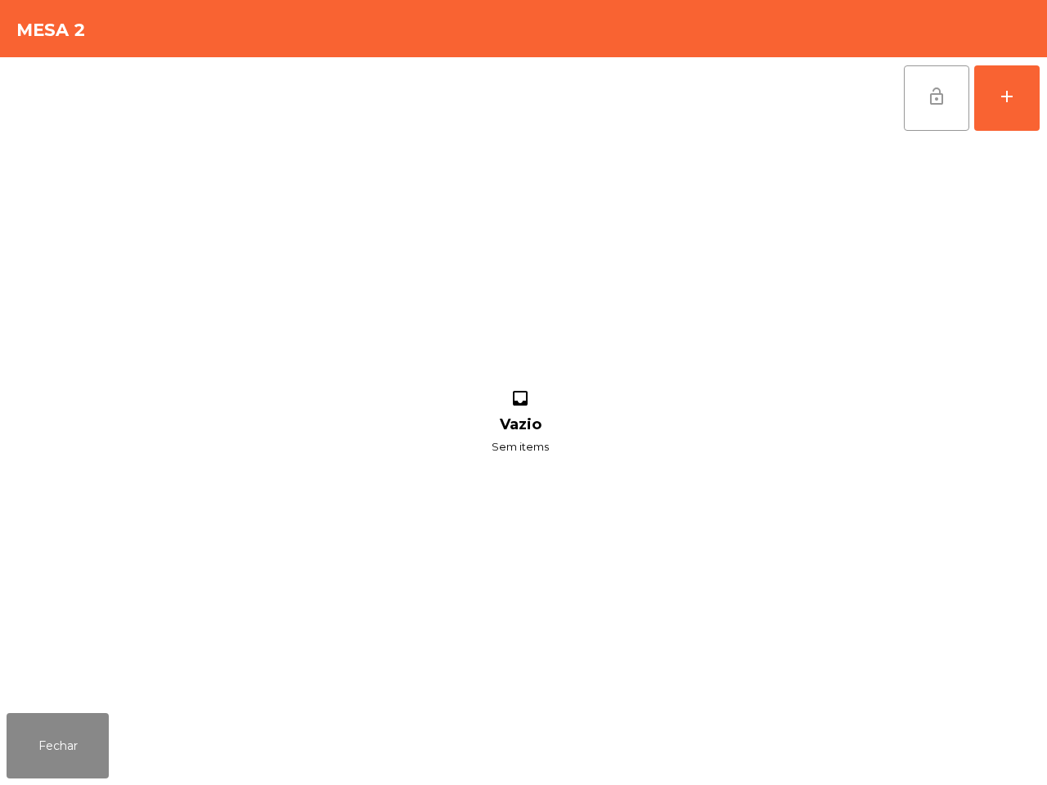
click at [922, 97] on button "lock_open" at bounding box center [936, 97] width 65 height 65
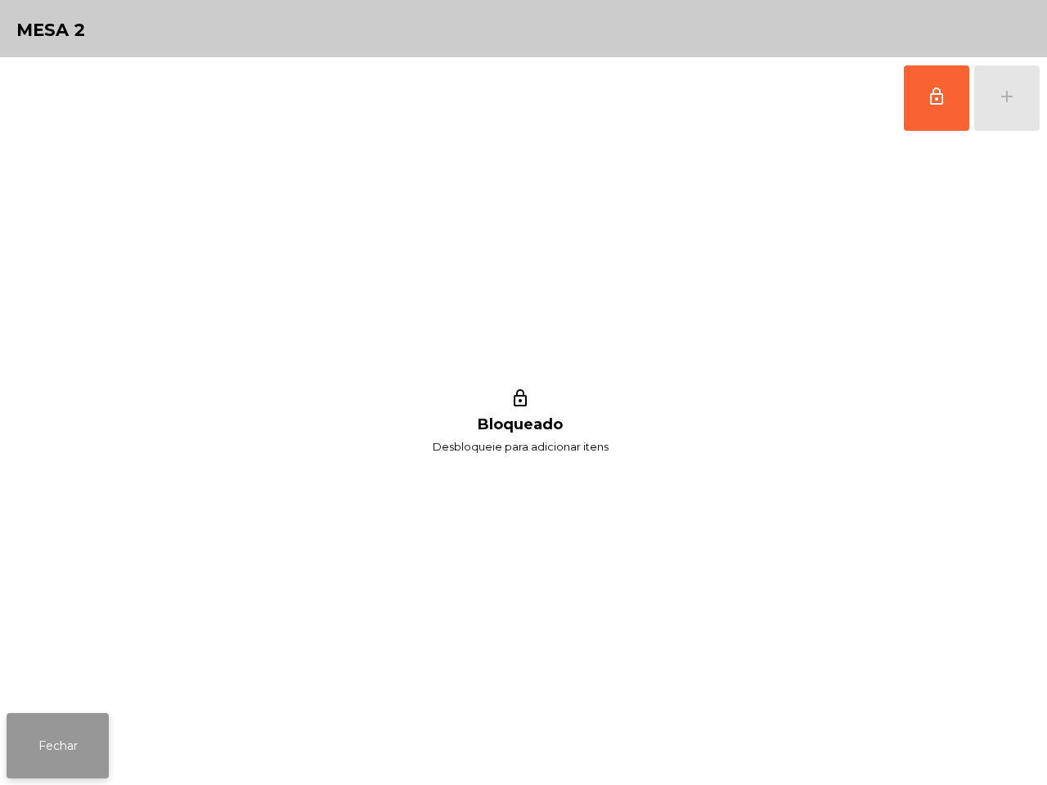
click at [71, 737] on button "Fechar" at bounding box center [58, 745] width 102 height 65
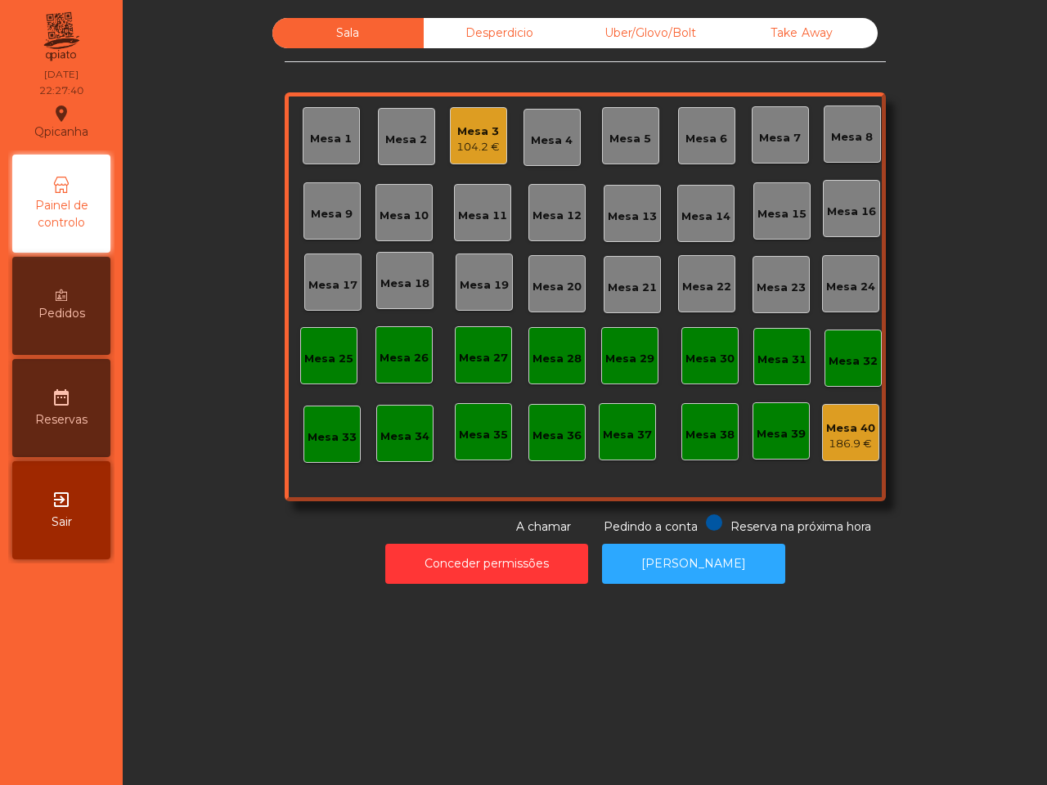
click at [465, 154] on div "104.2 €" at bounding box center [477, 147] width 43 height 16
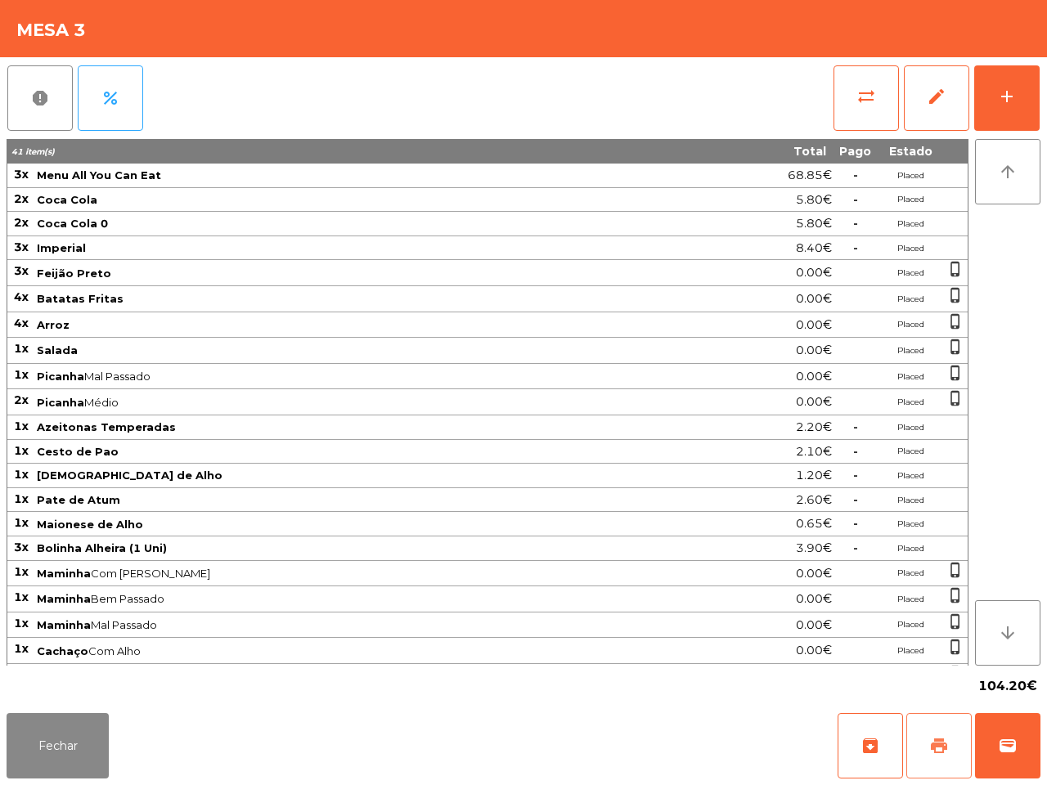
click at [940, 755] on span "print" at bounding box center [939, 746] width 20 height 20
click at [924, 728] on button "print" at bounding box center [938, 745] width 65 height 65
click at [865, 112] on button "sync_alt" at bounding box center [865, 97] width 65 height 65
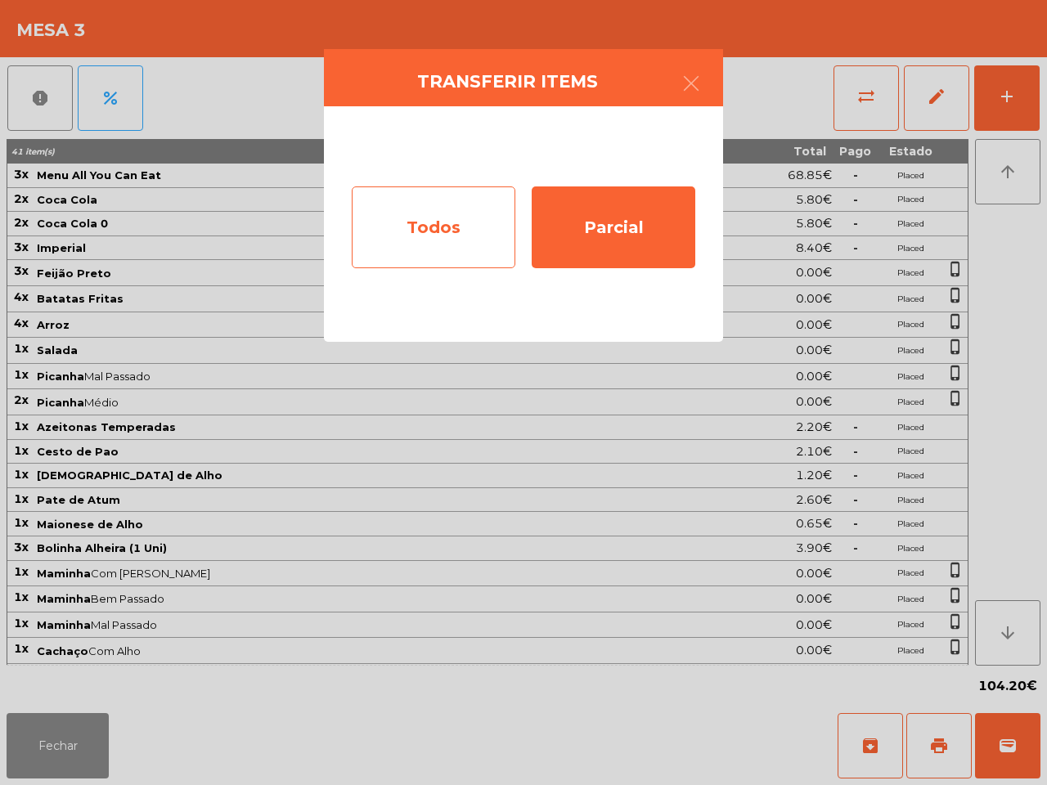
click at [399, 242] on div "Todos" at bounding box center [434, 227] width 164 height 82
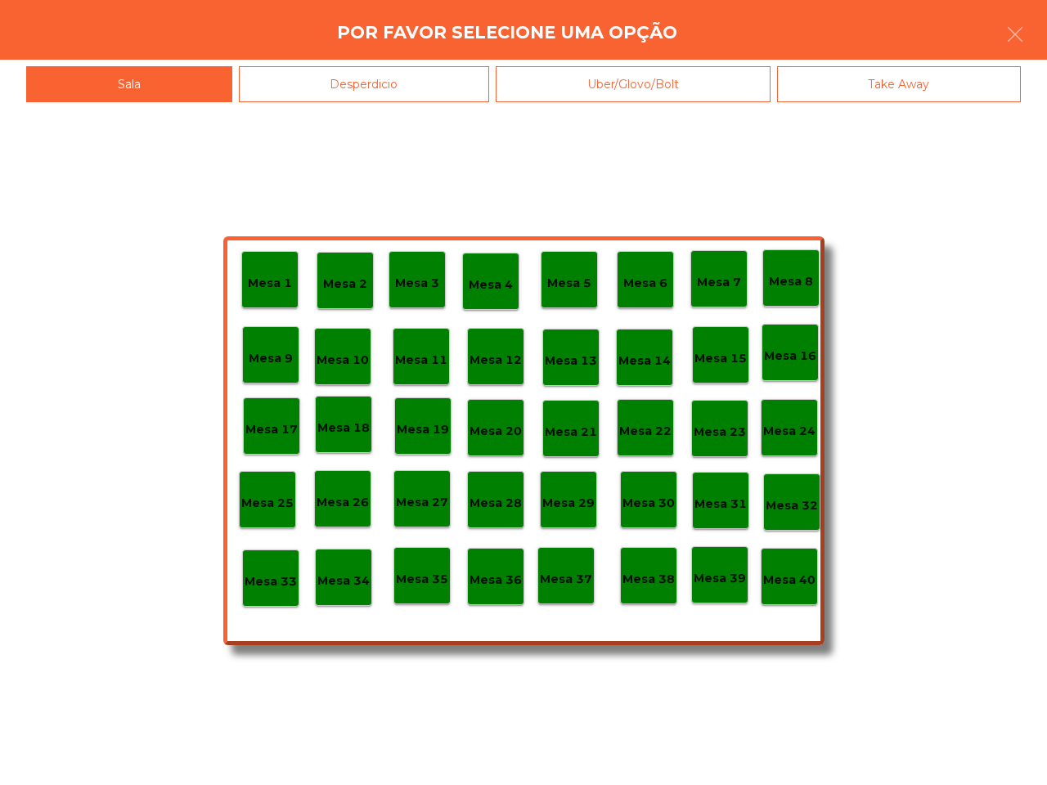
click at [774, 571] on p "Mesa 40" at bounding box center [789, 580] width 52 height 19
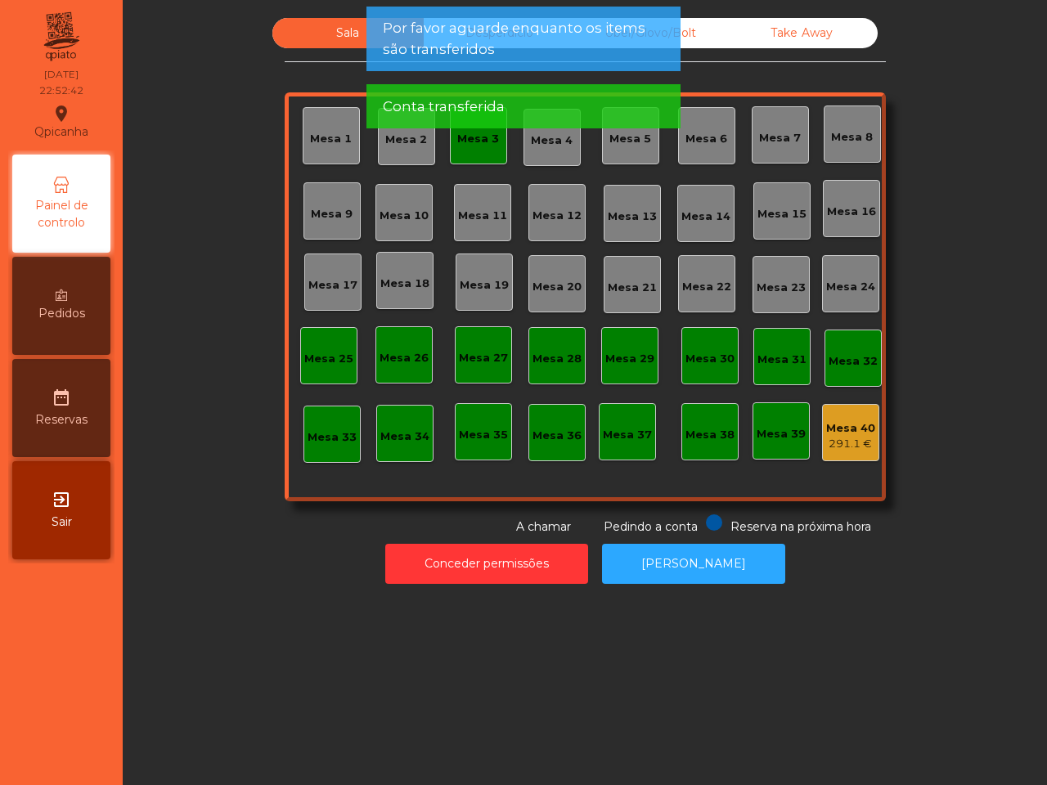
click at [475, 132] on app-alert "Por favor aguarde enquanto os items são transferidos Conta transferida" at bounding box center [523, 74] width 314 height 135
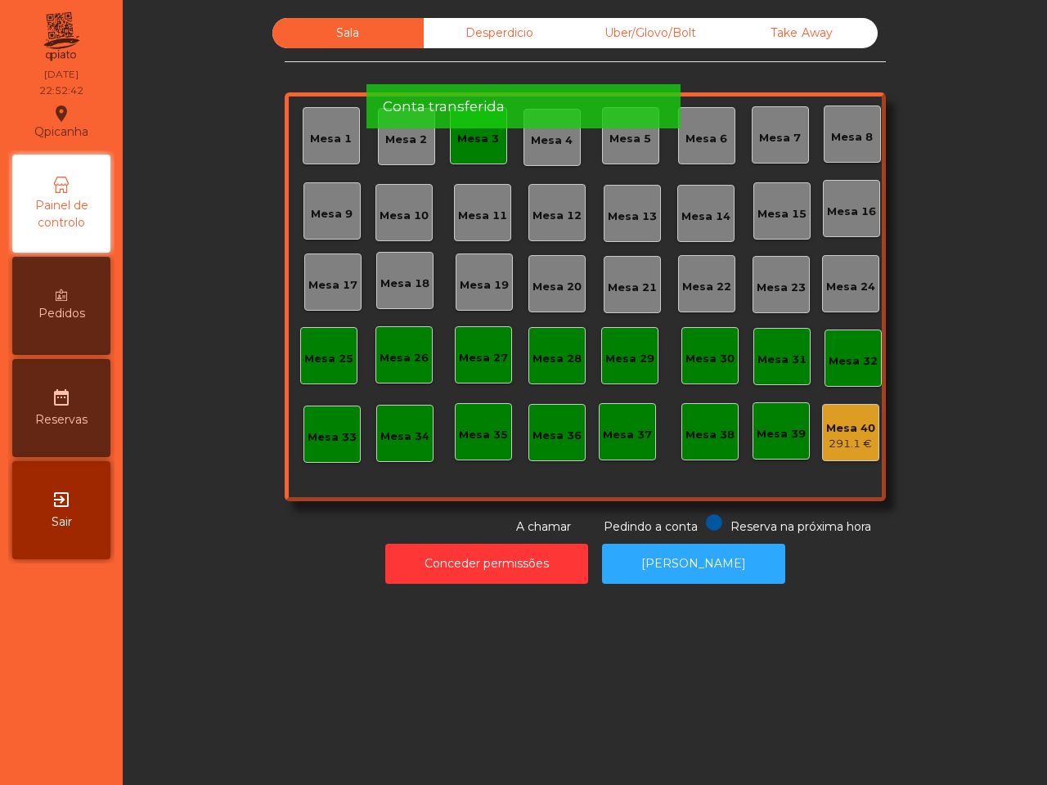
click at [478, 143] on div "Mesa 3" at bounding box center [478, 139] width 42 height 16
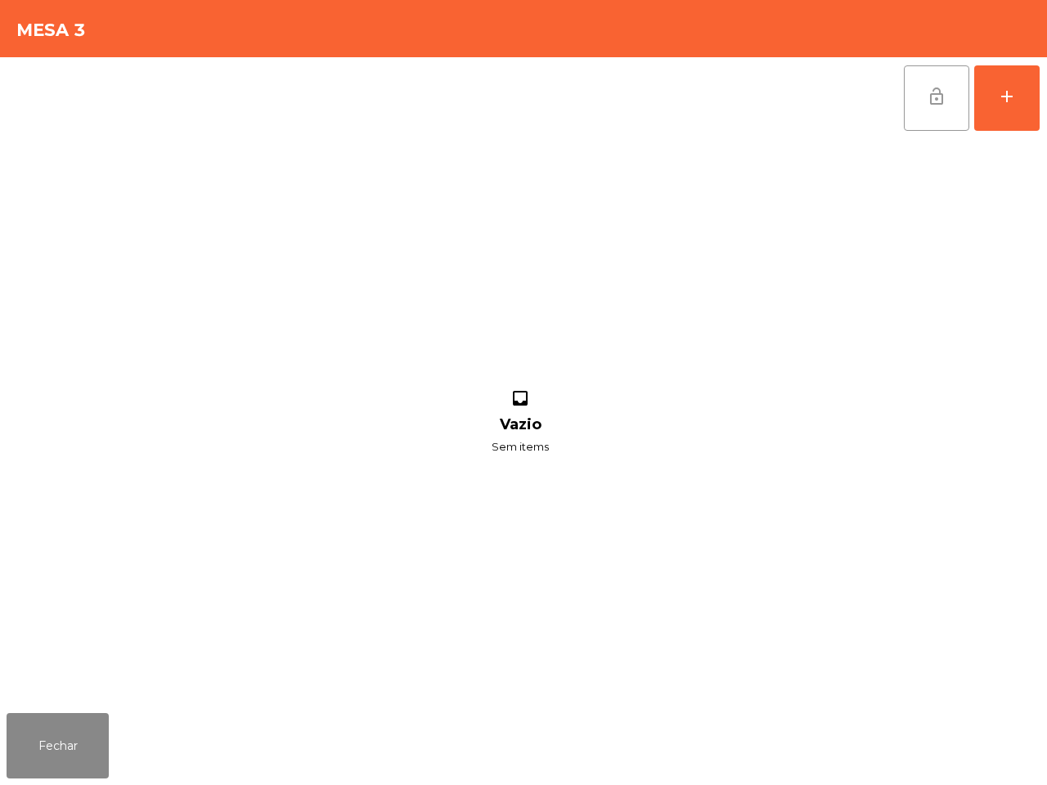
click at [914, 106] on button "lock_open" at bounding box center [936, 97] width 65 height 65
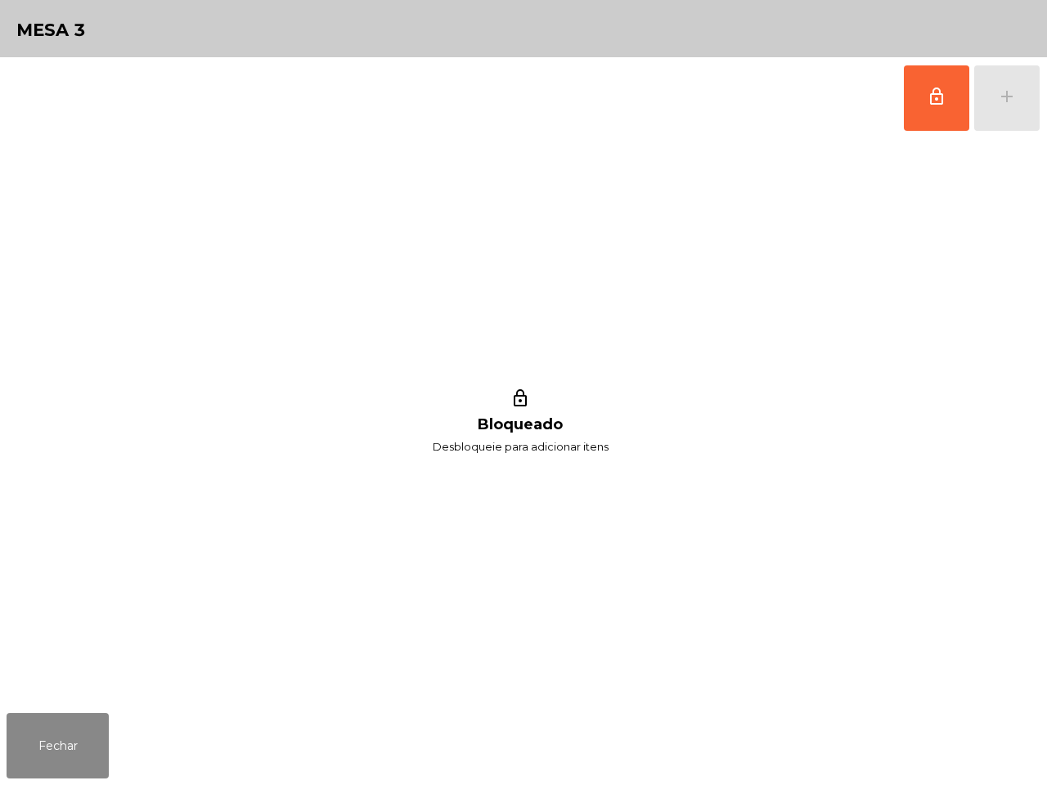
click at [896, 325] on div "lock_outline Bloqueado Desbloqueie para adicionar itens" at bounding box center [520, 423] width 1027 height 568
click at [806, 356] on div "lock_outline Bloqueado Desbloqueie para adicionar itens" at bounding box center [520, 423] width 1027 height 568
click at [74, 730] on button "Fechar" at bounding box center [58, 745] width 102 height 65
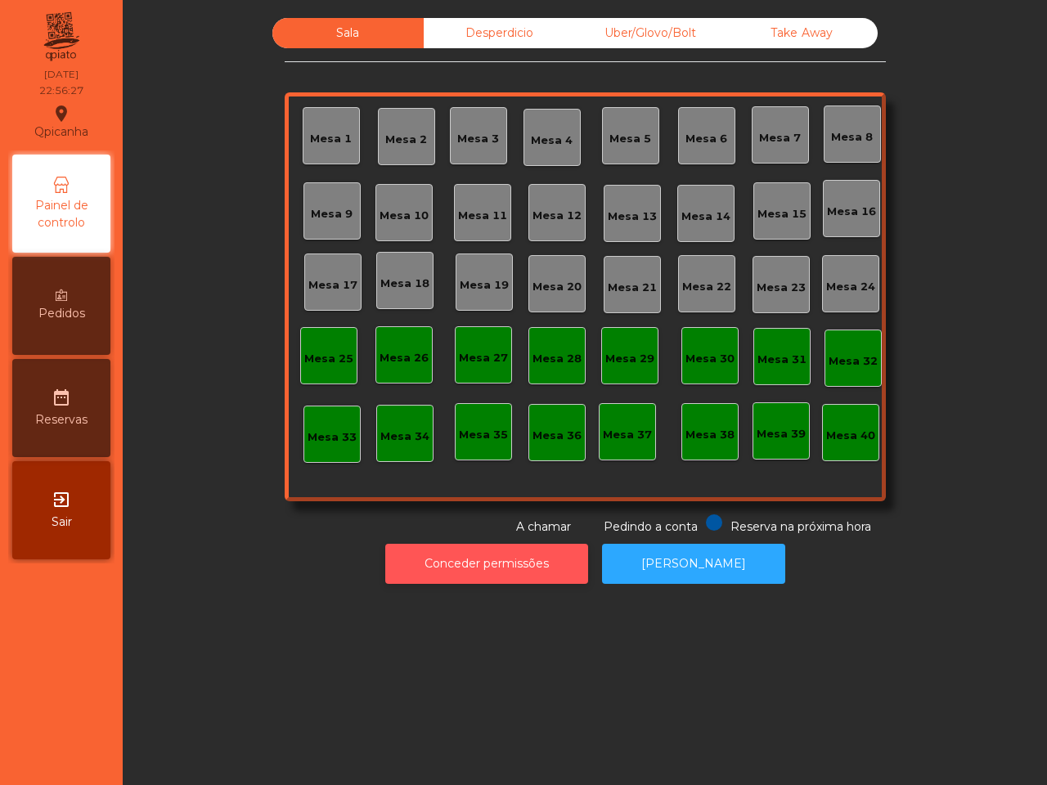
click at [537, 562] on button "Conceder permissões" at bounding box center [486, 564] width 203 height 40
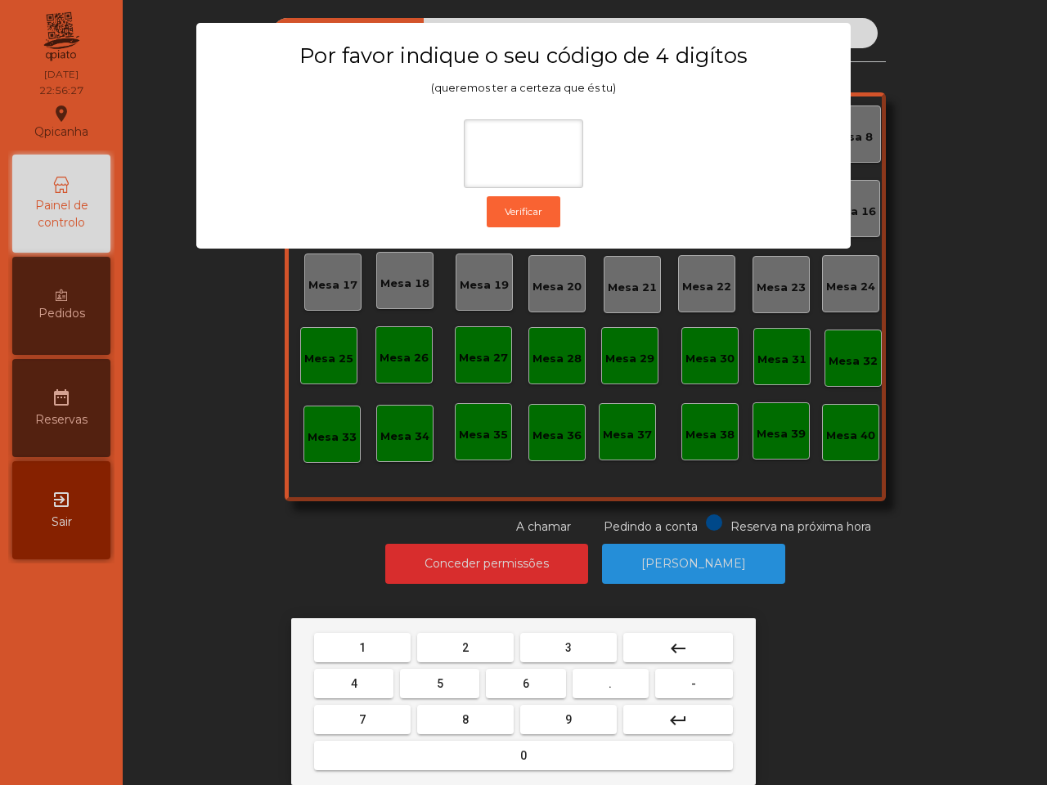
click at [514, 689] on button "6" at bounding box center [525, 683] width 79 height 29
click at [440, 684] on span "5" at bounding box center [440, 683] width 7 height 13
click at [386, 651] on button "1" at bounding box center [362, 647] width 97 height 29
click at [470, 651] on button "2" at bounding box center [465, 647] width 97 height 29
type input "****"
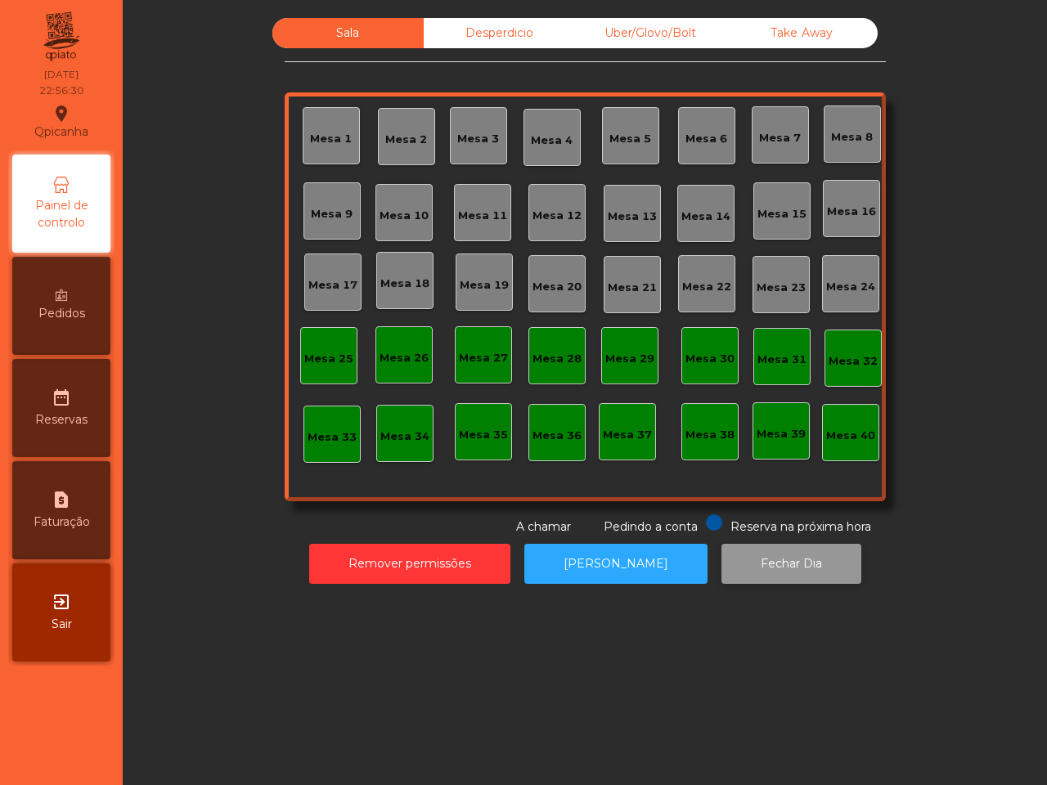
click at [790, 579] on button "Fechar Dia" at bounding box center [791, 564] width 140 height 40
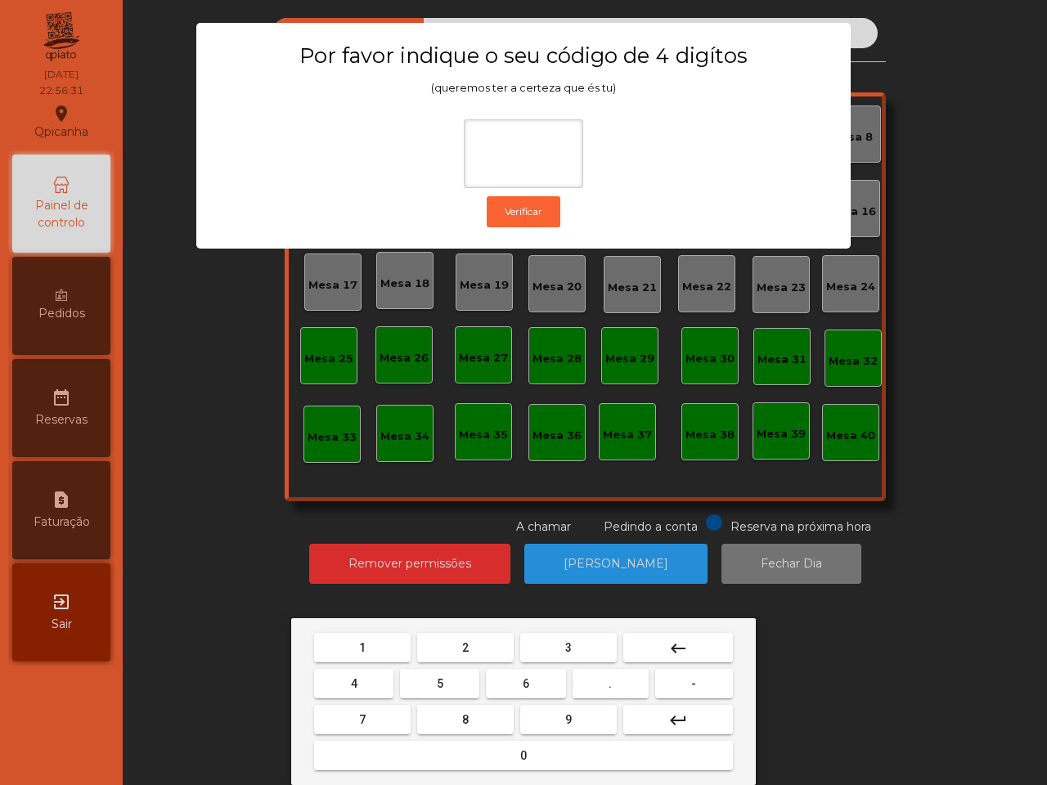
click at [536, 680] on button "6" at bounding box center [525, 683] width 79 height 29
click at [426, 676] on button "5" at bounding box center [439, 683] width 79 height 29
click at [377, 649] on button "1" at bounding box center [362, 647] width 97 height 29
click at [504, 648] on button "2" at bounding box center [465, 647] width 97 height 29
type input "****"
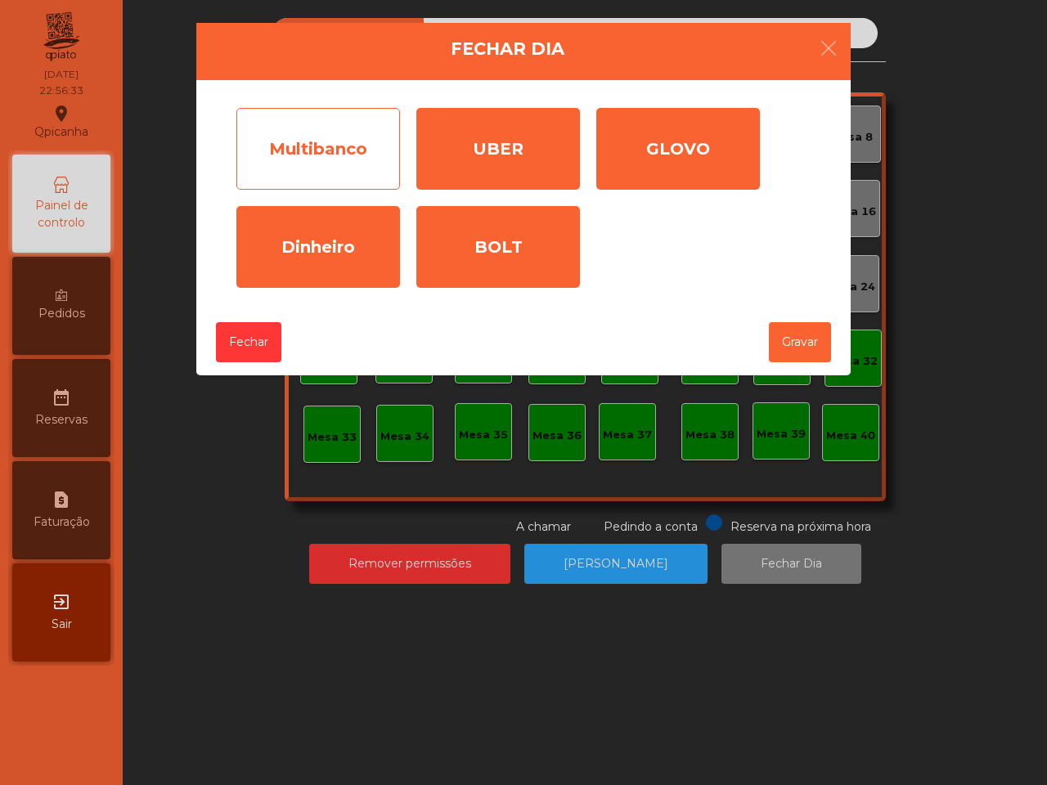
click at [339, 153] on div "Multibanco" at bounding box center [318, 149] width 164 height 82
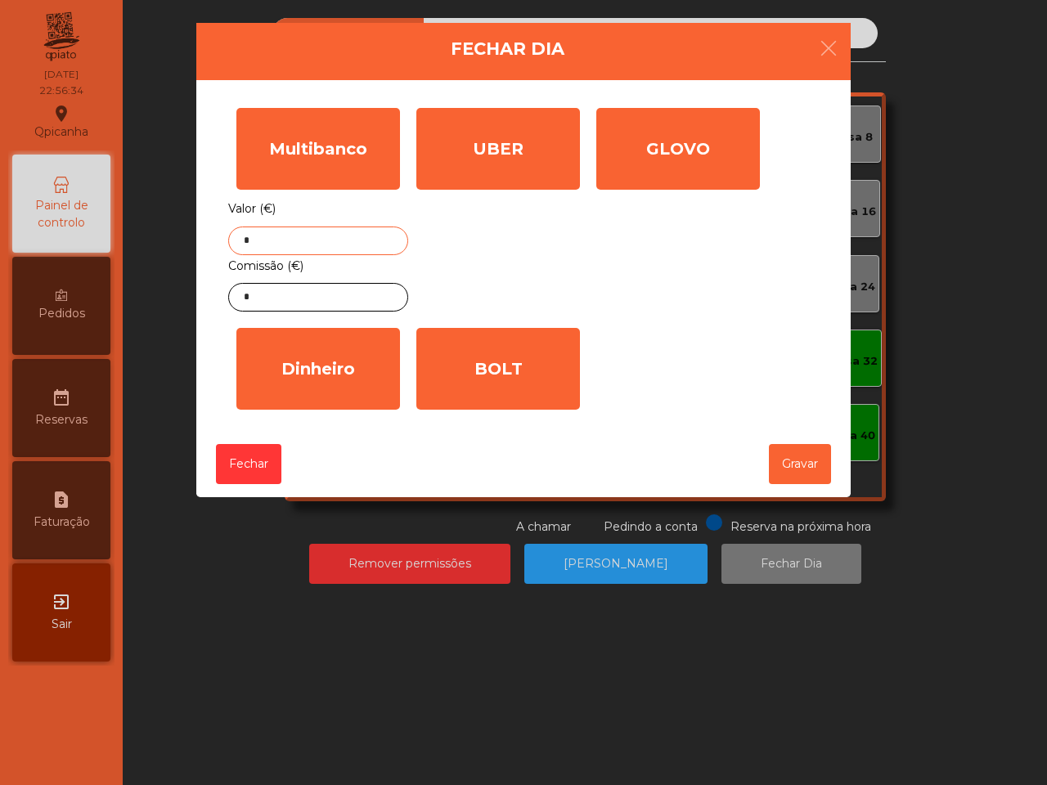
click at [328, 235] on input "*" at bounding box center [318, 241] width 180 height 29
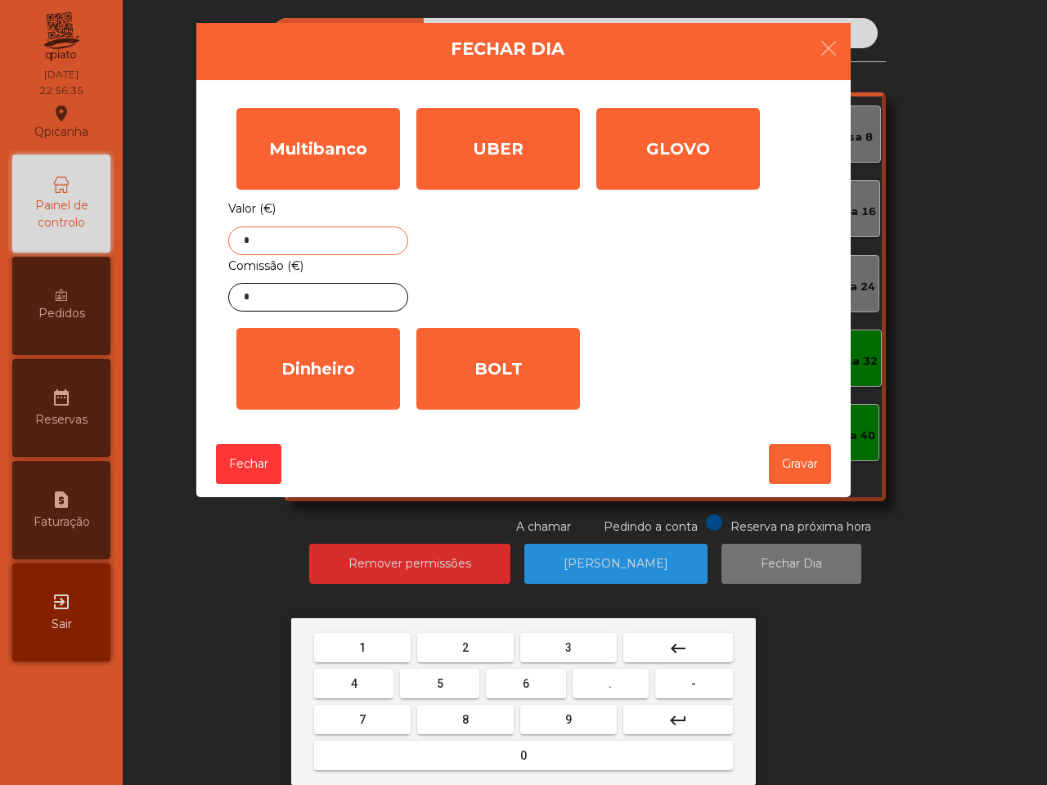
click at [375, 640] on button "1" at bounding box center [362, 647] width 97 height 29
type input "*"
click at [695, 640] on button "keyboard_backspace" at bounding box center [678, 647] width 110 height 29
click at [353, 721] on button "7" at bounding box center [362, 719] width 97 height 29
click at [481, 721] on button "8" at bounding box center [465, 719] width 97 height 29
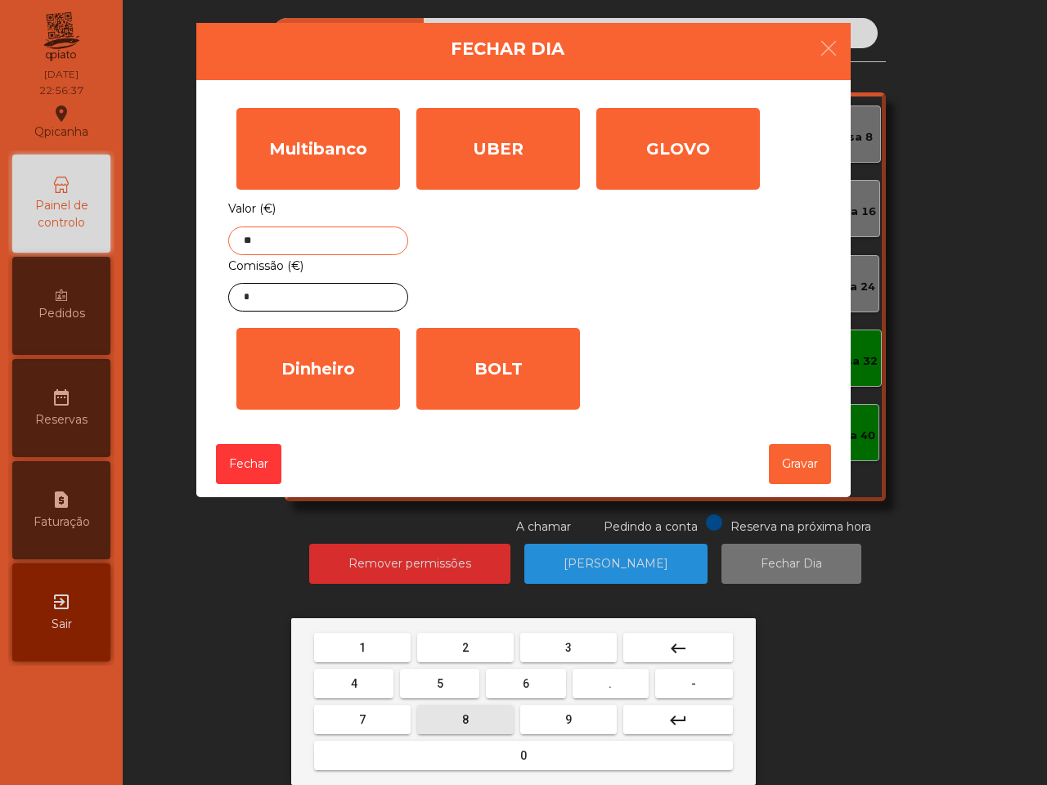
click at [462, 650] on span "2" at bounding box center [465, 647] width 7 height 13
click at [595, 680] on button "." at bounding box center [610, 683] width 76 height 29
click at [370, 684] on button "4" at bounding box center [353, 683] width 79 height 29
click at [478, 652] on button "2" at bounding box center [465, 647] width 97 height 29
type input "******"
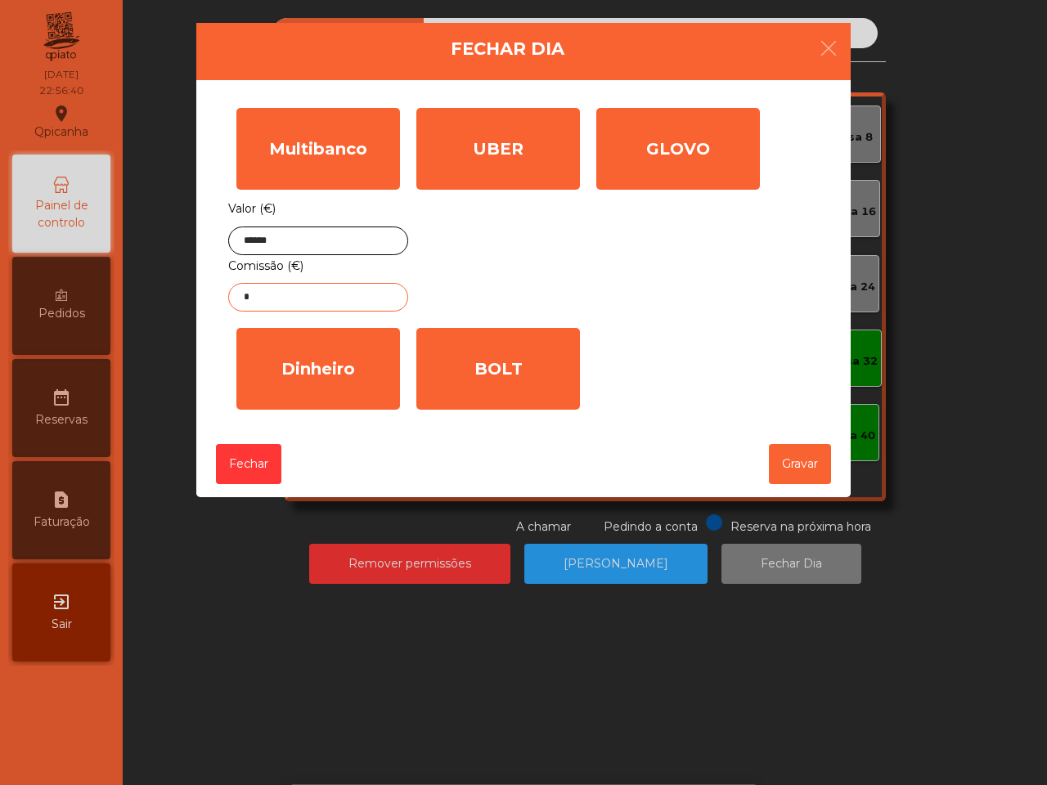
click at [324, 293] on input "*" at bounding box center [318, 297] width 180 height 29
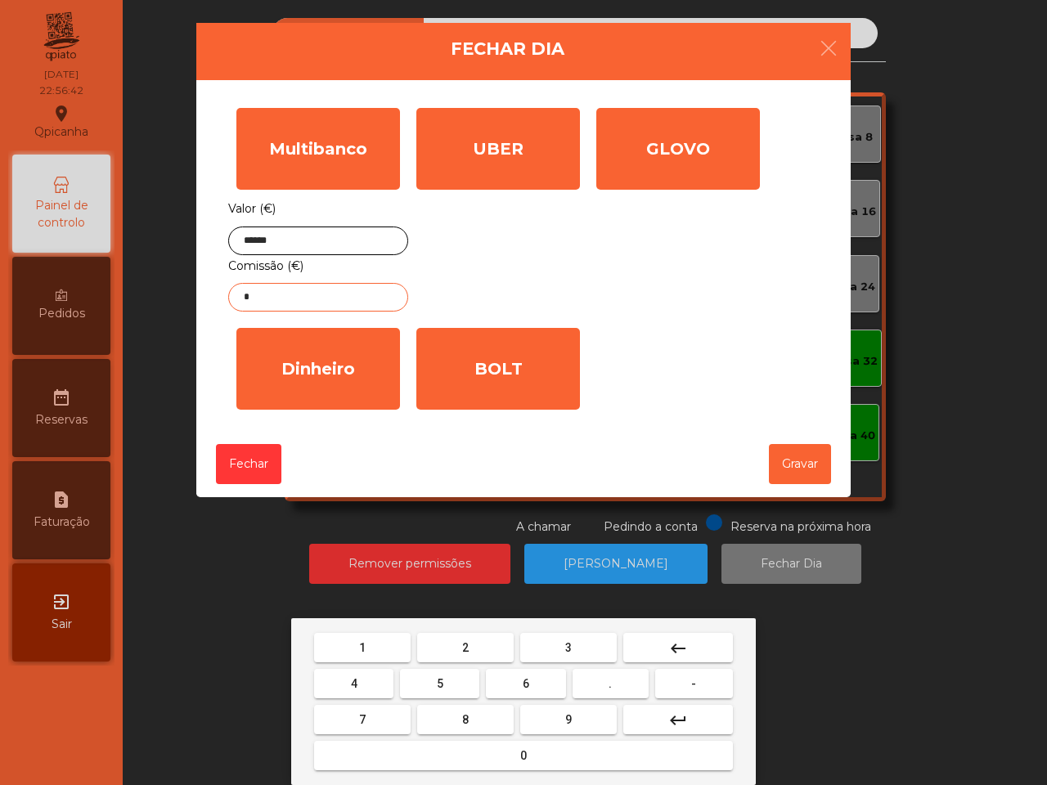
click at [366, 660] on button "1" at bounding box center [362, 647] width 97 height 29
click at [594, 679] on button "." at bounding box center [610, 683] width 76 height 29
click at [509, 671] on button "6" at bounding box center [525, 683] width 79 height 29
click at [366, 717] on button "7" at bounding box center [362, 719] width 97 height 29
type input "****"
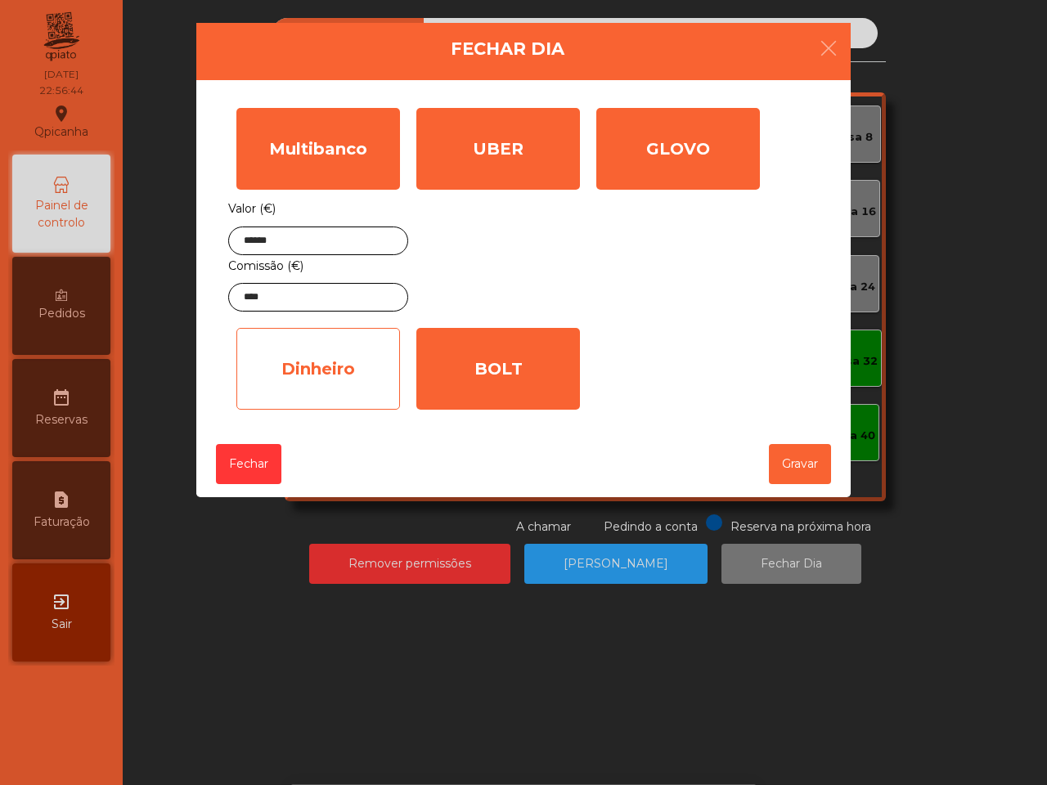
click at [348, 406] on div "Dinheiro" at bounding box center [318, 369] width 164 height 82
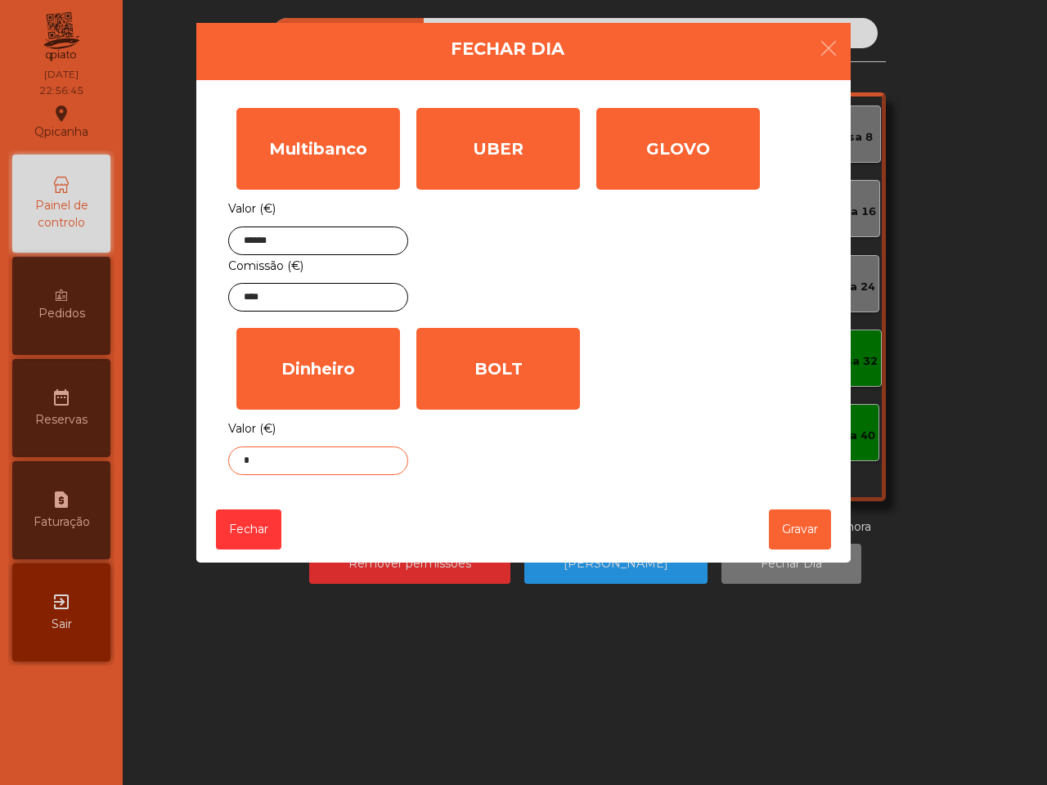
click at [331, 475] on input "*" at bounding box center [318, 461] width 180 height 29
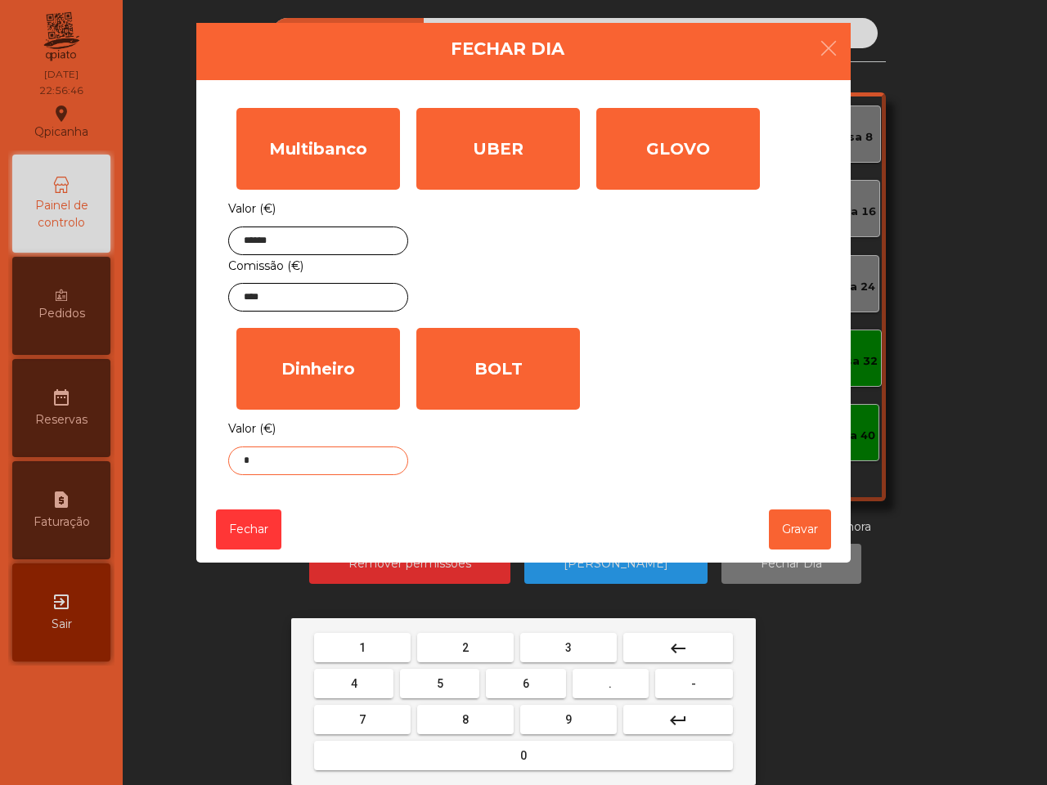
click at [536, 751] on button "0" at bounding box center [523, 755] width 419 height 29
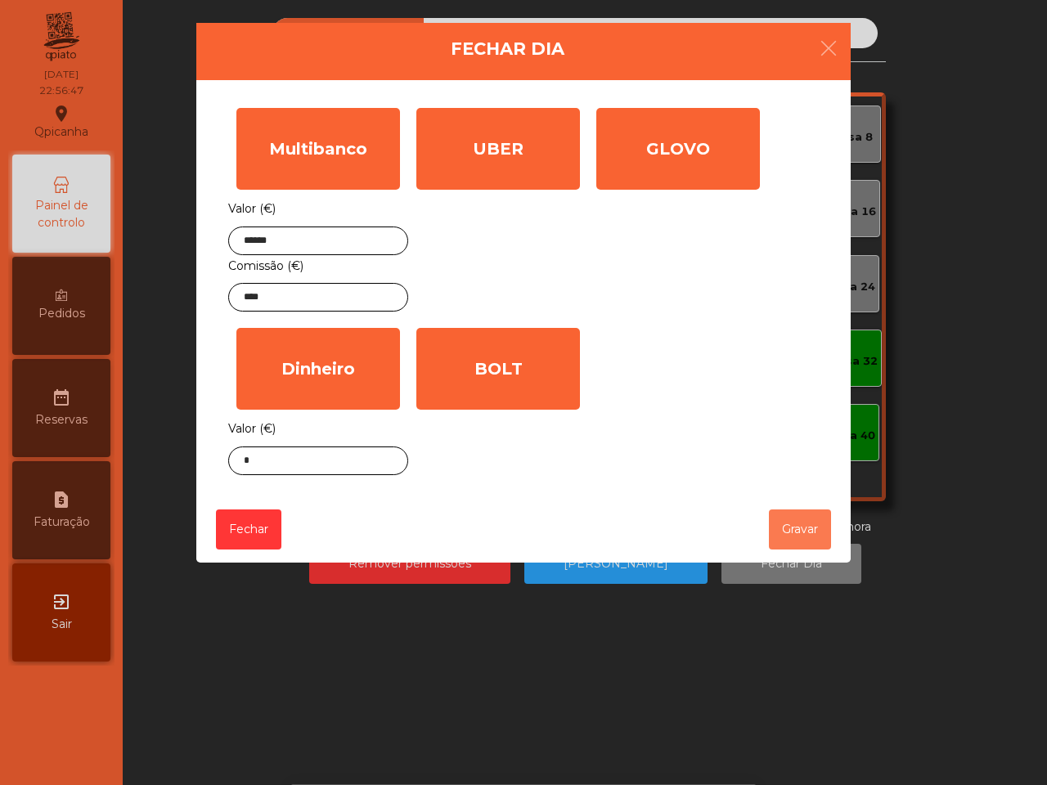
click at [787, 533] on button "Gravar" at bounding box center [800, 529] width 62 height 40
